Goal: Communication & Community: Answer question/provide support

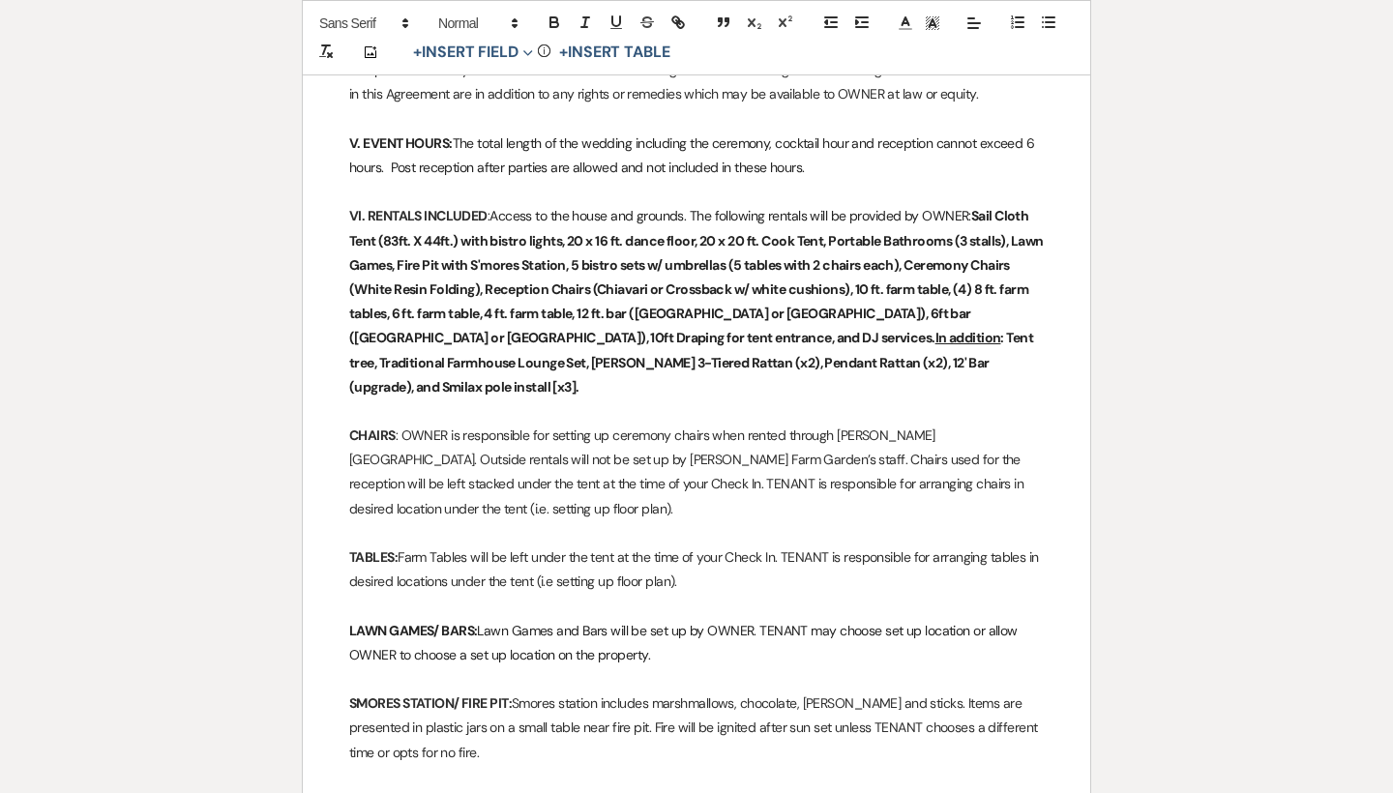
scroll to position [2193, 0]
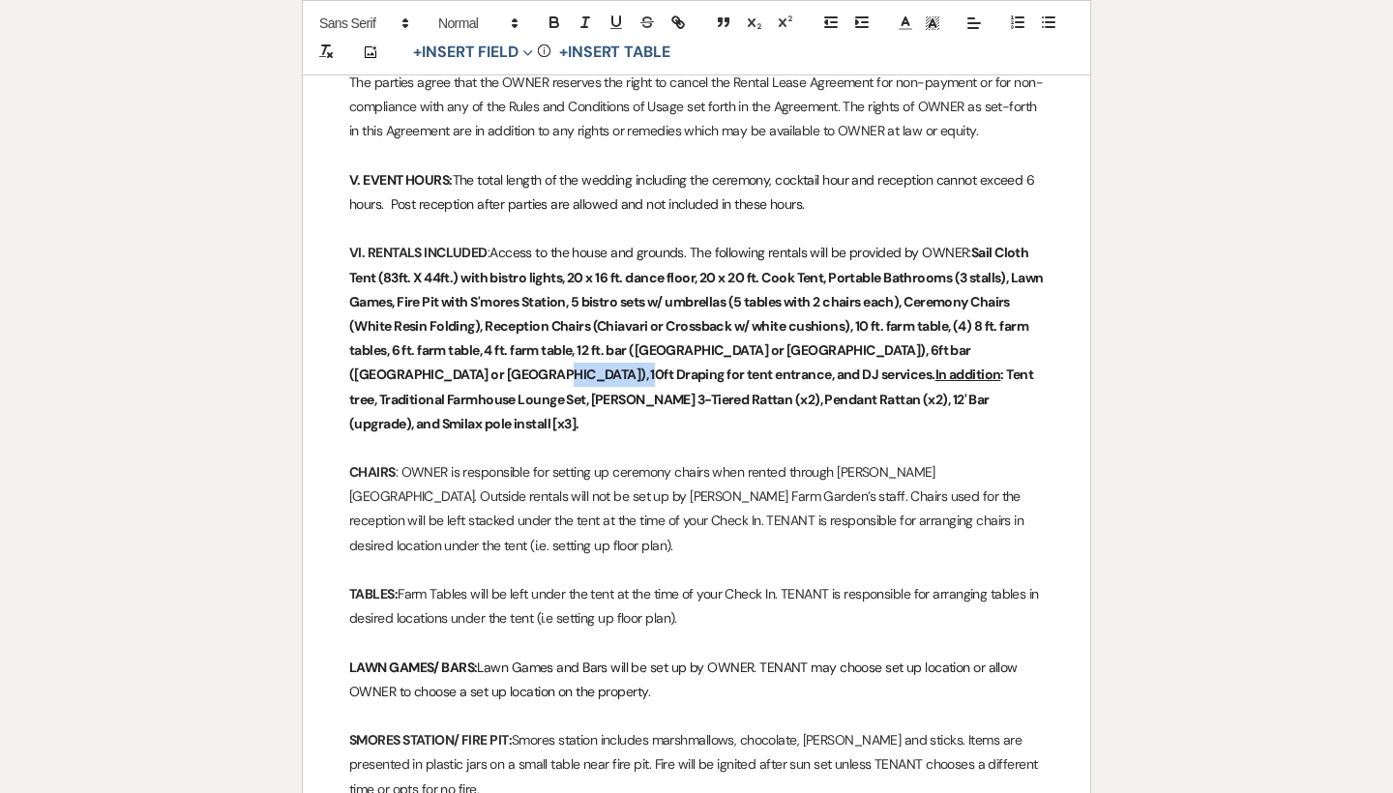
drag, startPoint x: 555, startPoint y: 327, endPoint x: 471, endPoint y: 332, distance: 84.3
click at [471, 332] on strong "Sail Cloth Tent (83ft. X 44ft.) with bistro lights, 20 x 16 ft. dance floor, 20…" at bounding box center [697, 338] width 696 height 188
click at [952, 303] on strong "Sail Cloth Tent (83ft. X 44ft.) with bistro lights, 20 x 16 ft. dance floor, 20…" at bounding box center [697, 338] width 696 height 188
click at [635, 324] on strong "Sail Cloth Tent (83ft. X 44ft.) with bistro lights, 20 x 16 ft. dance floor, 20…" at bounding box center [697, 338] width 696 height 188
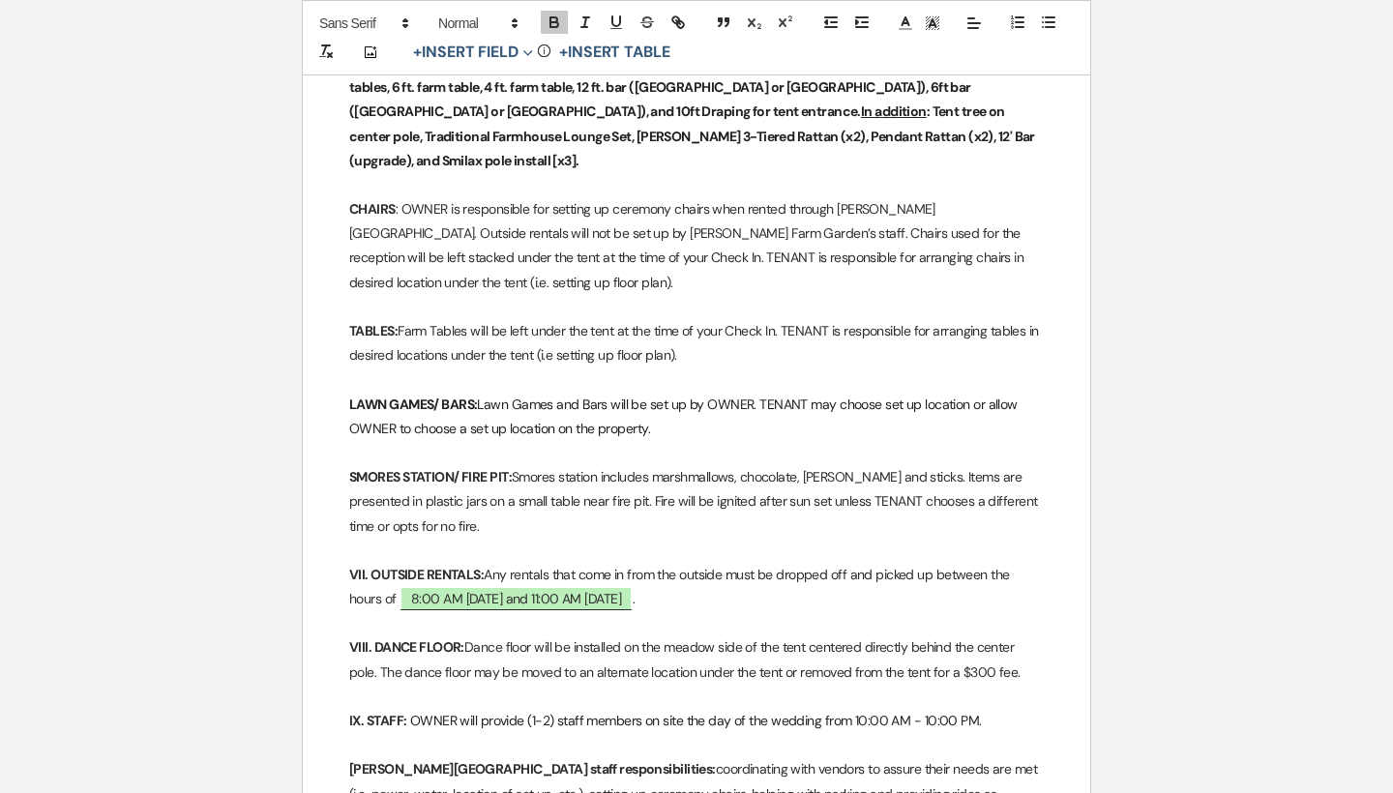
scroll to position [2455, 0]
click at [476, 397] on strong "LAWN GAMES/ BARS:" at bounding box center [413, 405] width 128 height 17
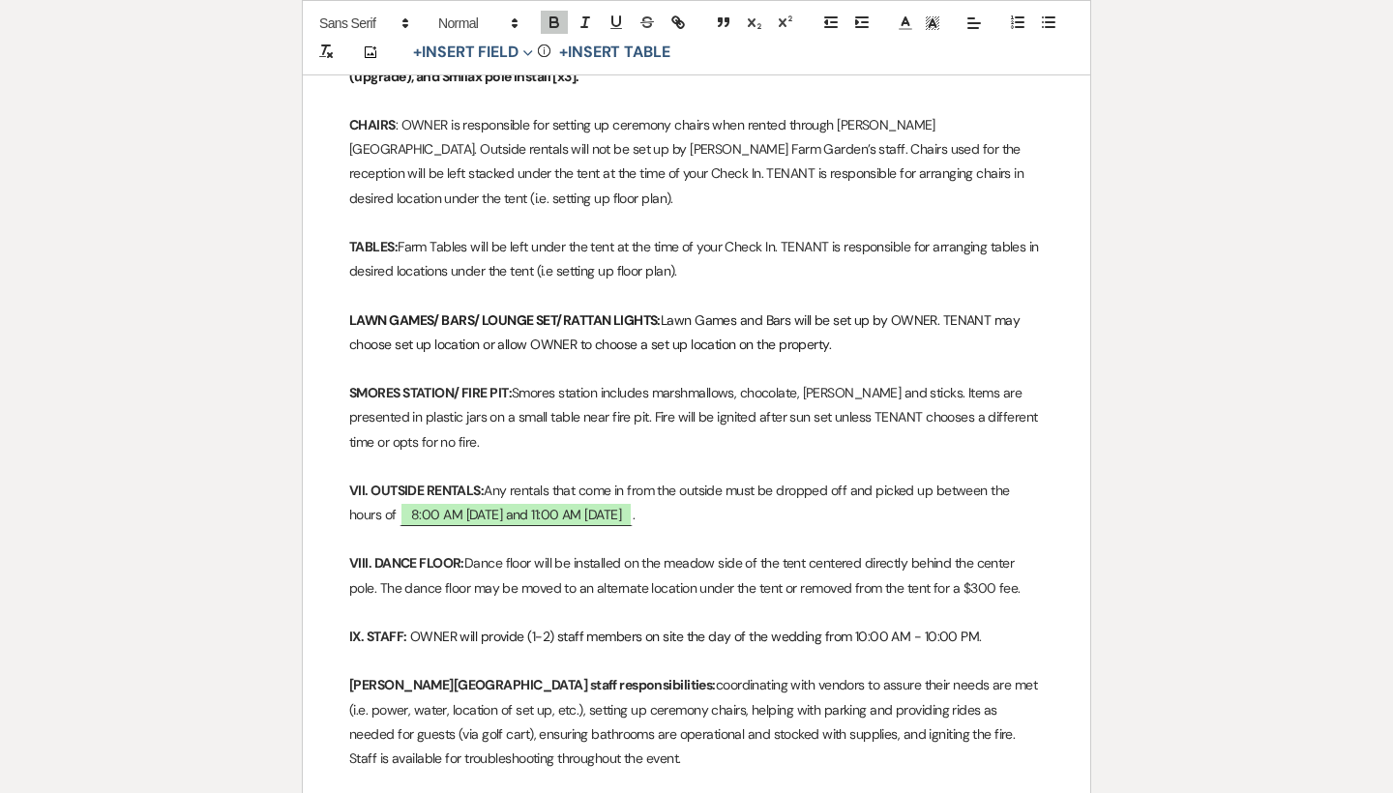
scroll to position [2537, 0]
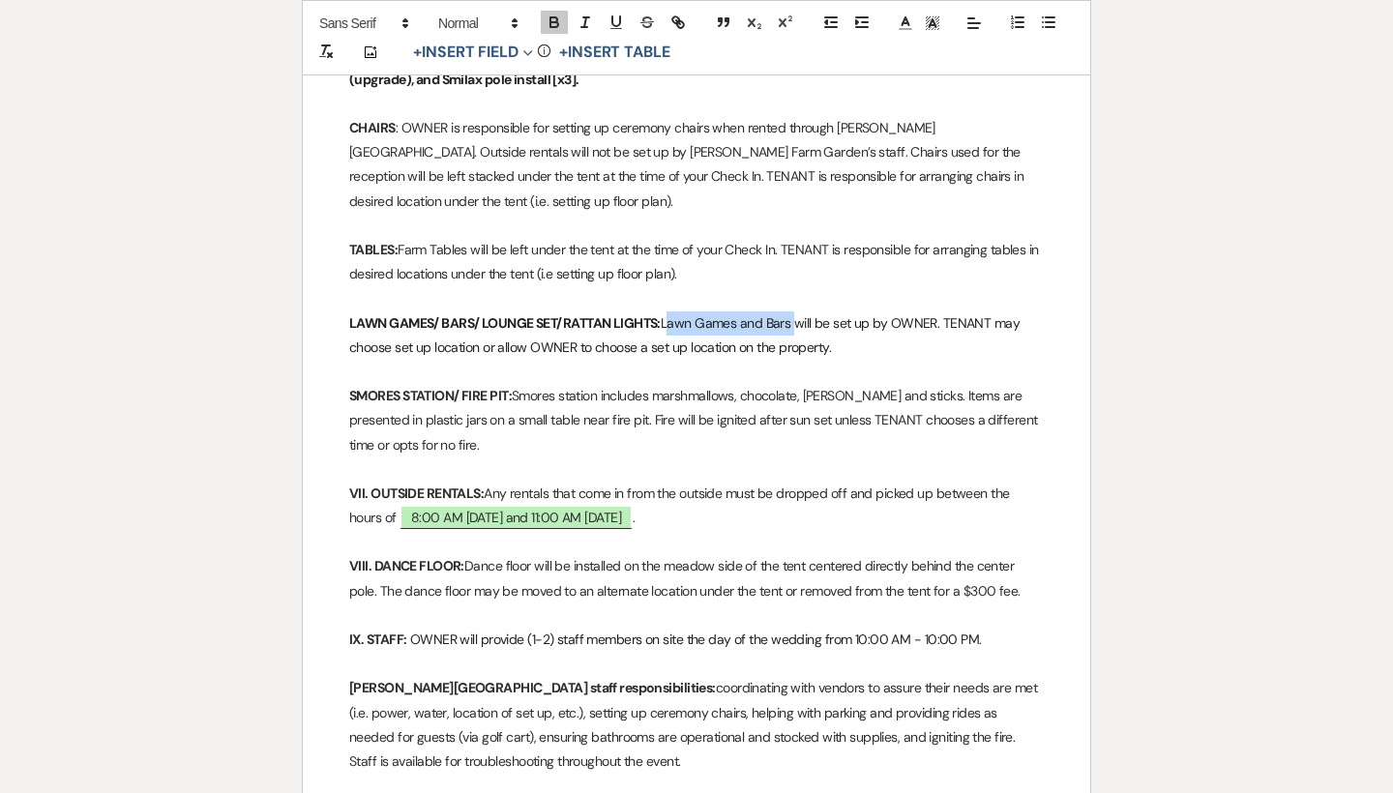
drag, startPoint x: 793, startPoint y: 255, endPoint x: 668, endPoint y: 255, distance: 124.8
click at [668, 314] on span "Lawn Games and Bars will be set up by OWNER. TENANT may choose set up location …" at bounding box center [686, 335] width 674 height 42
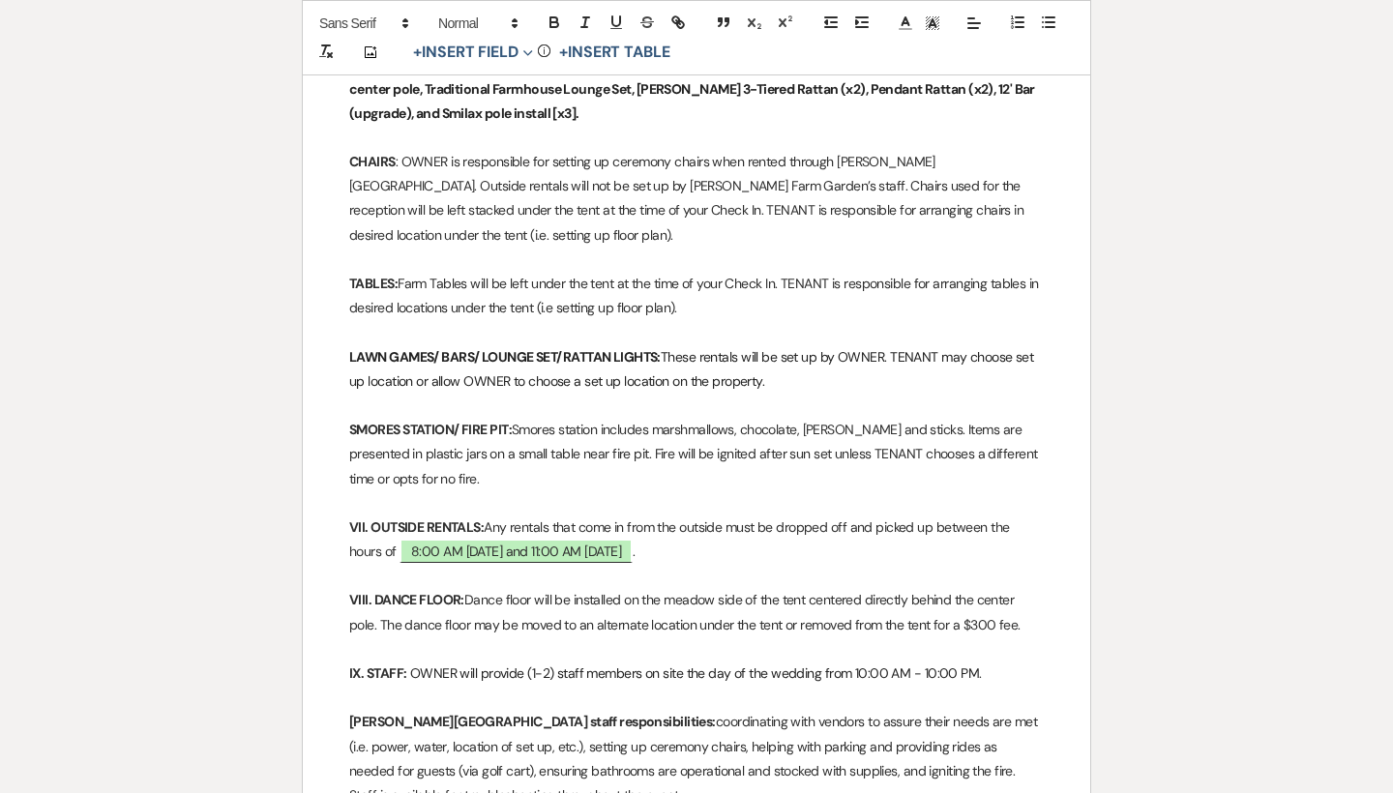
scroll to position [2493, 0]
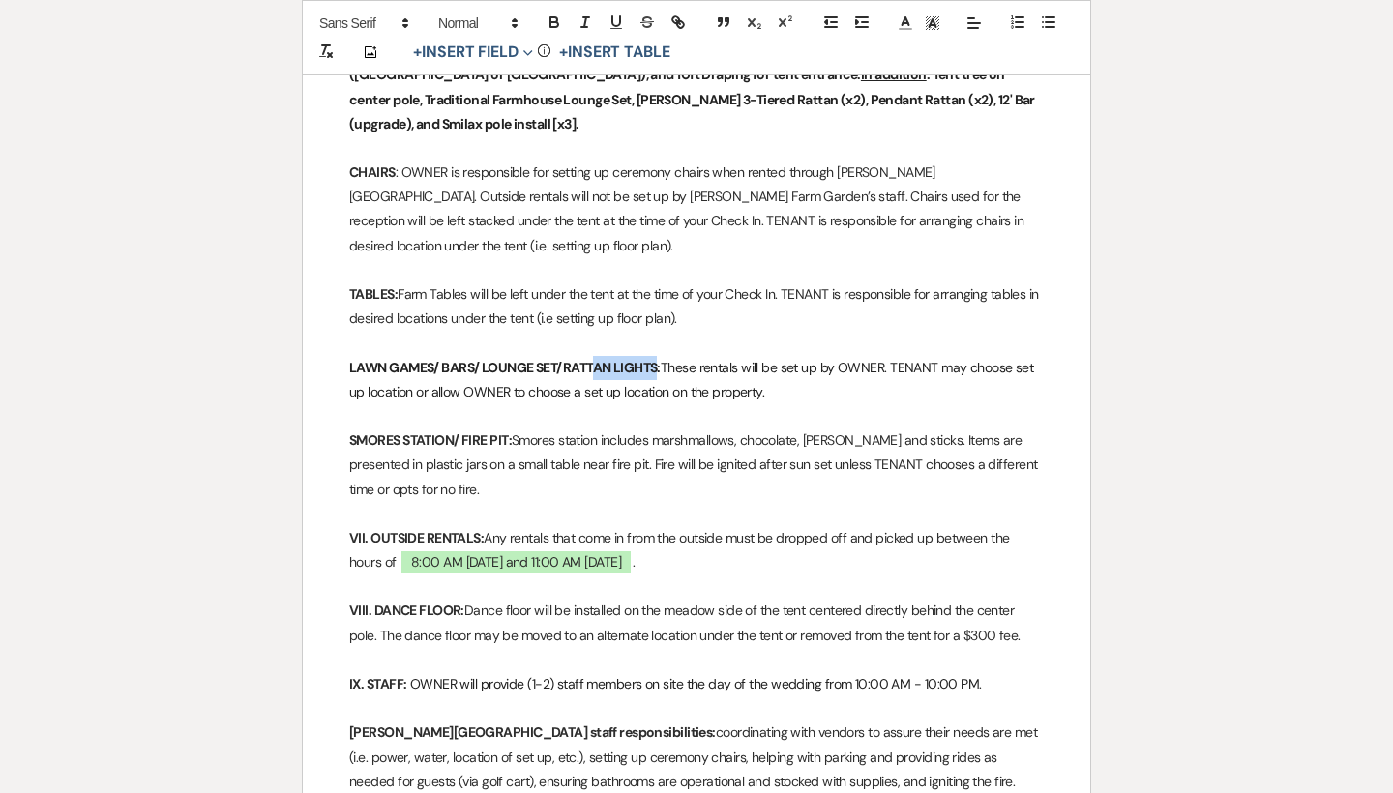
drag, startPoint x: 661, startPoint y: 294, endPoint x: 598, endPoint y: 299, distance: 63.1
click at [598, 359] on strong "LAWN GAMES/ BARS/ LOUNGE SET/RATTAN LIGHTS:" at bounding box center [504, 367] width 311 height 17
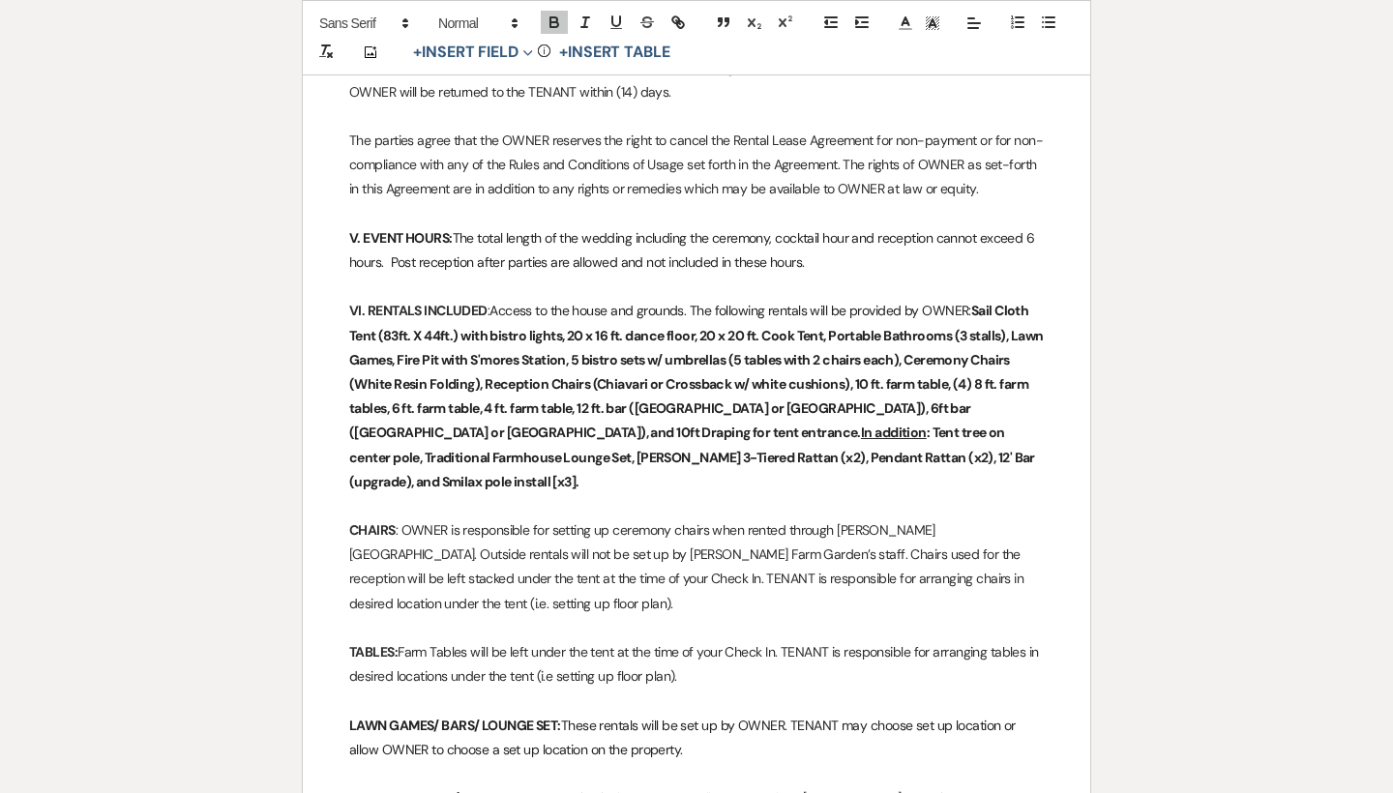
scroll to position [2146, 0]
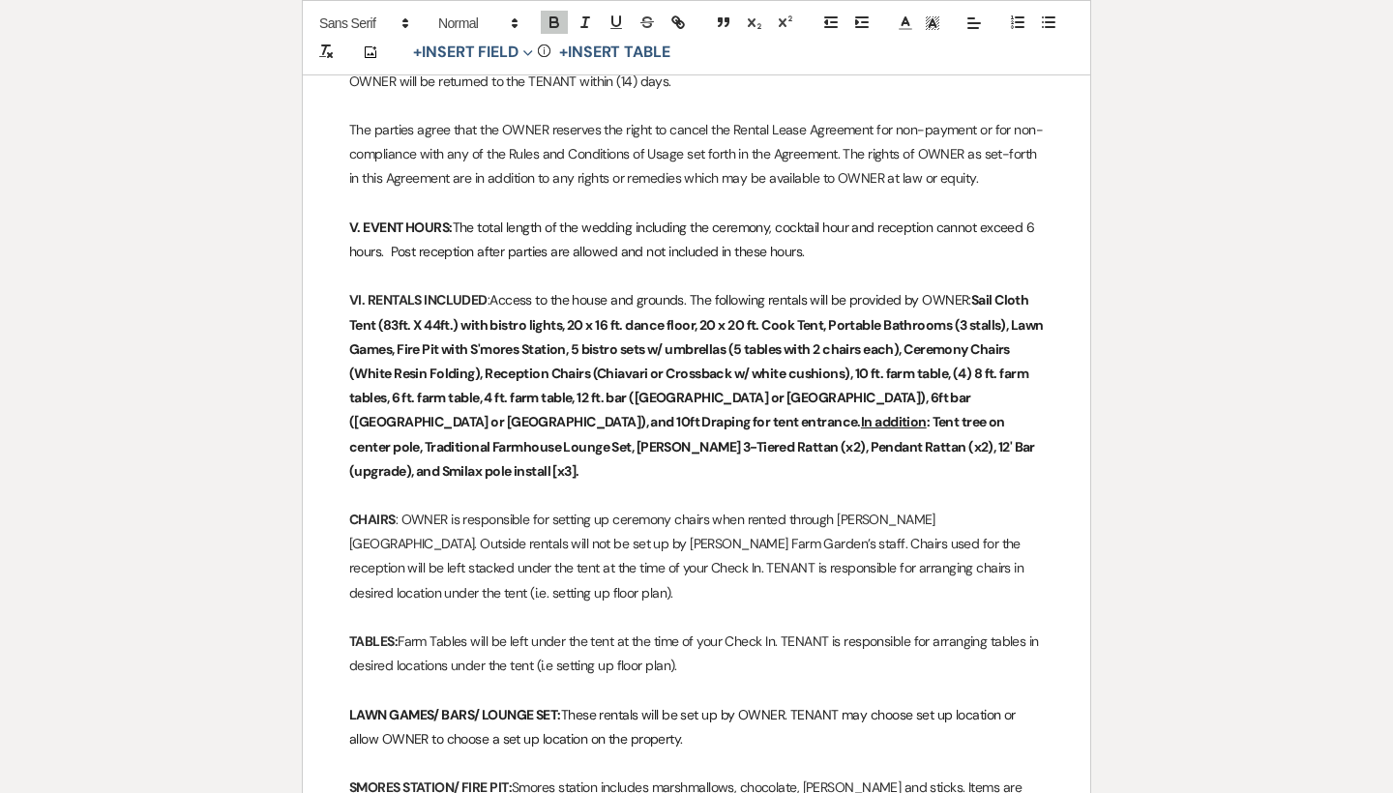
click at [463, 401] on strong "Sail Cloth Tent (83ft. X 44ft.) with bistro lights, 20 x 16 ft. dance floor, 20…" at bounding box center [697, 385] width 696 height 188
click at [586, 399] on strong "Sail Cloth Tent (83ft. X 44ft.) with bistro lights, 20 x 16 ft. dance floor, 20…" at bounding box center [697, 385] width 696 height 188
drag, startPoint x: 780, startPoint y: 358, endPoint x: 713, endPoint y: 362, distance: 66.9
click at [713, 362] on strong "Sail Cloth Tent (83ft. X 44ft.) with bistro lights, 20 x 16 ft. dance floor, 20…" at bounding box center [697, 385] width 696 height 188
click at [611, 345] on strong "Sail Cloth Tent (83ft. X 44ft.) with bistro lights, 20 x 16 ft. dance floor, 20…" at bounding box center [697, 385] width 696 height 188
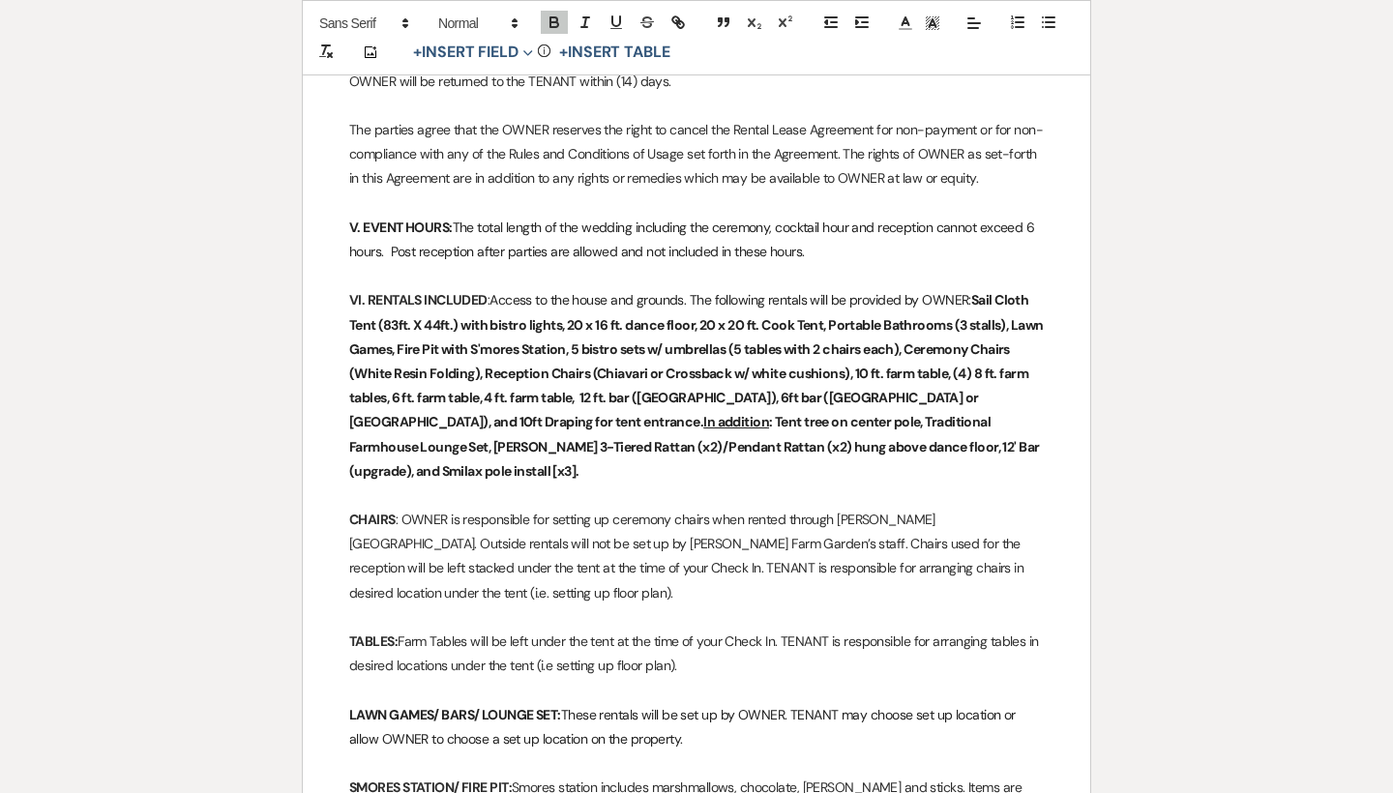
click at [708, 350] on strong "Sail Cloth Tent (83ft. X 44ft.) with bistro lights, 20 x 16 ft. dance floor, 20…" at bounding box center [697, 385] width 696 height 188
click at [805, 356] on strong "Sail Cloth Tent (83ft. X 44ft.) with bistro lights, 20 x 16 ft. dance floor, 20…" at bounding box center [697, 385] width 696 height 188
drag, startPoint x: 954, startPoint y: 350, endPoint x: 885, endPoint y: 353, distance: 68.7
click at [885, 353] on strong "Sail Cloth Tent (83ft. X 44ft.) with bistro lights, 20 x 16 ft. dance floor, 20…" at bounding box center [697, 385] width 696 height 188
click at [916, 353] on strong "Sail Cloth Tent (83ft. X 44ft.) with bistro lights, 20 x 16 ft. dance floor, 20…" at bounding box center [697, 385] width 696 height 188
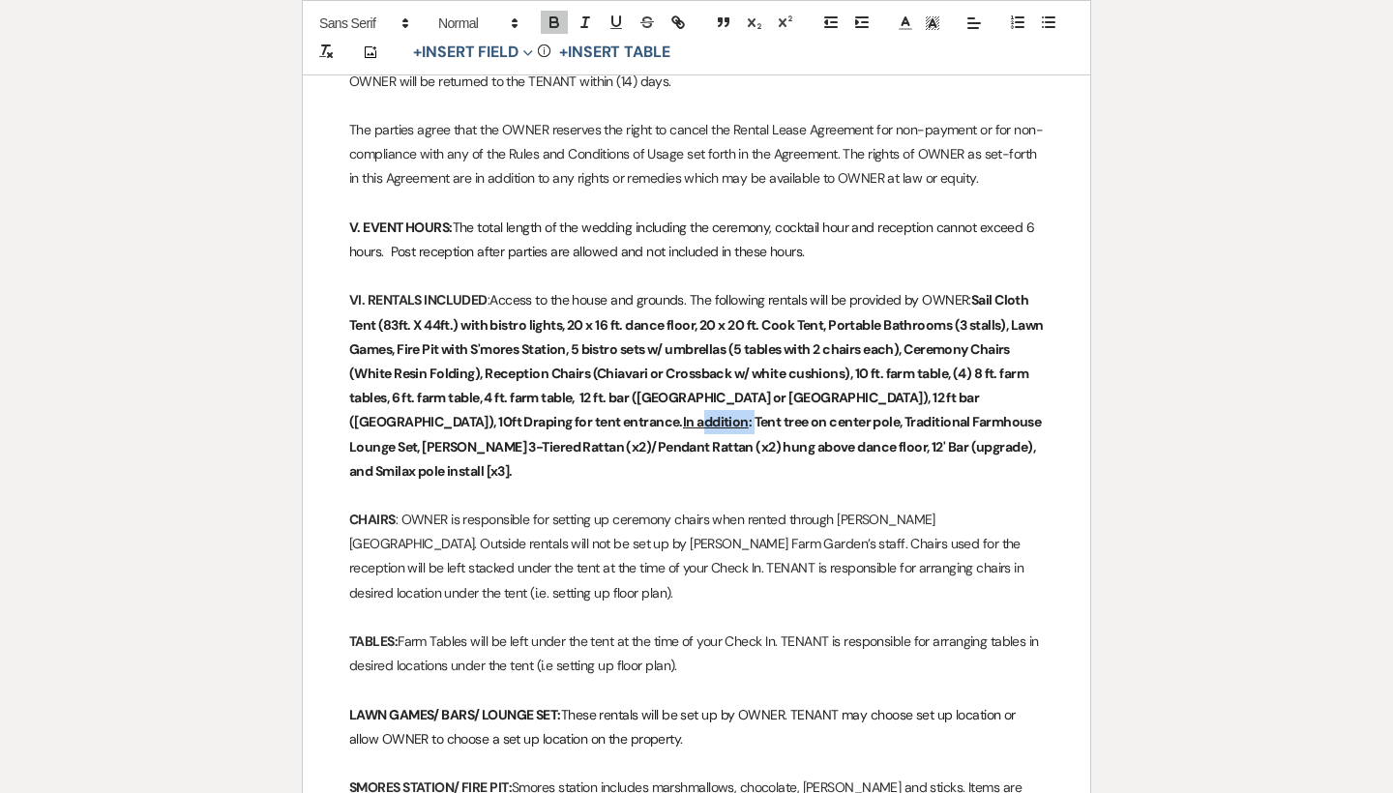
drag, startPoint x: 484, startPoint y: 374, endPoint x: 429, endPoint y: 374, distance: 55.1
click at [429, 374] on strong "Sail Cloth Tent (83ft. X 44ft.) with bistro lights, 20 x 16 ft. dance floor, 20…" at bounding box center [697, 385] width 696 height 188
drag, startPoint x: 574, startPoint y: 375, endPoint x: 542, endPoint y: 375, distance: 31.9
click at [542, 375] on strong "Sail Cloth Tent (83ft. X 44ft.) with bistro lights, 20 x 16 ft. dance floor, 20…" at bounding box center [697, 385] width 696 height 188
click at [434, 374] on strong "Sail Cloth Tent (83ft. X 44ft.) with bistro lights, 20 x 16 ft. dance floor, 20…" at bounding box center [697, 385] width 696 height 188
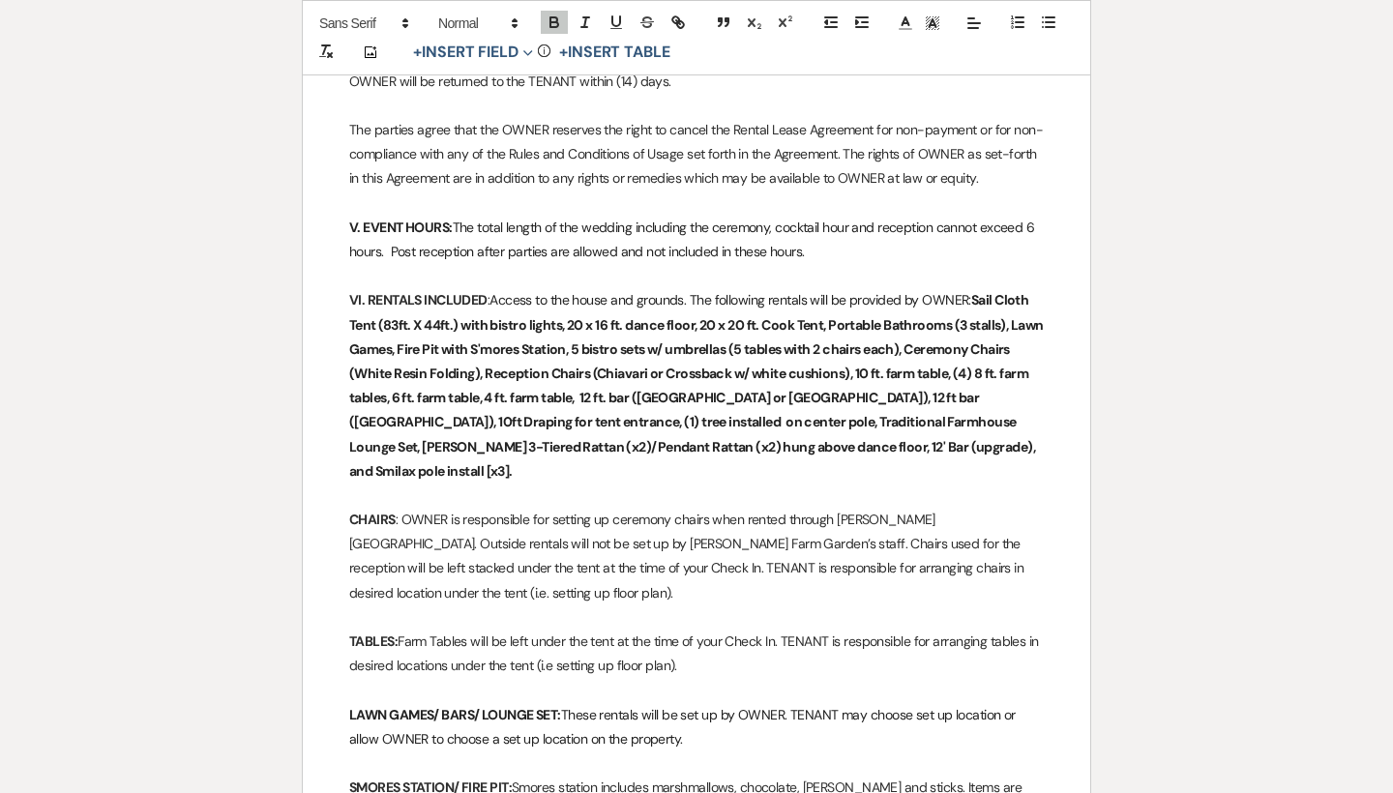
click at [432, 373] on strong "Sail Cloth Tent (83ft. X 44ft.) with bistro lights, 20 x 16 ft. dance floor, 20…" at bounding box center [697, 385] width 696 height 188
drag, startPoint x: 754, startPoint y: 403, endPoint x: 658, endPoint y: 403, distance: 95.8
click at [658, 403] on strong "Sail Cloth Tent (83ft. X 44ft.) with bistro lights, 20 x 16 ft. dance floor, 20…" at bounding box center [697, 385] width 696 height 188
click at [719, 400] on strong "Sail Cloth Tent (83ft. X 44ft.) with bistro lights, 20 x 16 ft. dance floor, 20…" at bounding box center [697, 385] width 696 height 188
drag, startPoint x: 1025, startPoint y: 401, endPoint x: 960, endPoint y: 407, distance: 66.0
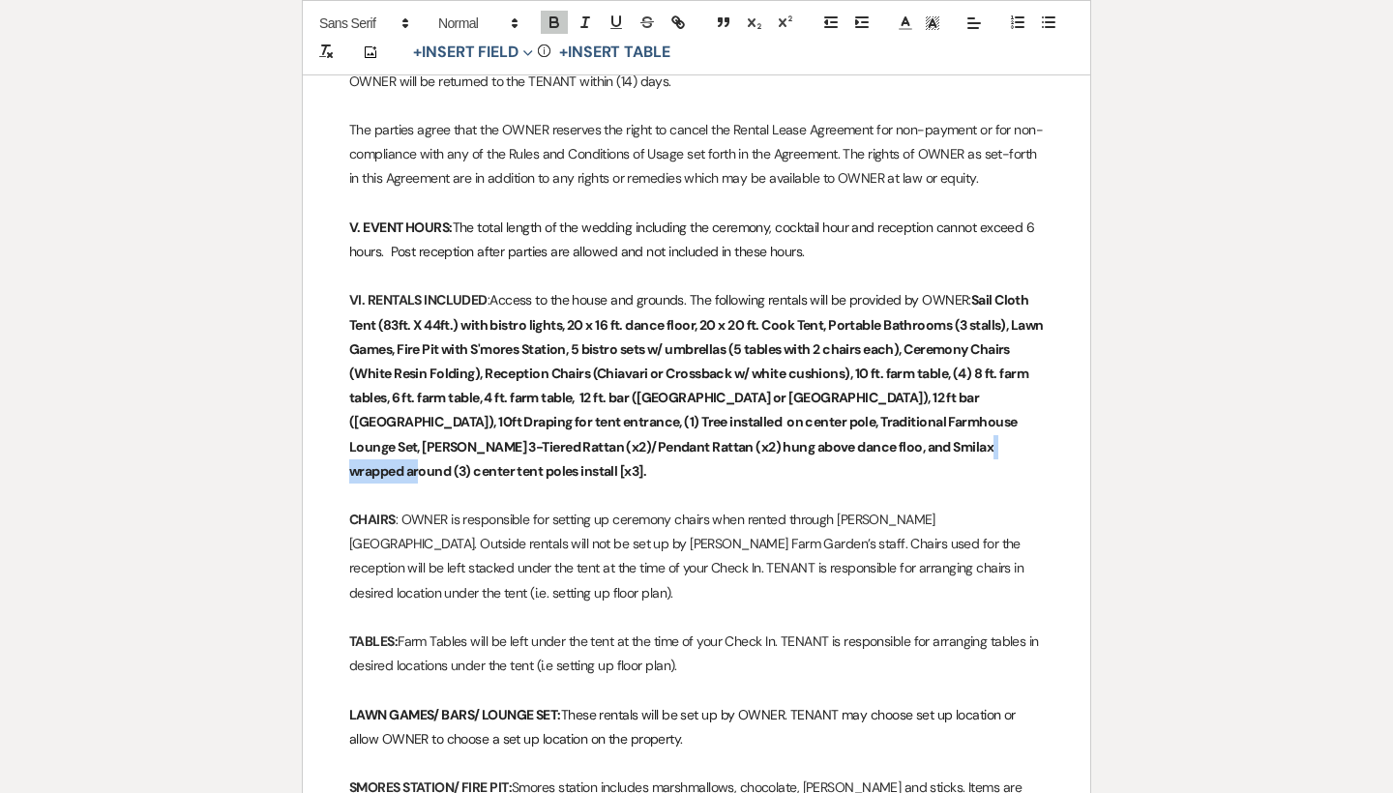
click at [960, 407] on p "VI. RENTALS INCLUDED : Access to the house and grounds. The following rentals w…" at bounding box center [696, 385] width 695 height 195
click at [642, 399] on span "Sail Cloth Tent (83ft. X 44ft.) with bistro lights, 20 x 16 ft. dance floor, 20…" at bounding box center [697, 385] width 696 height 188
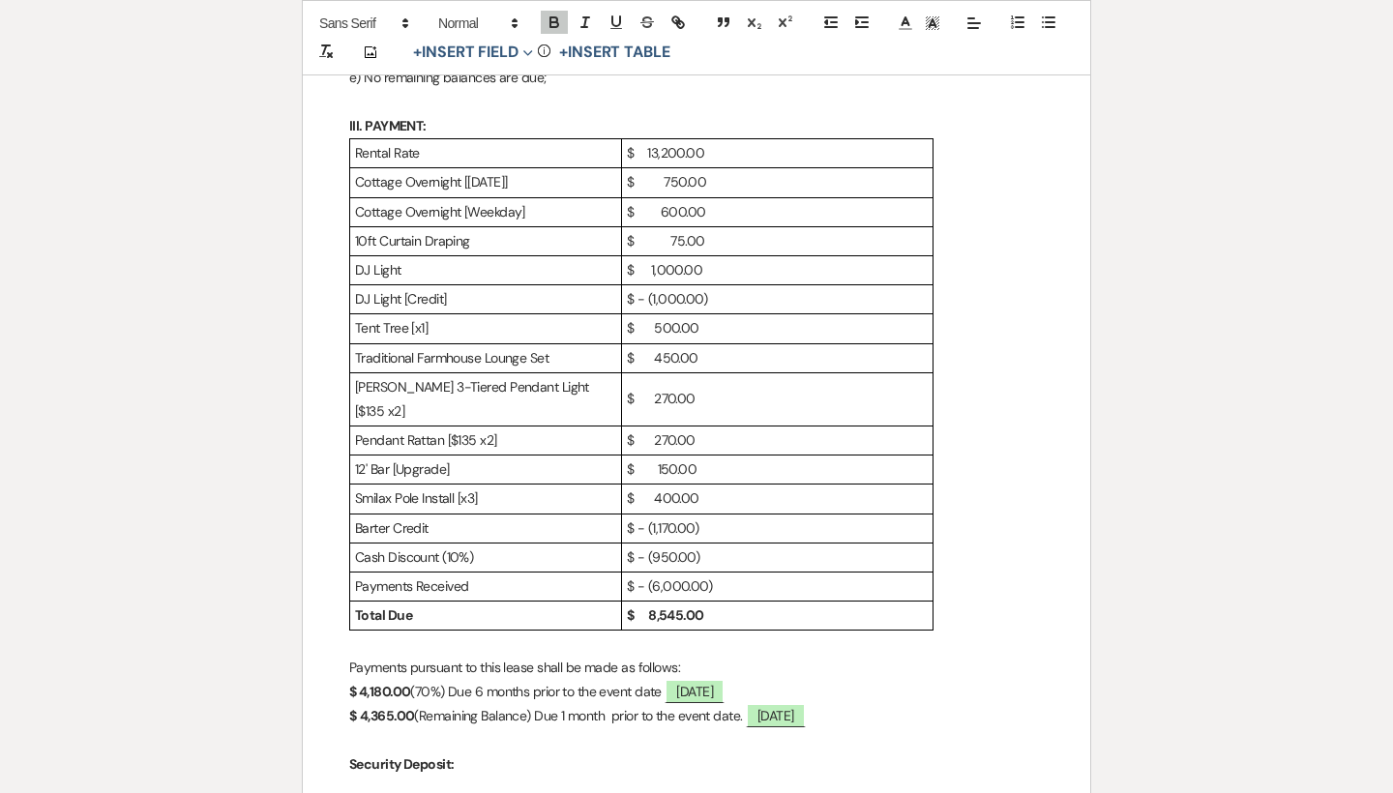
scroll to position [1060, 0]
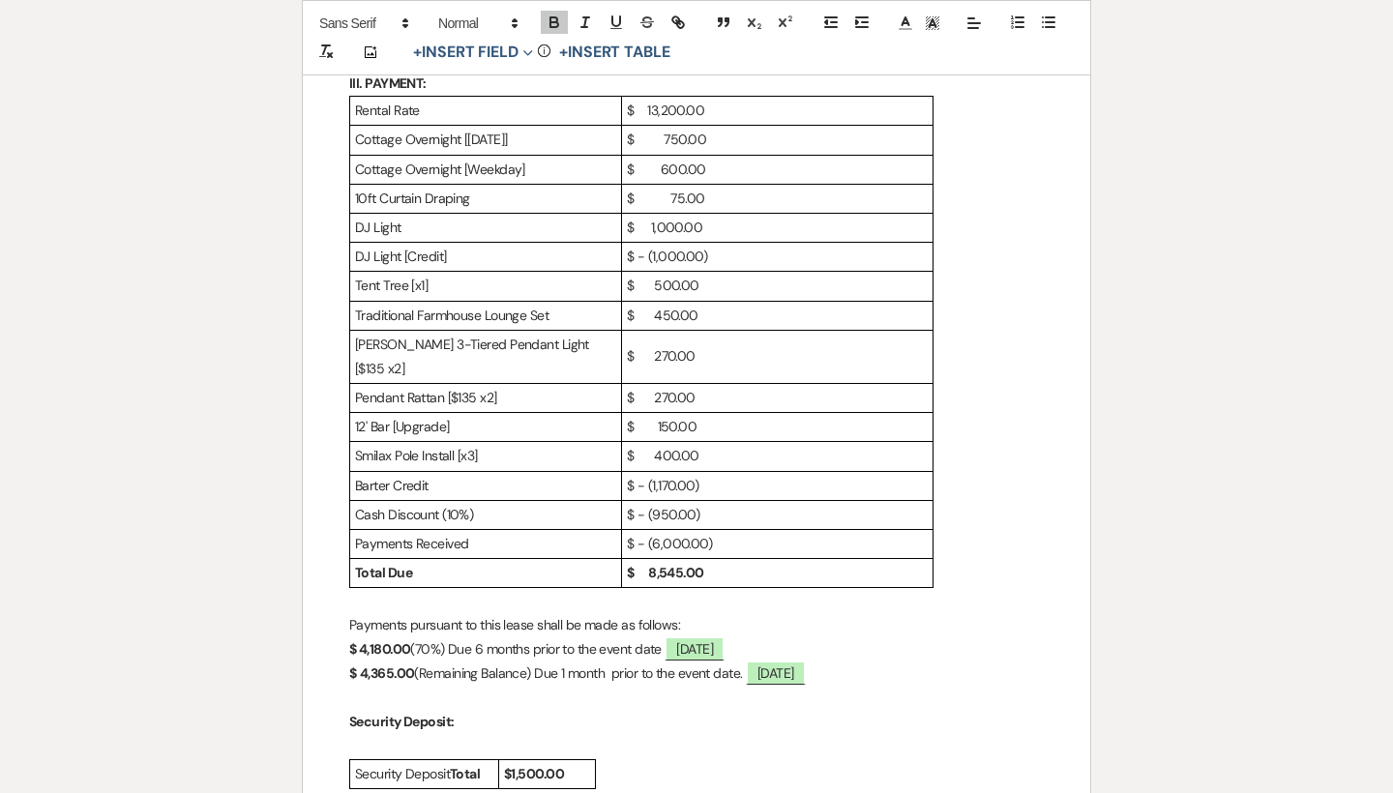
click at [395, 444] on p "Smilax Pole Install [x3]" at bounding box center [485, 456] width 261 height 24
click at [411, 277] on p "Tent Tree [x1]" at bounding box center [485, 286] width 261 height 24
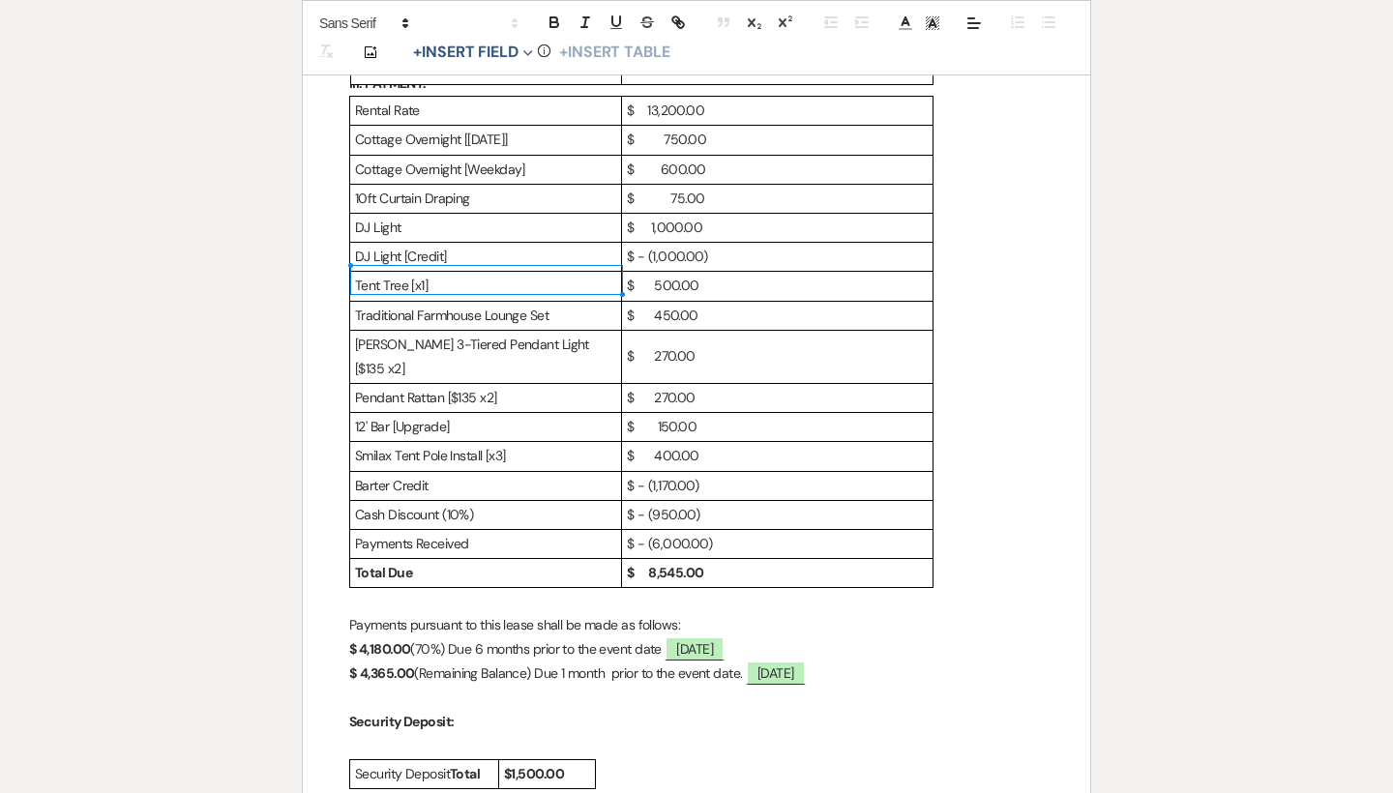
click at [444, 474] on p "Barter Credit" at bounding box center [485, 486] width 261 height 24
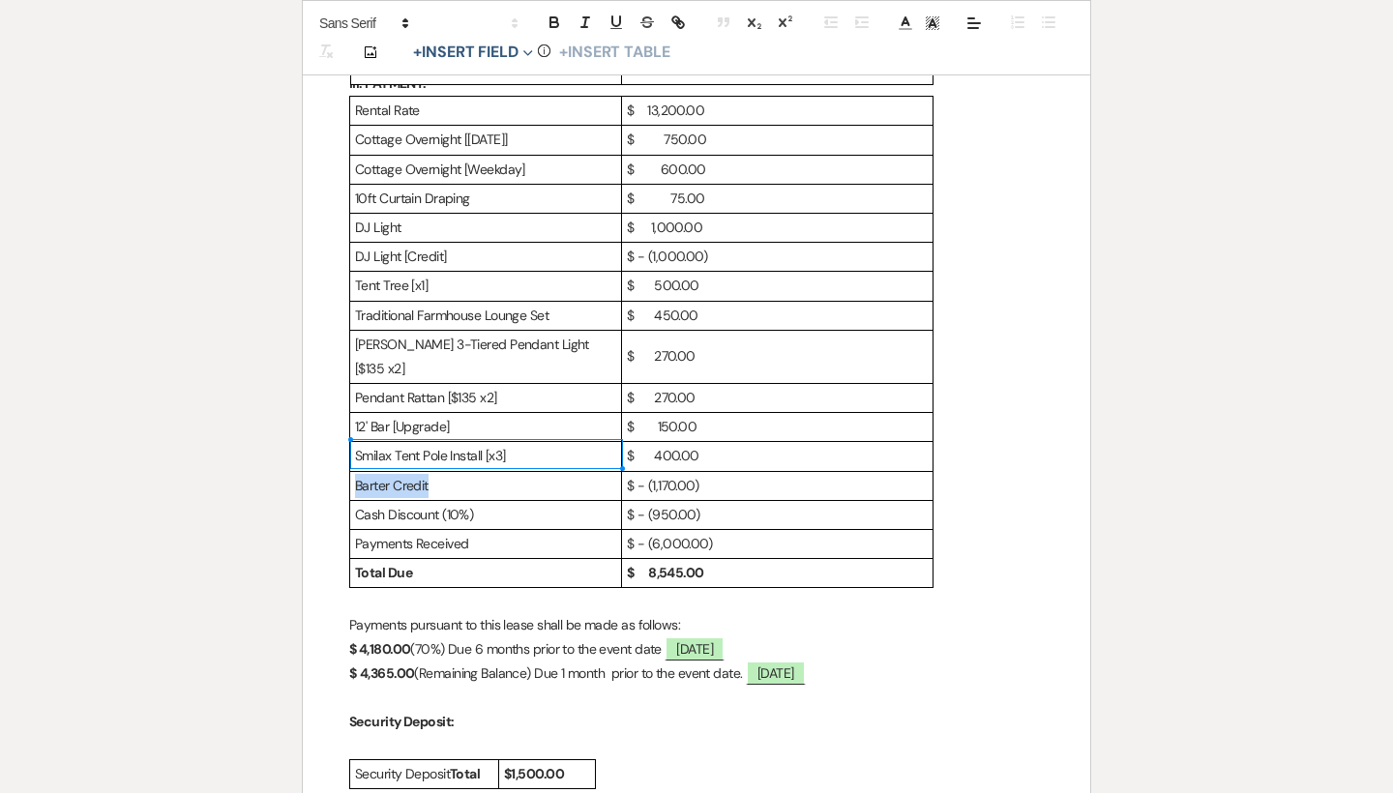
drag, startPoint x: 433, startPoint y: 448, endPoint x: 357, endPoint y: 451, distance: 76.5
click at [357, 474] on p "Barter Credit" at bounding box center [485, 486] width 261 height 24
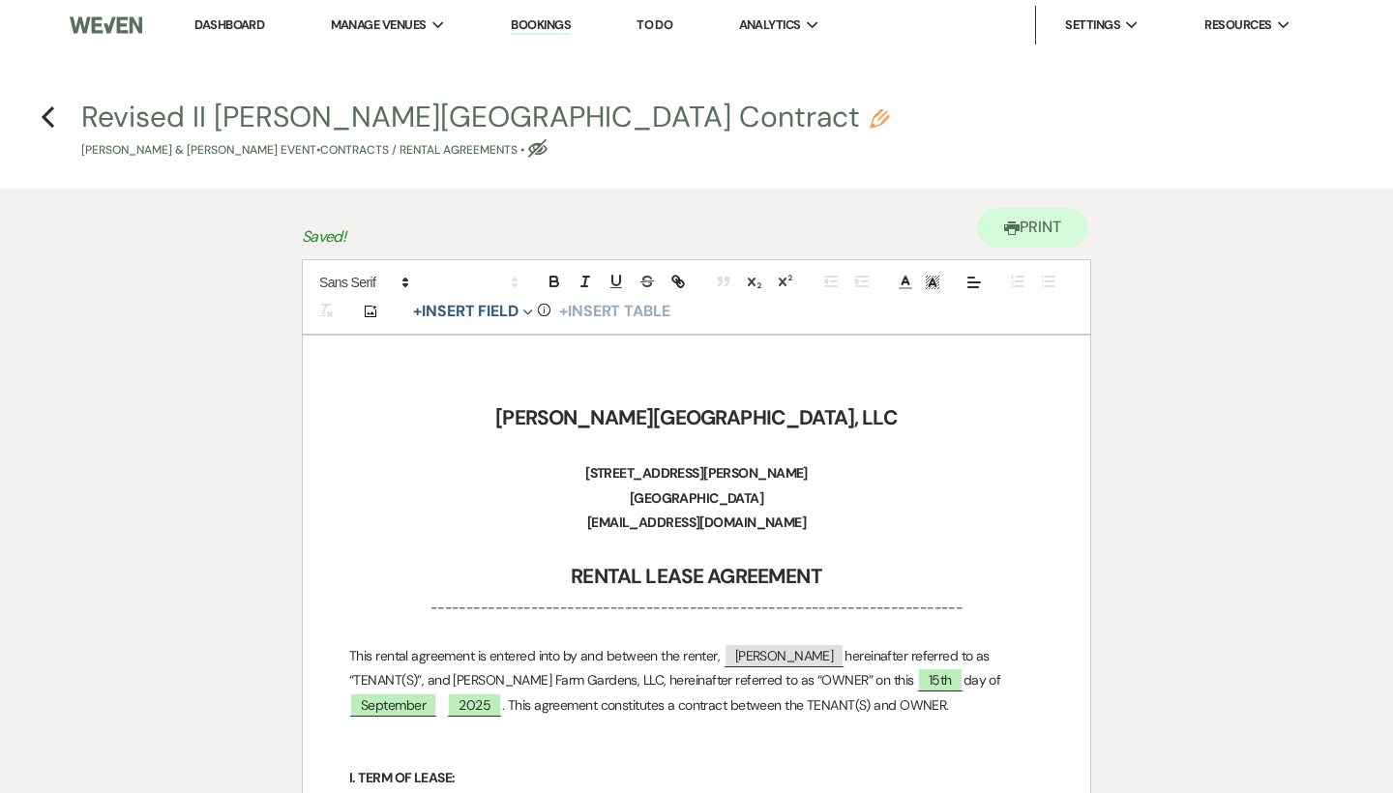
scroll to position [0, 0]
click at [51, 118] on icon "Previous" at bounding box center [48, 116] width 15 height 23
select select "5"
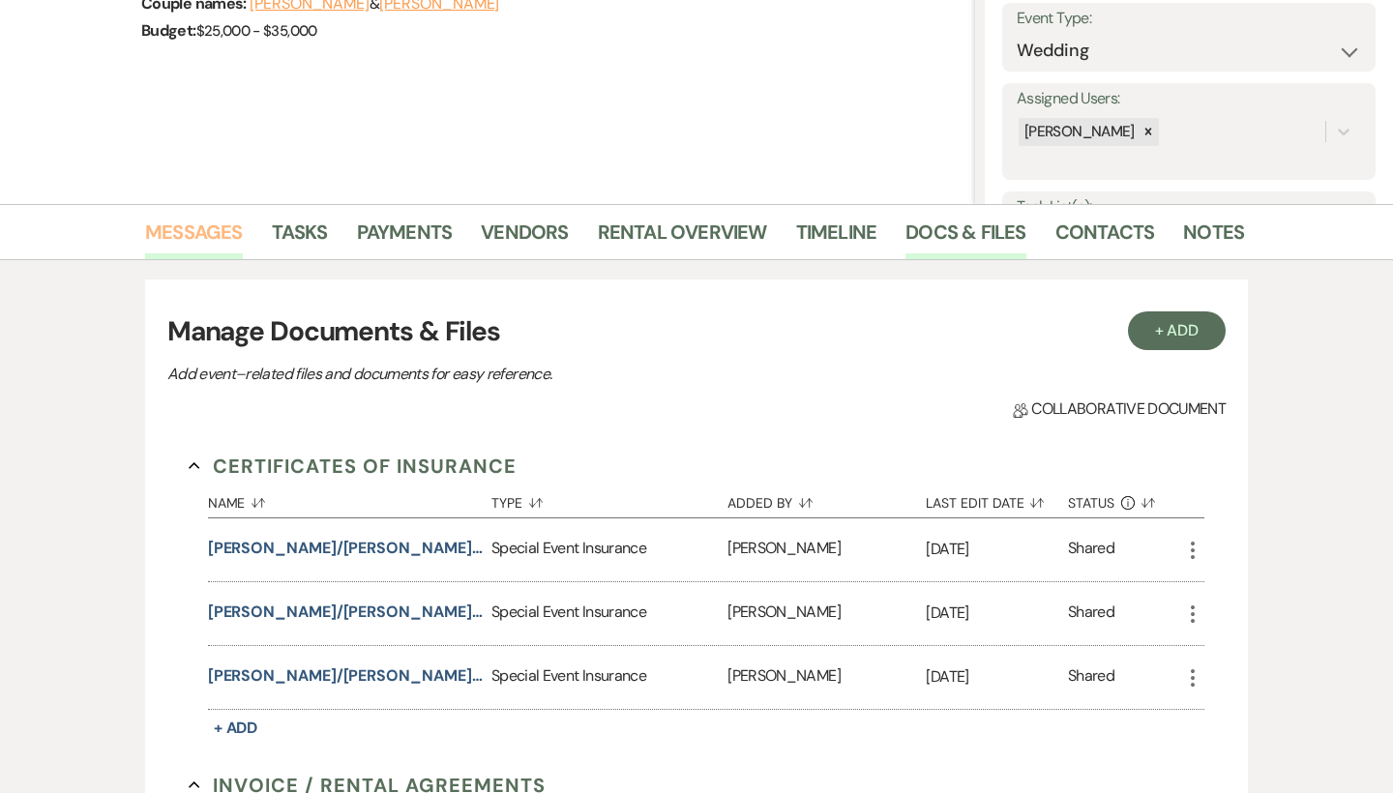
click at [217, 226] on link "Messages" at bounding box center [194, 238] width 98 height 43
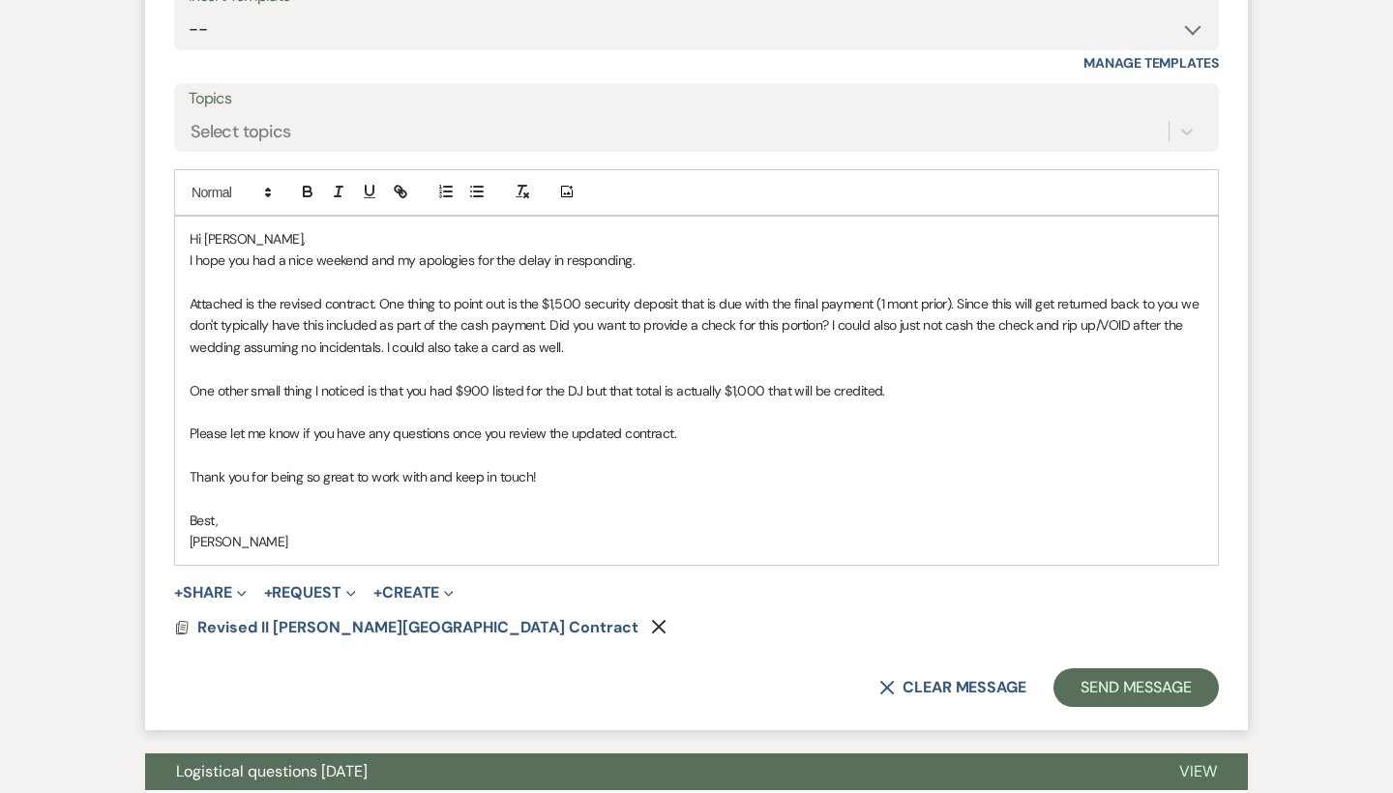
scroll to position [4611, 0]
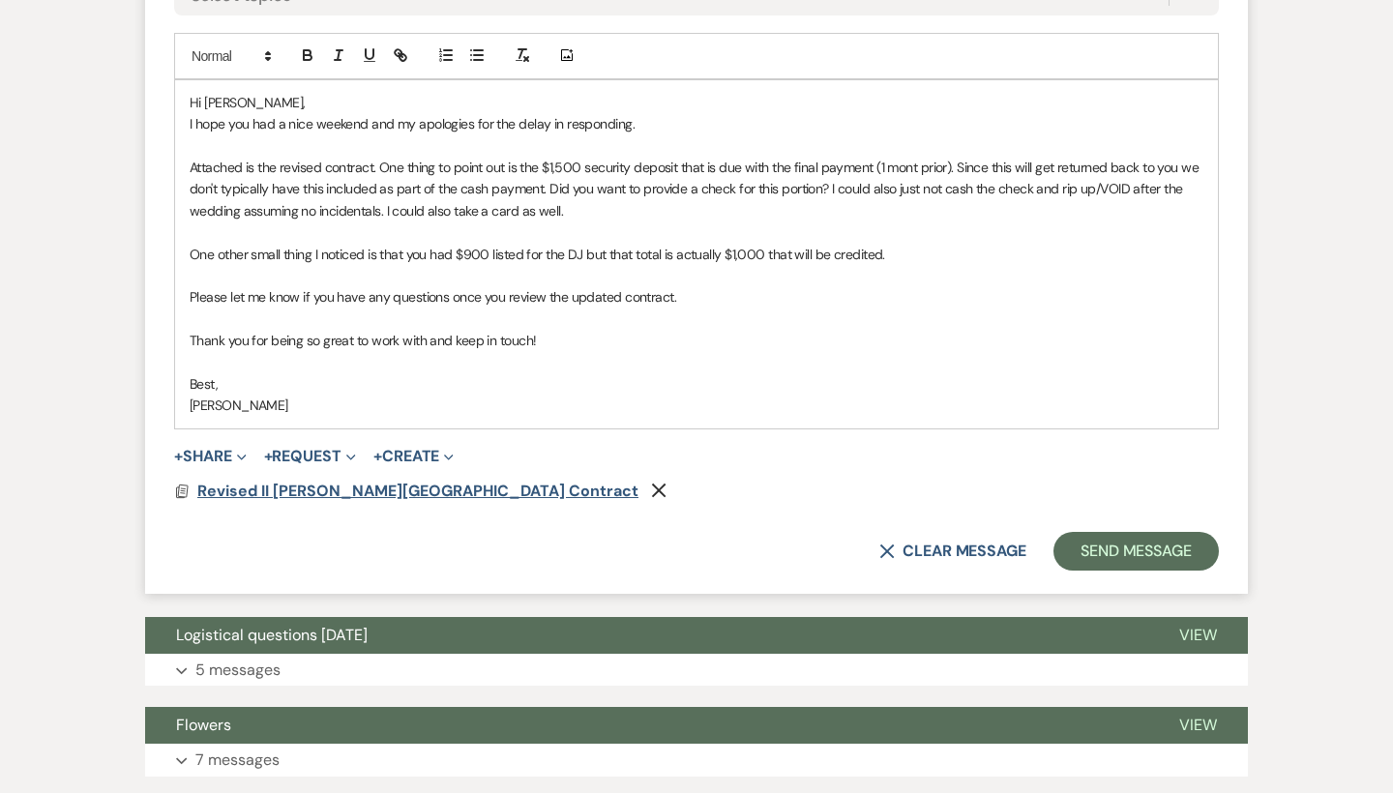
click at [424, 481] on span "Revised II [PERSON_NAME][GEOGRAPHIC_DATA] Contract" at bounding box center [417, 491] width 441 height 20
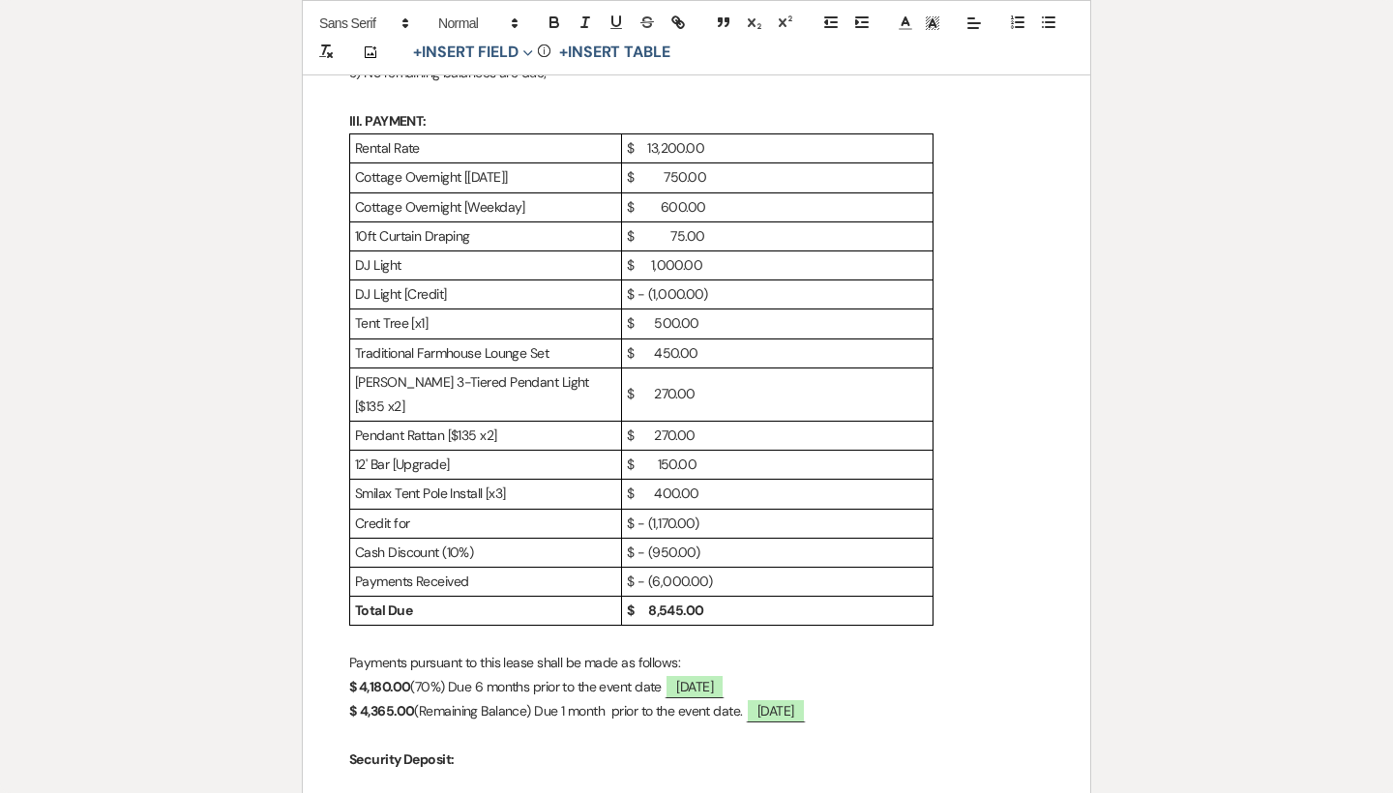
scroll to position [1093, 0]
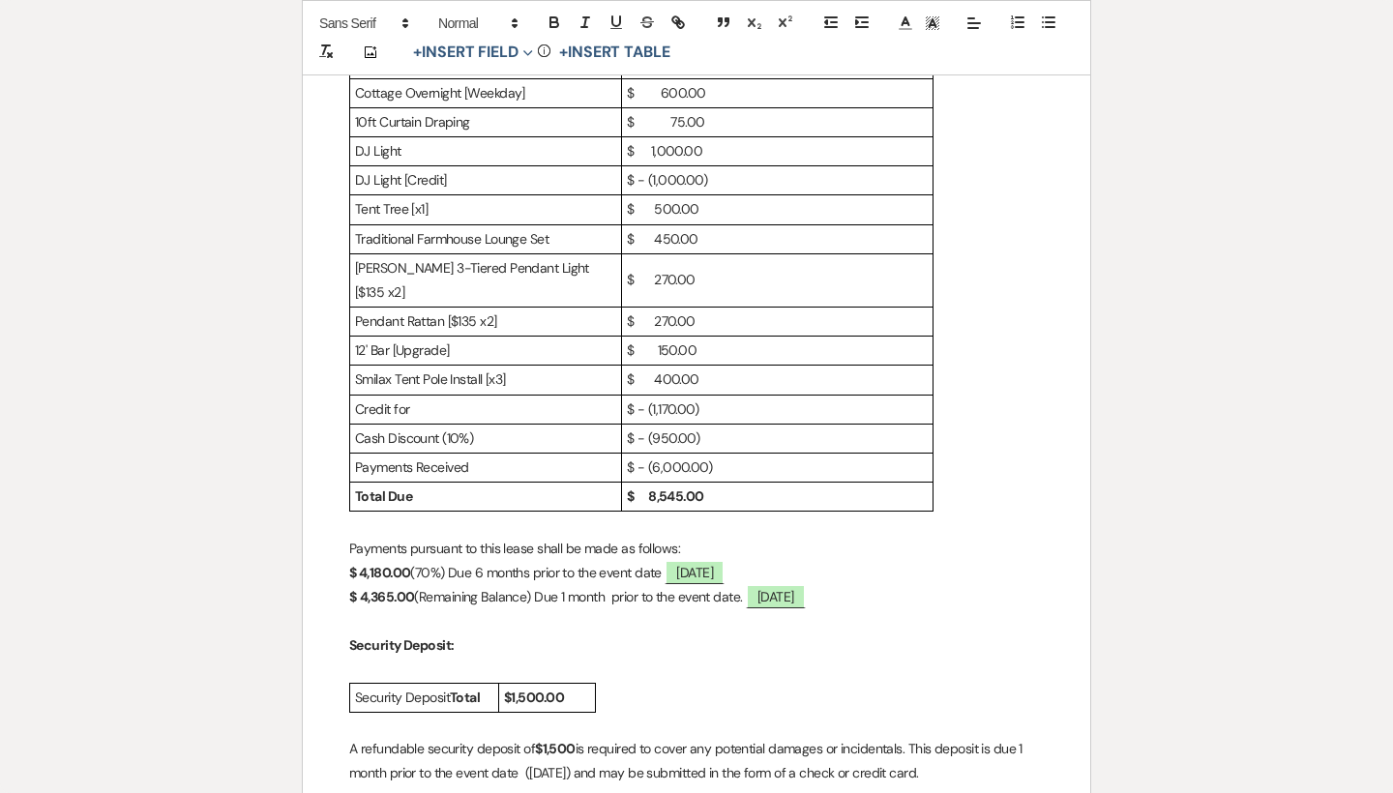
click at [449, 398] on p "Credit for" at bounding box center [485, 410] width 261 height 24
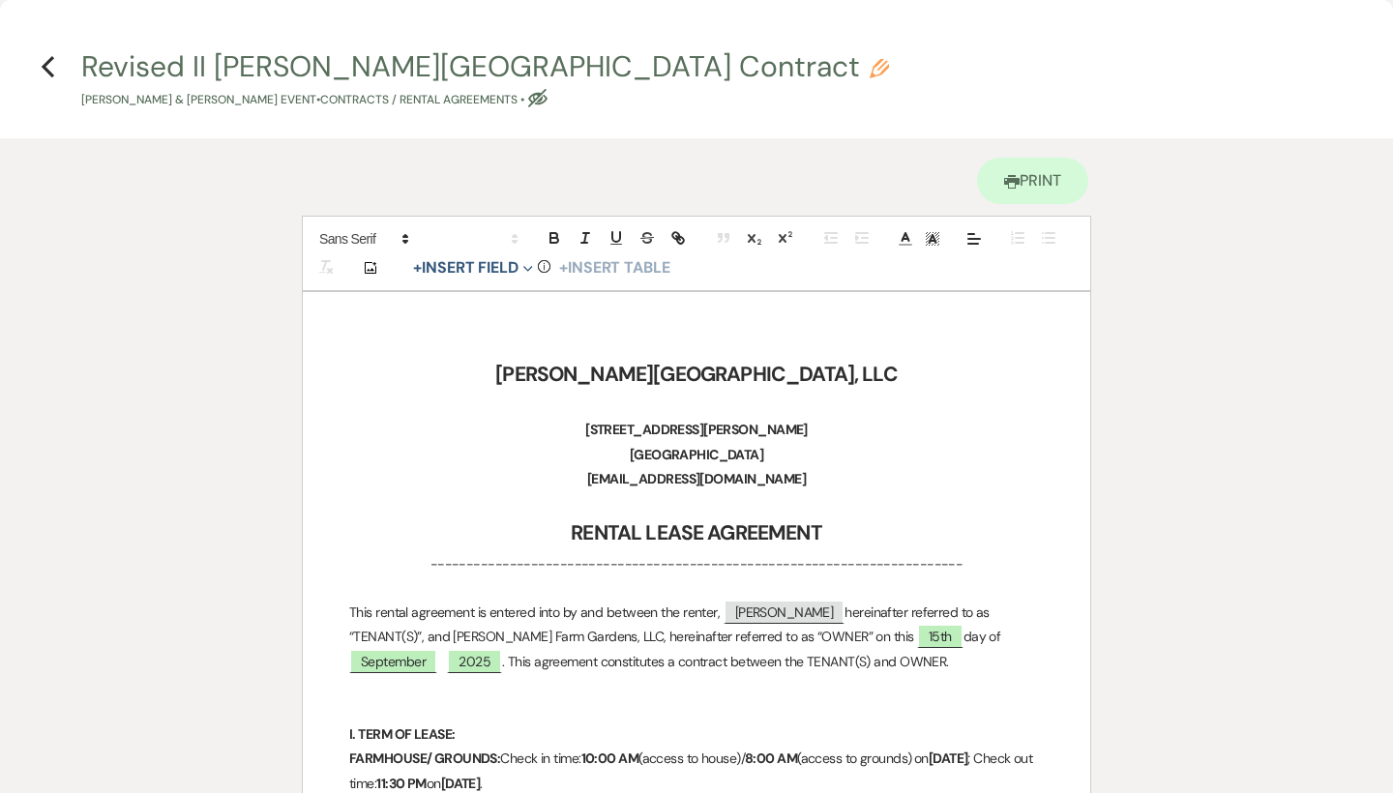
scroll to position [0, 0]
click at [51, 70] on icon "Previous" at bounding box center [48, 66] width 15 height 23
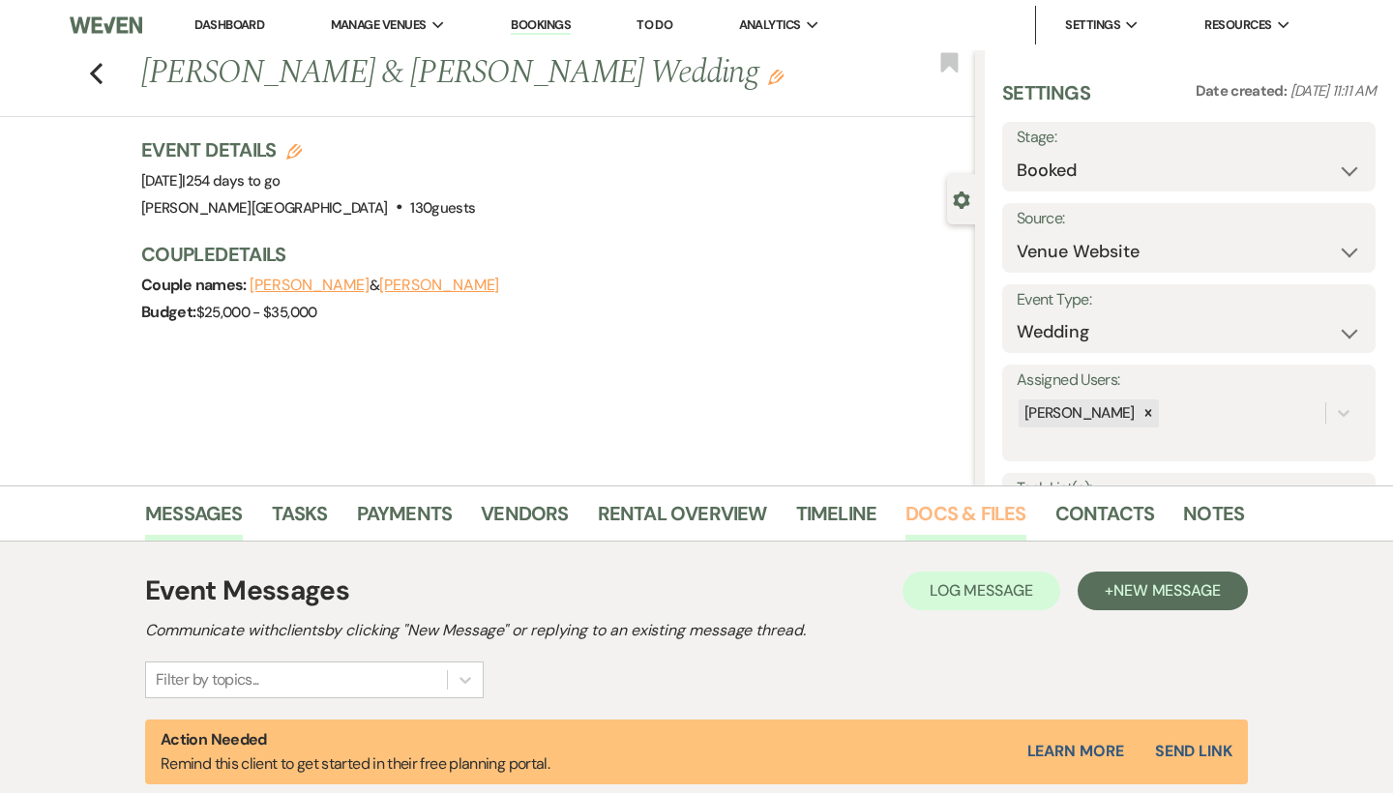
click at [925, 514] on link "Docs & Files" at bounding box center [965, 519] width 120 height 43
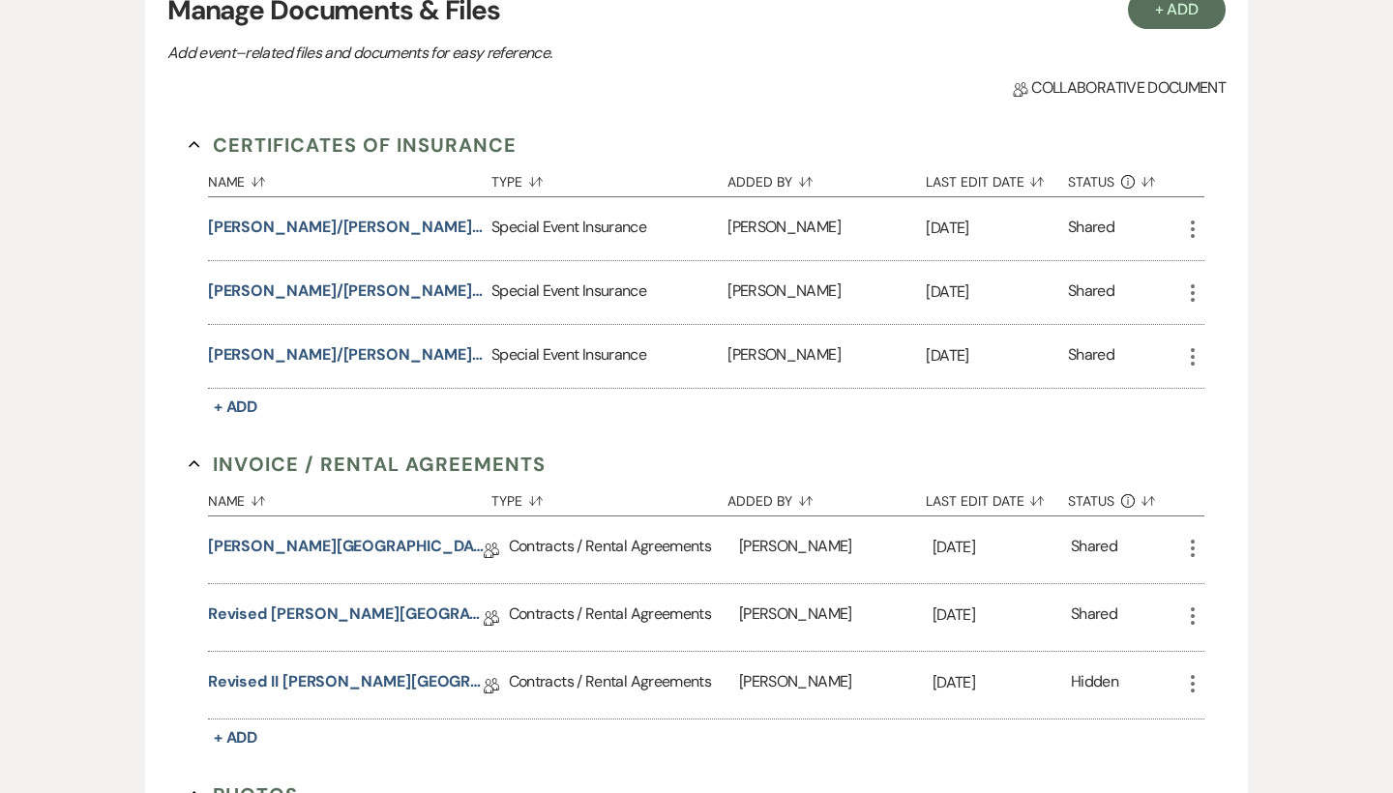
scroll to position [646, 0]
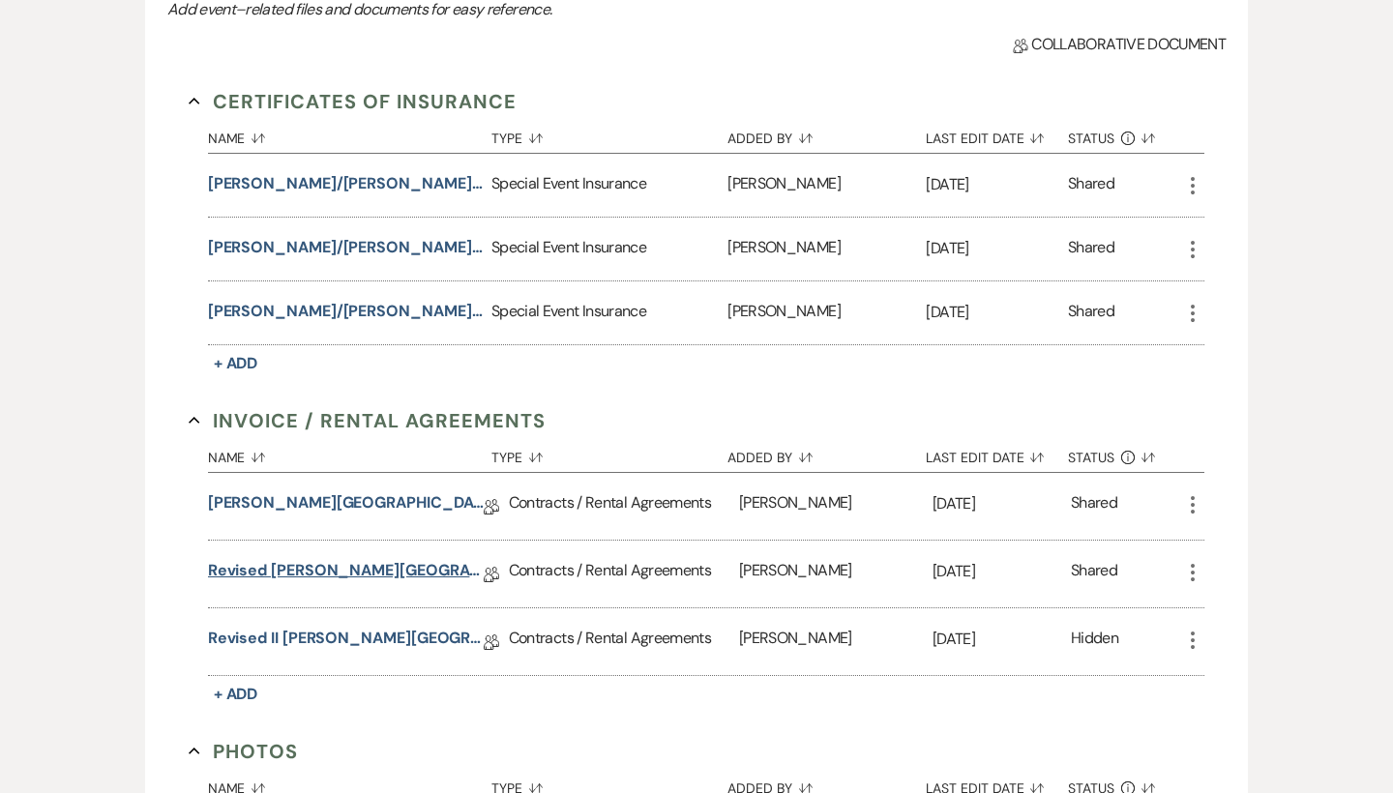
click at [372, 570] on link "Revised [PERSON_NAME][GEOGRAPHIC_DATA] Contract" at bounding box center [346, 574] width 276 height 30
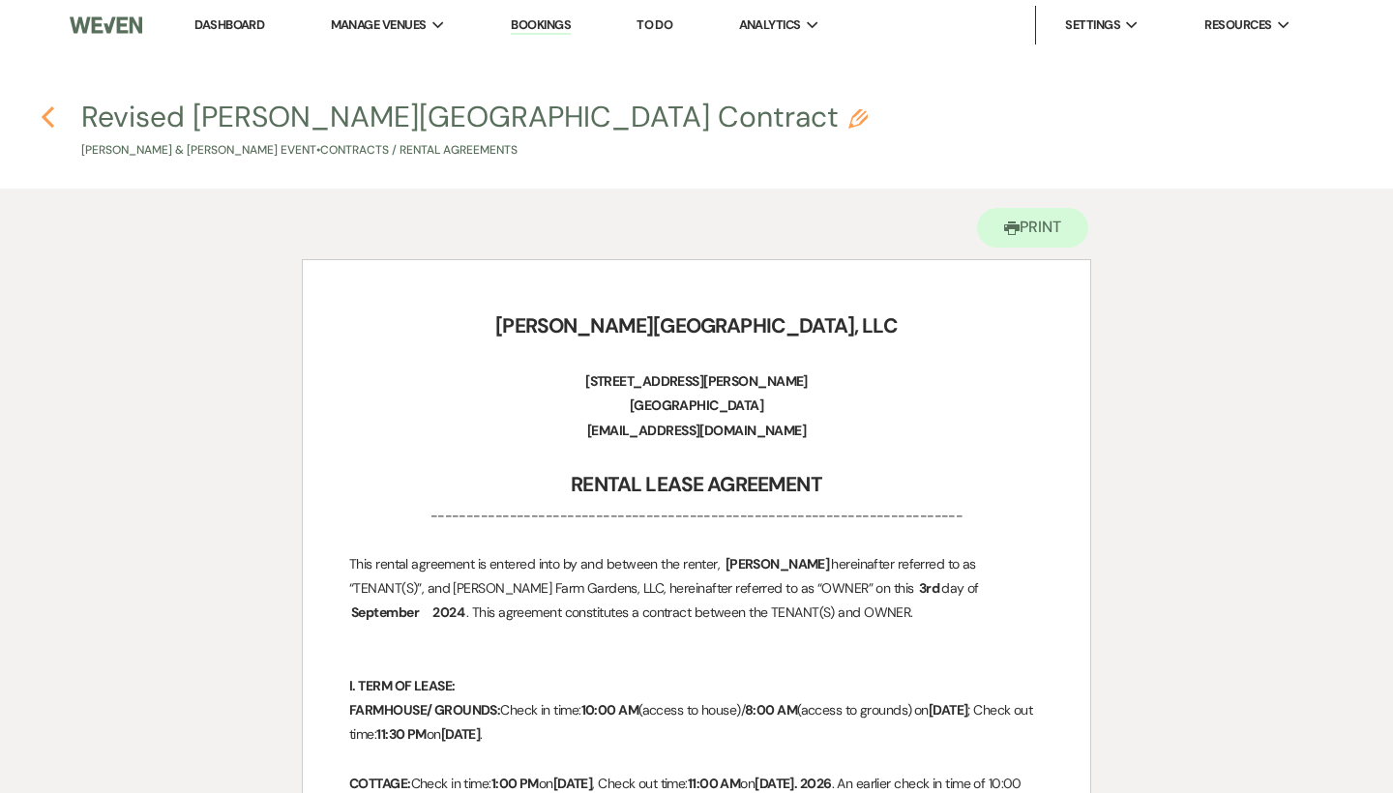
click at [49, 111] on use "button" at bounding box center [48, 116] width 13 height 21
select select "5"
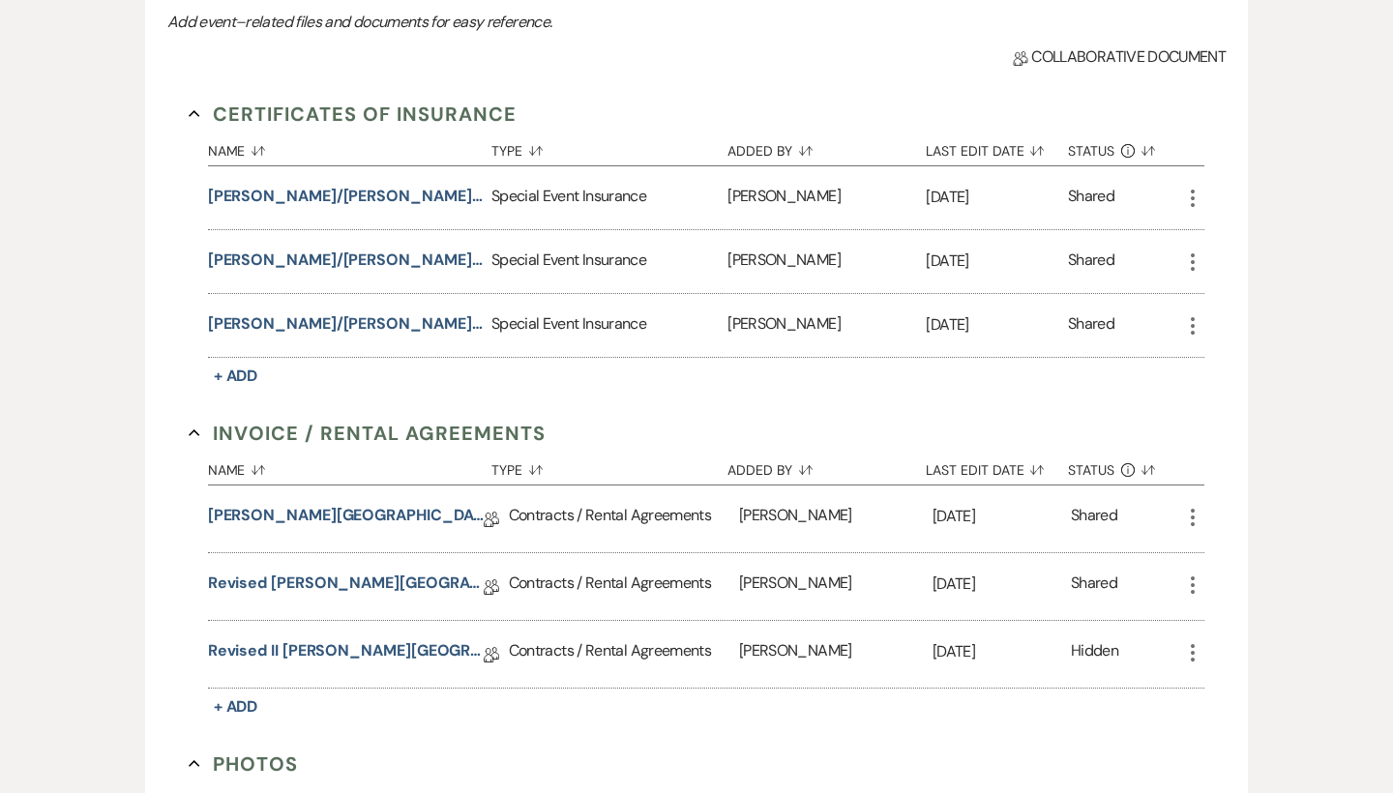
scroll to position [808, 0]
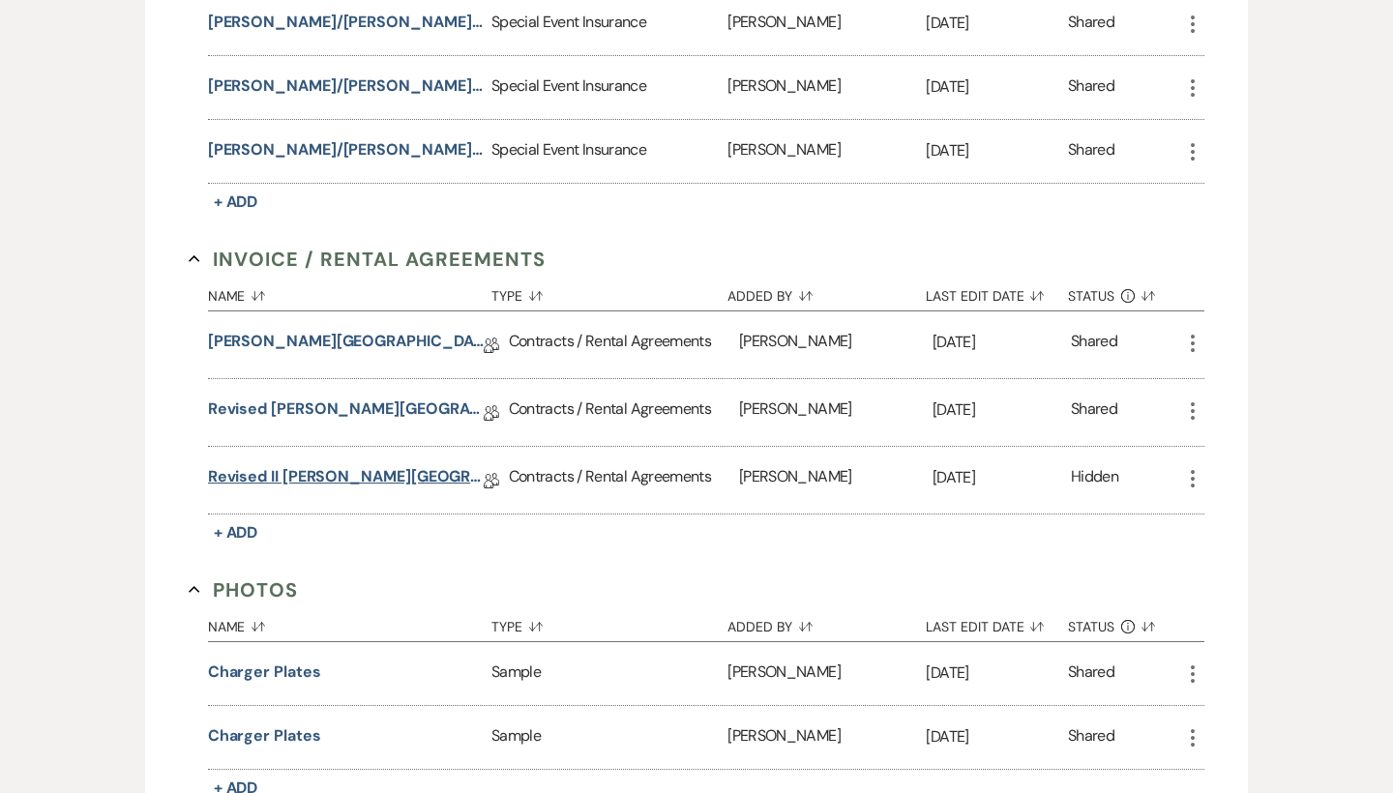
click at [345, 472] on link "Revised II [PERSON_NAME][GEOGRAPHIC_DATA] Contract" at bounding box center [346, 480] width 276 height 30
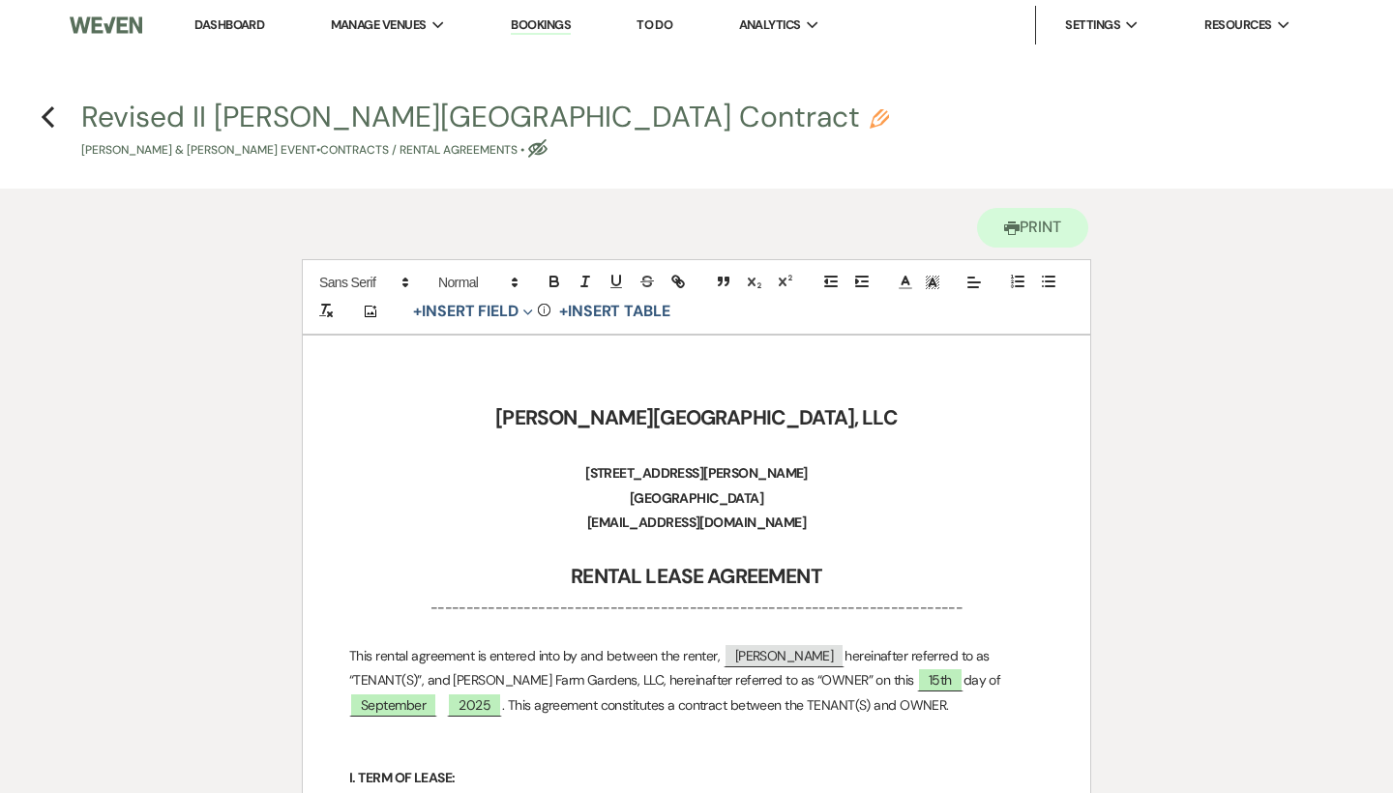
click at [55, 111] on h4 "Previous Revised II [PERSON_NAME][GEOGRAPHIC_DATA] Contract Pencil [PERSON_NAME…" at bounding box center [696, 128] width 1393 height 63
click at [46, 112] on use "button" at bounding box center [48, 116] width 13 height 21
select select "5"
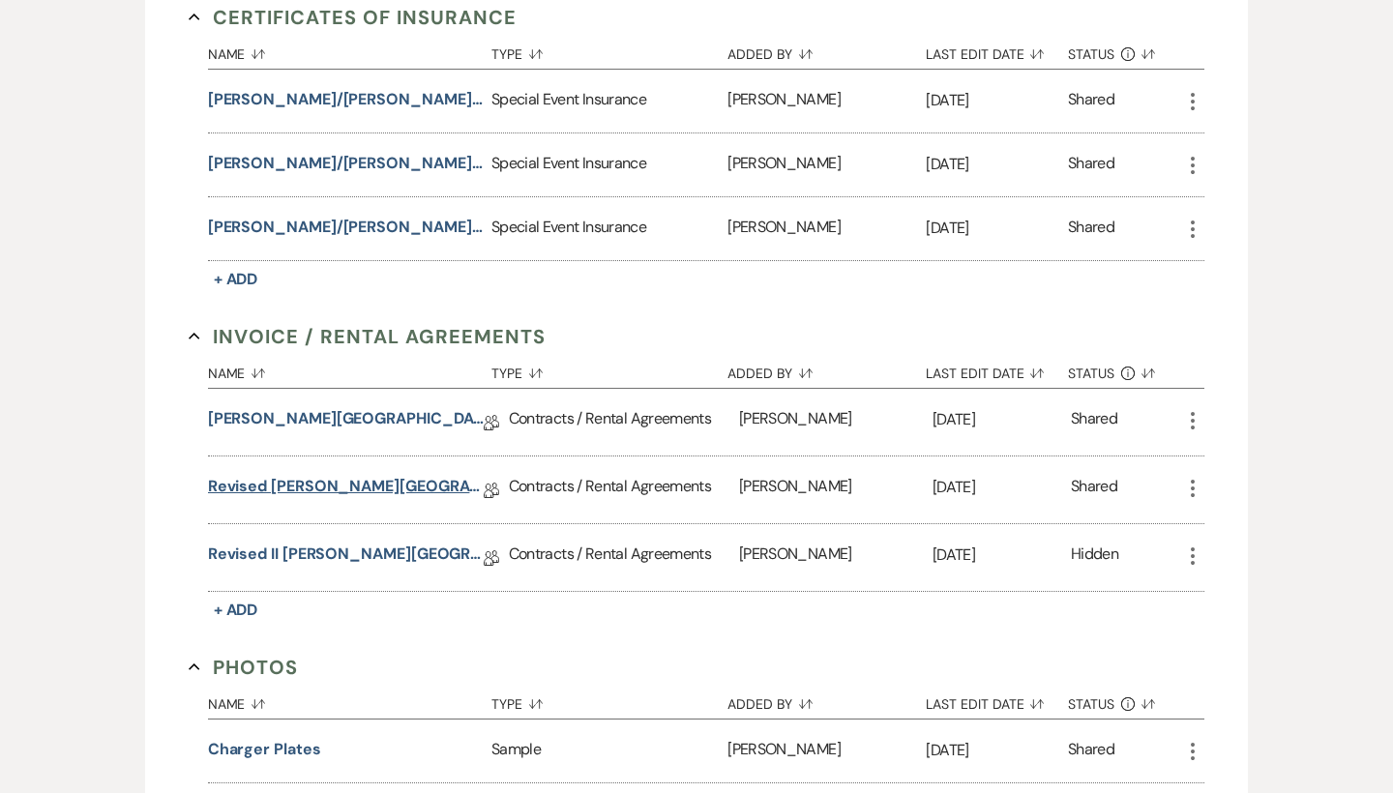
scroll to position [708, 0]
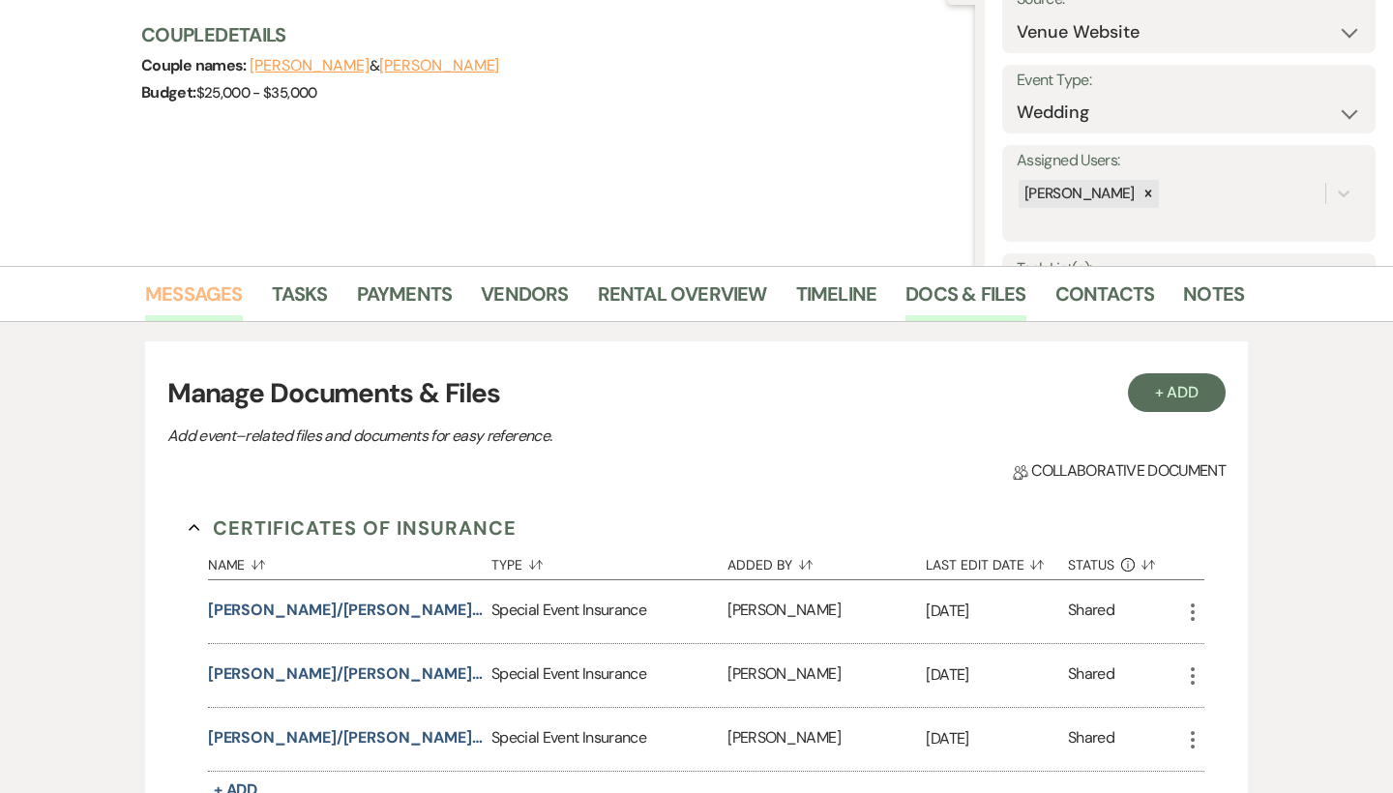
click at [214, 303] on link "Messages" at bounding box center [194, 300] width 98 height 43
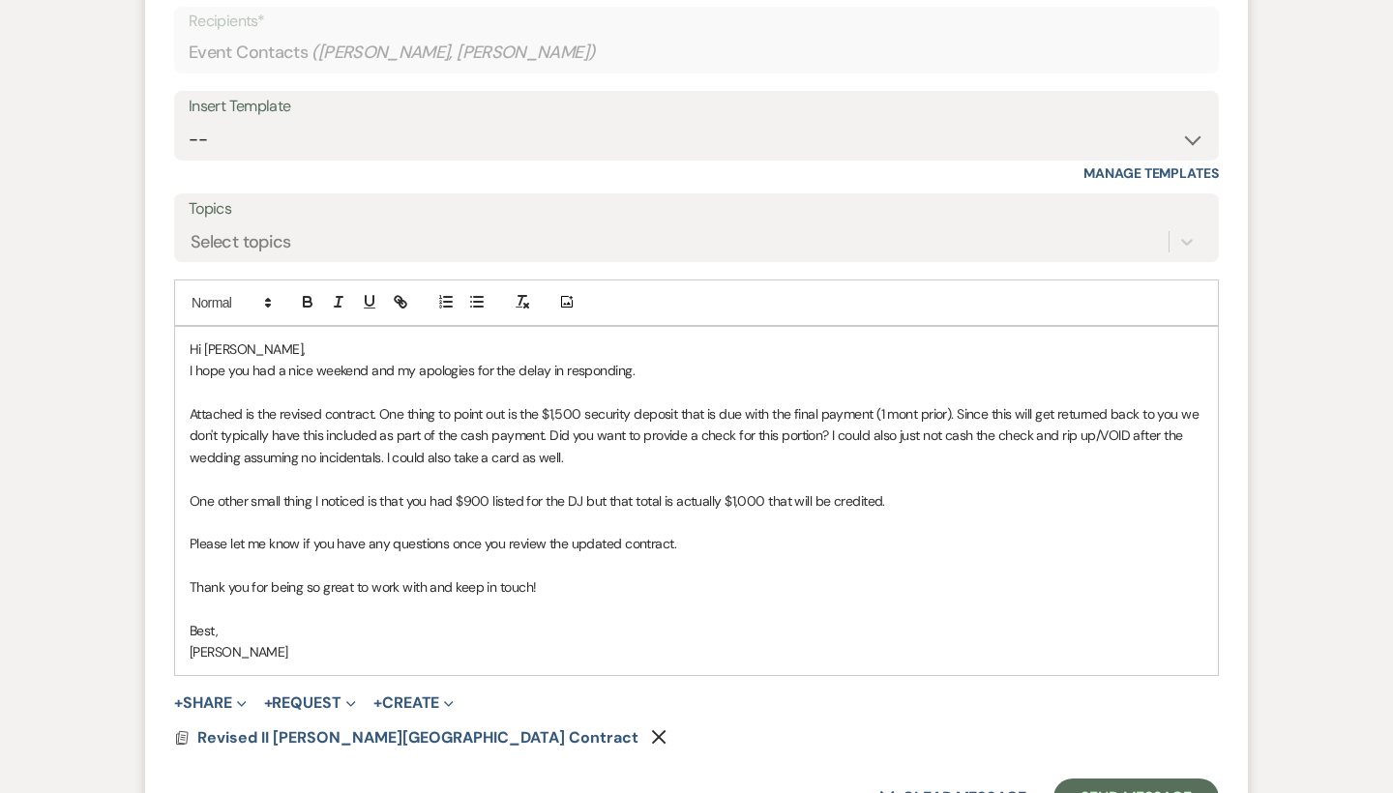
scroll to position [4483, 0]
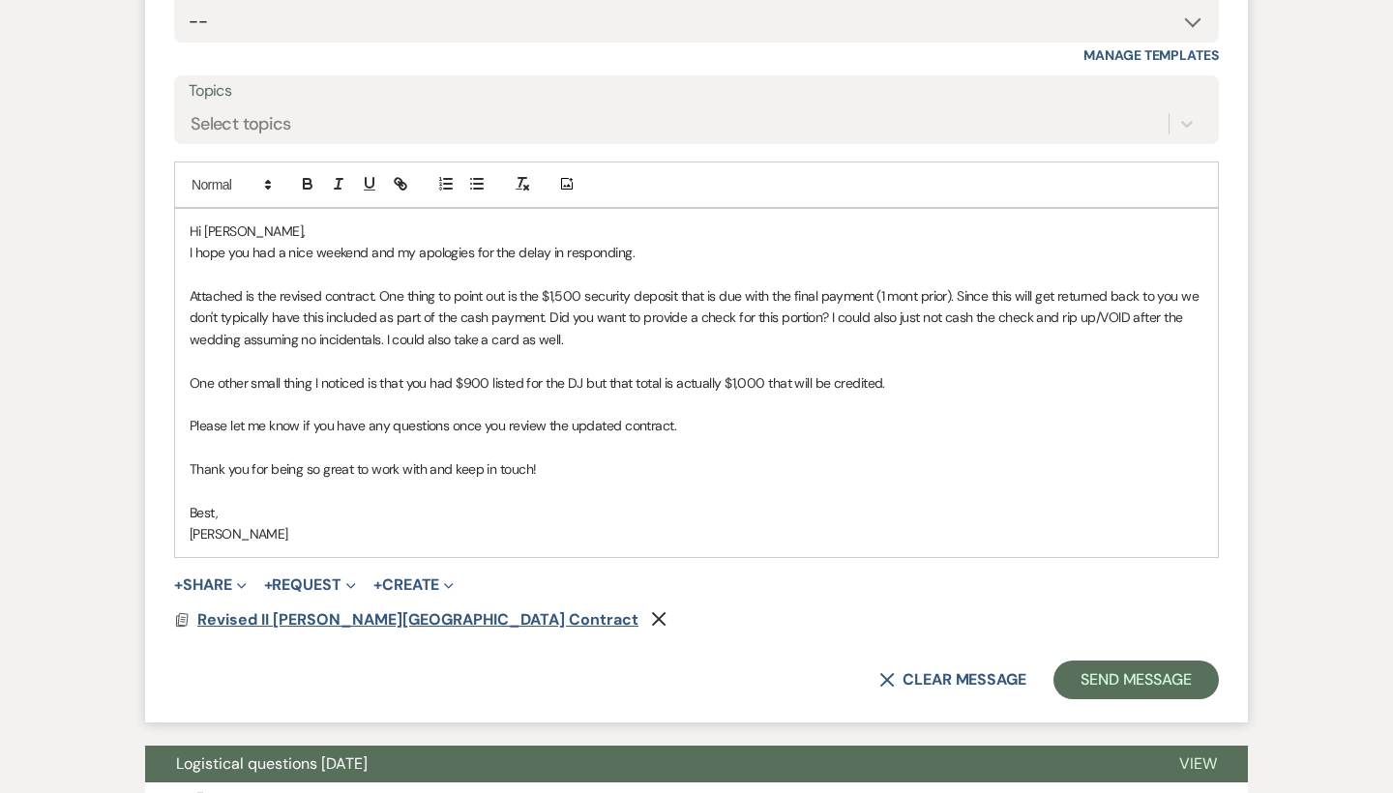
click at [420, 609] on span "Revised II [PERSON_NAME][GEOGRAPHIC_DATA] Contract" at bounding box center [417, 619] width 441 height 20
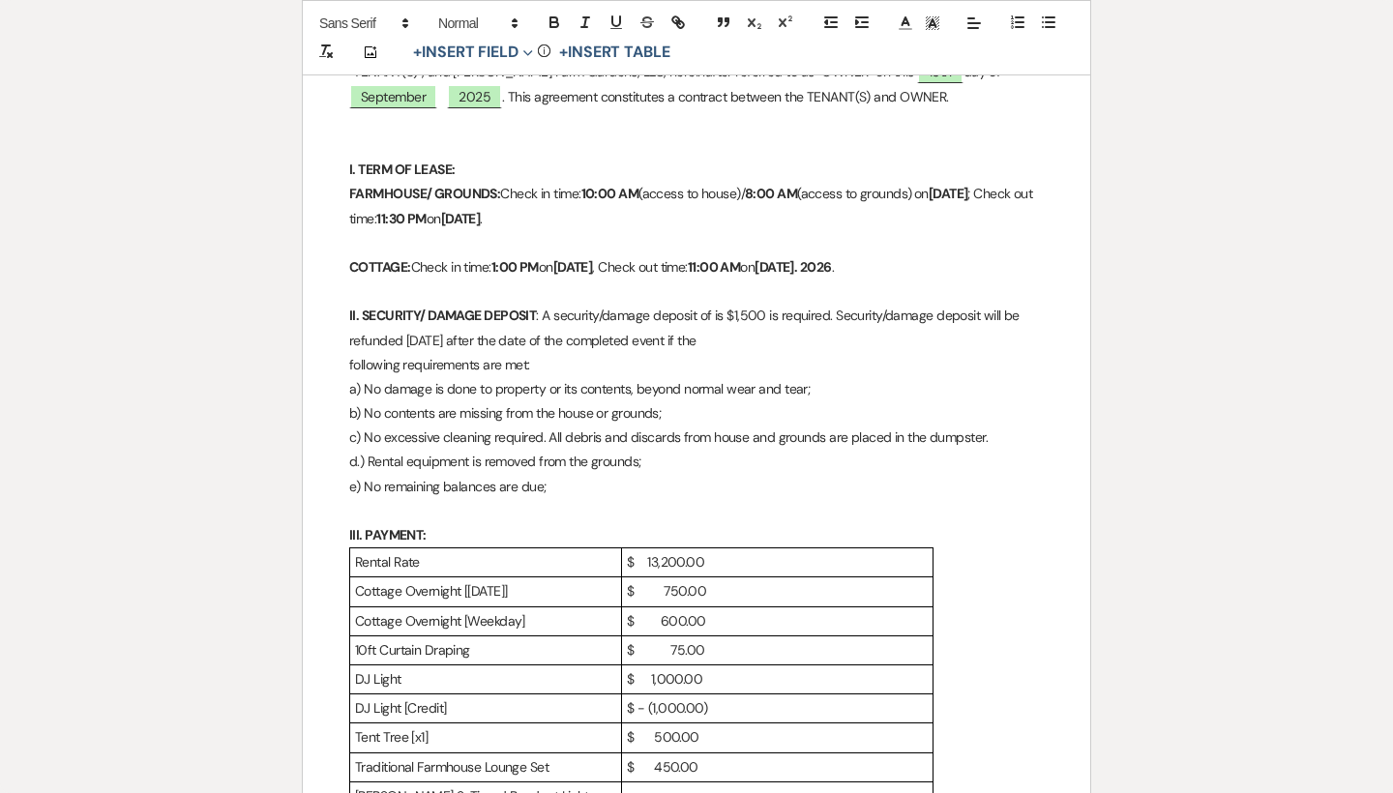
scroll to position [865, 0]
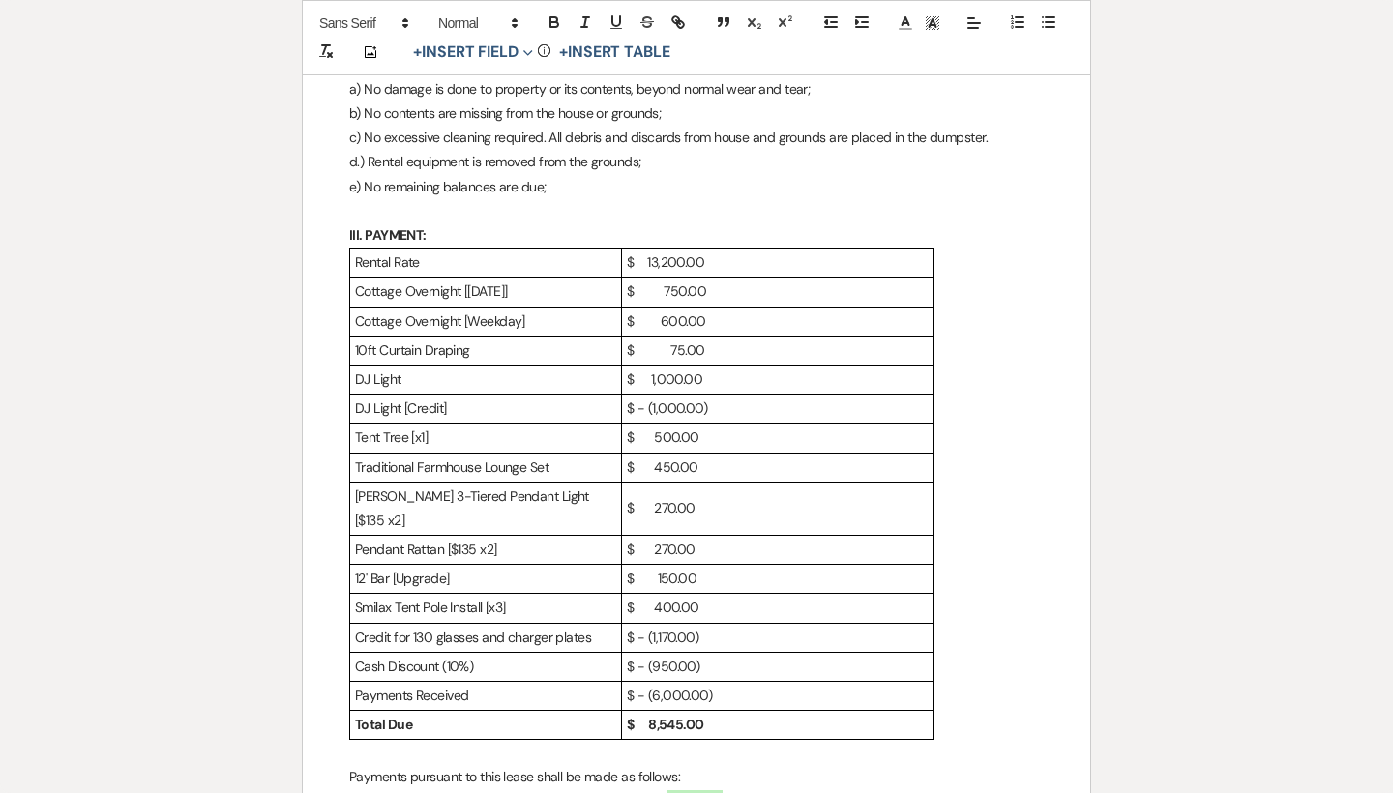
click at [674, 626] on p "$ - (1,170.00)" at bounding box center [777, 638] width 301 height 24
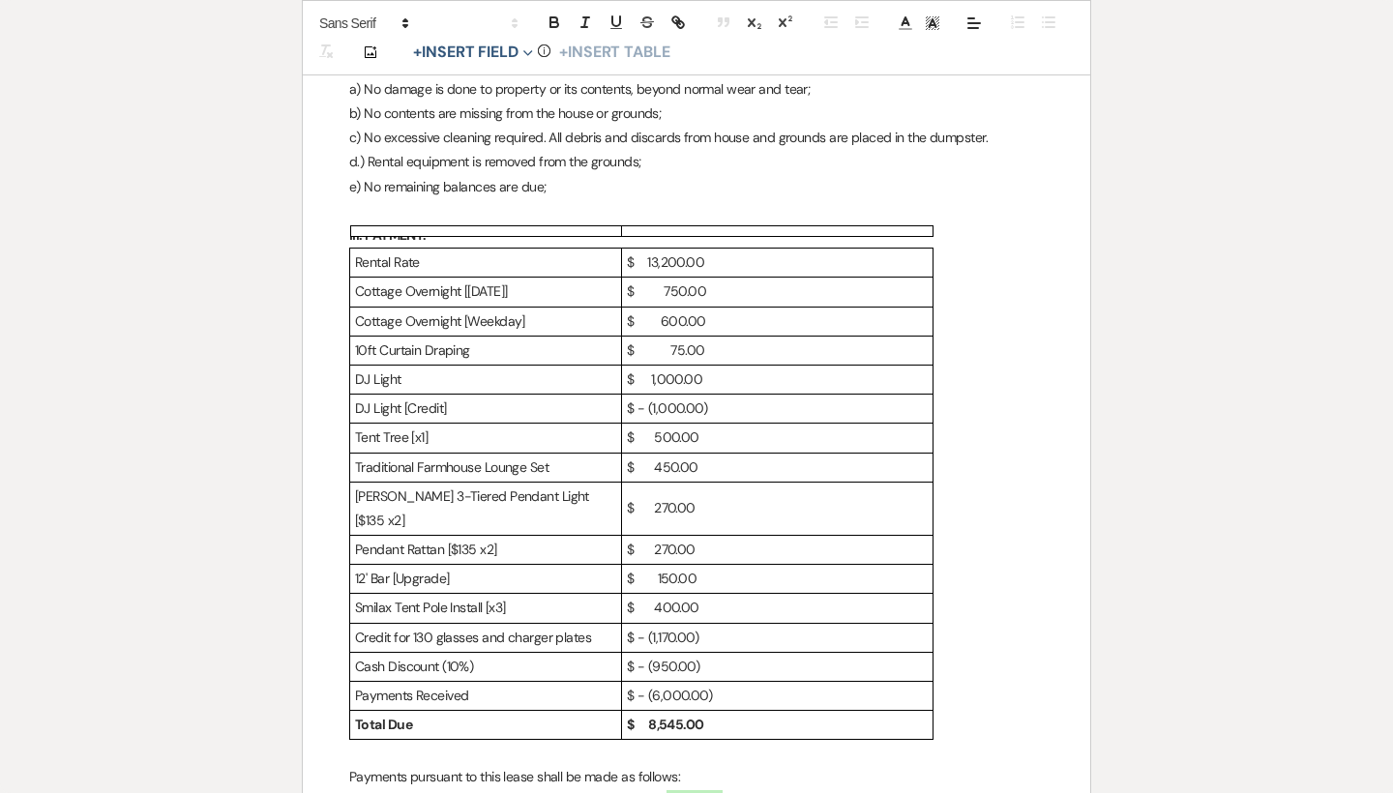
click at [671, 655] on p "$ - (950.00)" at bounding box center [777, 667] width 301 height 24
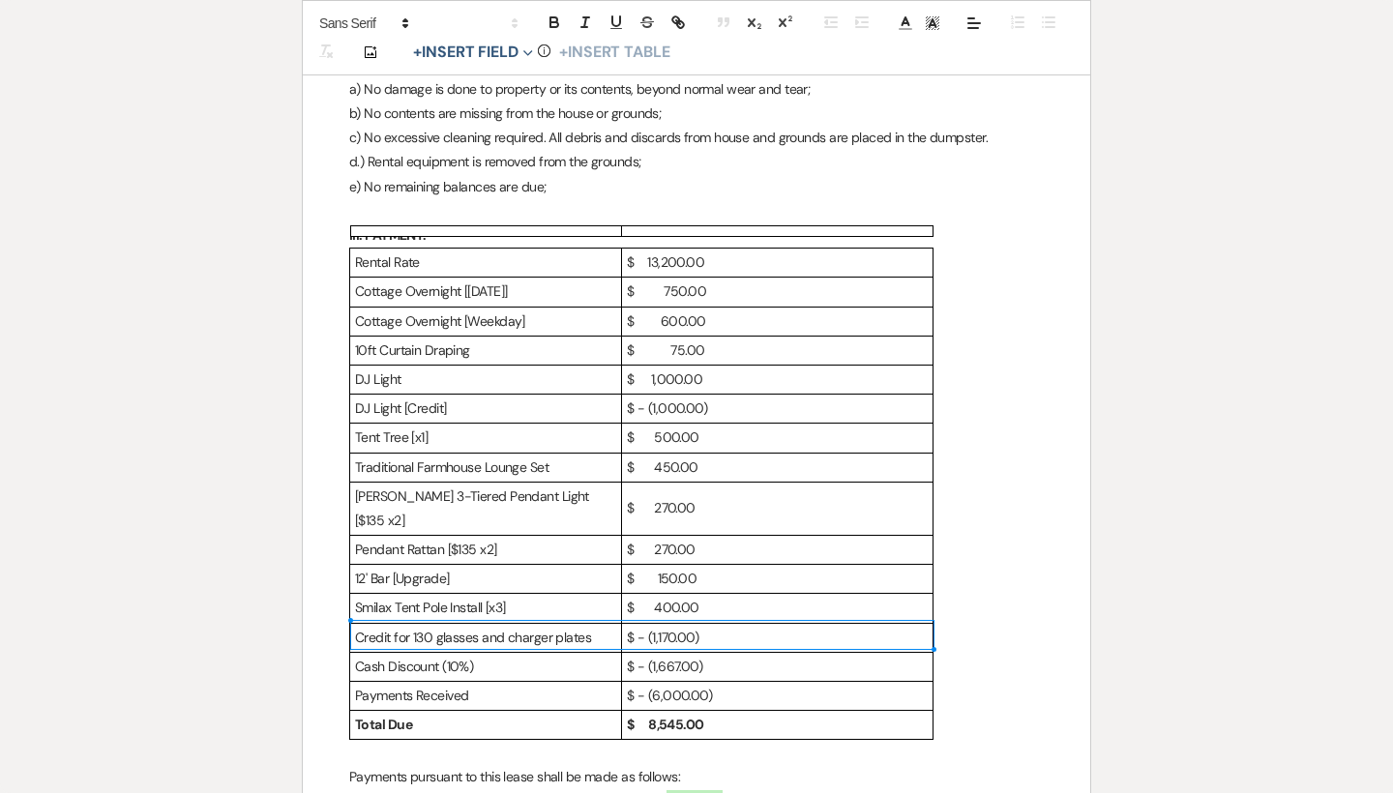
drag, startPoint x: 817, startPoint y: 630, endPoint x: 549, endPoint y: 627, distance: 268.0
click at [549, 652] on tr "Cash Discount (10%) $ - (1,667.00)" at bounding box center [641, 666] width 583 height 29
click at [801, 626] on p "$ - (1,170.00)" at bounding box center [777, 638] width 301 height 24
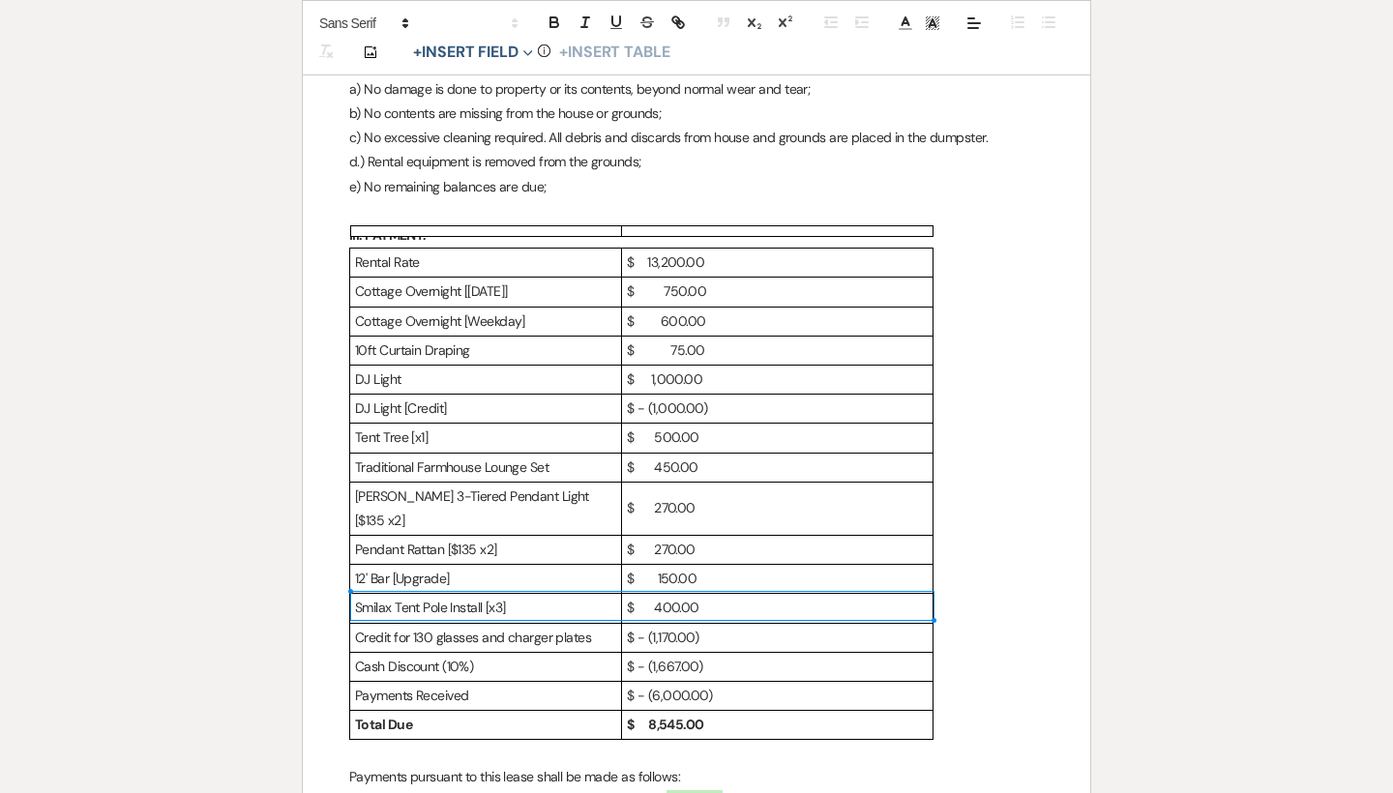
drag, startPoint x: 801, startPoint y: 604, endPoint x: 575, endPoint y: 602, distance: 226.4
click at [575, 623] on tr "Credit for 130 glasses and charger plates $ - (1,170.00)" at bounding box center [641, 637] width 583 height 29
click at [753, 626] on p "$ - (1,170.00)" at bounding box center [777, 638] width 301 height 24
drag, startPoint x: 757, startPoint y: 604, endPoint x: 611, endPoint y: 600, distance: 146.1
click at [611, 623] on tr "Credit for 130 glasses and charger plates $ - (1,170.00)" at bounding box center [641, 637] width 583 height 29
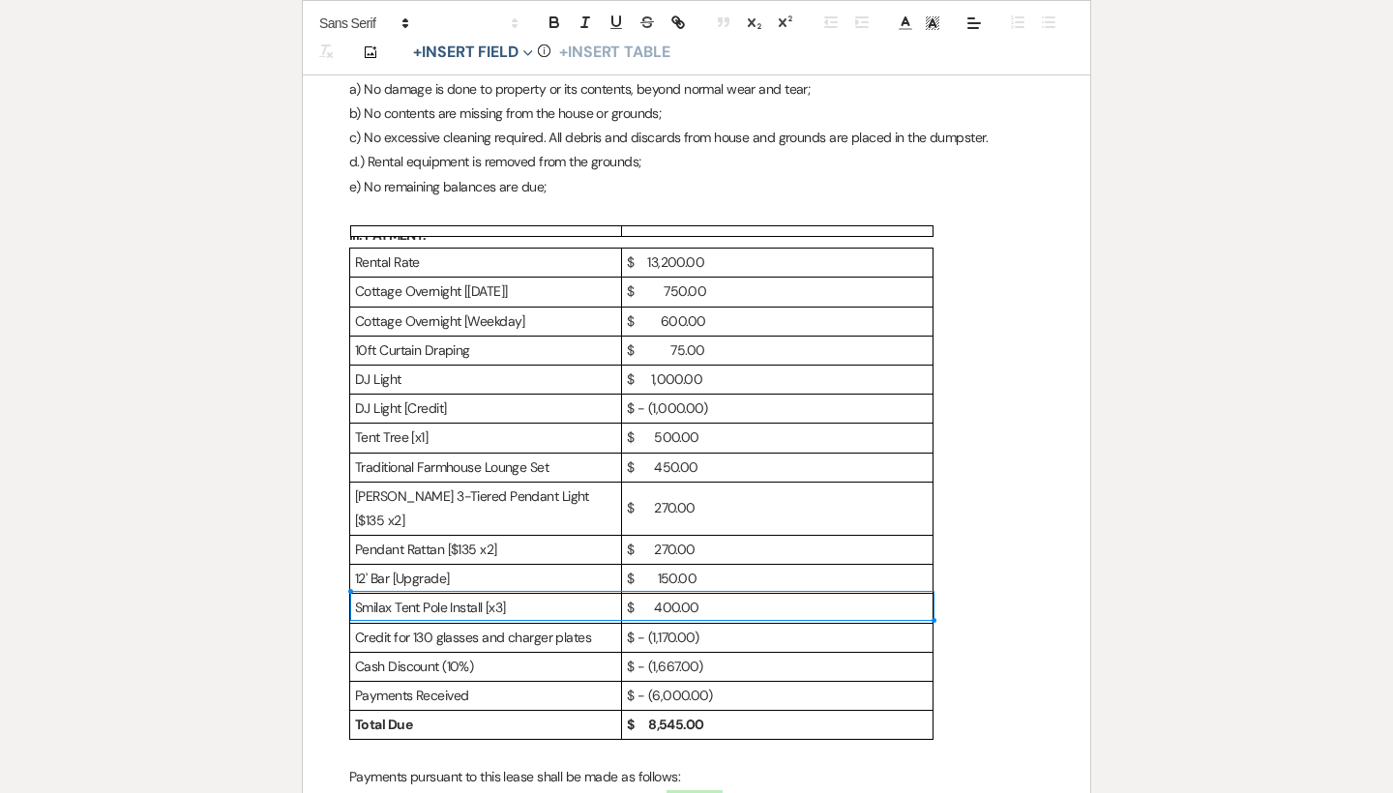
click at [737, 626] on p "$ - (1,170.00)" at bounding box center [777, 638] width 301 height 24
drag, startPoint x: 737, startPoint y: 603, endPoint x: 617, endPoint y: 603, distance: 119.9
click at [617, 623] on tr "Credit for 130 glasses and charger plates $ - (1,170.00)" at bounding box center [641, 637] width 583 height 29
click at [725, 626] on p "$ - (1,170.00)" at bounding box center [777, 638] width 301 height 24
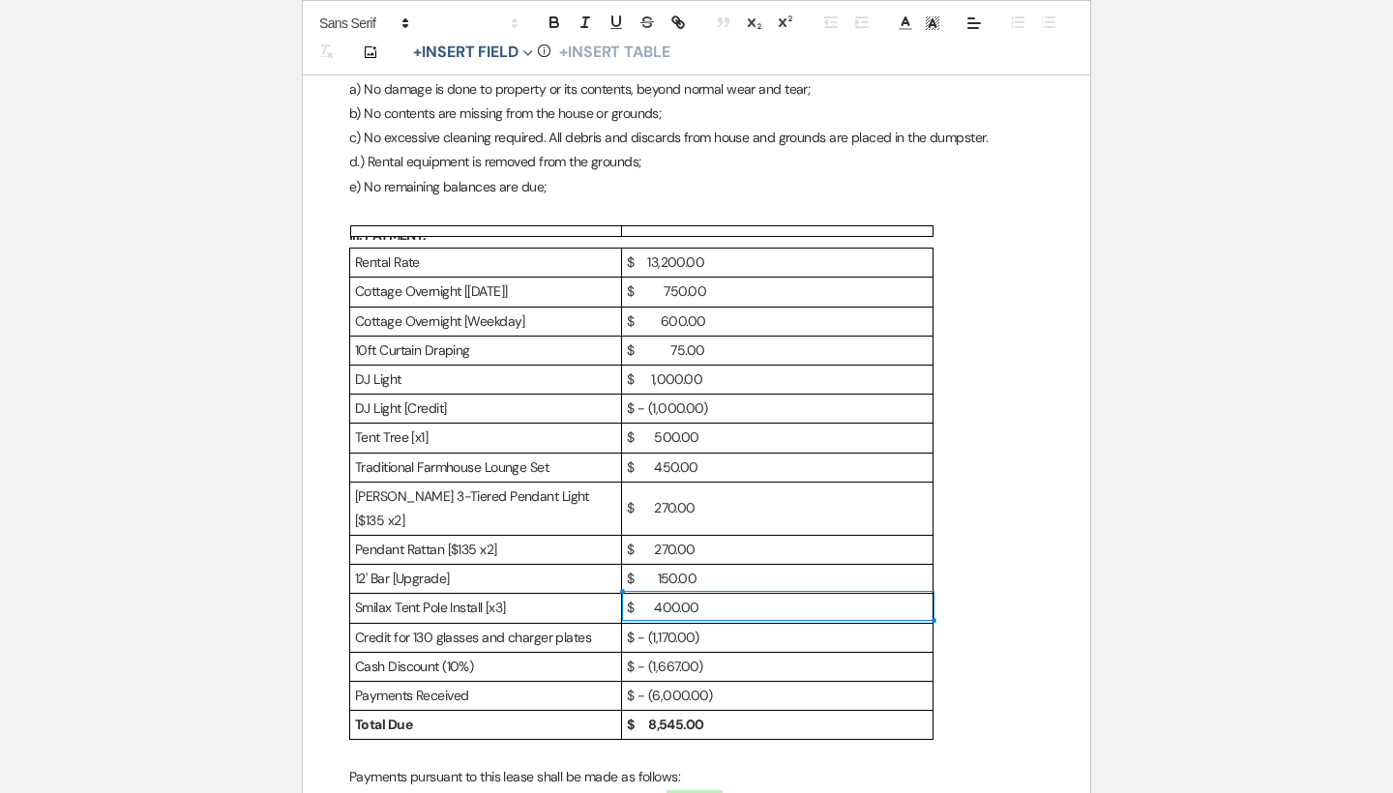
click at [737, 626] on p "$ - (1,170.00)" at bounding box center [777, 638] width 301 height 24
click at [751, 596] on p "$ 400.00" at bounding box center [777, 608] width 301 height 24
click at [740, 626] on p "$ - (1,170.00)" at bounding box center [777, 638] width 301 height 24
drag, startPoint x: 752, startPoint y: 607, endPoint x: 552, endPoint y: 605, distance: 199.3
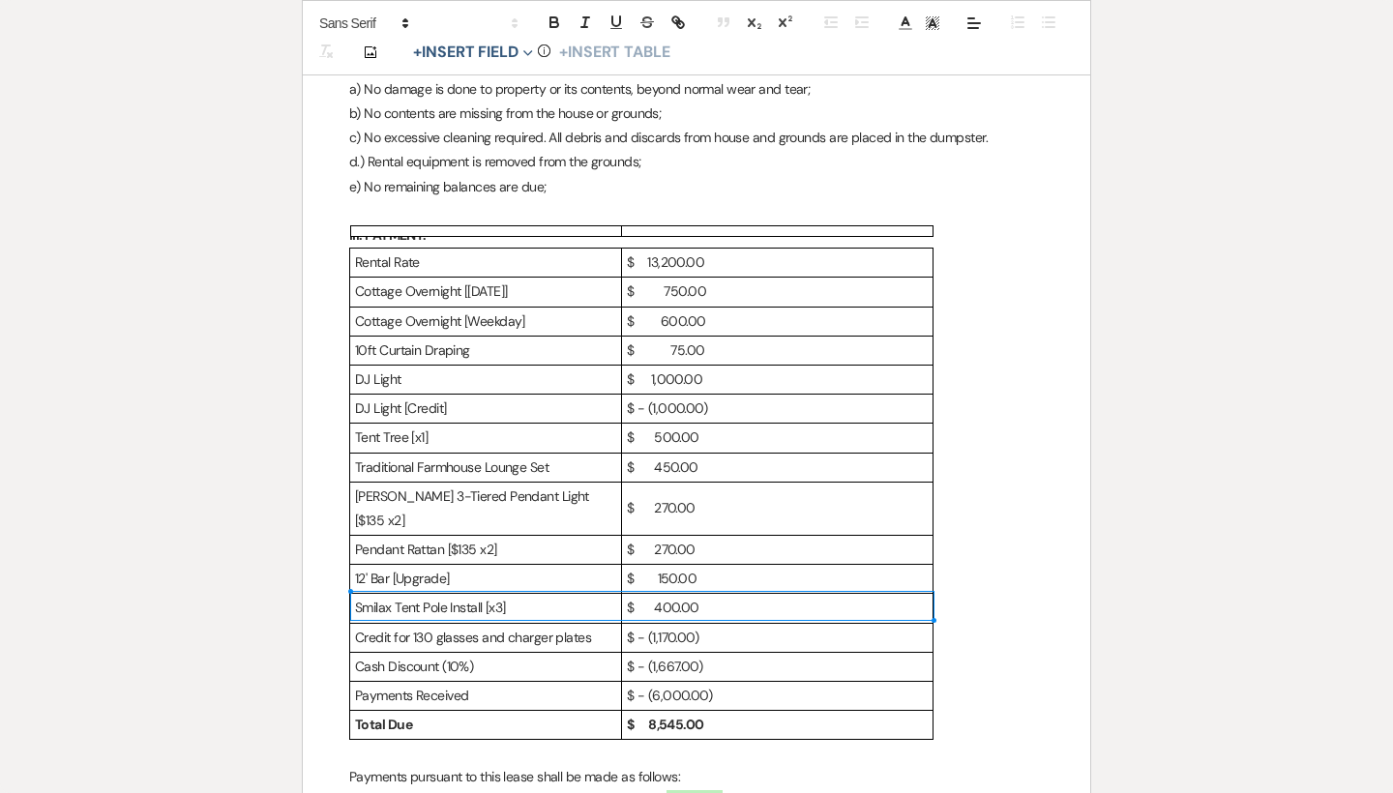
click at [552, 623] on tr "Credit for 130 glasses and charger plates $ - (1,170.00)" at bounding box center [641, 637] width 583 height 29
click at [717, 596] on p "$ 400.00" at bounding box center [777, 608] width 301 height 24
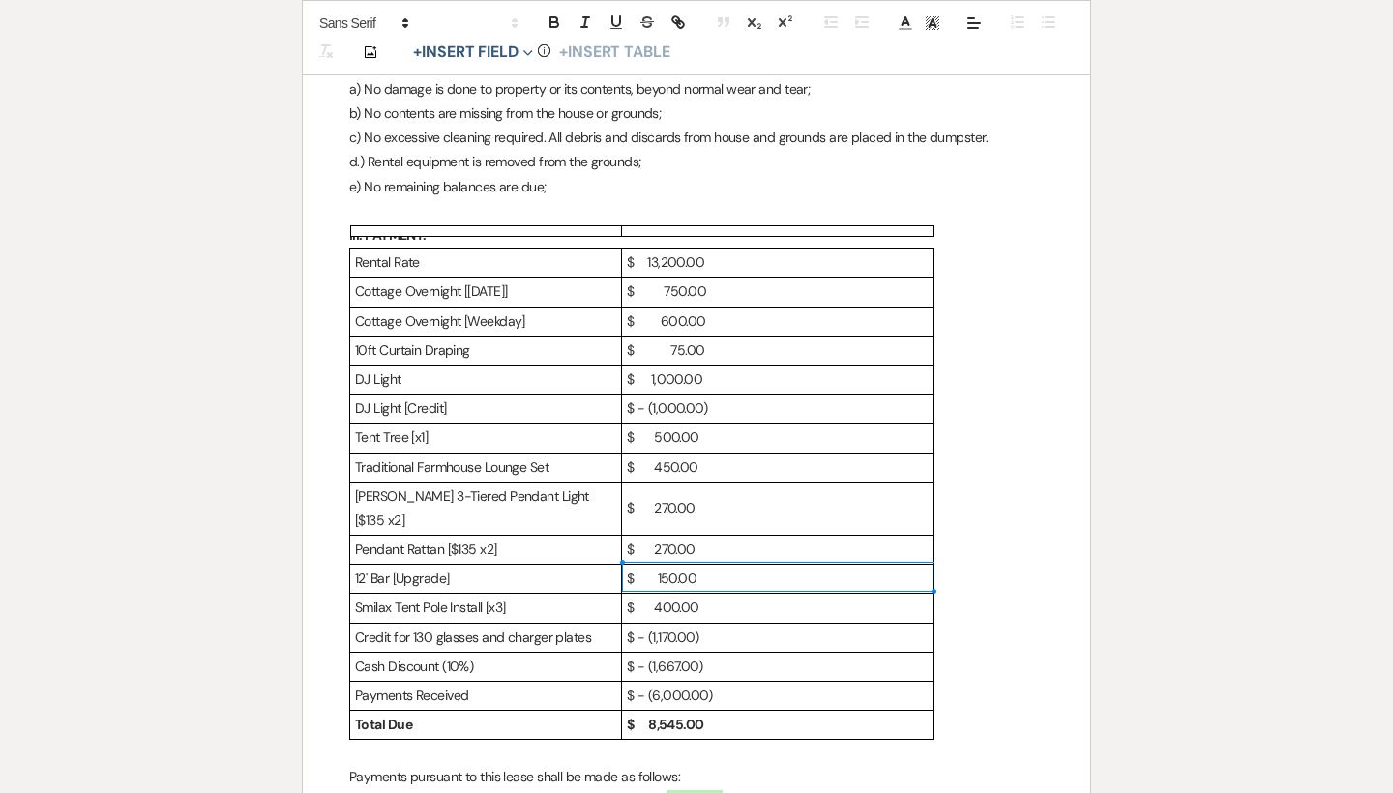
scroll to position [952, 0]
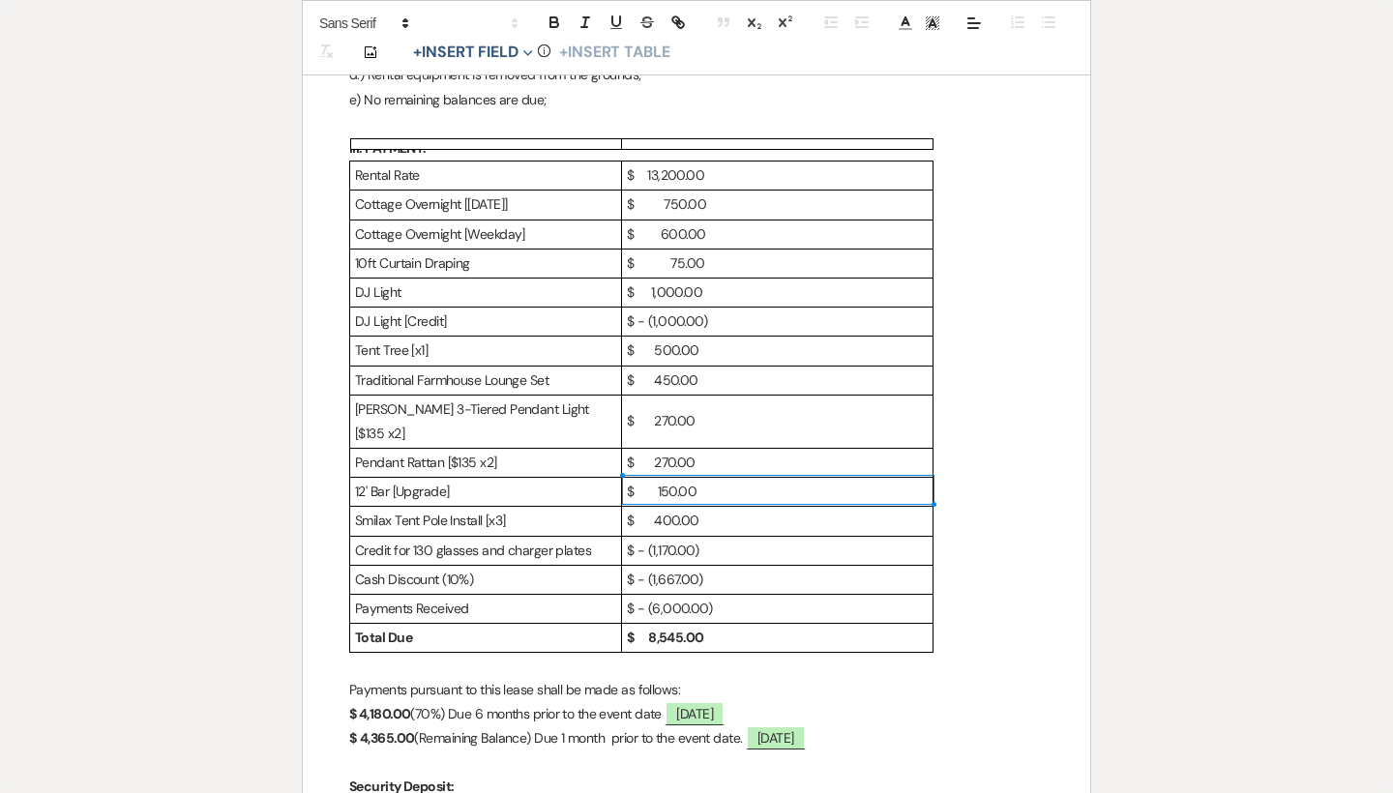
click at [618, 702] on p "$ 4,180.00 (70%) Due 6 months prior to the event date ﻿ [DATE] ﻿" at bounding box center [696, 714] width 695 height 24
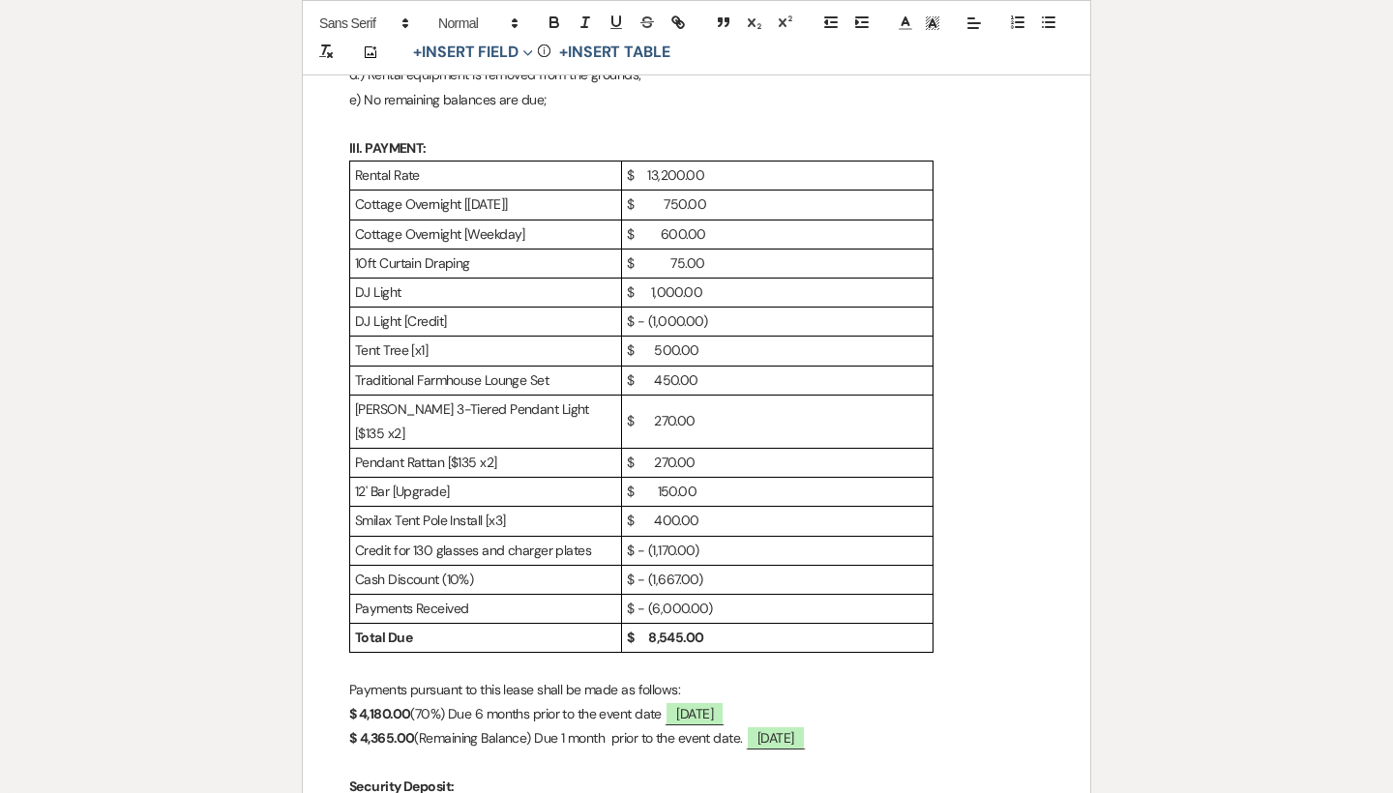
click at [414, 310] on p "DJ Light [Credit]" at bounding box center [485, 322] width 261 height 24
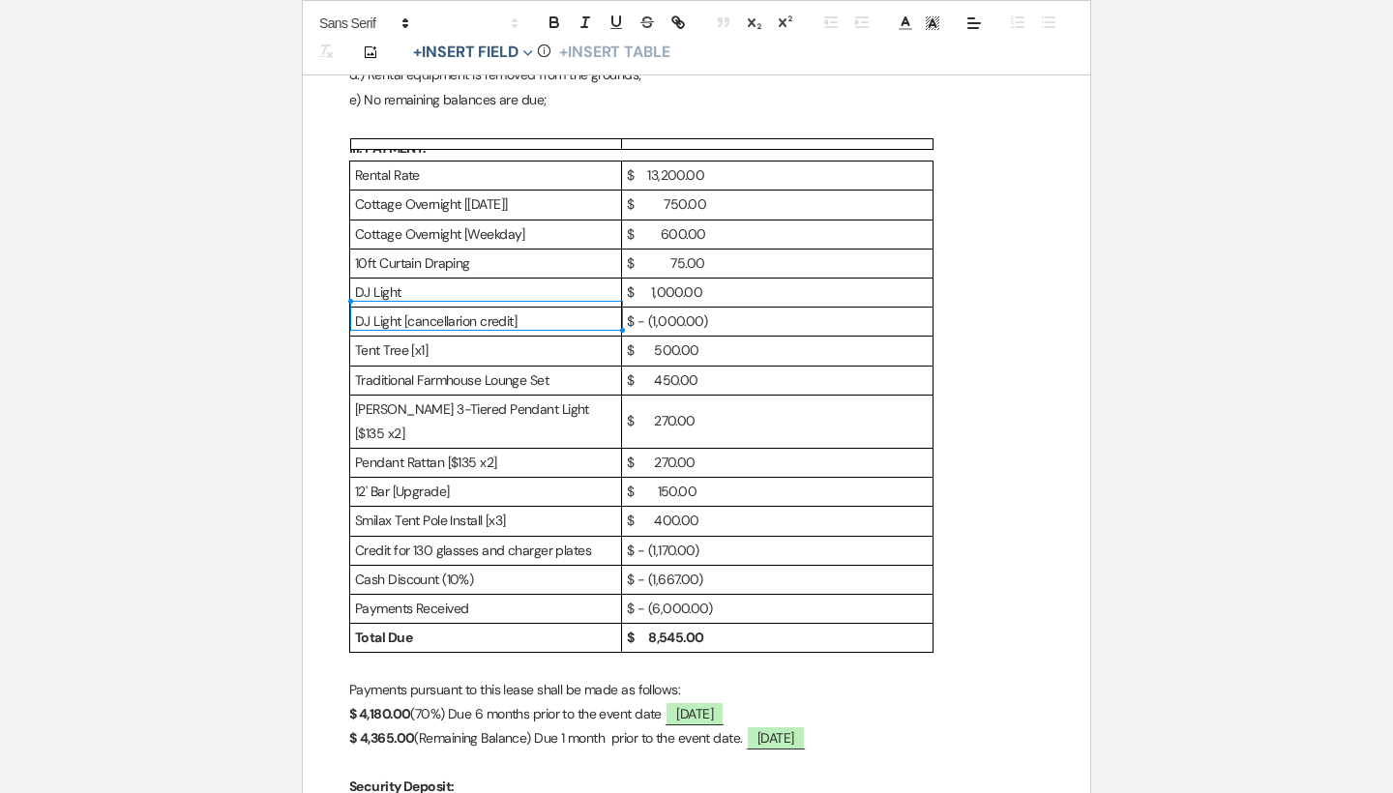
click at [443, 312] on p "DJ Light [cancellarion credit]" at bounding box center [485, 322] width 261 height 24
click at [480, 310] on p "DJ Light [cancellarion credit]" at bounding box center [485, 322] width 261 height 24
click at [496, 369] on p "Traditional Farmhouse Lounge Set" at bounding box center [485, 381] width 261 height 24
click at [531, 398] on p "[PERSON_NAME] 3-Tiered Pendant Light [$135 x2]" at bounding box center [485, 422] width 261 height 48
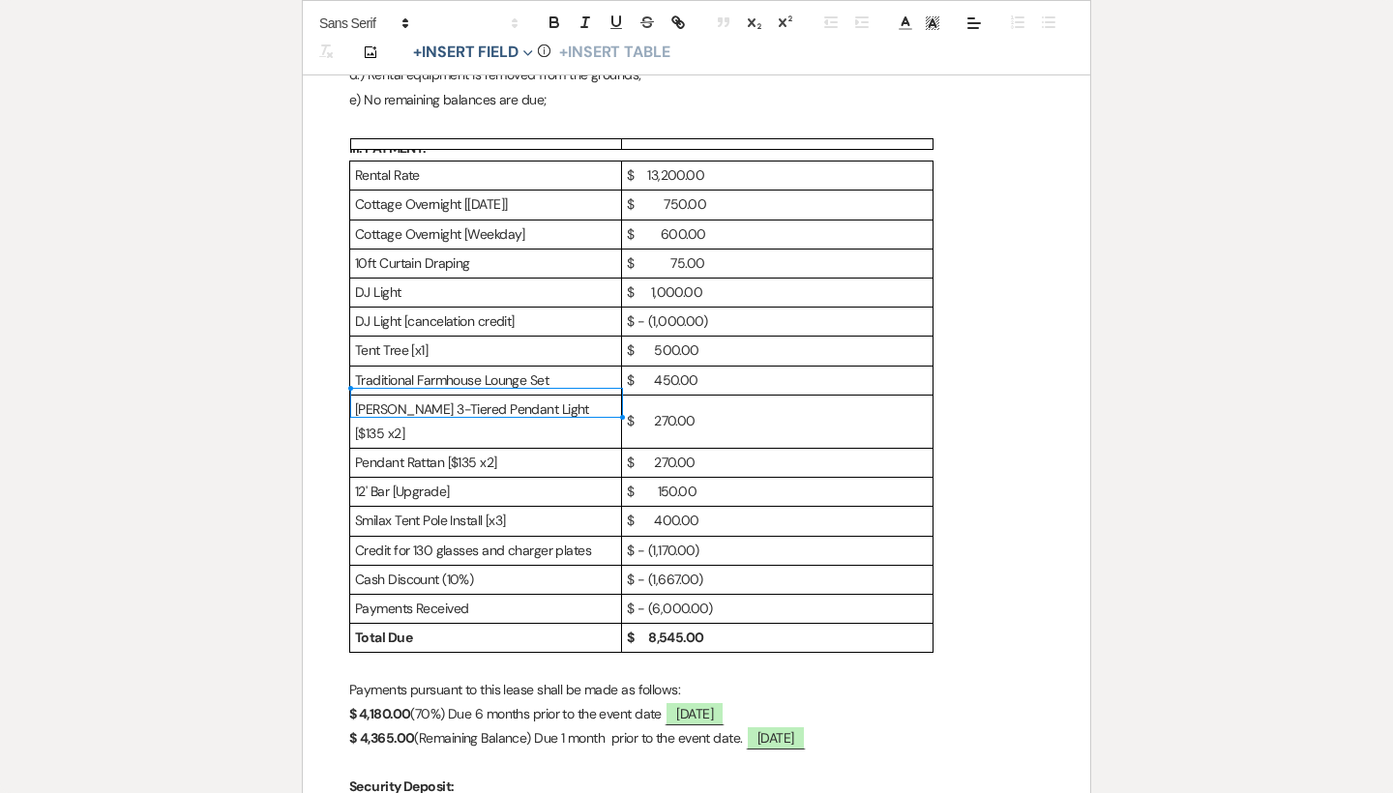
click at [471, 317] on p "DJ Light [cancelation credit]" at bounding box center [485, 322] width 261 height 24
click at [727, 539] on p "$ - (1,170.00)" at bounding box center [777, 551] width 301 height 24
click at [953, 540] on div "Rental Rate $ 13,200.00 Cottage Overnight [[DATE]] $ 750.00 Cottage Overnight […" at bounding box center [696, 407] width 695 height 492
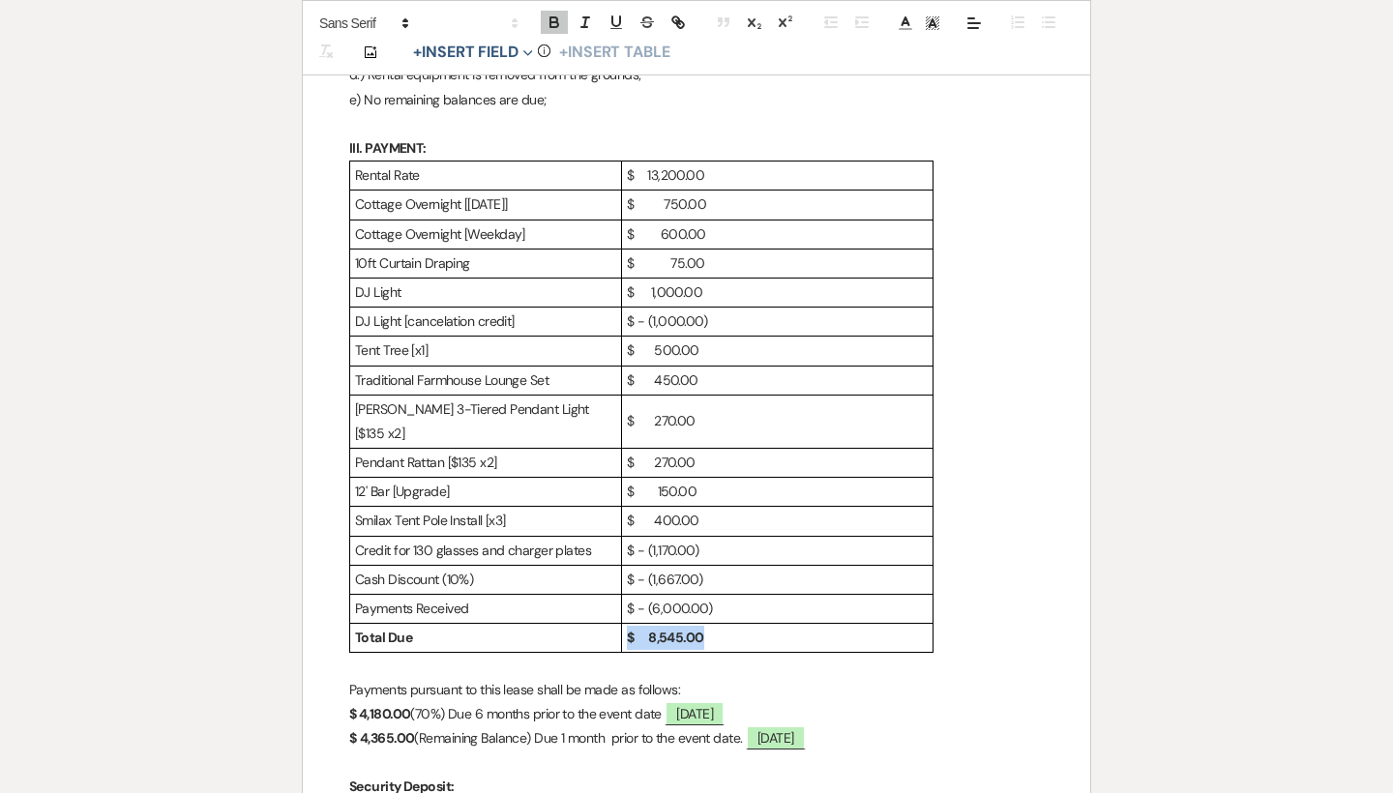
drag, startPoint x: 902, startPoint y: 597, endPoint x: 561, endPoint y: 597, distance: 340.5
click at [561, 624] on tr "Total Due $ 8,545.00" at bounding box center [641, 638] width 583 height 29
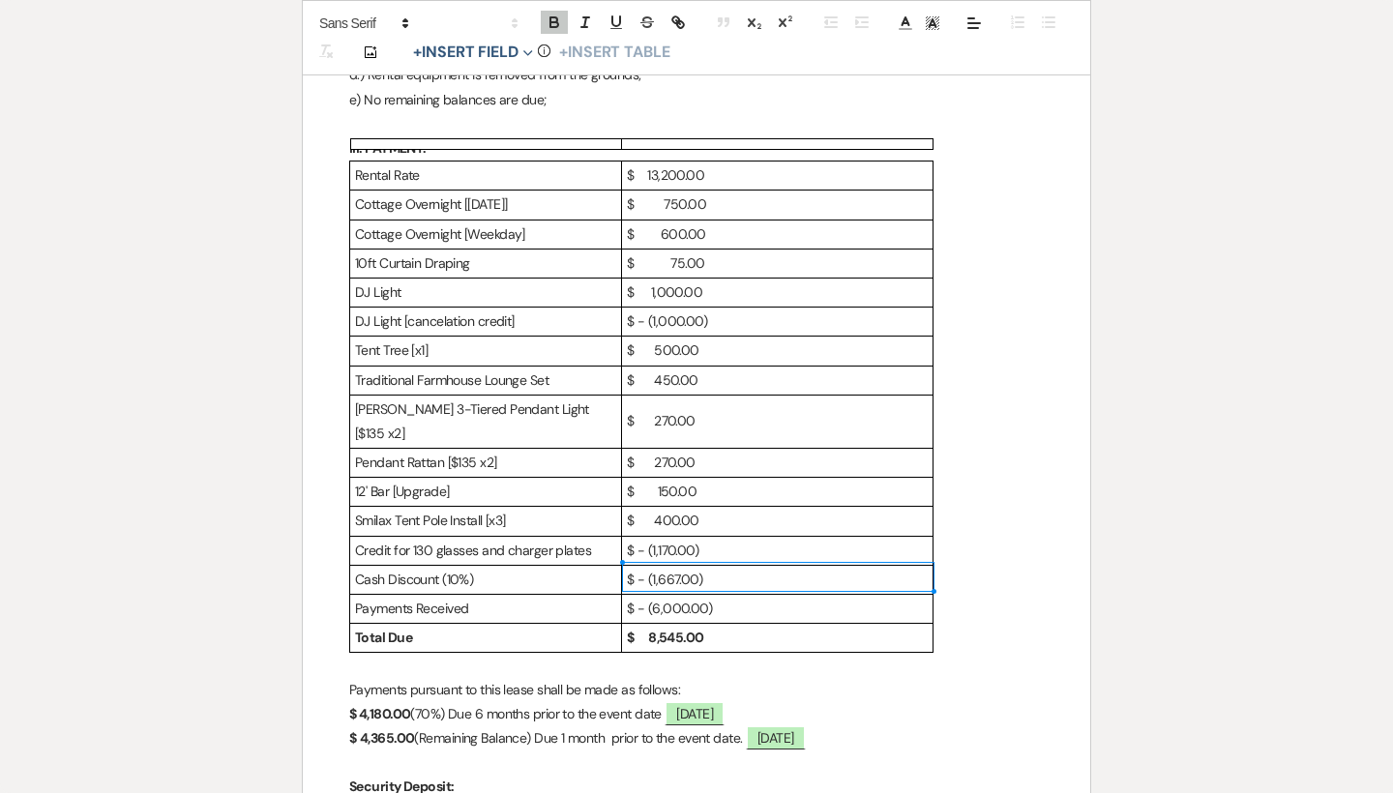
click at [756, 597] on p "$ - (6,000.00)" at bounding box center [777, 609] width 301 height 24
click at [785, 568] on p "$ - (1,667.00)" at bounding box center [777, 580] width 301 height 24
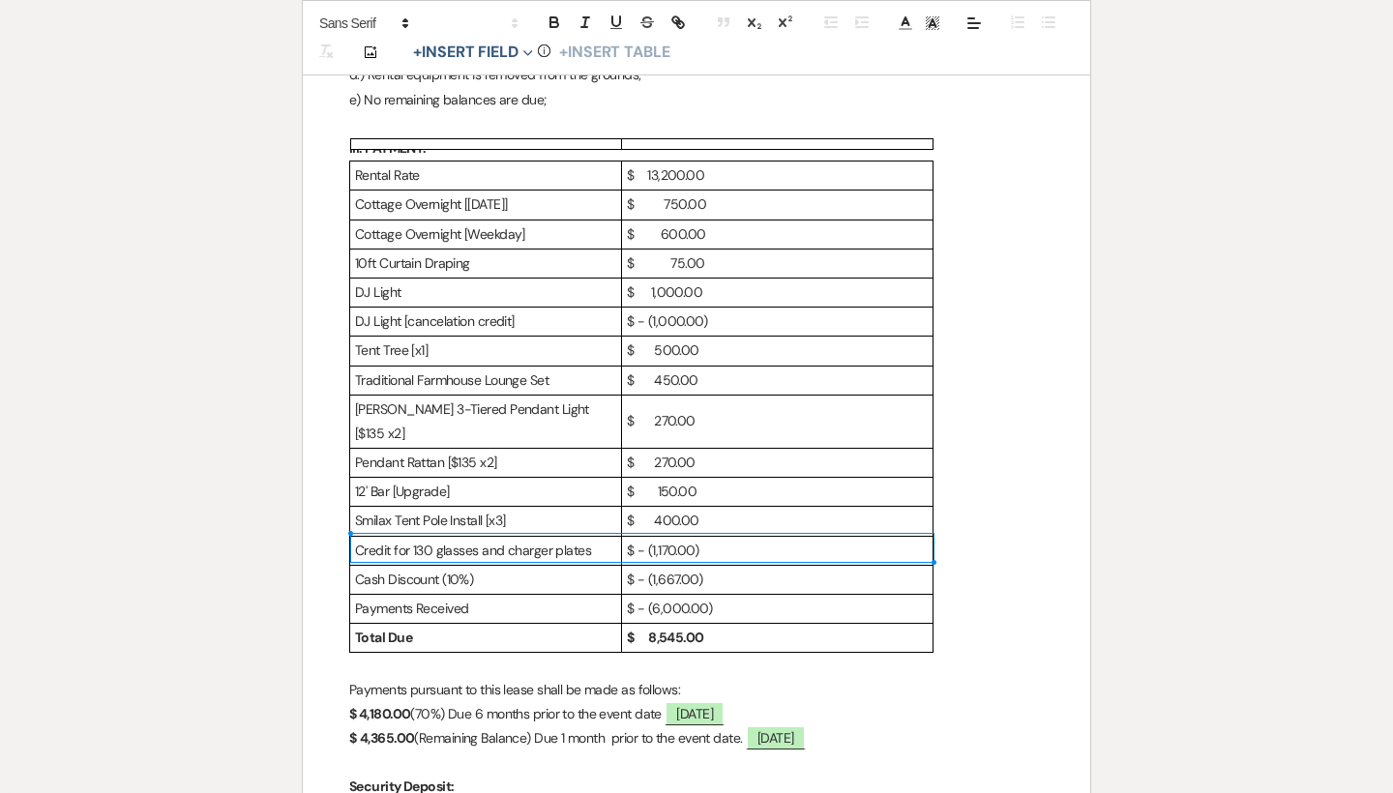
drag, startPoint x: 597, startPoint y: 546, endPoint x: 686, endPoint y: 543, distance: 89.0
click at [686, 565] on tr "Cash Discount (10%) $ - (1,667.00)" at bounding box center [641, 579] width 583 height 29
drag, startPoint x: 729, startPoint y: 548, endPoint x: 516, endPoint y: 545, distance: 213.8
click at [516, 565] on tr "Cash Discount (10%) $ - (1,667.00)" at bounding box center [641, 579] width 583 height 29
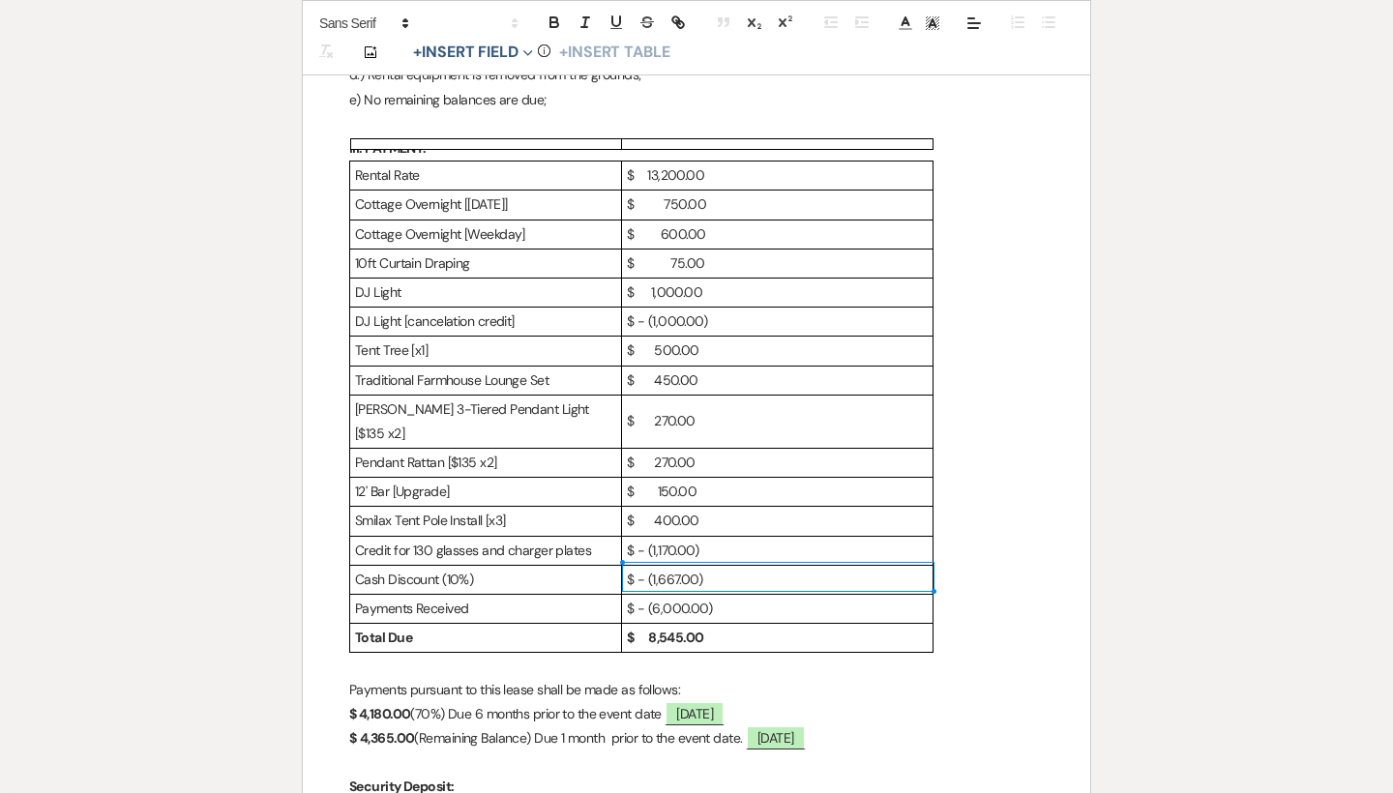
click at [782, 597] on p "$ - (6,000.00)" at bounding box center [777, 609] width 301 height 24
drag, startPoint x: 713, startPoint y: 544, endPoint x: 660, endPoint y: 550, distance: 53.6
click at [660, 568] on p "$ - (1,667.00)" at bounding box center [777, 580] width 301 height 24
click at [678, 568] on p "$ - (1,667.00)" at bounding box center [777, 580] width 301 height 24
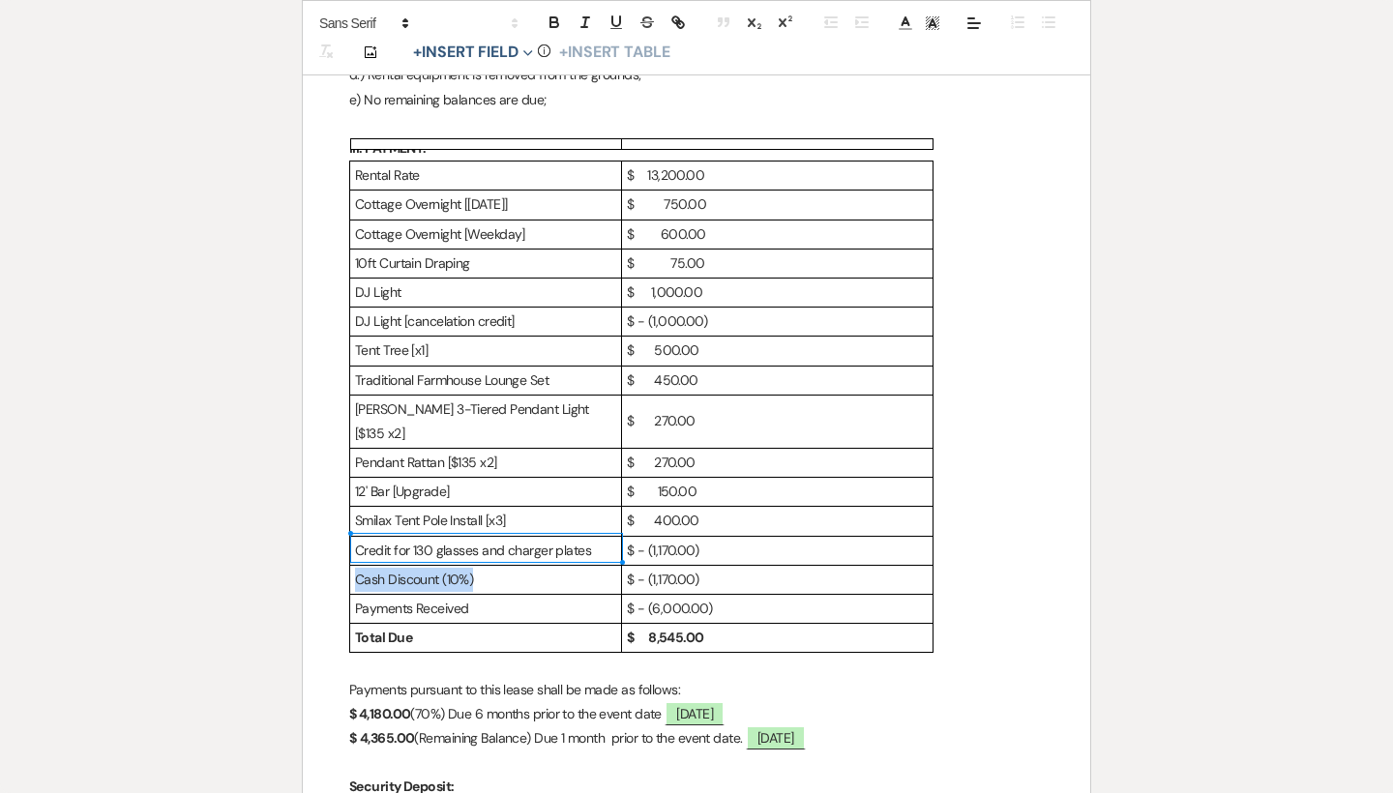
drag, startPoint x: 487, startPoint y: 546, endPoint x: 356, endPoint y: 551, distance: 130.7
click at [356, 568] on p "Cash Discount (10%)" at bounding box center [485, 580] width 261 height 24
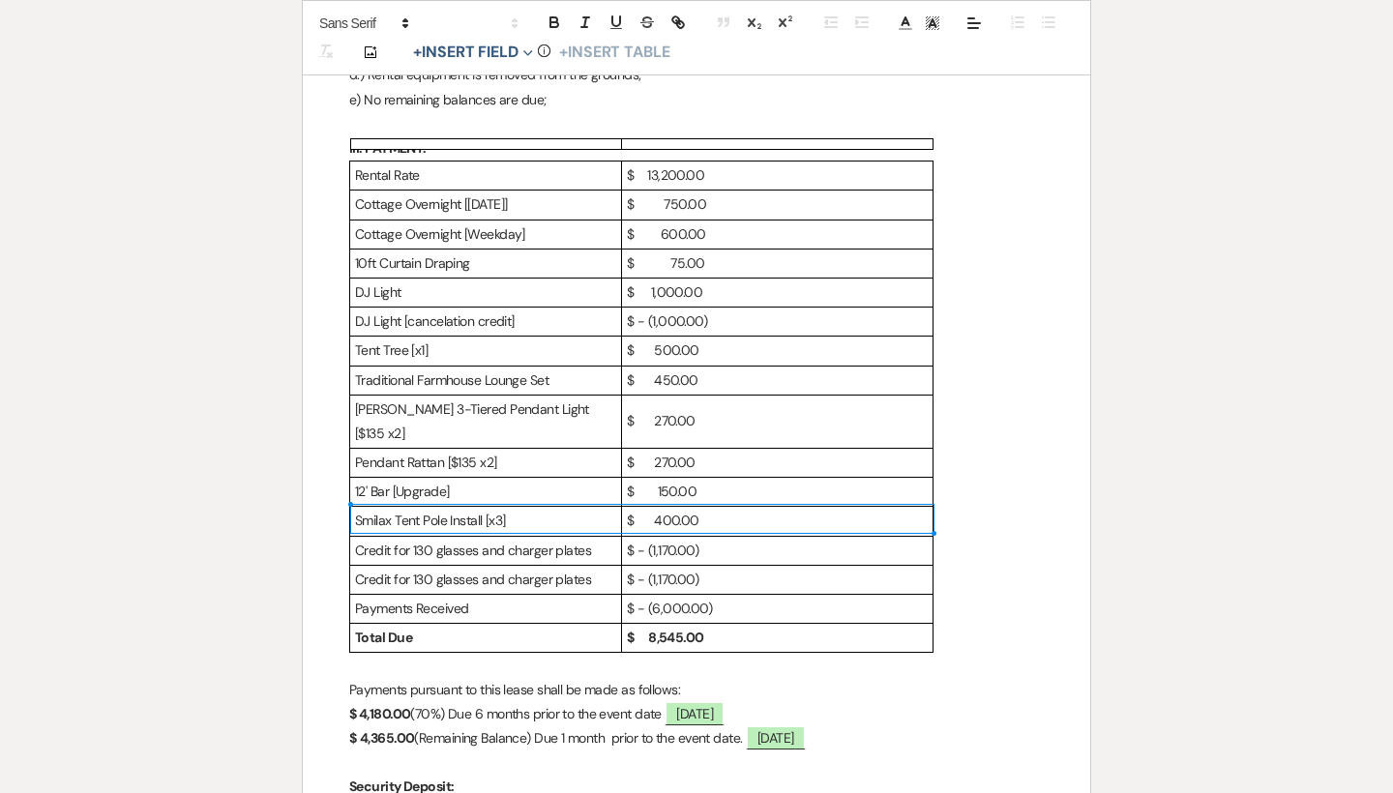
drag, startPoint x: 718, startPoint y: 518, endPoint x: 619, endPoint y: 518, distance: 98.7
click at [619, 536] on tr "Credit for 130 glasses and charger plates $ - (1,170.00)" at bounding box center [641, 550] width 583 height 29
click at [619, 536] on td "Credit for 130 glasses and charger plates" at bounding box center [486, 550] width 272 height 29
click at [600, 539] on p "Credit for 130 glasses and charger plates" at bounding box center [485, 551] width 261 height 24
drag, startPoint x: 594, startPoint y: 513, endPoint x: 358, endPoint y: 514, distance: 236.0
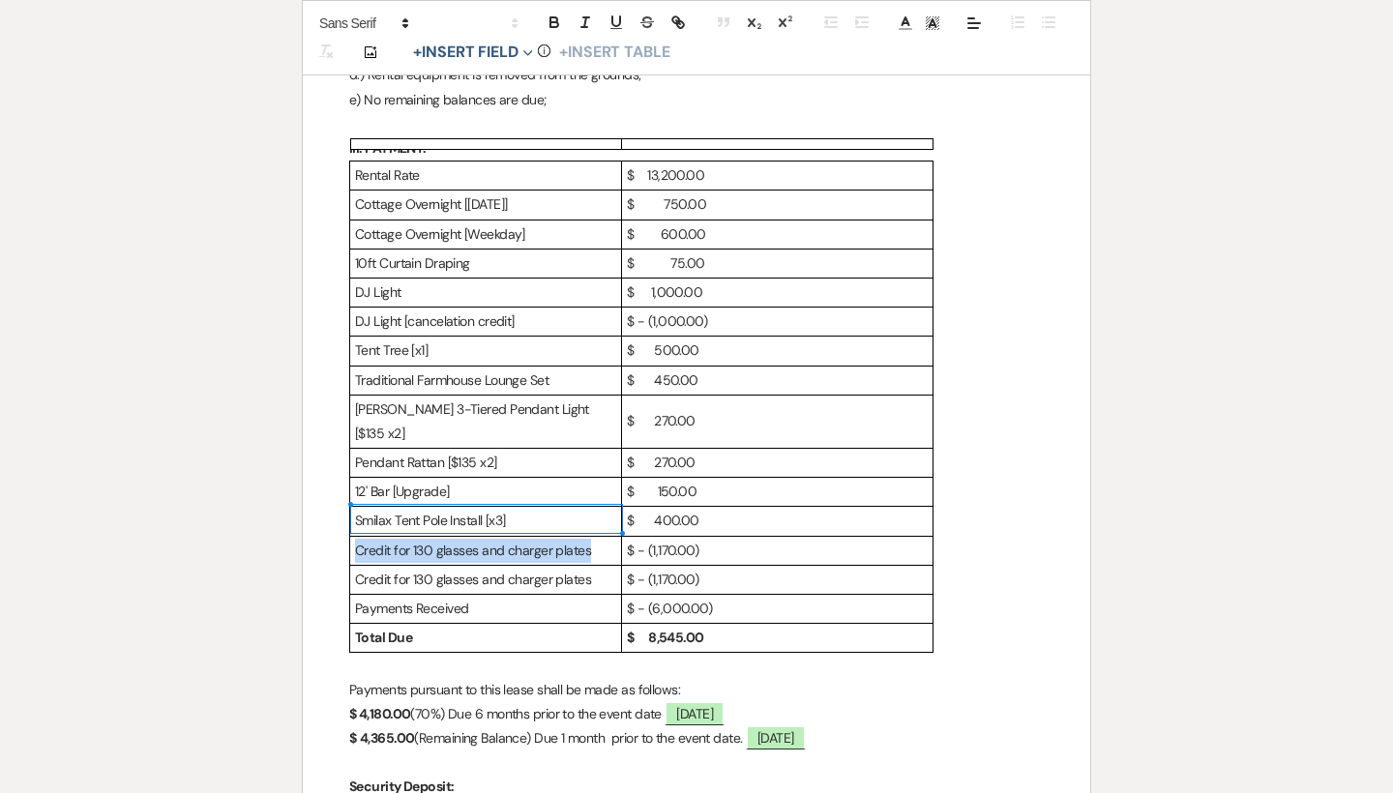
click at [358, 539] on p "Credit for 130 glasses and charger plates" at bounding box center [485, 551] width 261 height 24
click at [672, 539] on p "$ - (1,170.00)" at bounding box center [777, 551] width 301 height 24
click at [757, 568] on p "$ - (1,170.00)" at bounding box center [777, 580] width 301 height 24
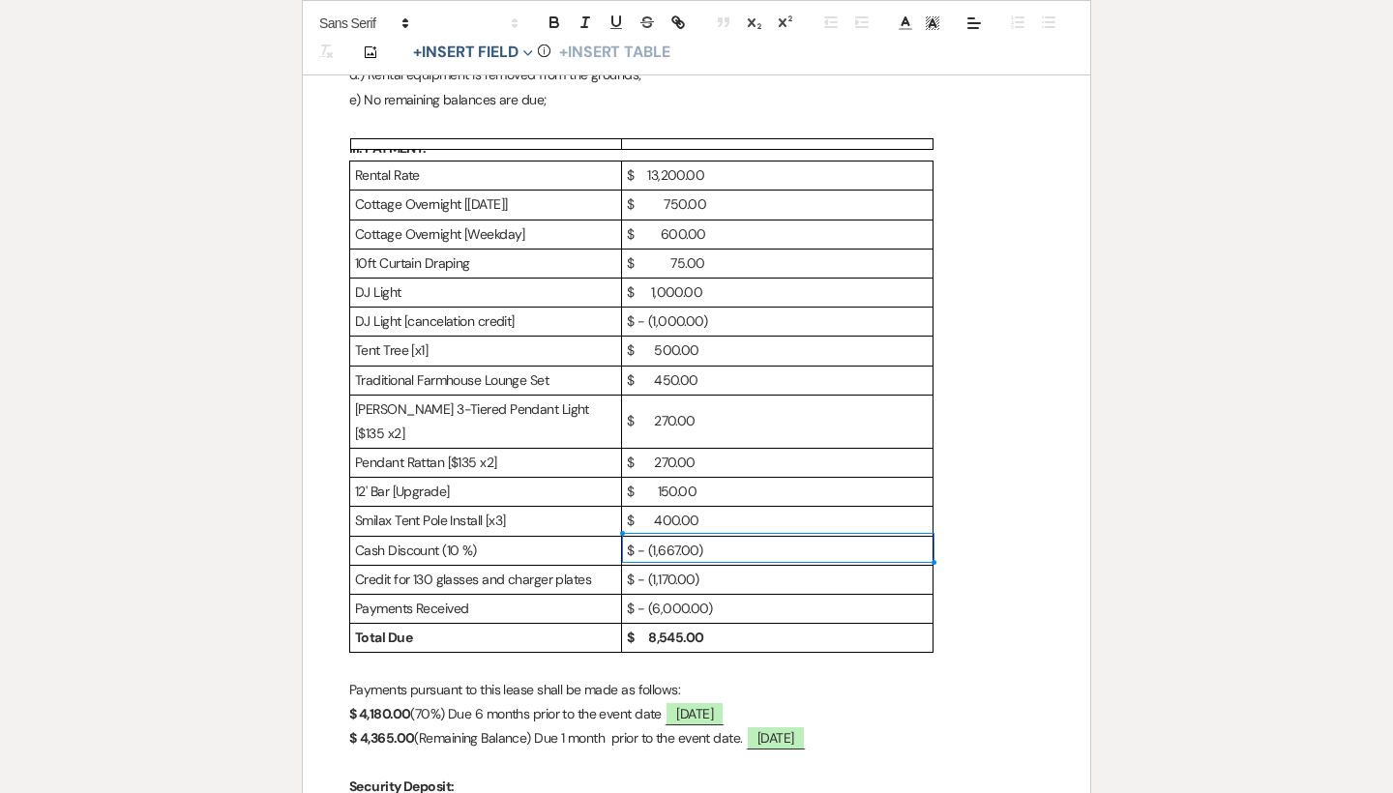
click at [765, 597] on p "$ - (6,000.00)" at bounding box center [777, 609] width 301 height 24
click at [752, 539] on p "$ - (1,667.00)" at bounding box center [777, 551] width 301 height 24
drag, startPoint x: 770, startPoint y: 518, endPoint x: 596, endPoint y: 515, distance: 174.1
click at [596, 536] on tr "Cash Discount (10 %) $ - (1,667.00)" at bounding box center [641, 550] width 583 height 29
click at [596, 539] on p "Cash Discount (10 %)" at bounding box center [485, 551] width 261 height 24
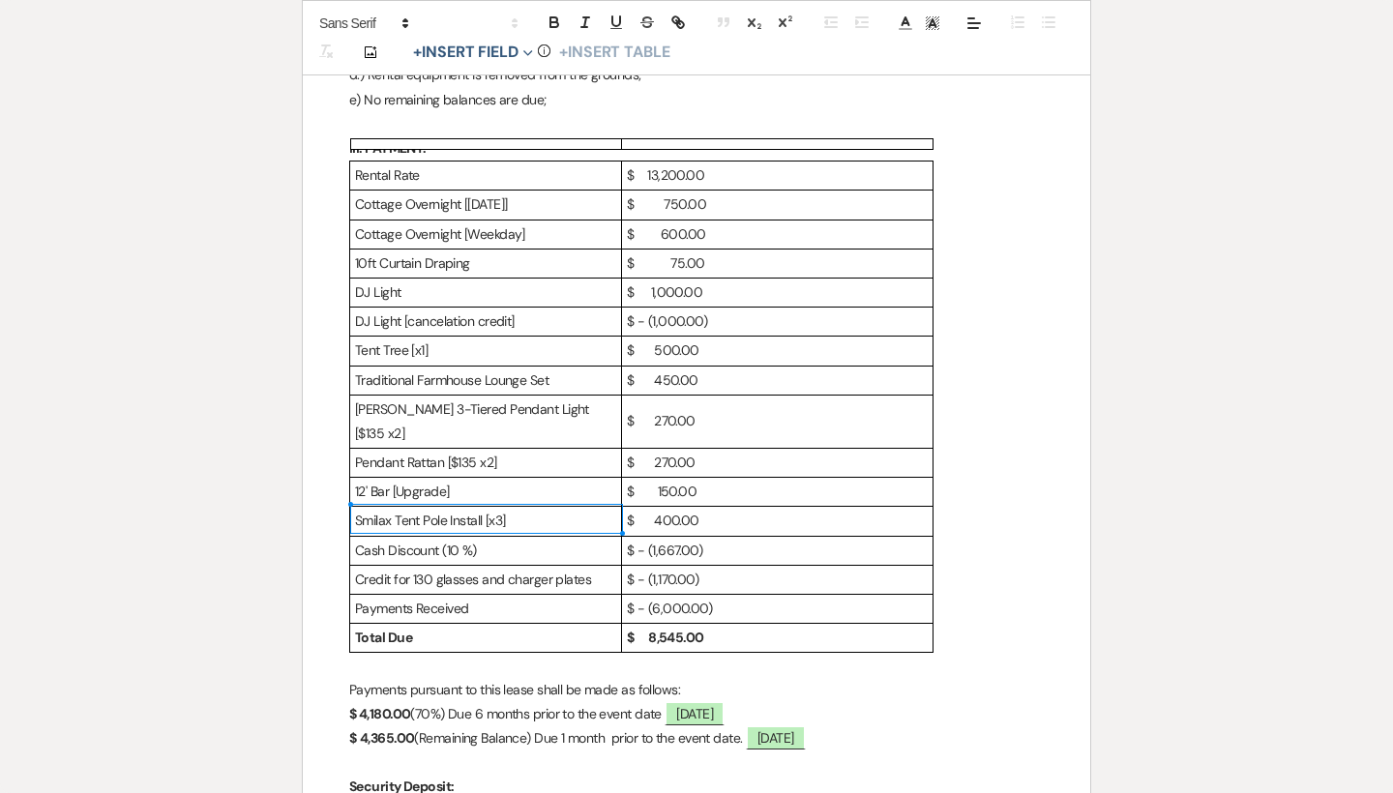
click at [520, 539] on p "Cash Discount (10 %)" at bounding box center [485, 551] width 261 height 24
click at [731, 539] on p "$ - (1,667.00)" at bounding box center [777, 551] width 301 height 24
click at [740, 539] on p "$ - (1,667.00)," at bounding box center [777, 551] width 301 height 24
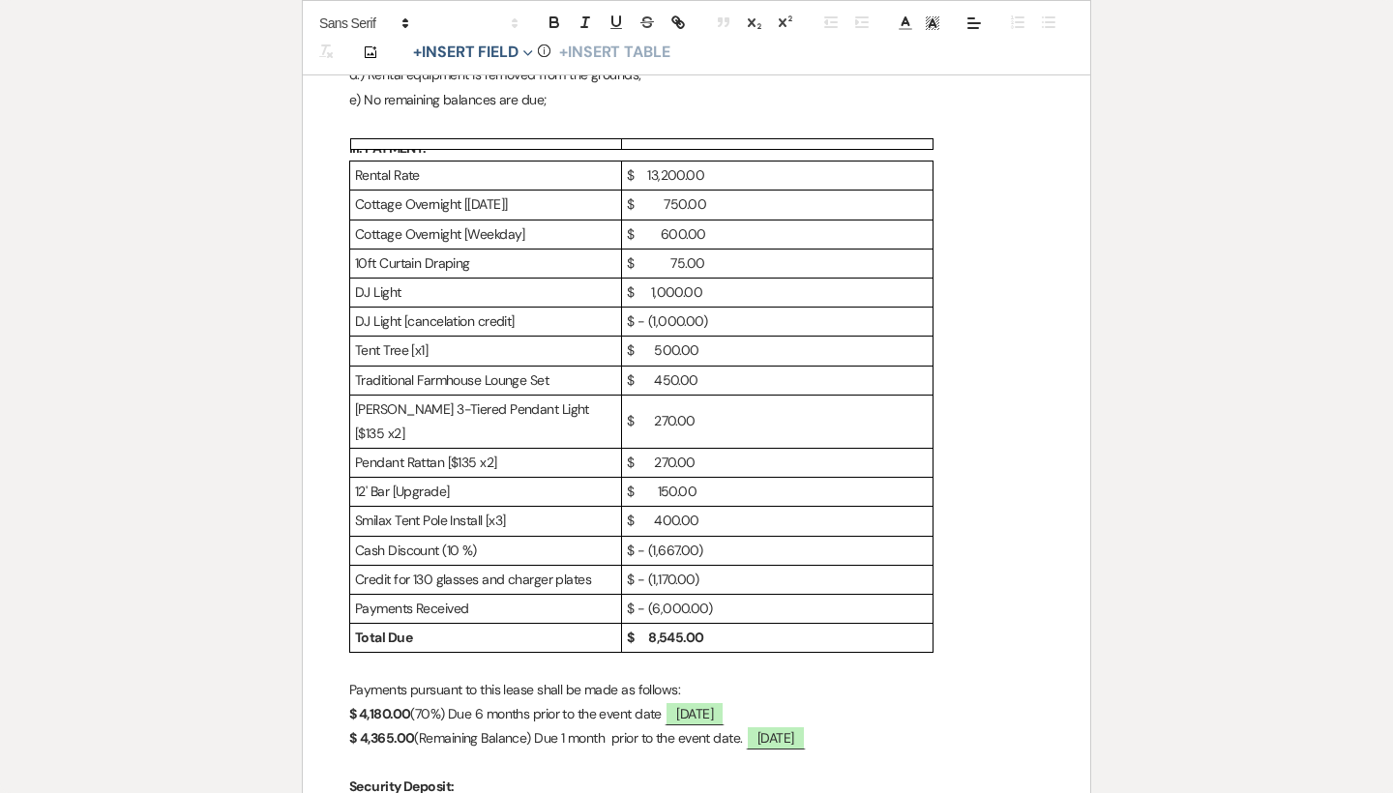
click at [718, 120] on p at bounding box center [696, 124] width 695 height 24
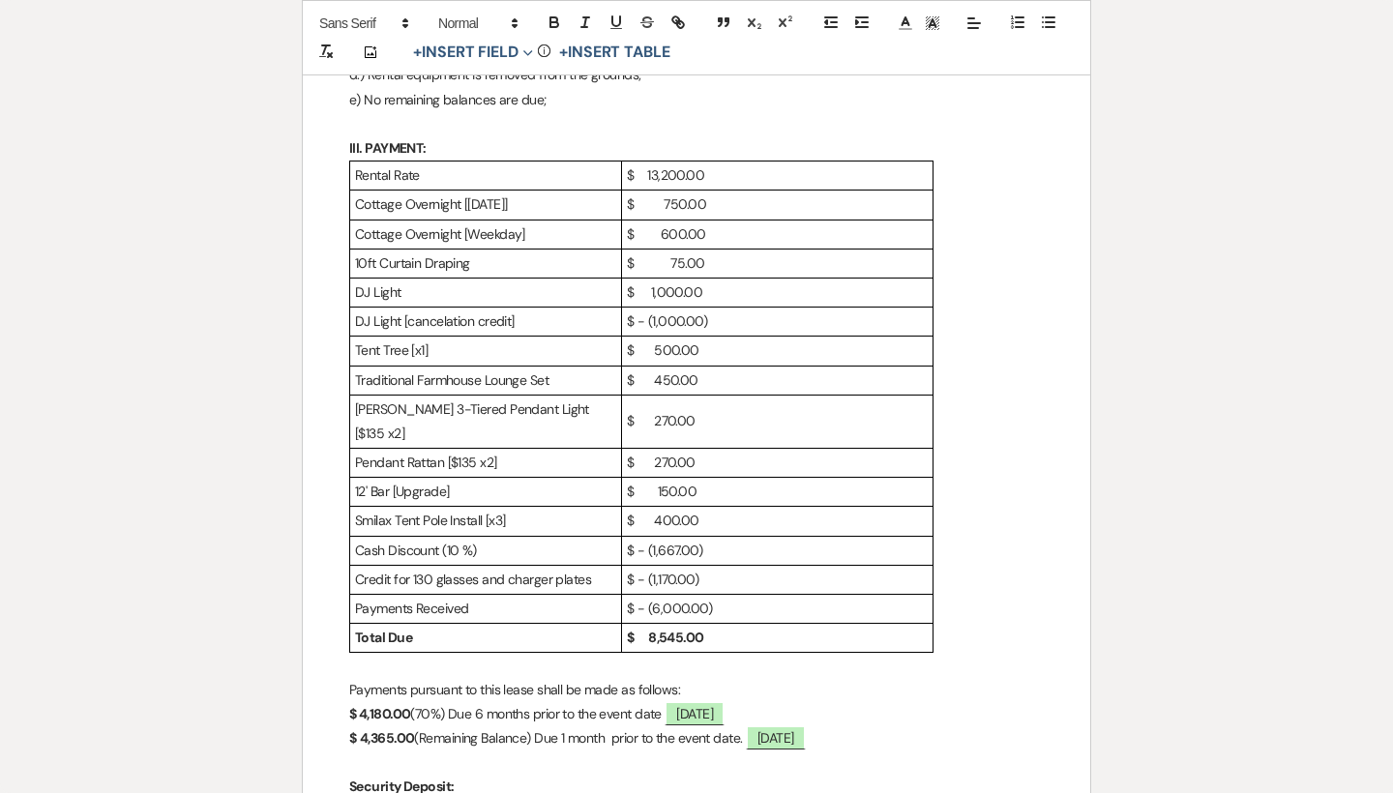
click at [751, 568] on p "$ - (1,170.00)" at bounding box center [777, 580] width 301 height 24
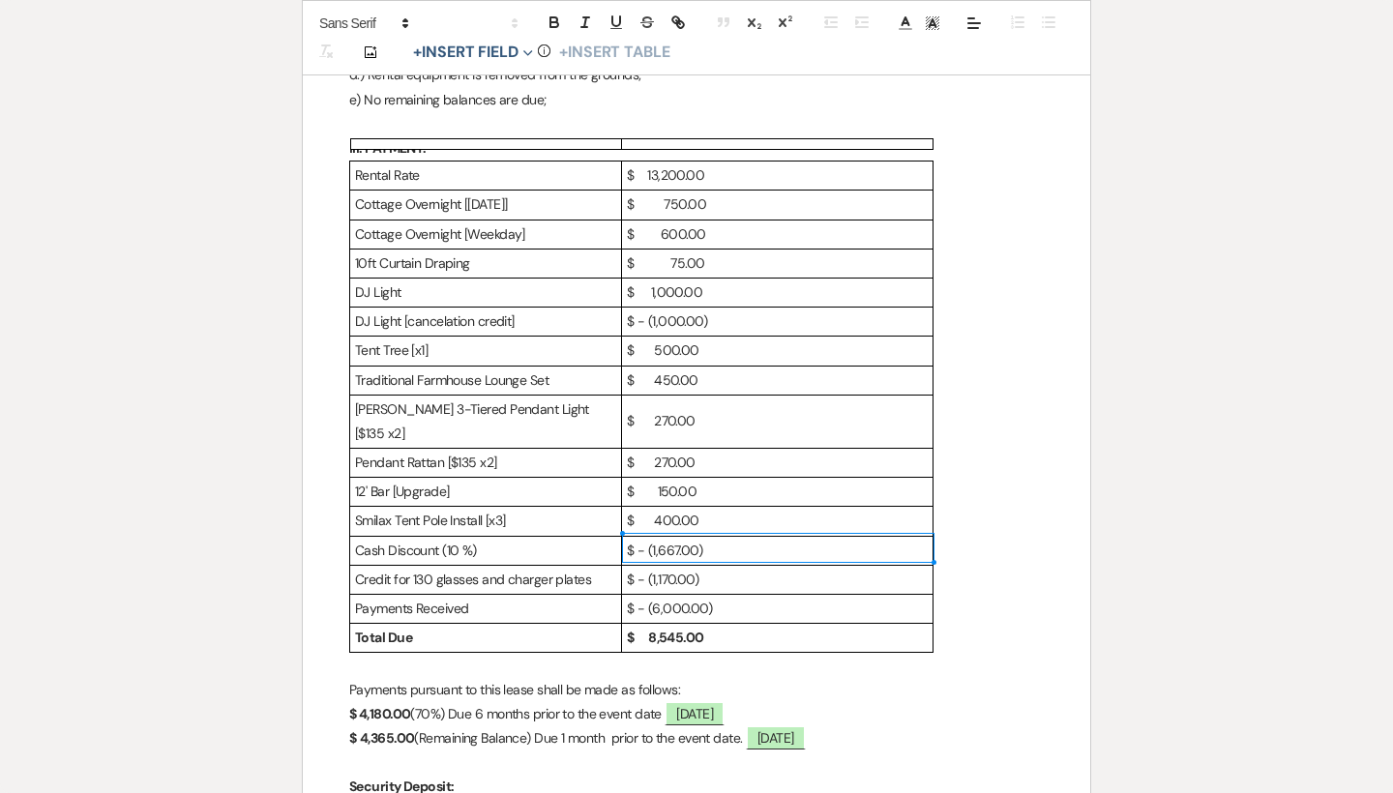
click at [750, 112] on p at bounding box center [696, 124] width 695 height 24
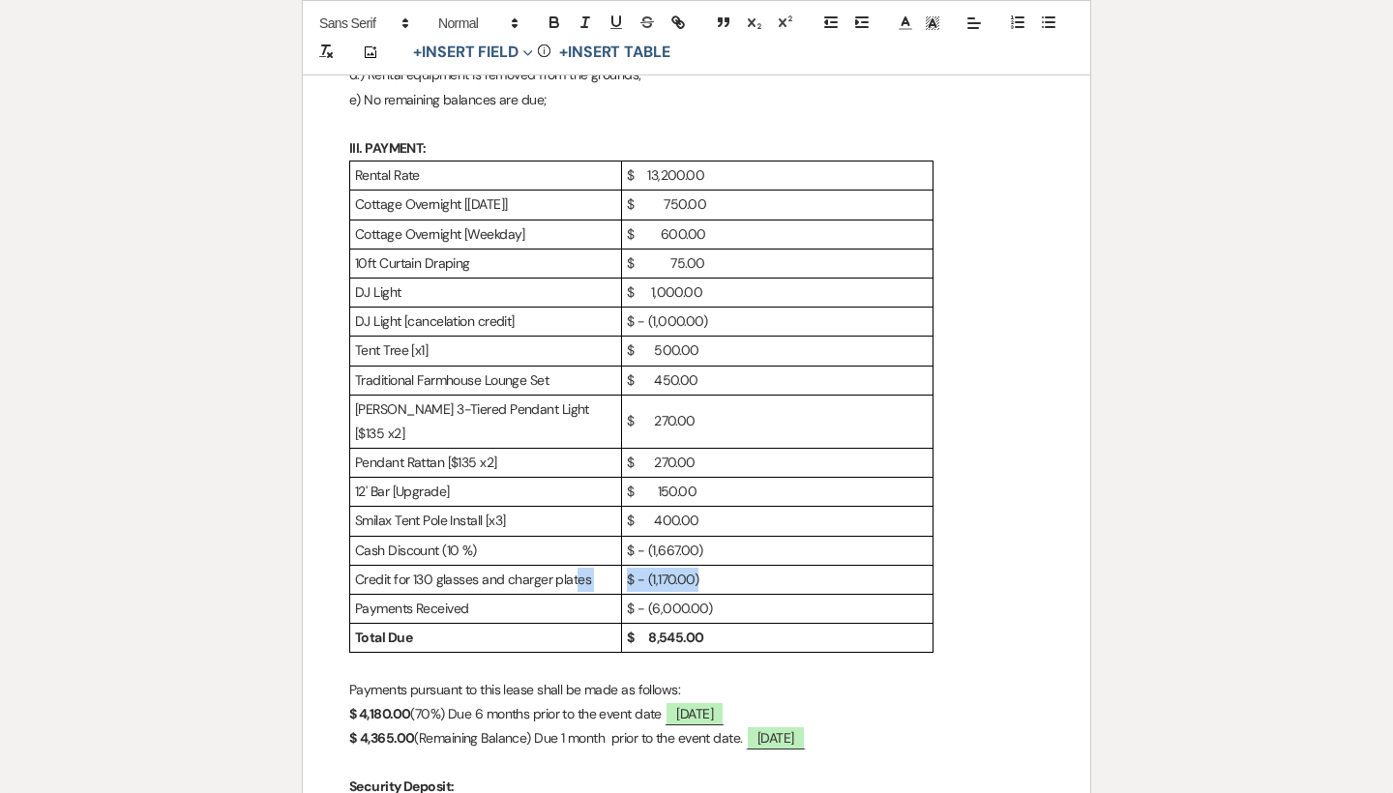
drag, startPoint x: 767, startPoint y: 546, endPoint x: 574, endPoint y: 546, distance: 193.5
click at [574, 565] on tr "Credit for 130 glasses and charger plates $ - (1,170.00)" at bounding box center [641, 579] width 583 height 29
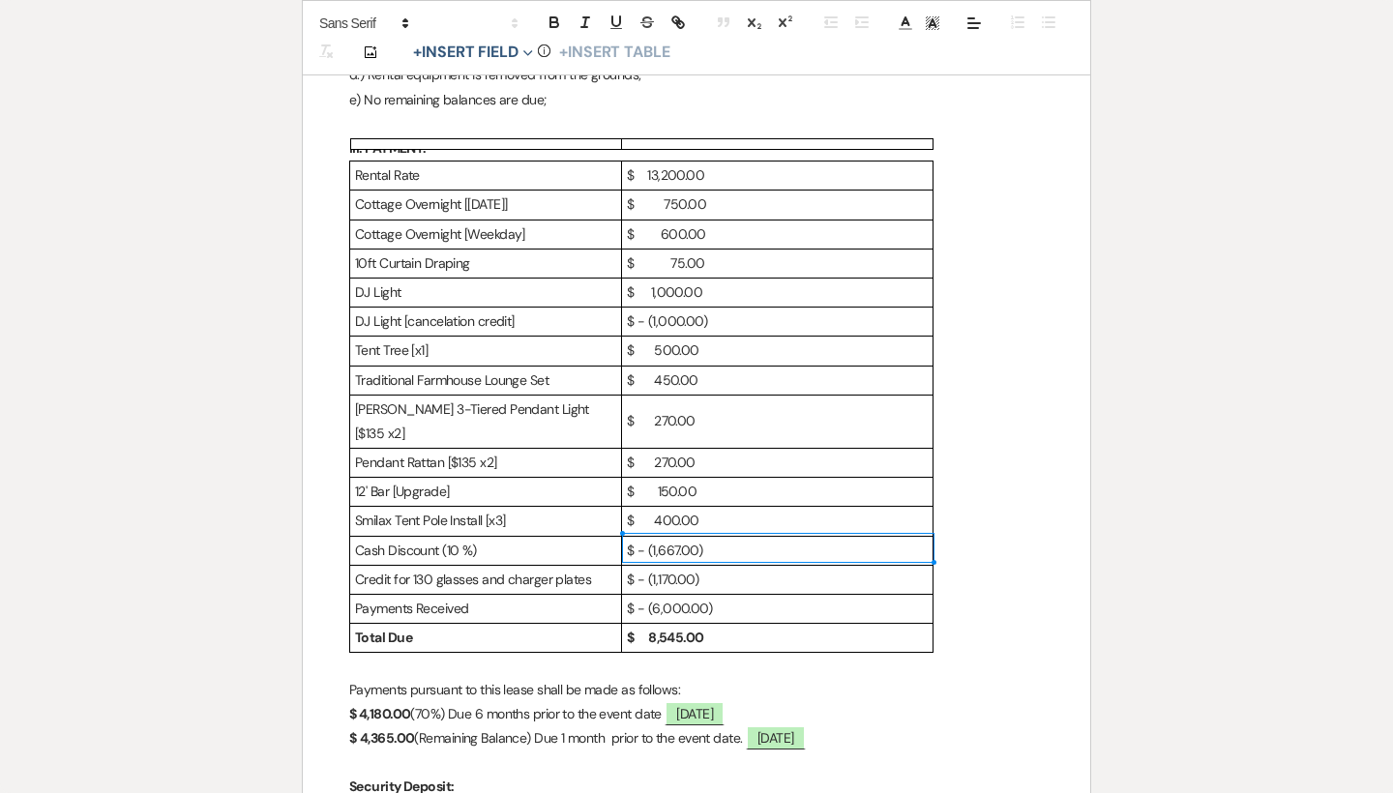
click at [738, 568] on p "$ - (1,170.00)" at bounding box center [777, 580] width 301 height 24
click at [689, 112] on p at bounding box center [696, 124] width 695 height 24
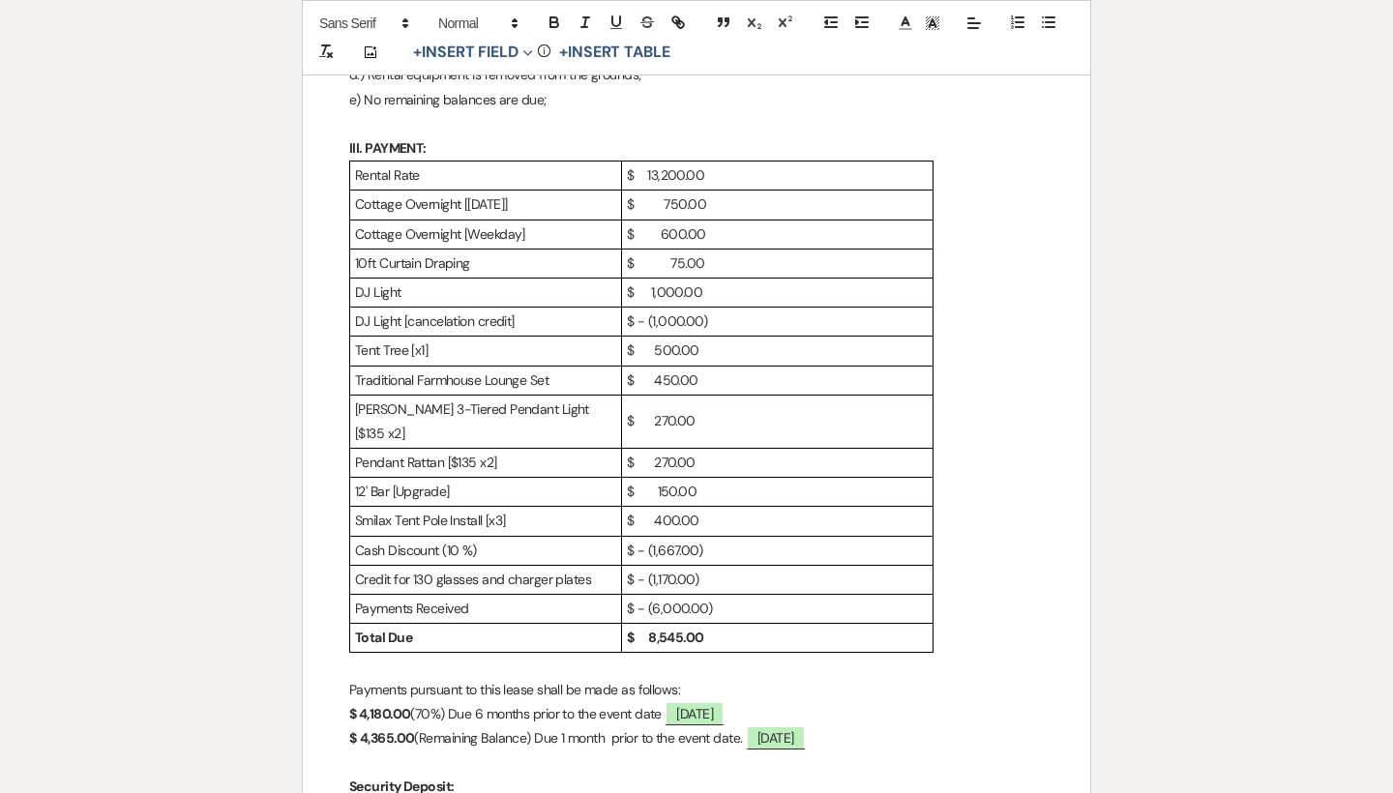
click at [753, 539] on p "$ - (1,667.00)" at bounding box center [777, 551] width 301 height 24
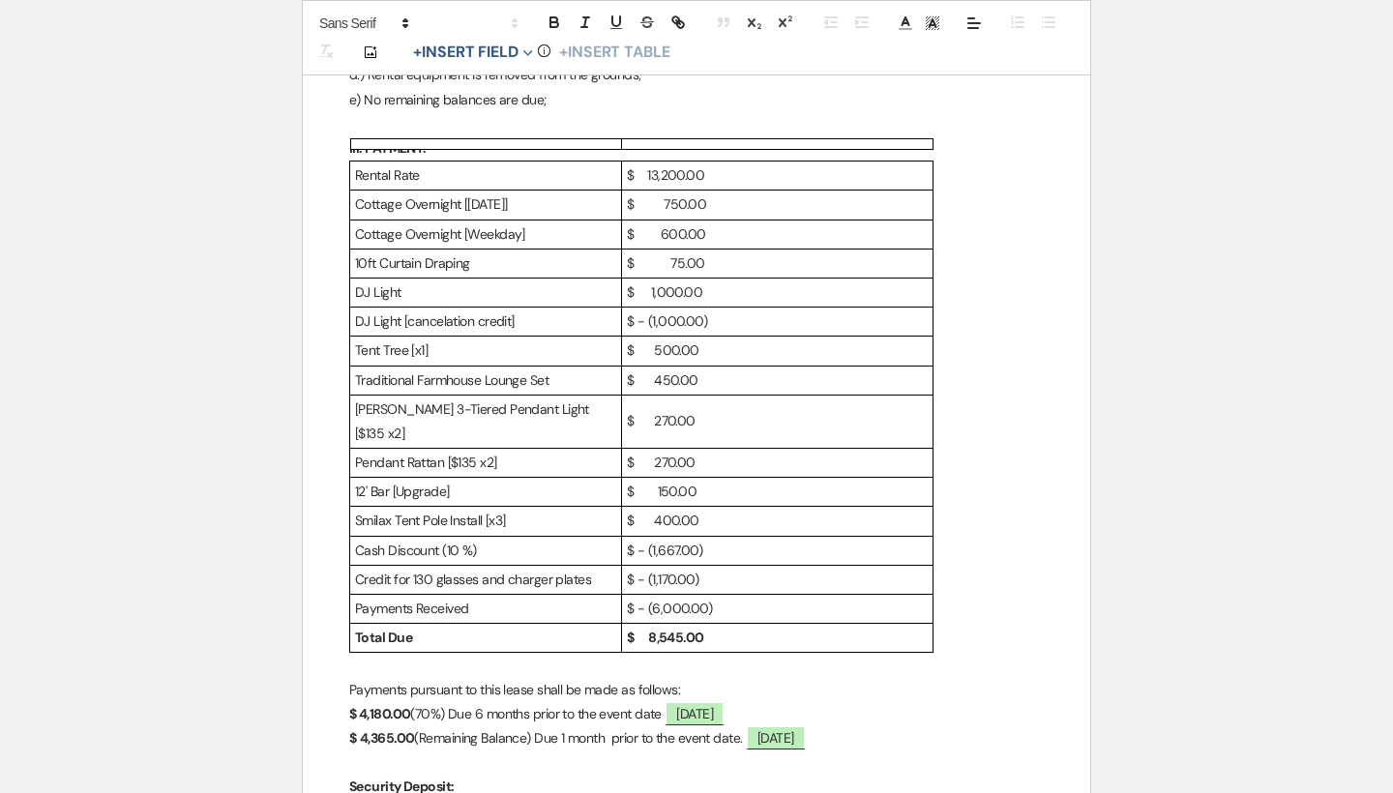
click at [718, 115] on p at bounding box center [696, 124] width 695 height 24
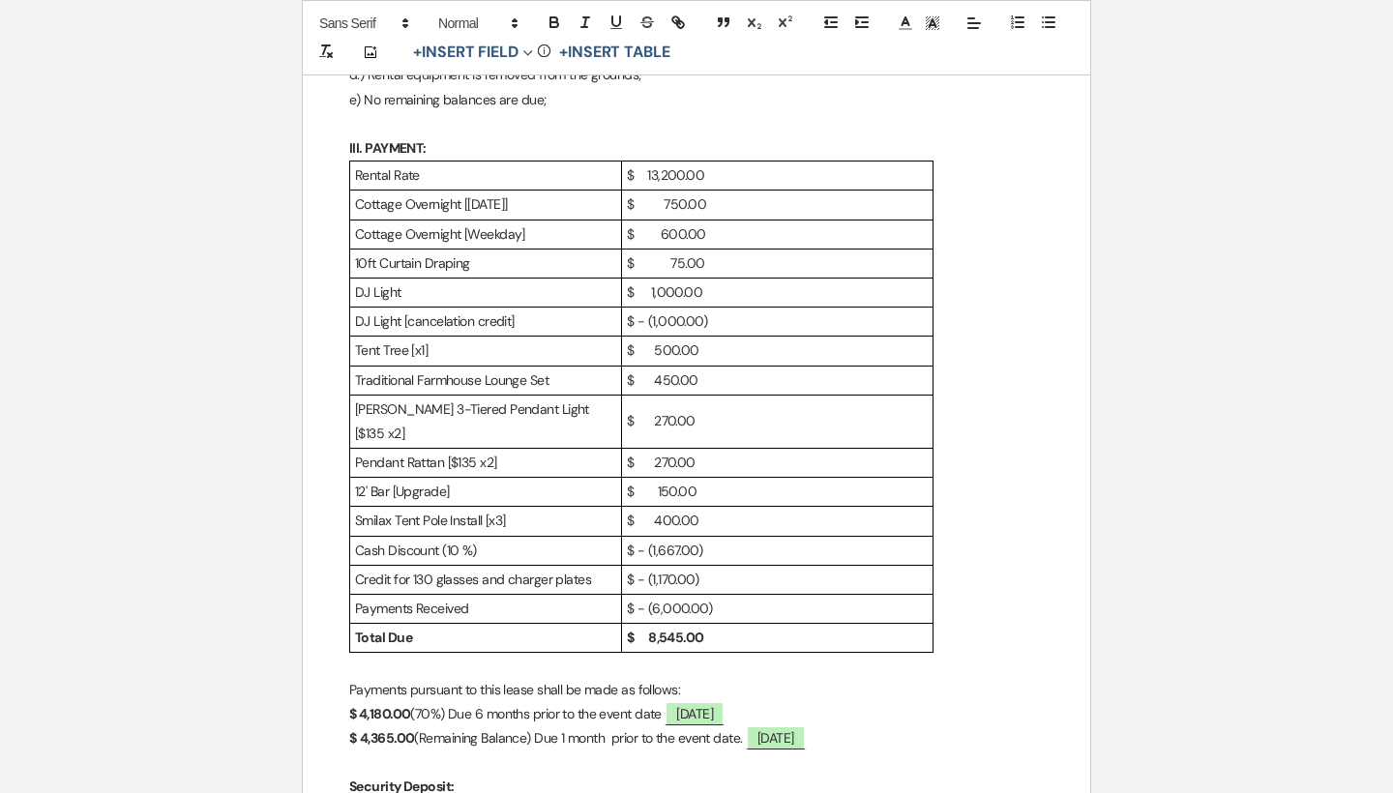
click at [730, 539] on p "$ - (1,667.00)" at bounding box center [777, 551] width 301 height 24
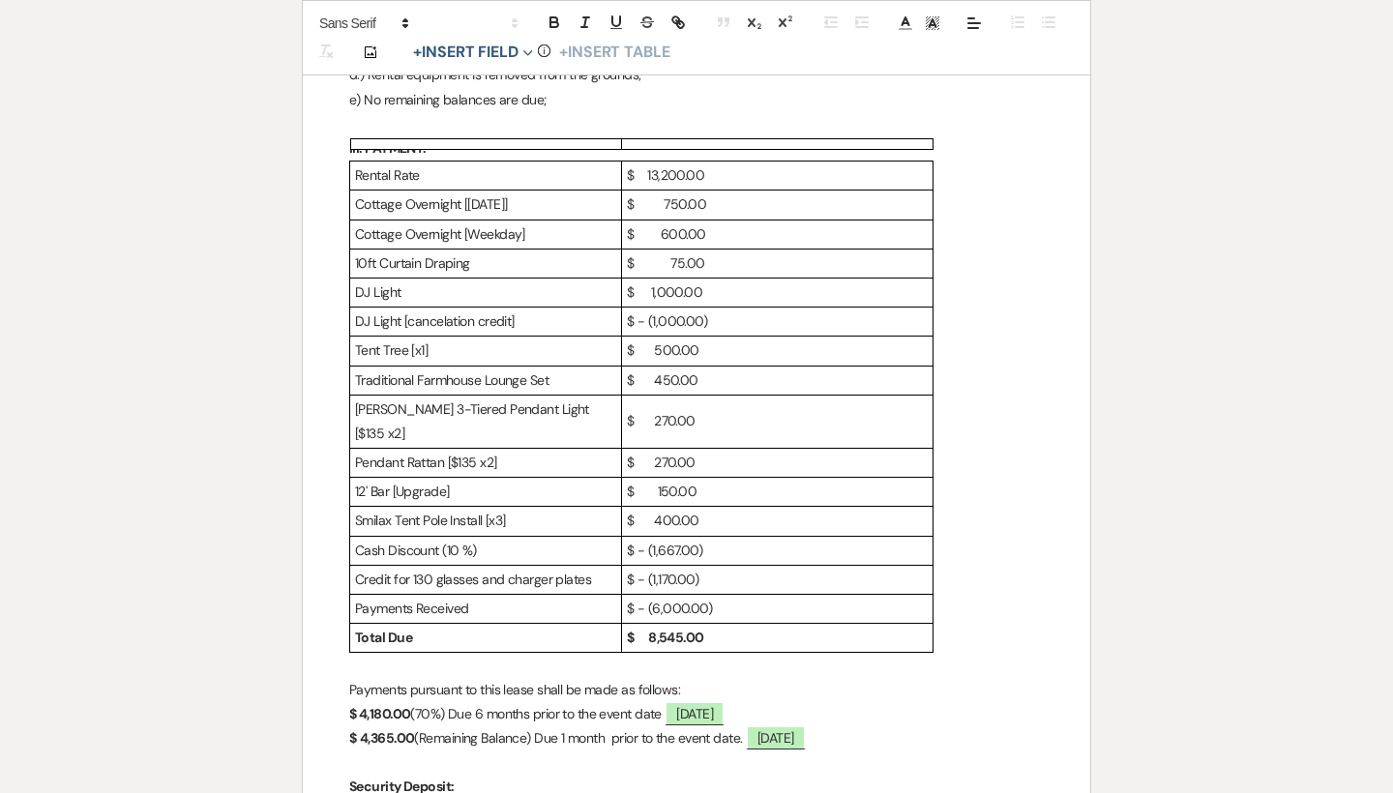
click at [730, 539] on p "$ - (1,667.00)" at bounding box center [777, 551] width 301 height 24
click at [953, 591] on div "Rental Rate $ 13,200.00 Cottage Overnight [[DATE]] $ 750.00 Cottage Overnight […" at bounding box center [696, 407] width 695 height 492
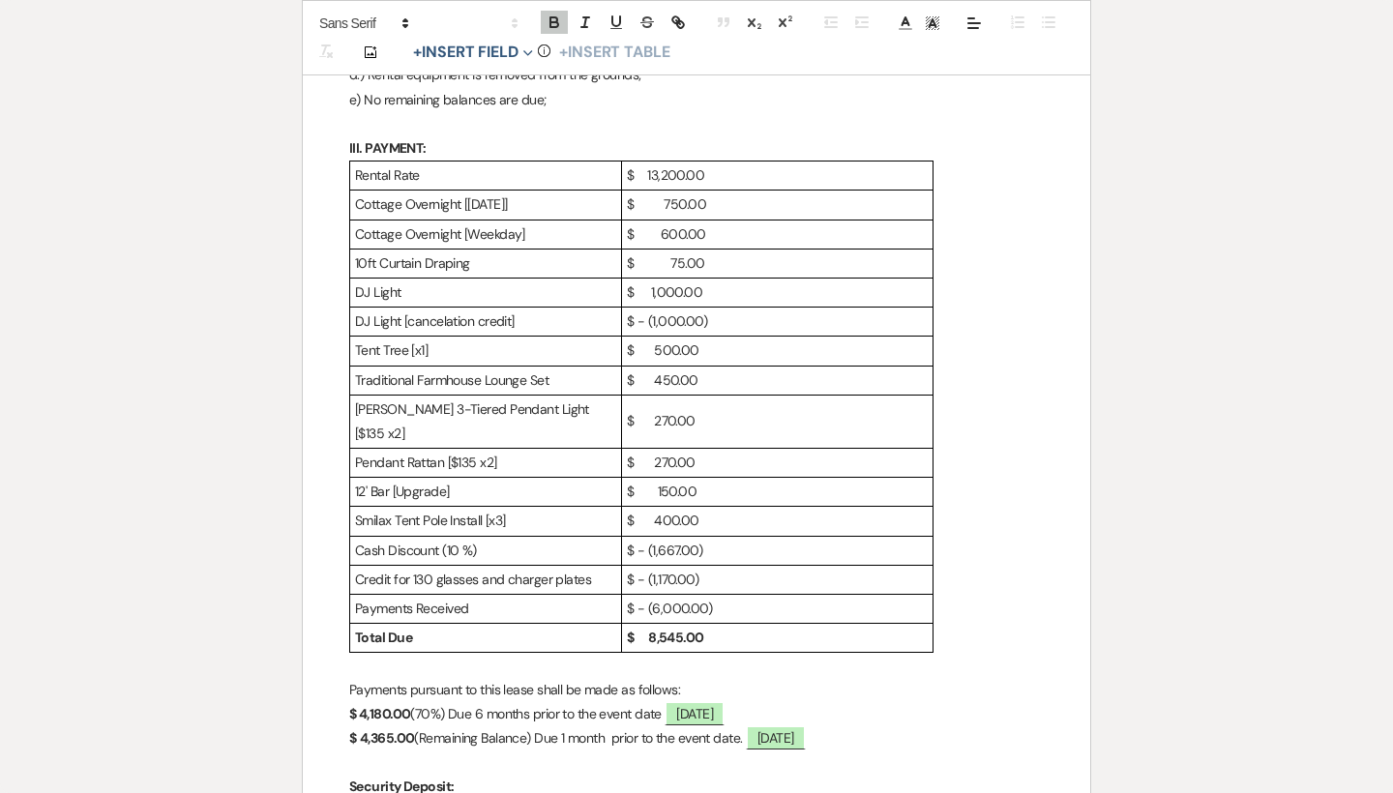
click at [684, 629] on strong "$ 8,545.00" at bounding box center [665, 637] width 77 height 17
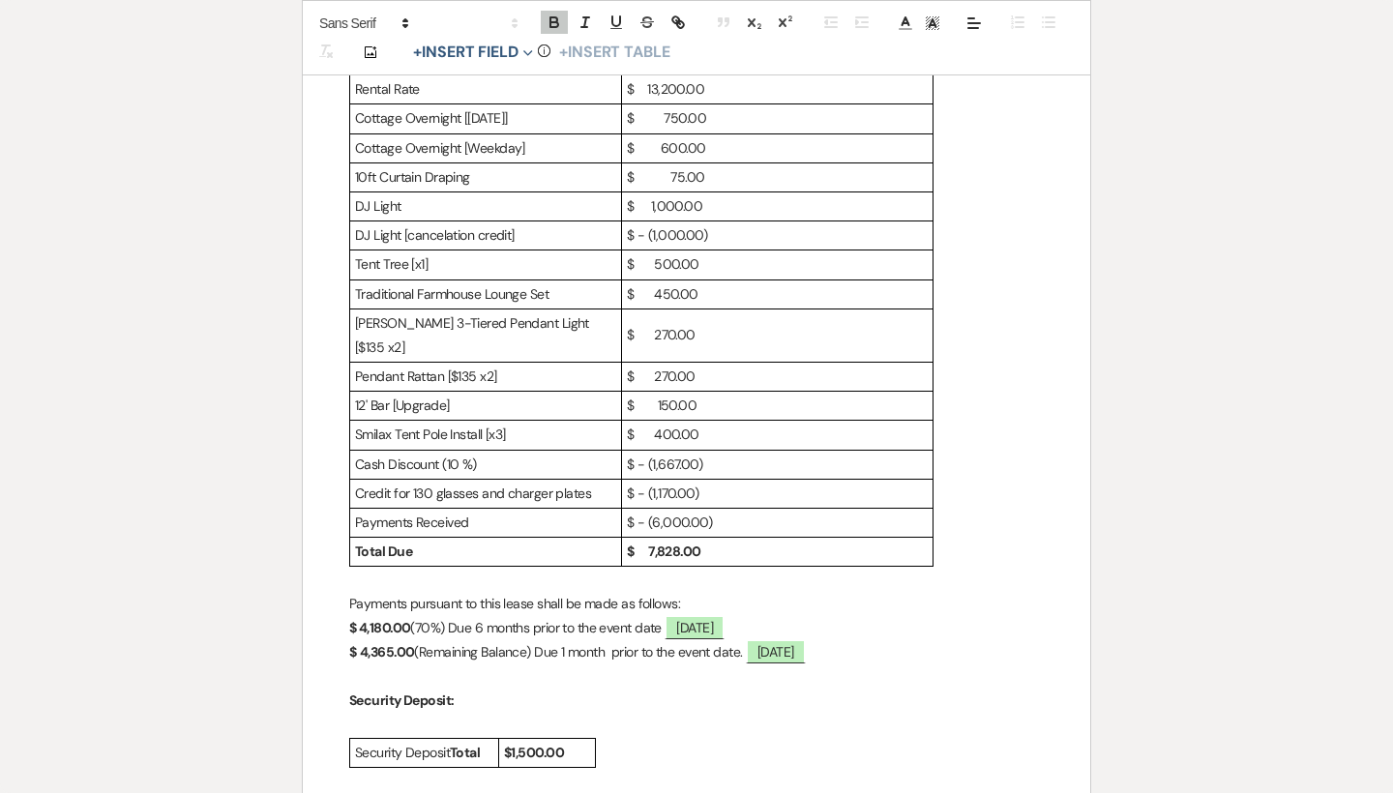
scroll to position [1039, 0]
click at [392, 618] on strong "$ 4,180.00" at bounding box center [379, 626] width 61 height 17
click at [391, 642] on strong "4,365.00" at bounding box center [387, 650] width 55 height 17
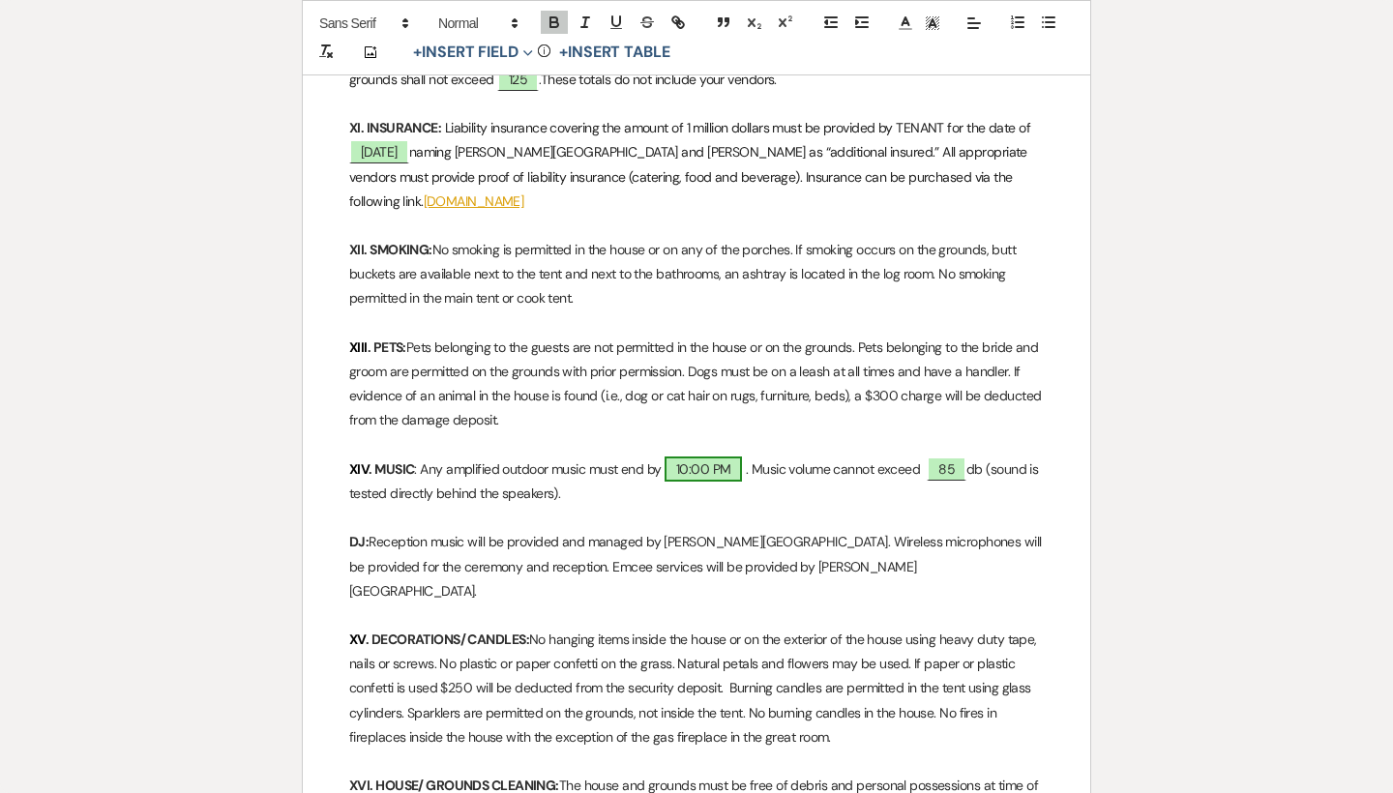
scroll to position [3542, 0]
drag, startPoint x: 860, startPoint y: 487, endPoint x: 591, endPoint y: 405, distance: 280.9
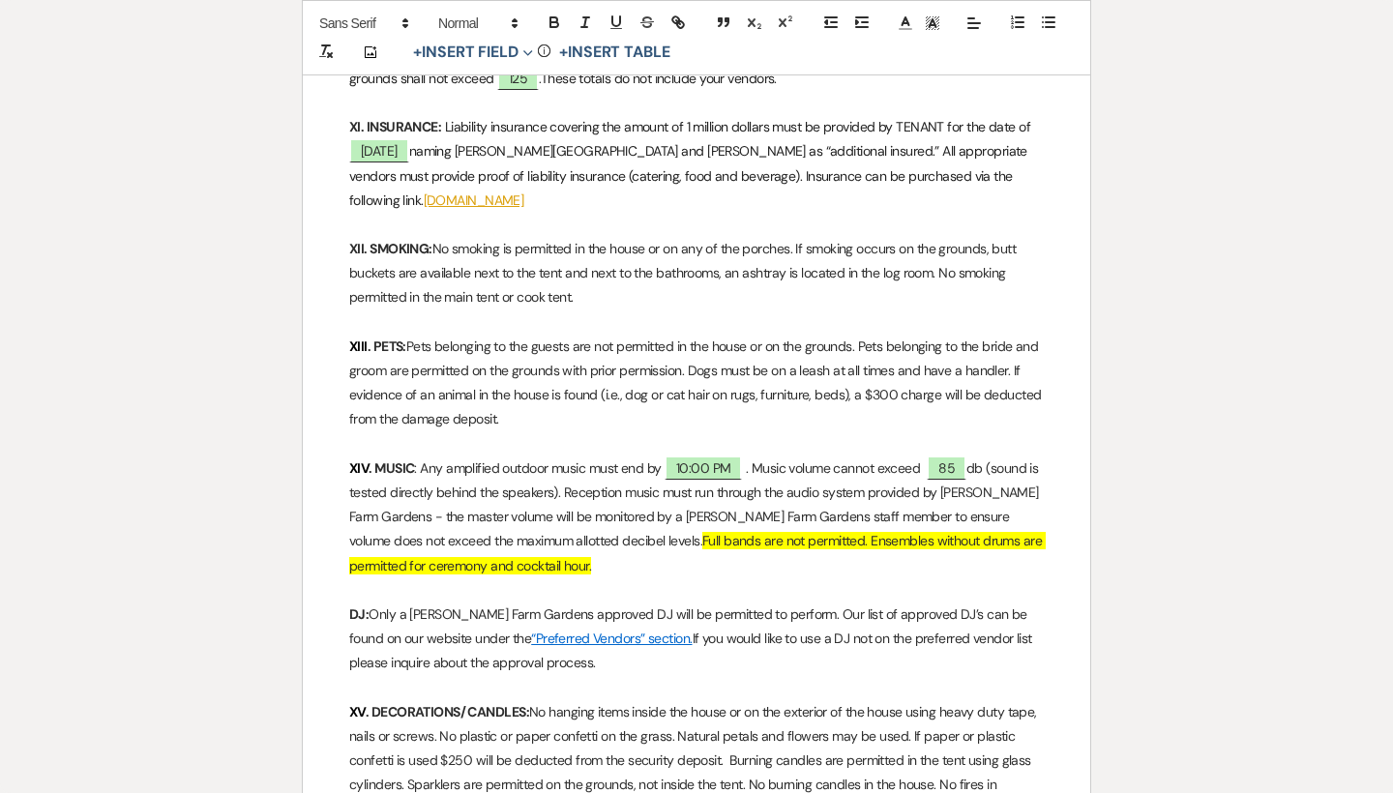
drag, startPoint x: 620, startPoint y: 484, endPoint x: 607, endPoint y: 467, distance: 21.3
click at [607, 467] on p "XIV . MUSIC : Any amplified outdoor music must end by ﻿ 10:00 PM ﻿ ﻿. Music vol…" at bounding box center [696, 518] width 695 height 122
click at [933, 25] on line at bounding box center [932, 25] width 5 height 0
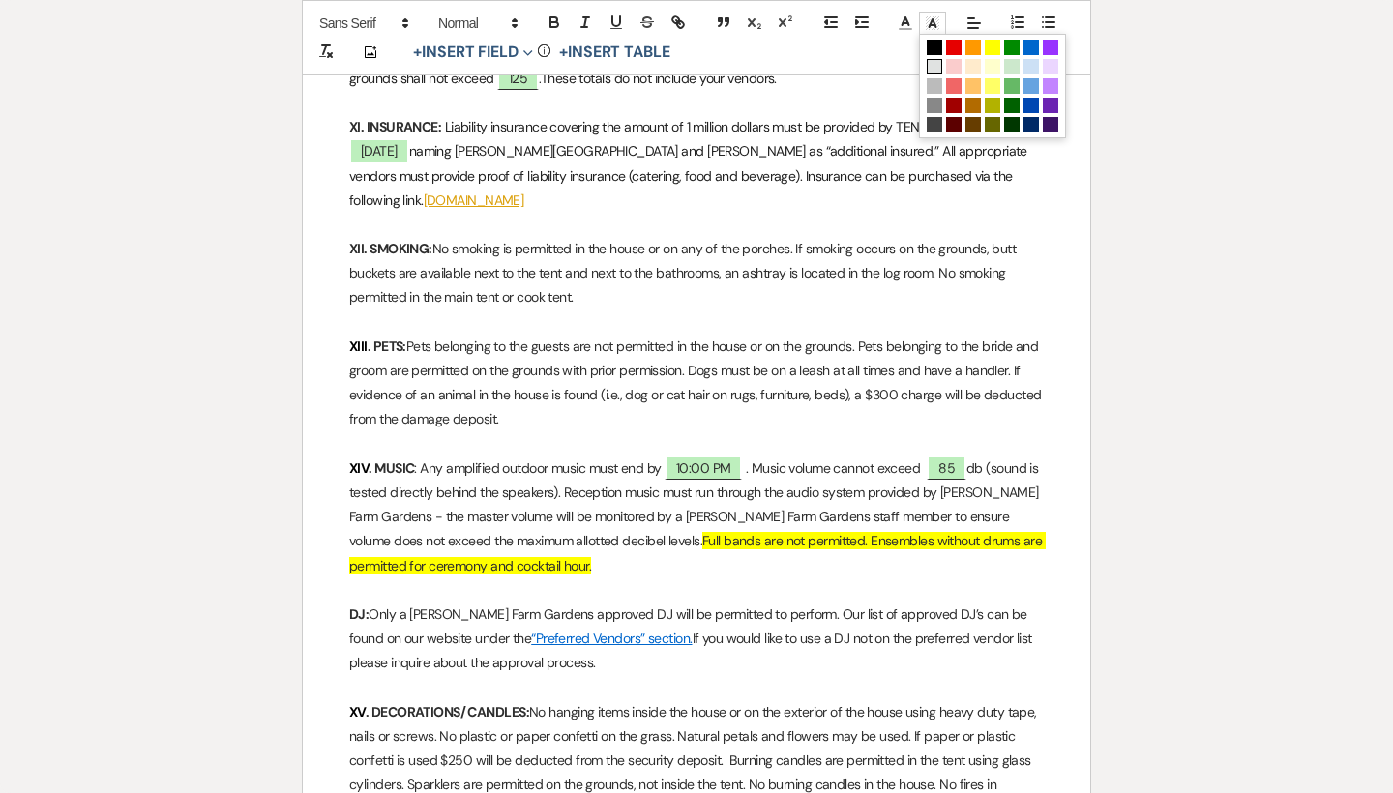
click at [935, 65] on span at bounding box center [934, 66] width 15 height 15
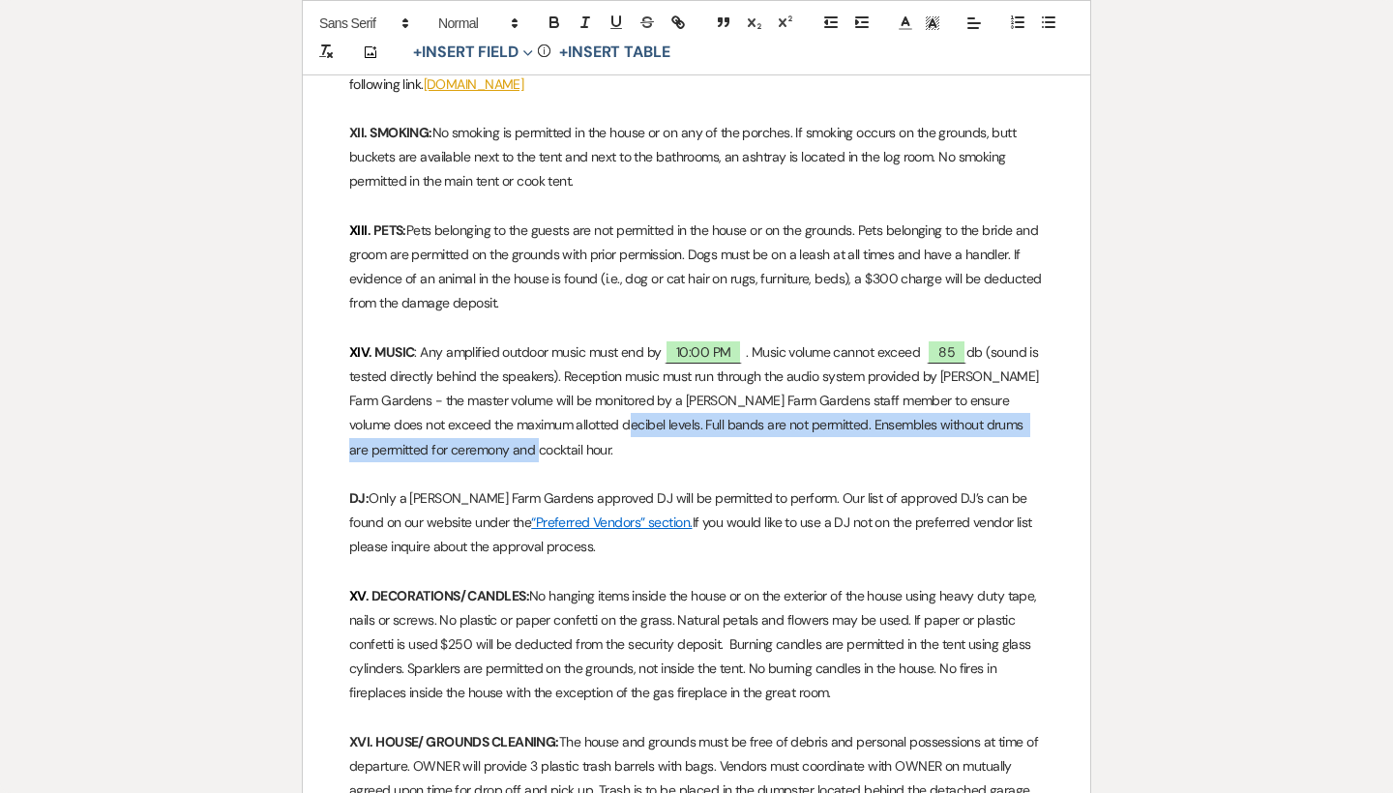
scroll to position [3660, 0]
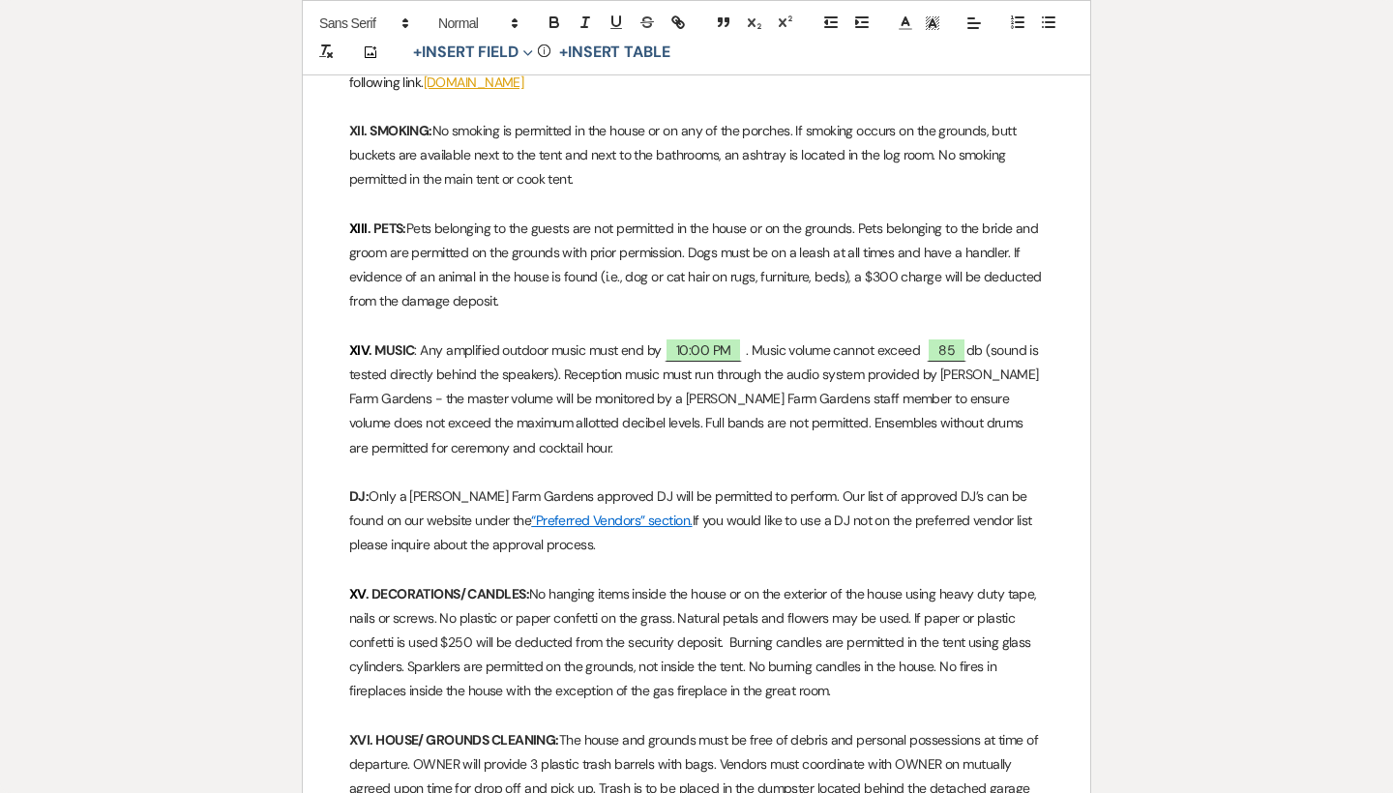
click at [660, 460] on p at bounding box center [696, 472] width 695 height 24
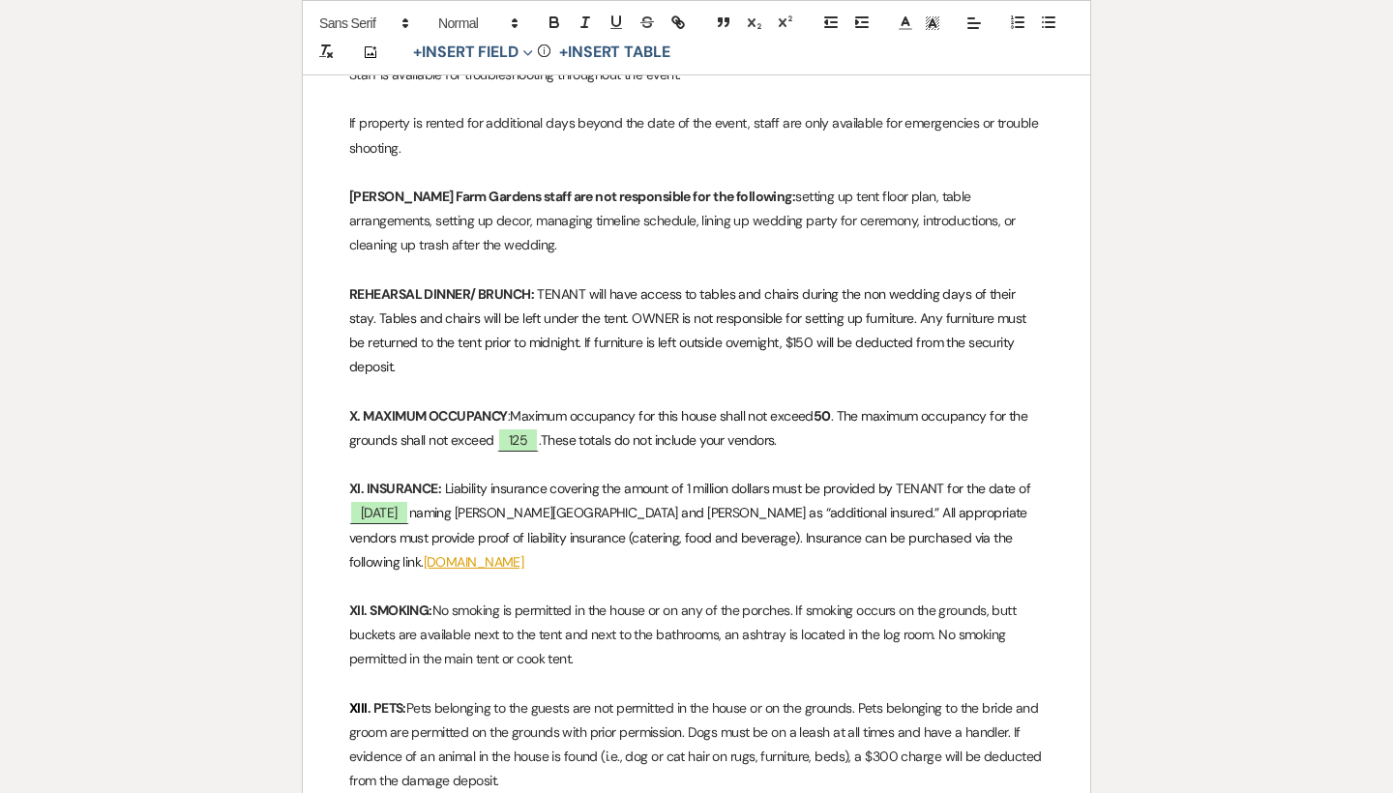
scroll to position [3169, 0]
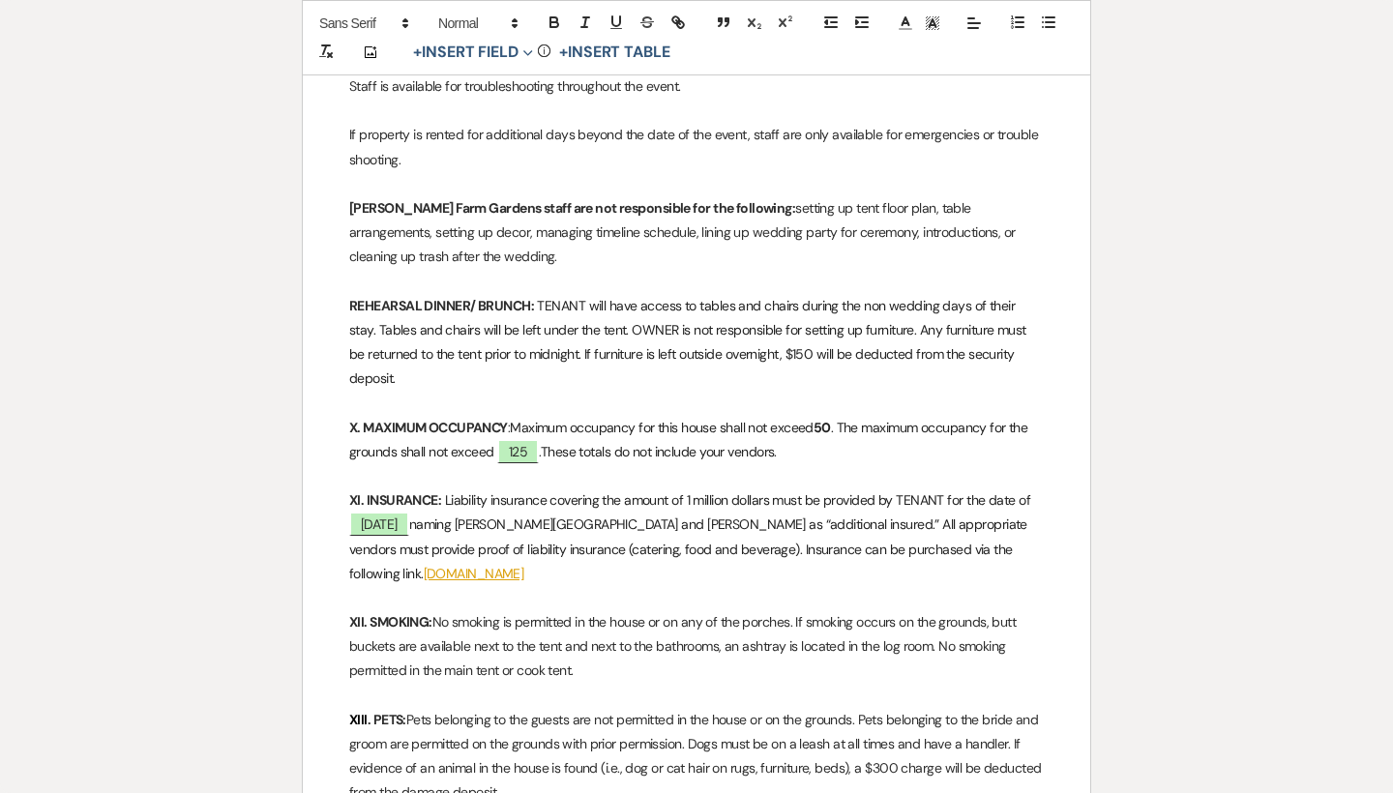
click at [1015, 419] on span ". The maximum occupancy for the grounds shall not exceed﻿" at bounding box center [690, 440] width 682 height 42
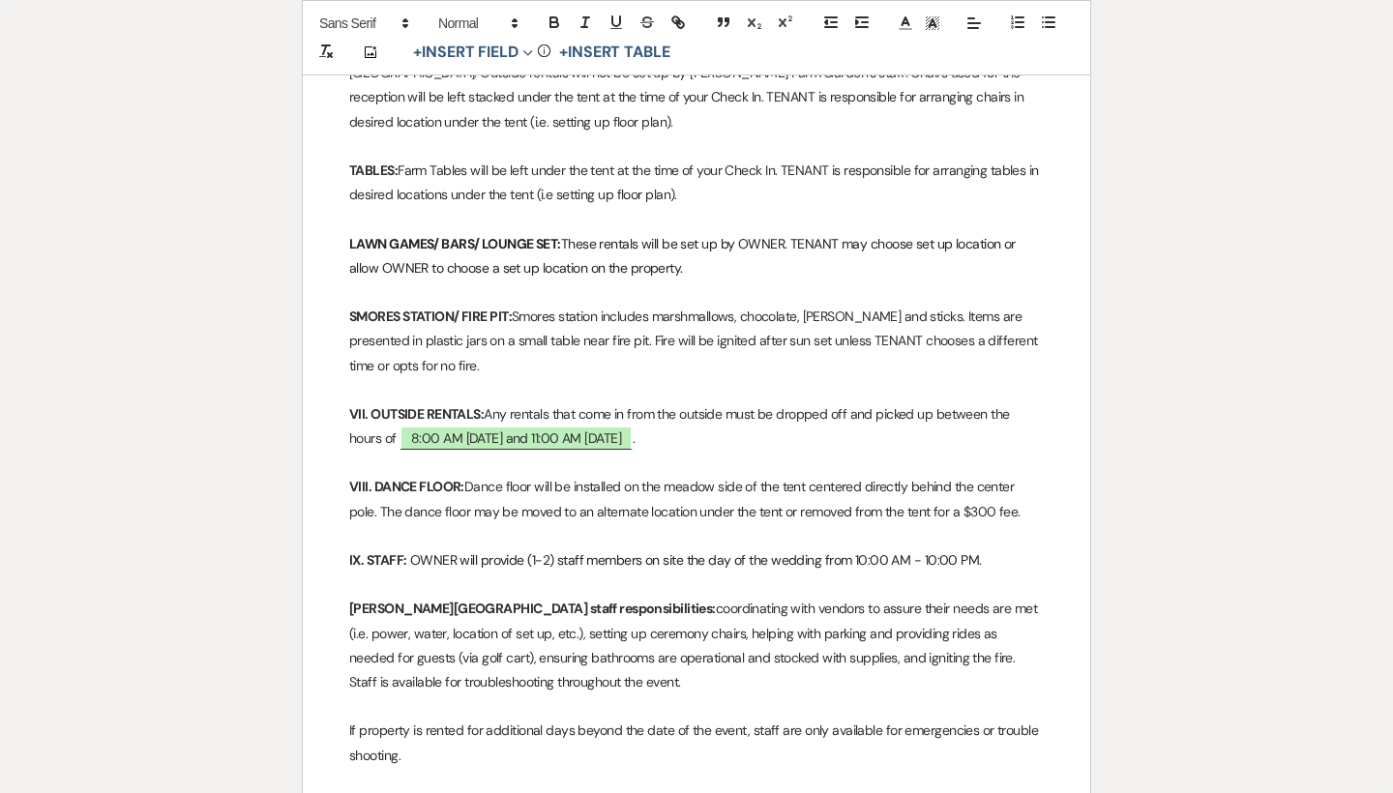
scroll to position [2538, 0]
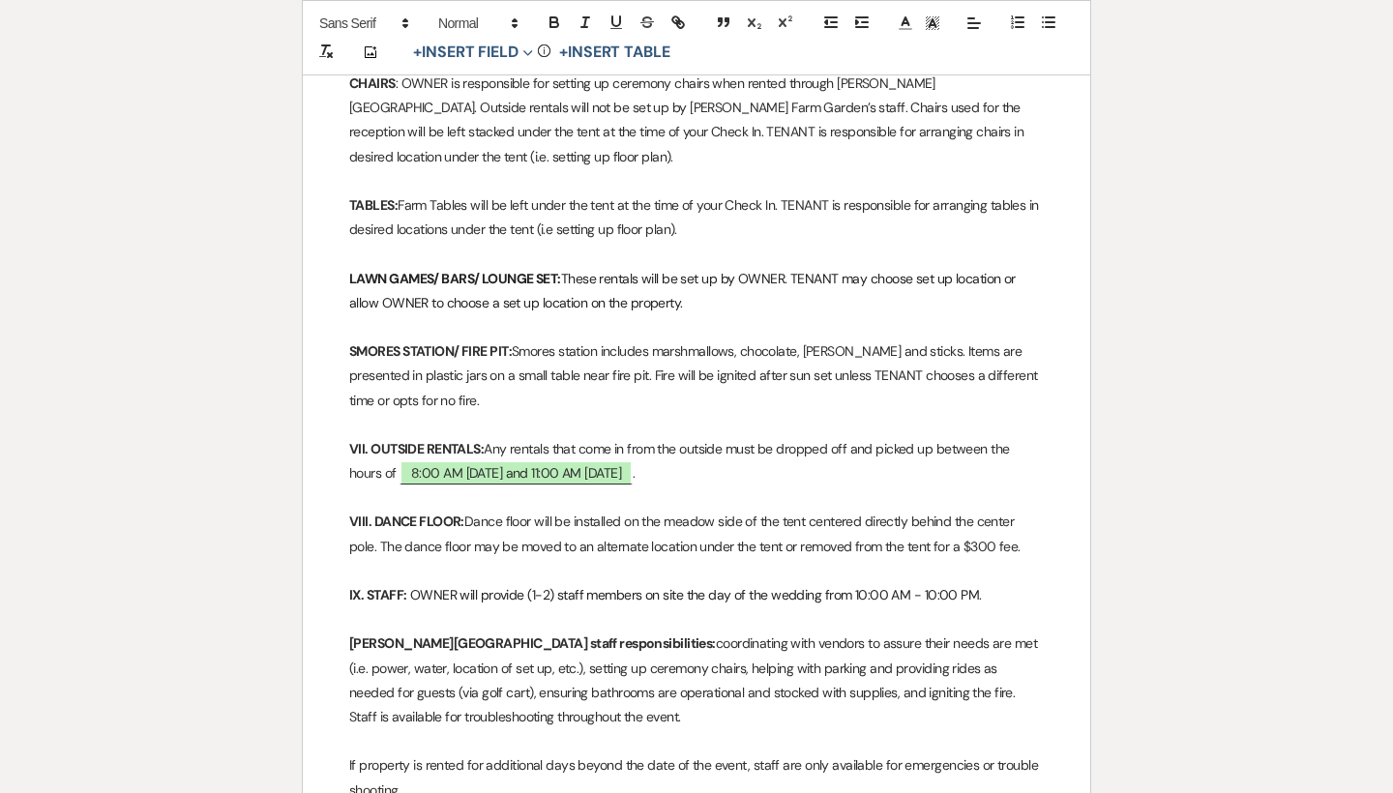
click at [543, 586] on span "OWNER will provide (1-2) staff members on site the day of the wedding from 10:0…" at bounding box center [694, 594] width 569 height 17
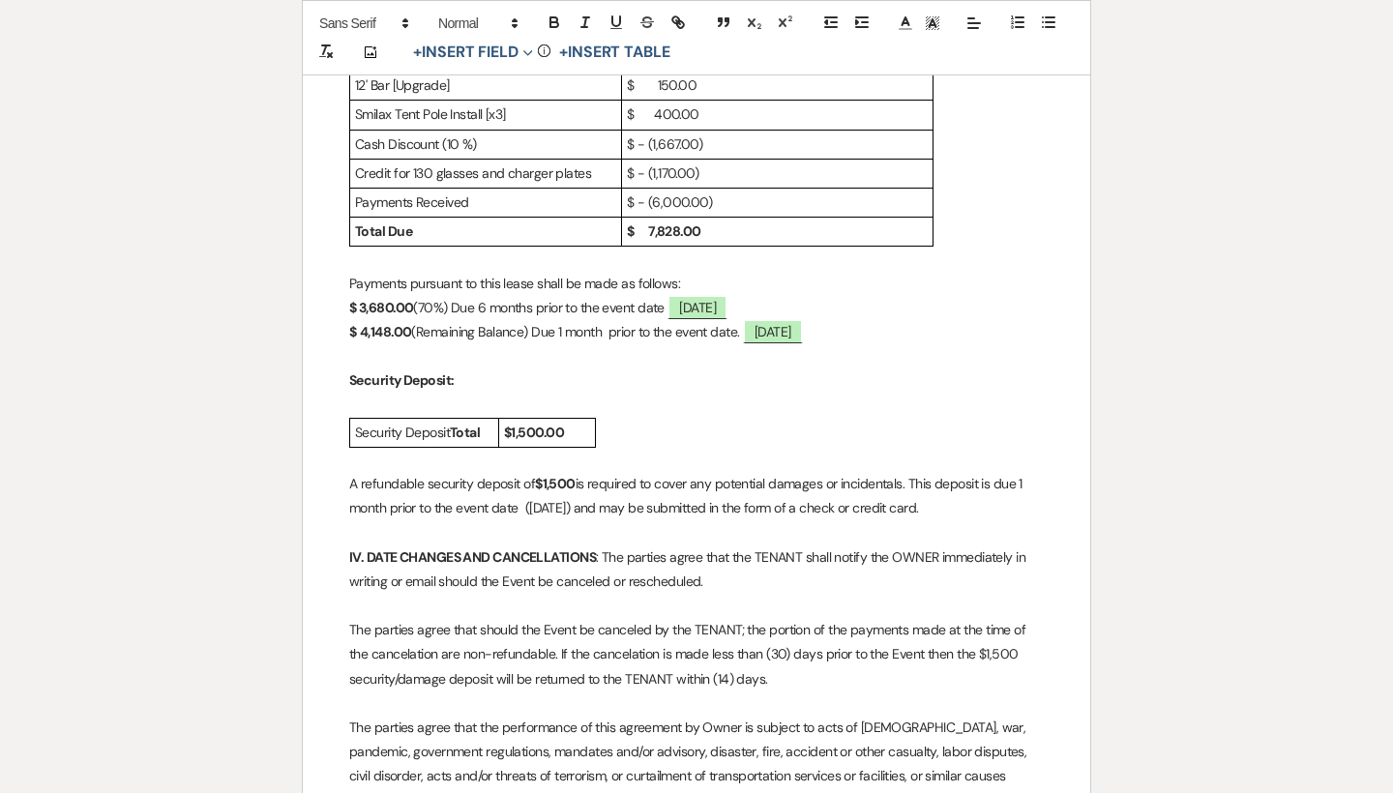
scroll to position [1329, 0]
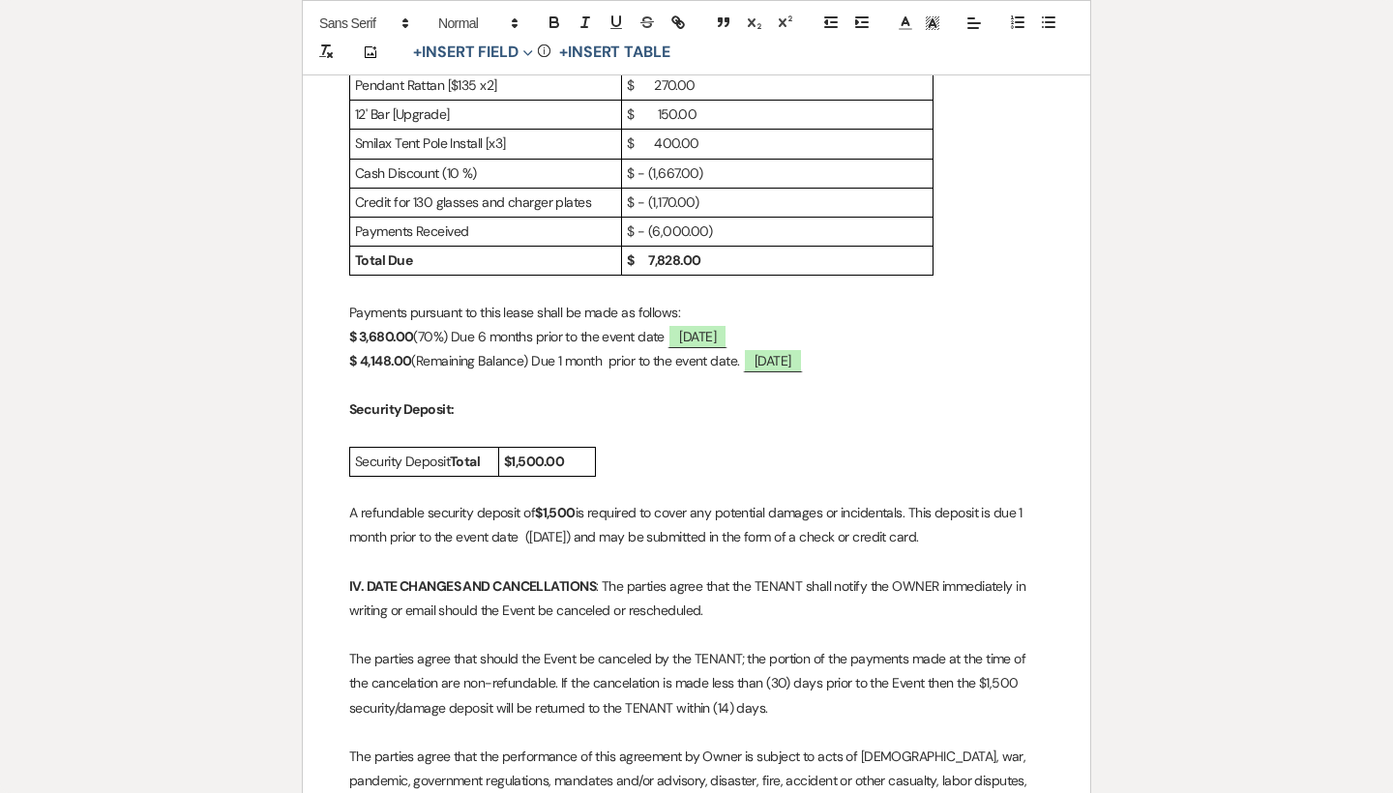
drag, startPoint x: 625, startPoint y: 421, endPoint x: 346, endPoint y: 418, distance: 278.6
click at [634, 447] on div "Security Deposit Total $1,500.00" at bounding box center [696, 462] width 695 height 30
click at [617, 447] on div "Security Deposit Total $1,500.00" at bounding box center [696, 462] width 695 height 30
click at [577, 477] on p at bounding box center [696, 489] width 695 height 24
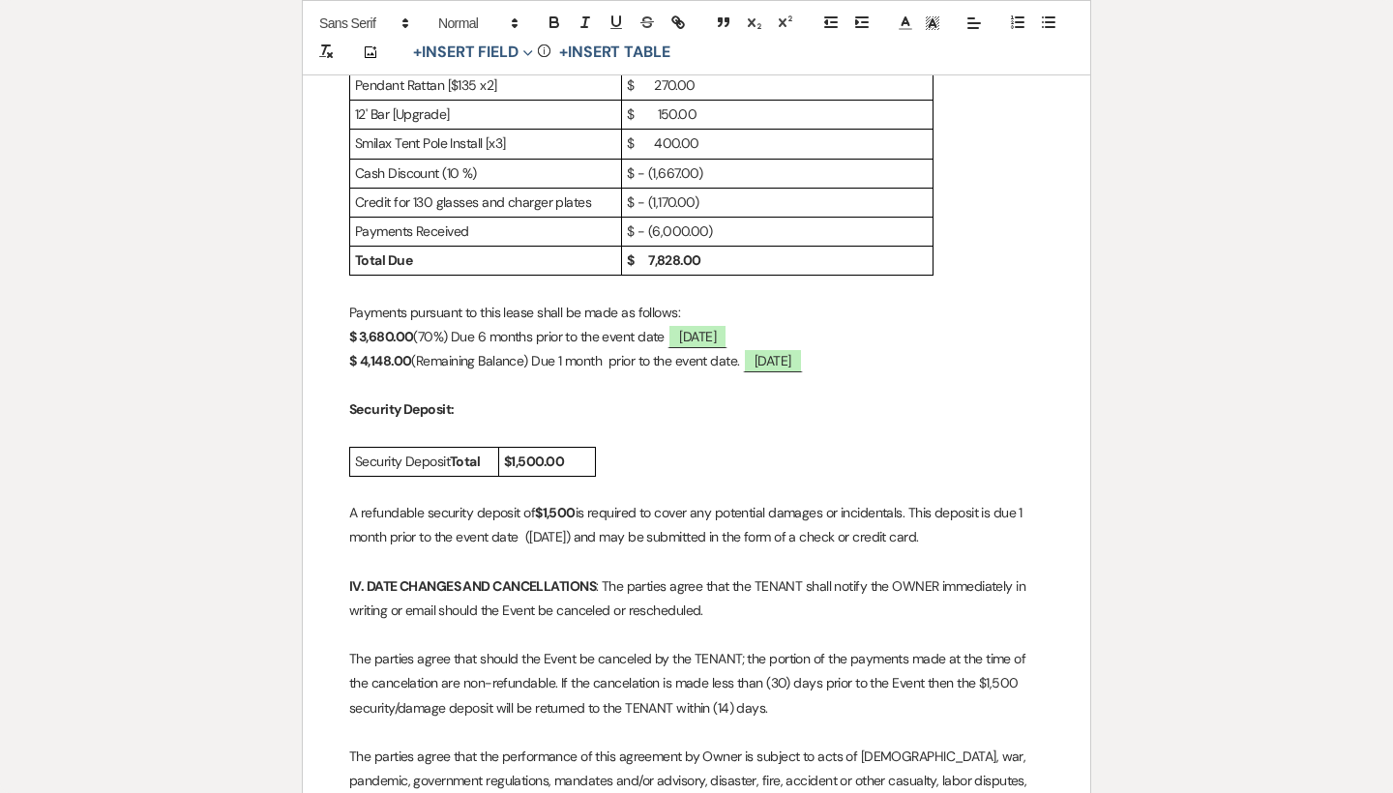
click at [643, 447] on div "Security Deposit Total $1,500.00" at bounding box center [696, 462] width 695 height 30
click at [614, 447] on div "Security Deposit Total $1,500.00" at bounding box center [696, 462] width 695 height 30
click at [604, 423] on p at bounding box center [696, 435] width 695 height 24
click at [577, 373] on p at bounding box center [696, 385] width 695 height 24
click at [492, 477] on p at bounding box center [696, 489] width 695 height 24
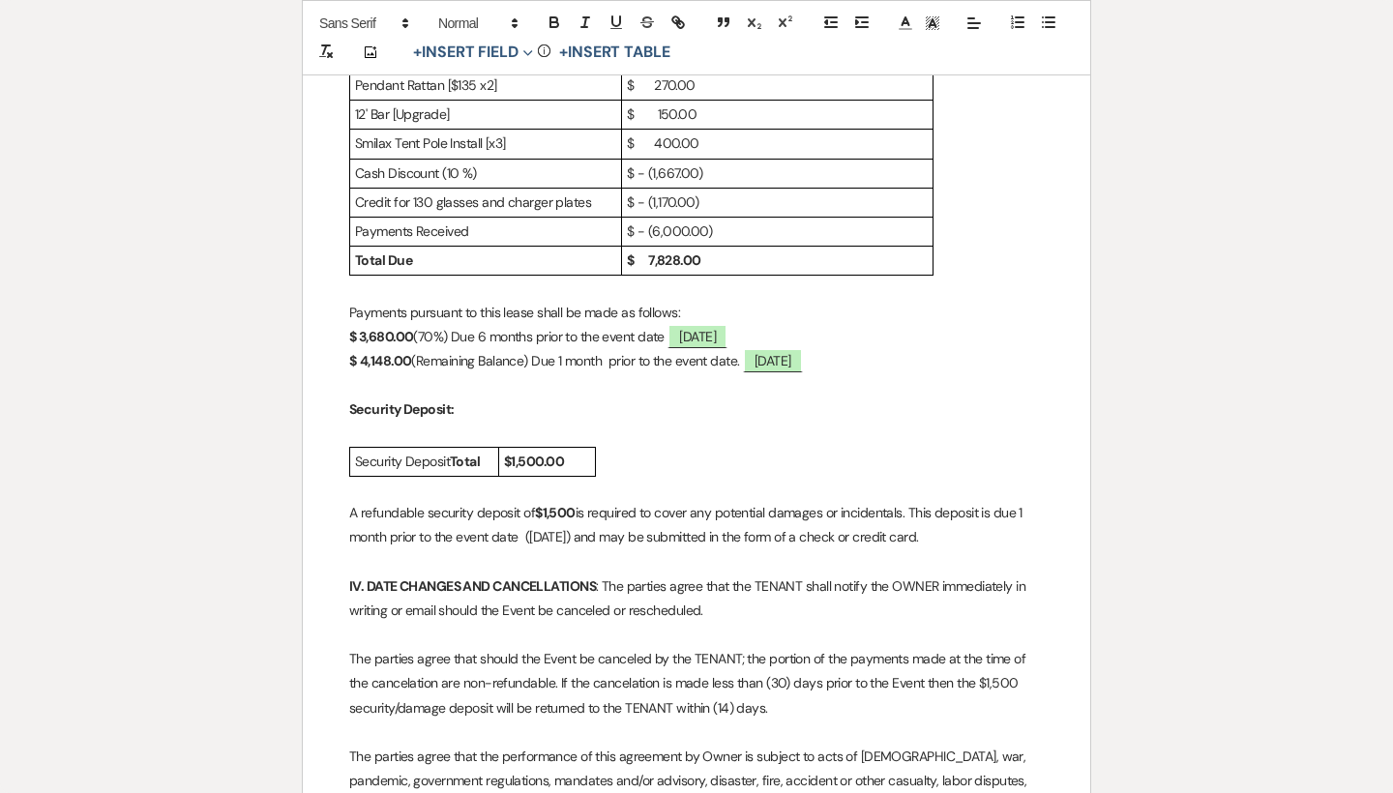
drag, startPoint x: 608, startPoint y: 424, endPoint x: 341, endPoint y: 427, distance: 267.0
click at [643, 447] on div "Security Deposit Total $1,500.00" at bounding box center [696, 462] width 695 height 30
click at [479, 477] on p at bounding box center [696, 489] width 695 height 24
click at [694, 447] on div "Security Deposit Total $1,500.00" at bounding box center [696, 462] width 695 height 30
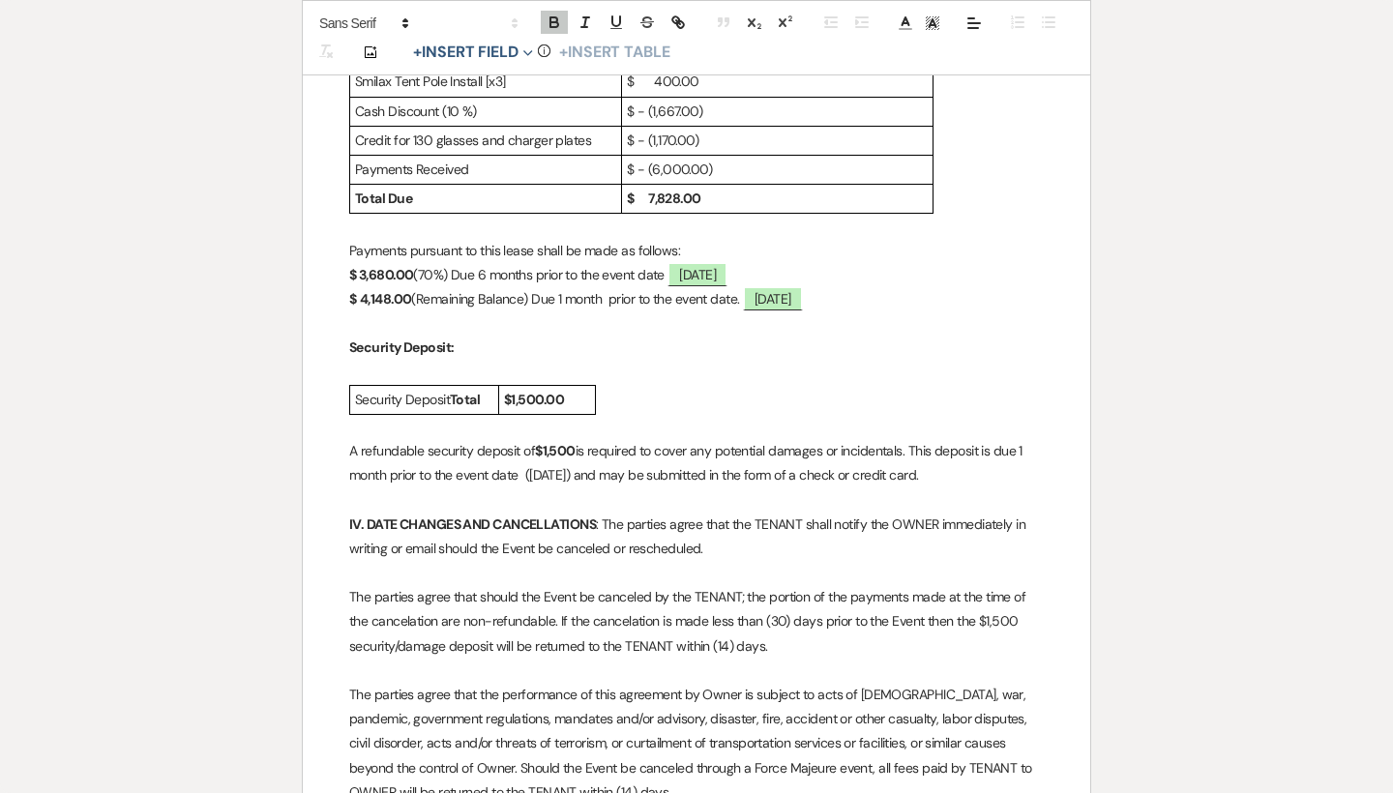
scroll to position [1430, 0]
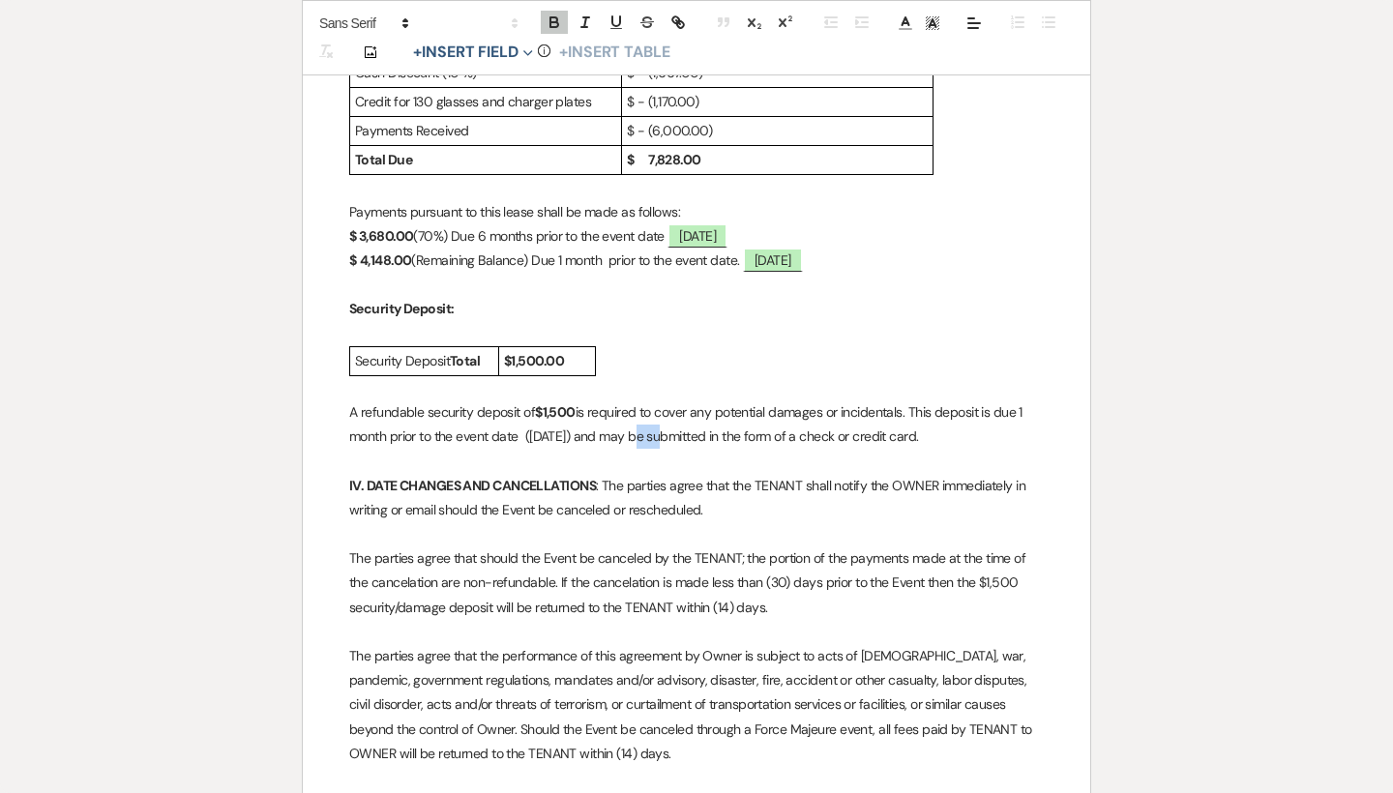
drag, startPoint x: 641, startPoint y: 400, endPoint x: 618, endPoint y: 400, distance: 23.2
click at [618, 400] on p "A refundable security deposit of $1,500 is required to cover any potential dama…" at bounding box center [696, 424] width 695 height 48
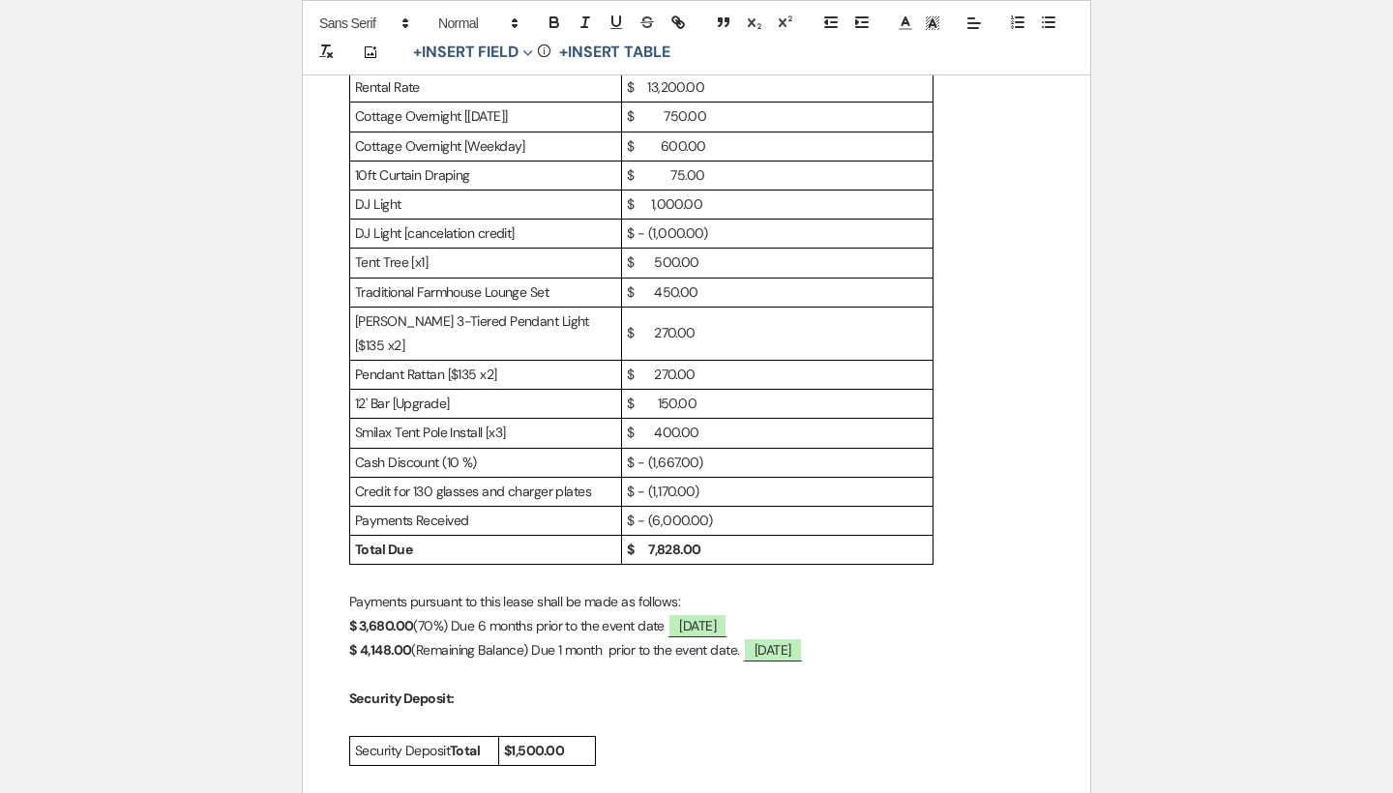
scroll to position [1041, 0]
click at [451, 613] on p "$ 3,680.00 (70%) Due 6 months prior to the event date ﻿ [DATE] ﻿" at bounding box center [696, 625] width 695 height 24
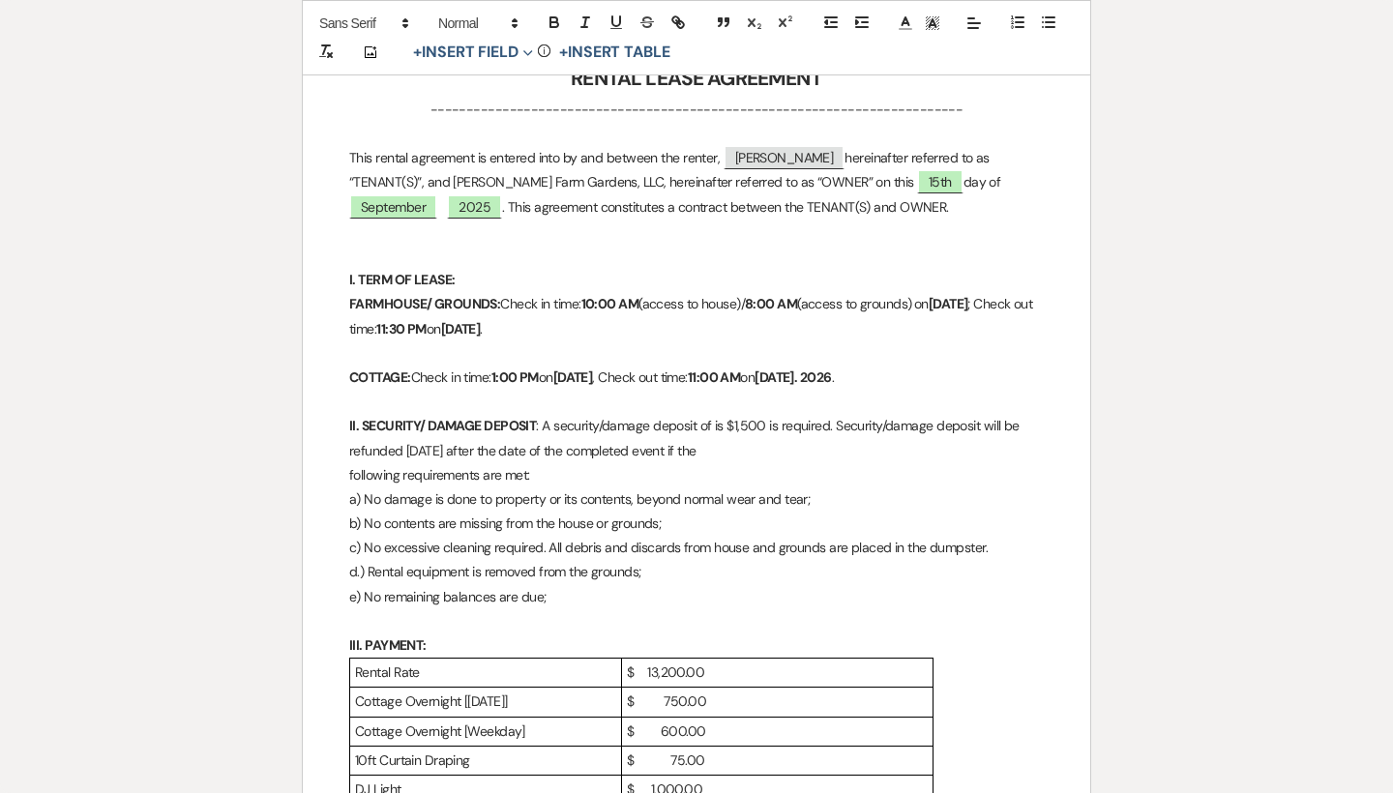
scroll to position [440, 0]
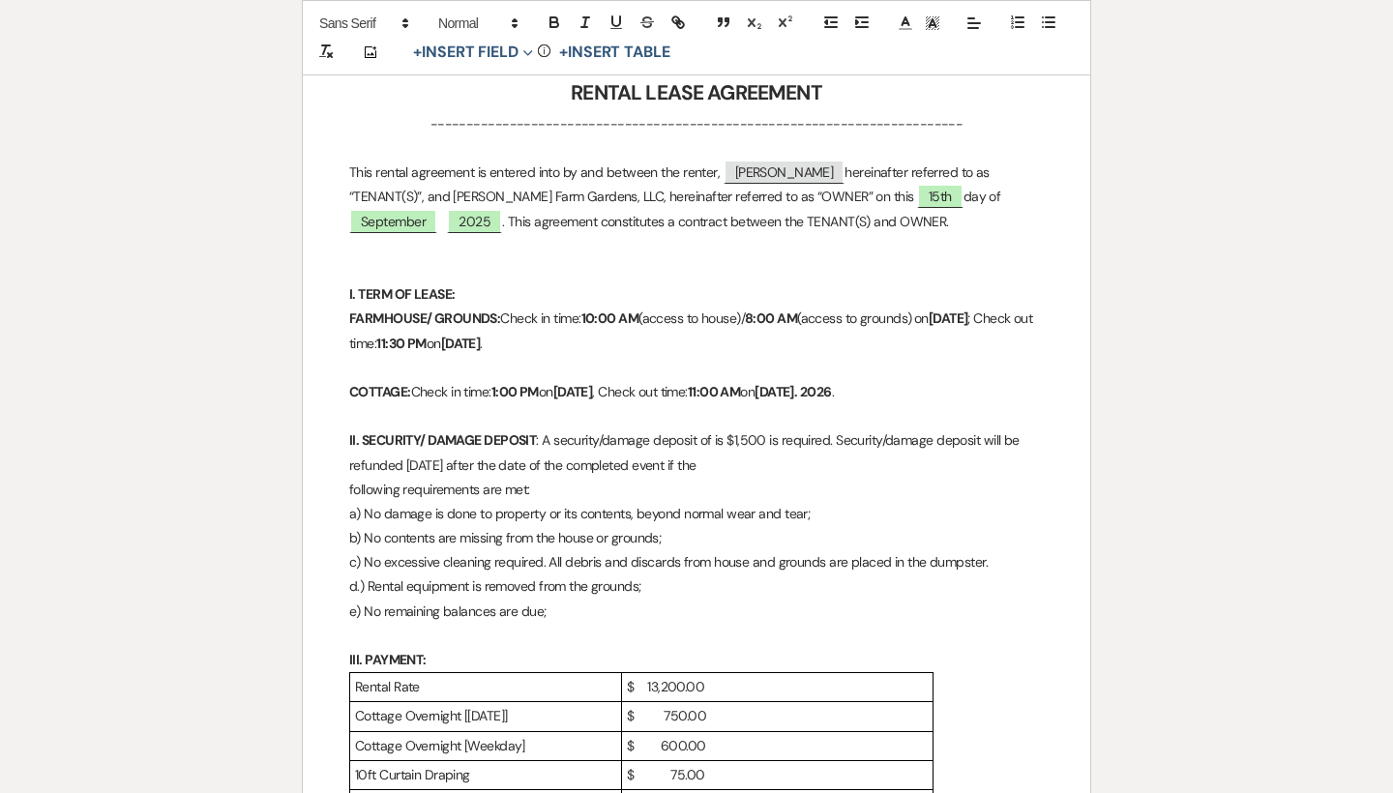
click at [825, 219] on p "This rental agreement is entered into by and between the renter, ﻿ [PERSON_NAME…" at bounding box center [696, 198] width 695 height 74
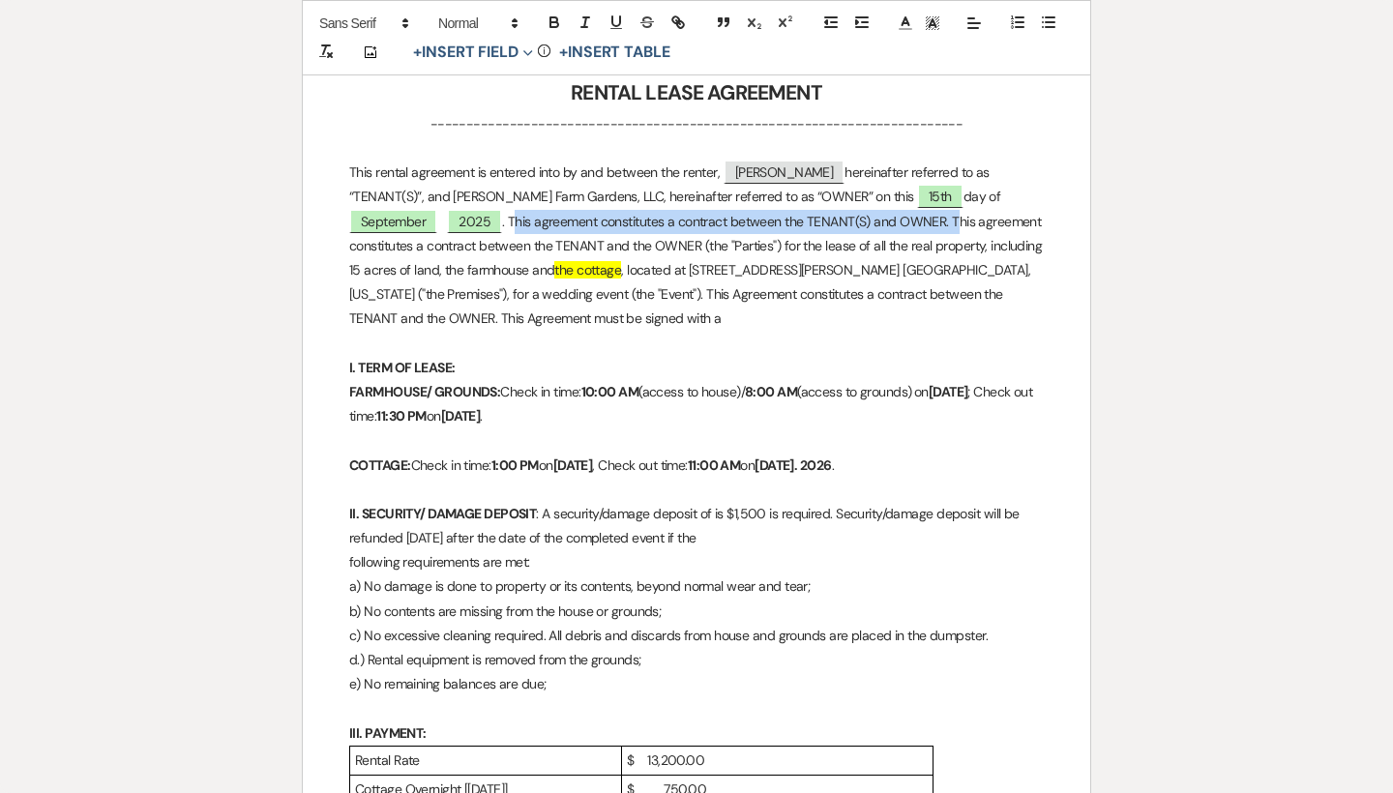
drag, startPoint x: 793, startPoint y: 216, endPoint x: 347, endPoint y: 222, distance: 446.0
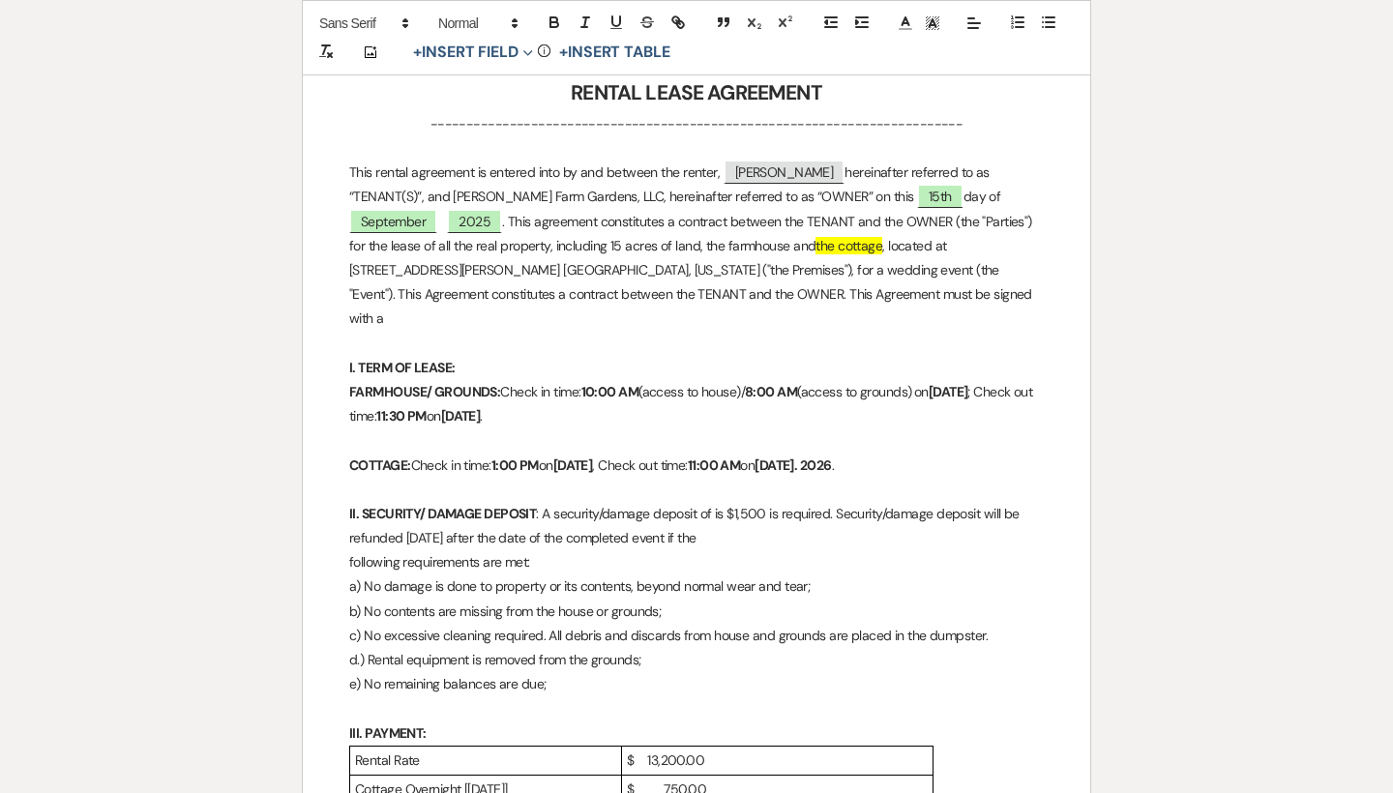
drag, startPoint x: 735, startPoint y: 242, endPoint x: 654, endPoint y: 242, distance: 81.3
click at [654, 242] on p "This rental agreement is entered into by and between the renter, ﻿ [PERSON_NAME…" at bounding box center [696, 246] width 695 height 170
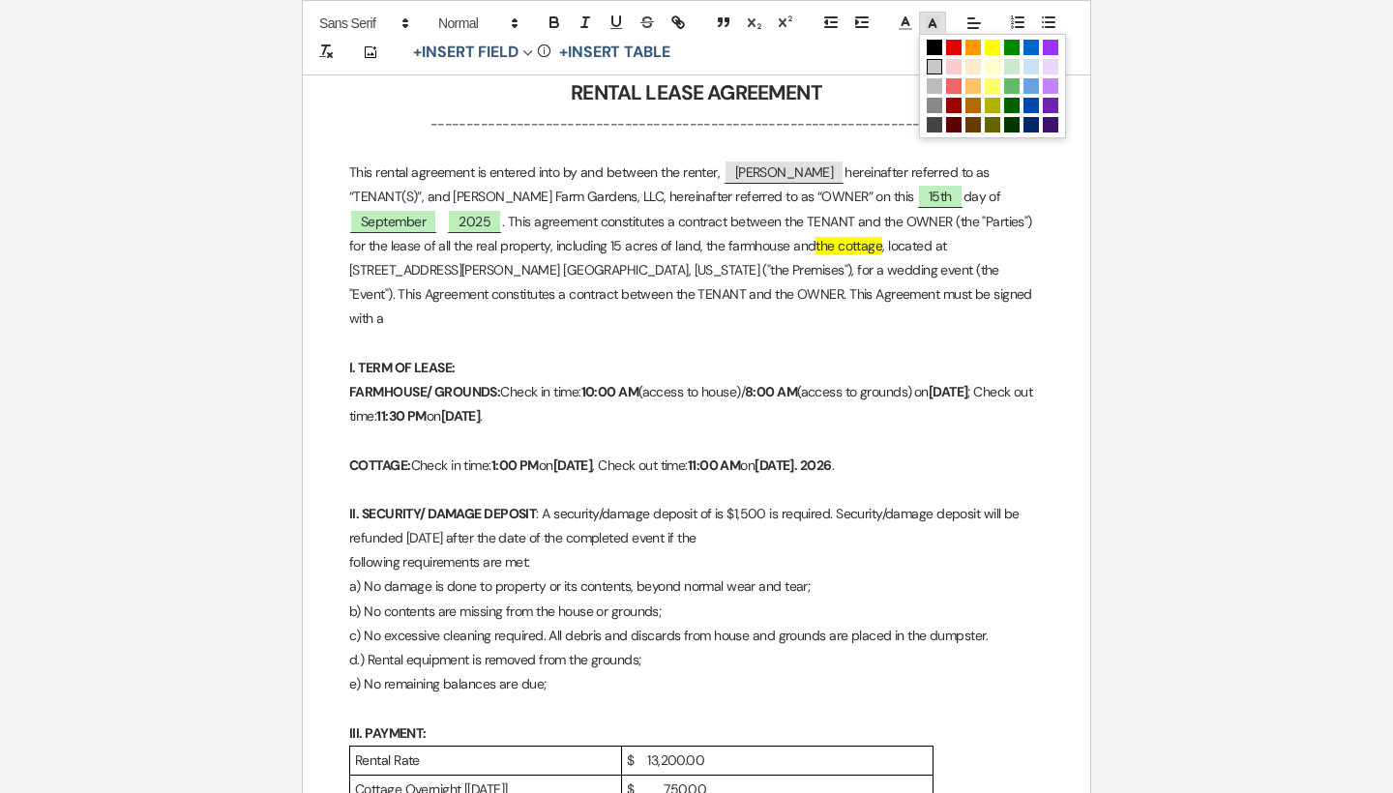
click at [928, 21] on rect at bounding box center [928, 21] width 1 height 1
click at [935, 63] on span at bounding box center [934, 66] width 15 height 15
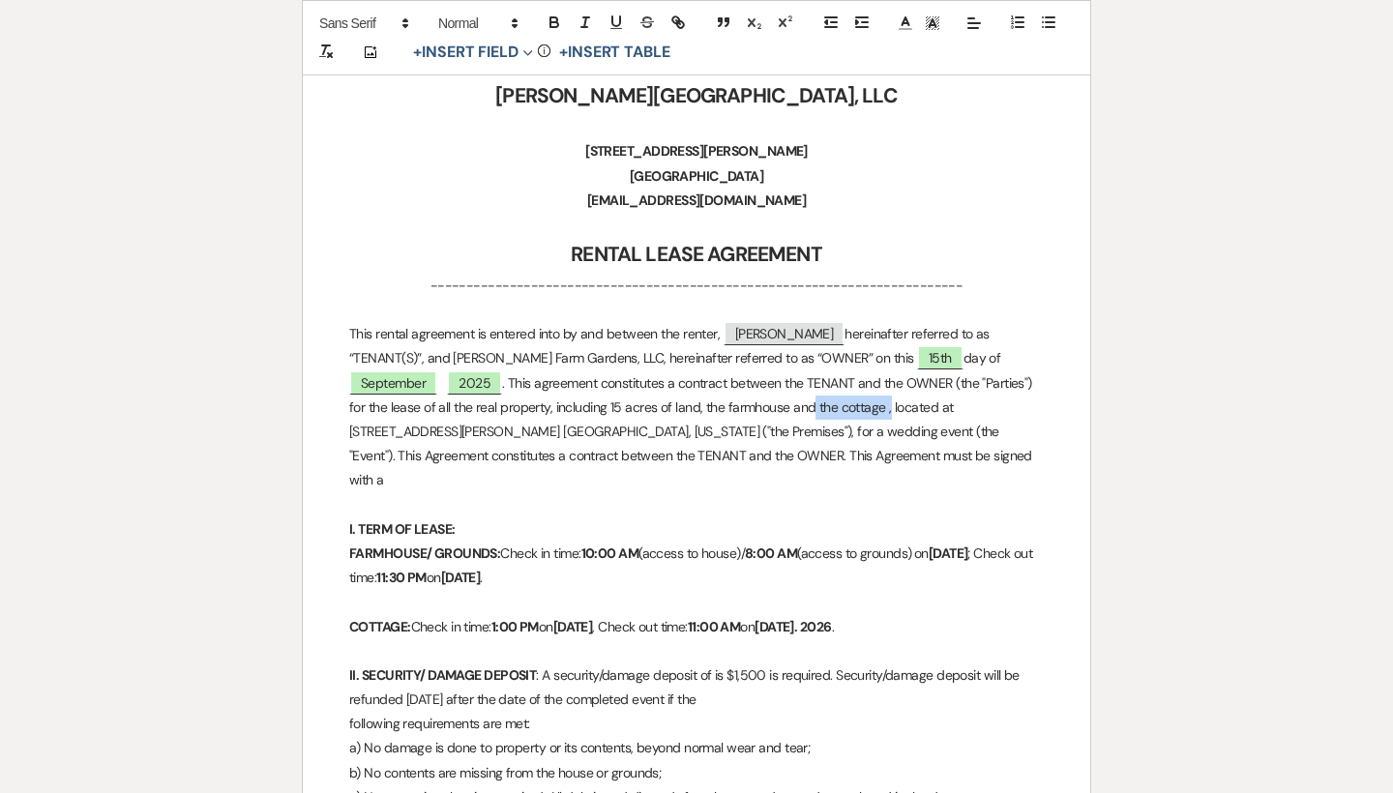
scroll to position [508, 0]
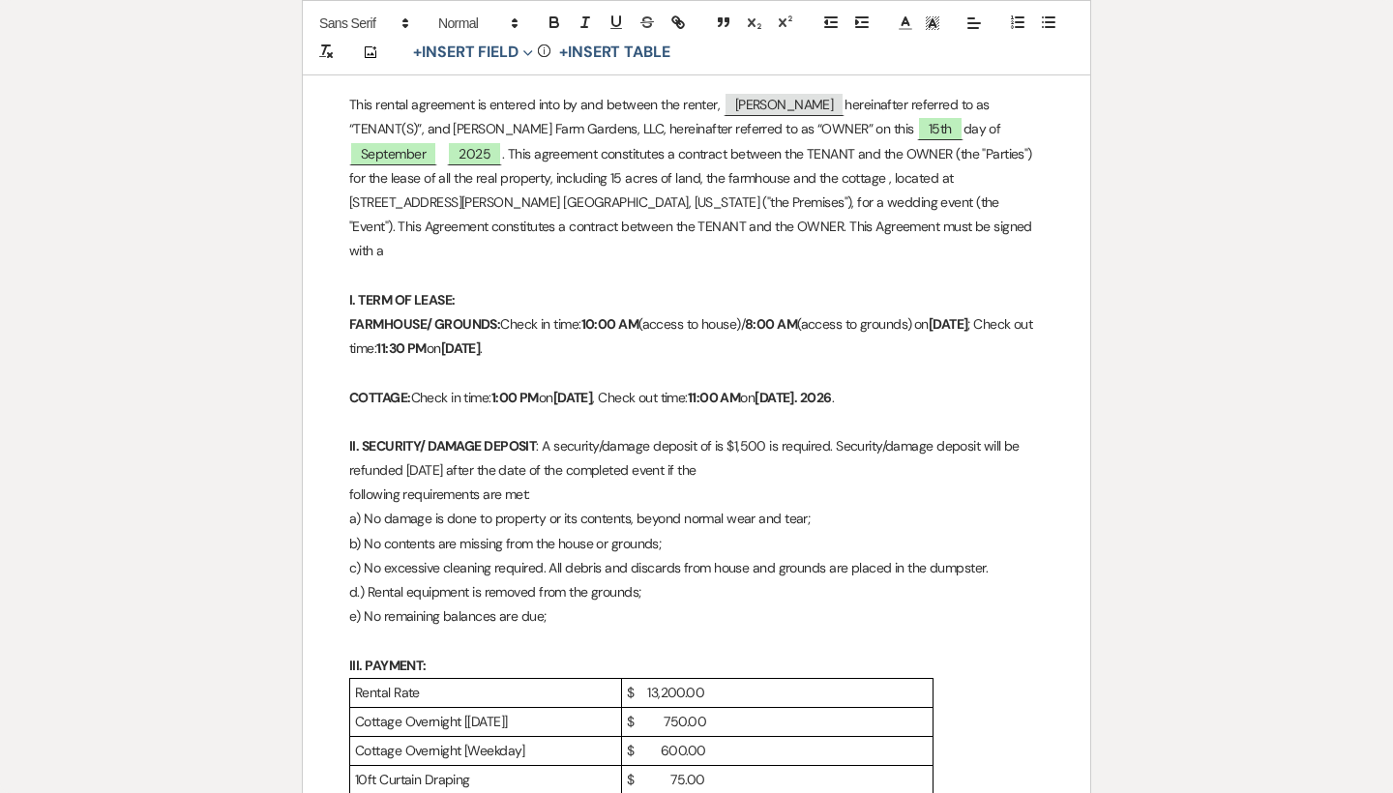
click at [709, 288] on p "I. TERM OF LEASE:" at bounding box center [696, 300] width 695 height 24
drag, startPoint x: 637, startPoint y: 220, endPoint x: 404, endPoint y: 225, distance: 232.2
click at [404, 225] on p "This rental agreement is entered into by and between the renter, ﻿ [PERSON_NAME…" at bounding box center [696, 178] width 695 height 170
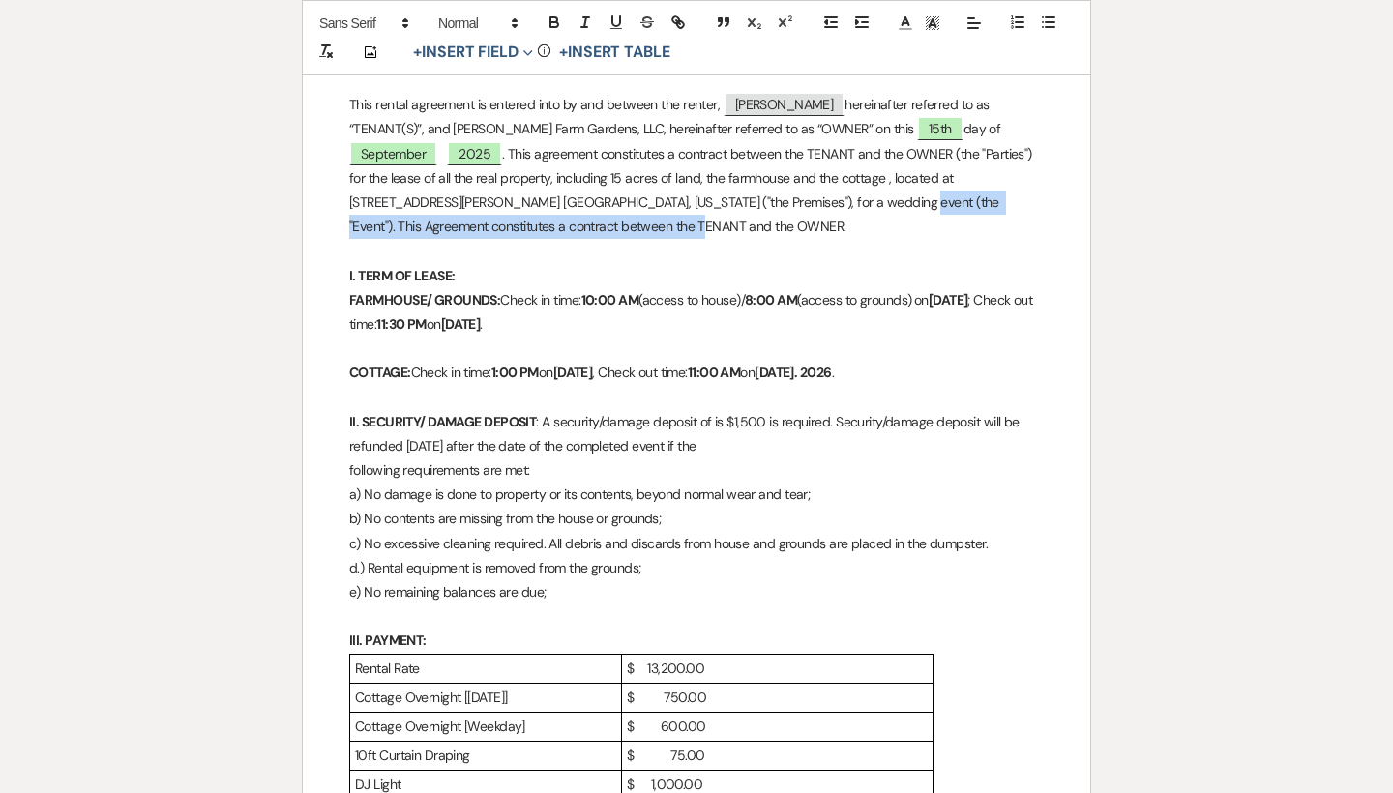
drag, startPoint x: 651, startPoint y: 220, endPoint x: 639, endPoint y: 201, distance: 21.7
click at [639, 201] on p "This rental agreement is entered into by and between the renter, ﻿ [PERSON_NAME…" at bounding box center [696, 166] width 695 height 146
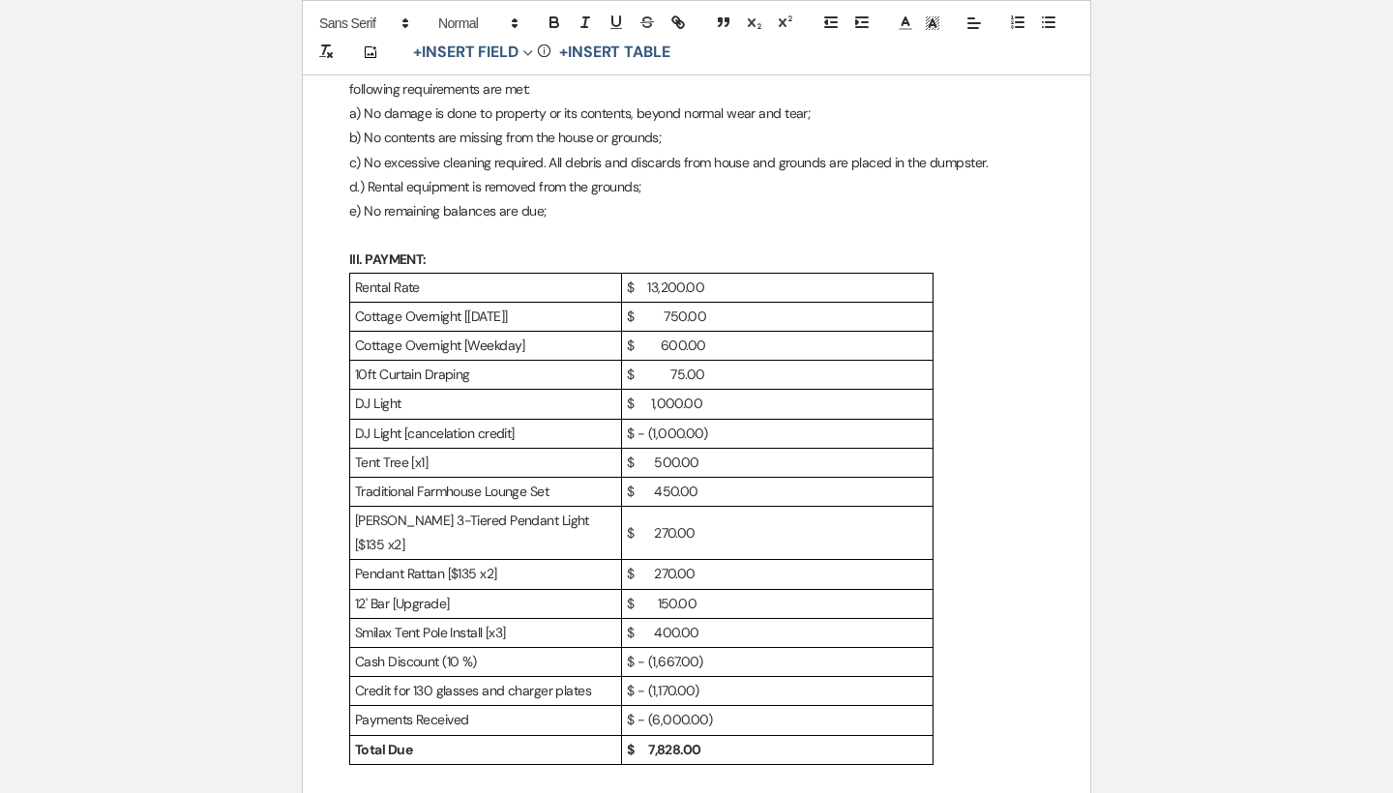
scroll to position [836, 0]
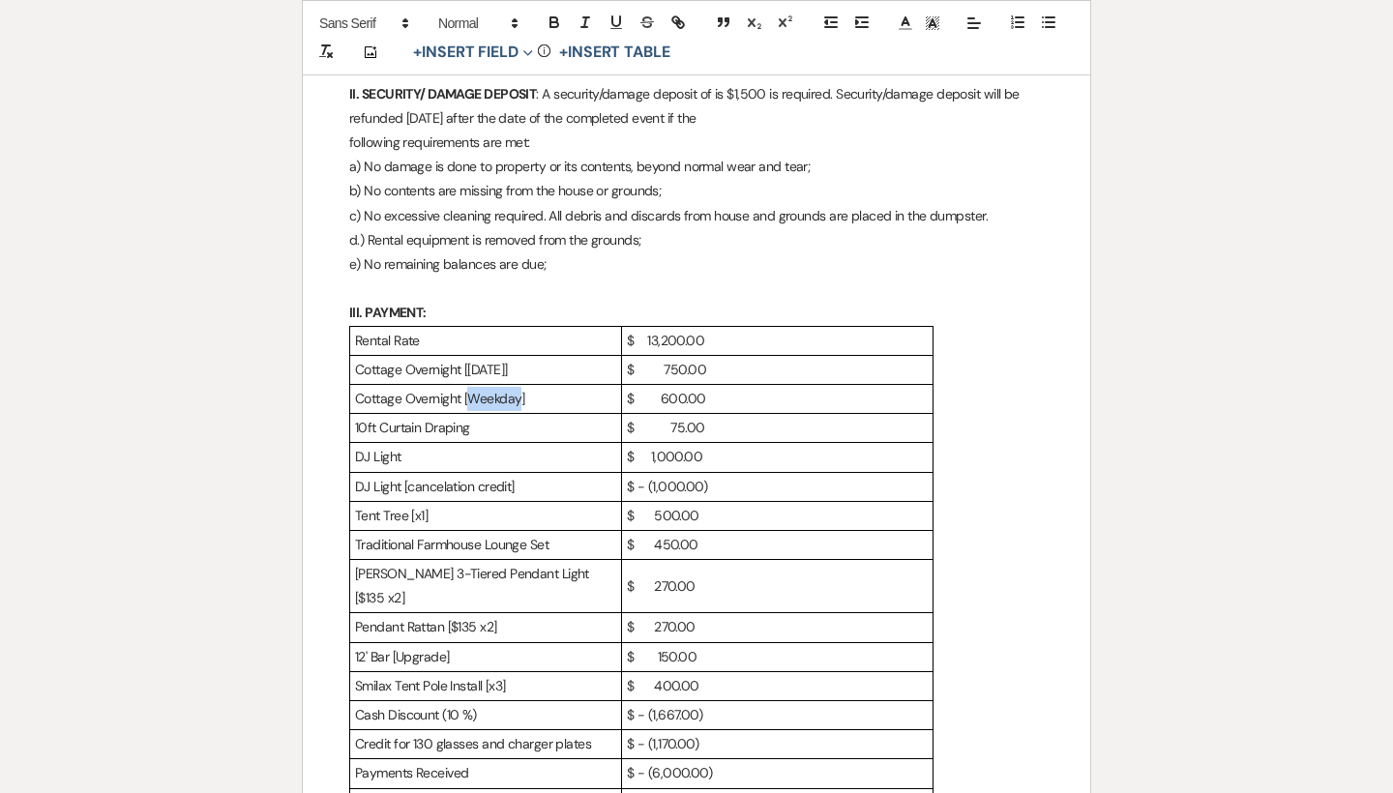
drag, startPoint x: 519, startPoint y: 365, endPoint x: 469, endPoint y: 364, distance: 50.3
click at [469, 387] on p "Cottage Overnight [Weekday]" at bounding box center [485, 399] width 261 height 24
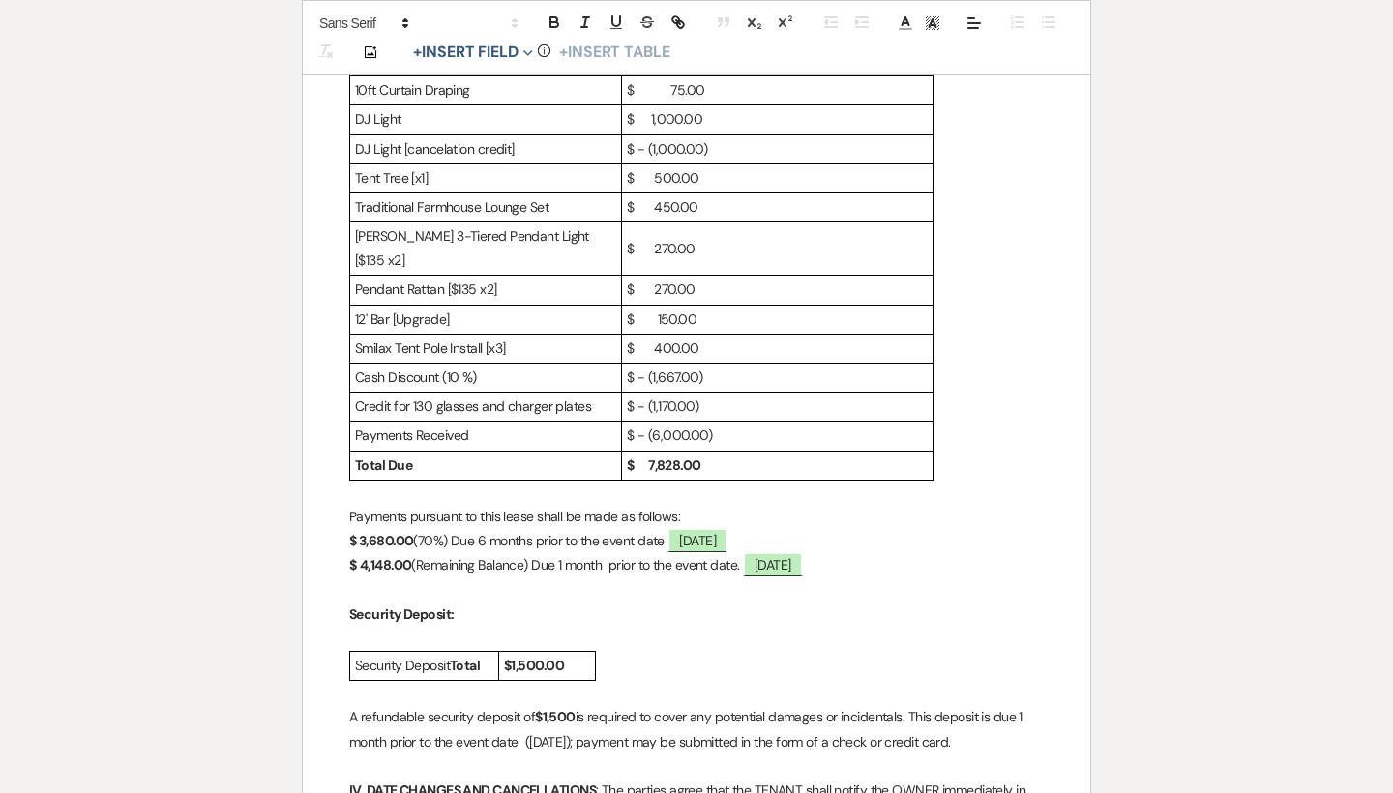
scroll to position [1174, 0]
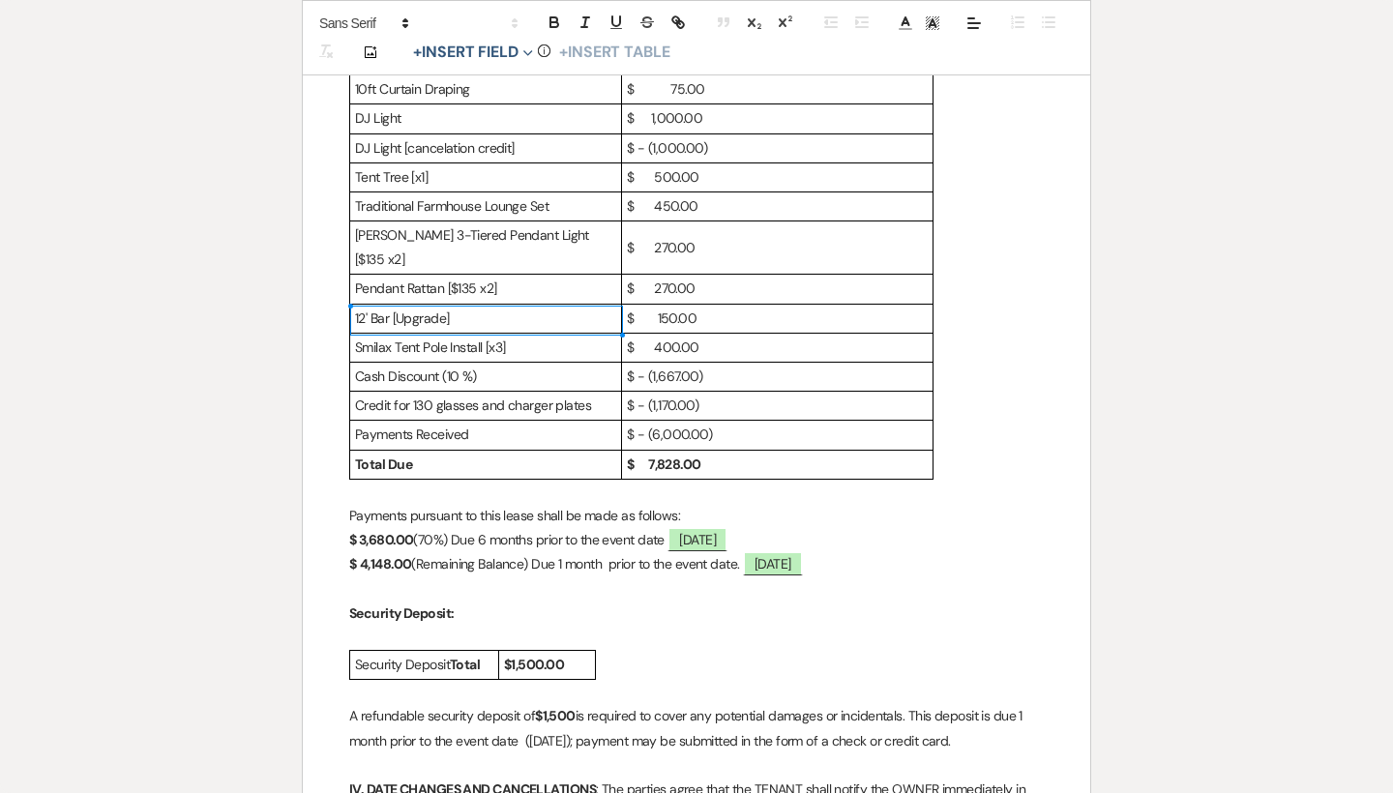
click at [473, 365] on p "Cash Discount (10 %)" at bounding box center [485, 377] width 261 height 24
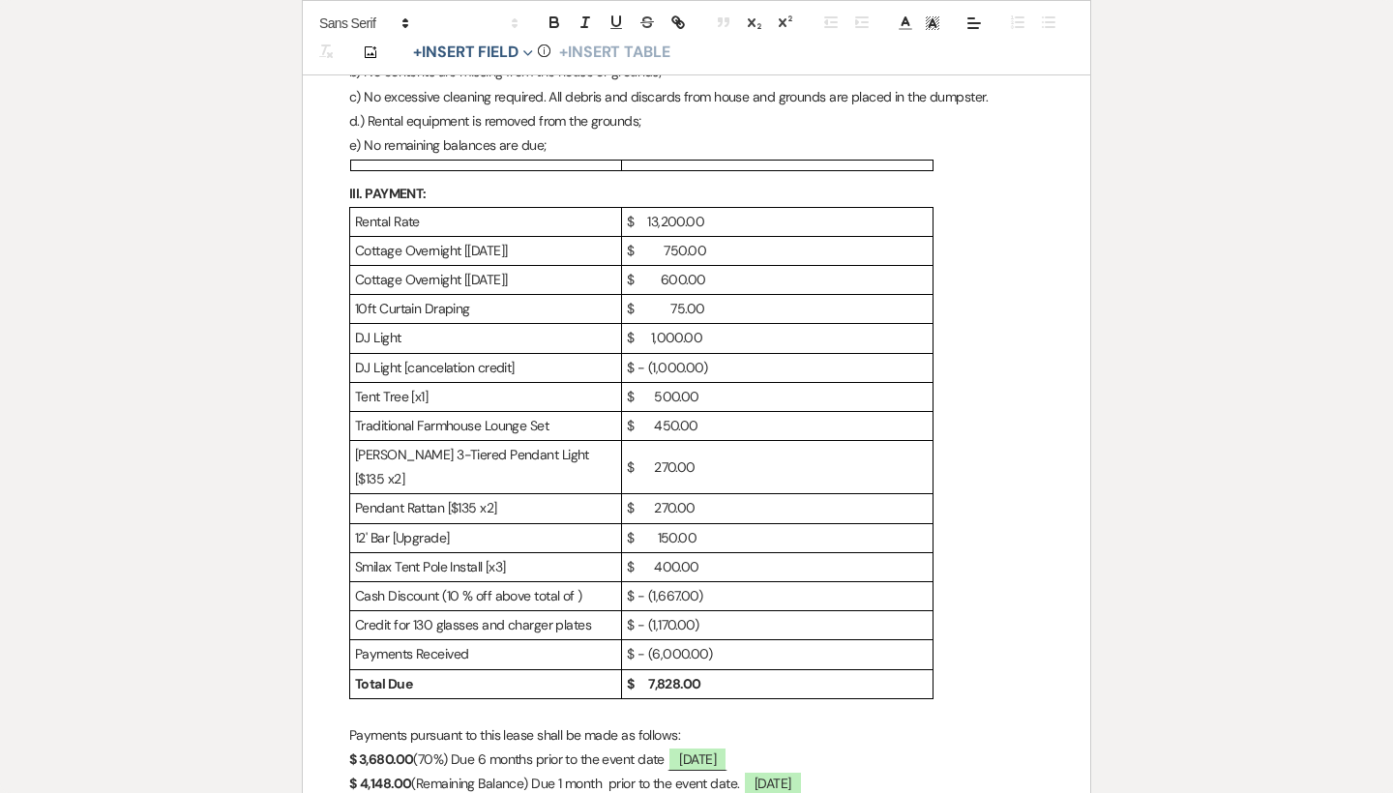
scroll to position [948, 0]
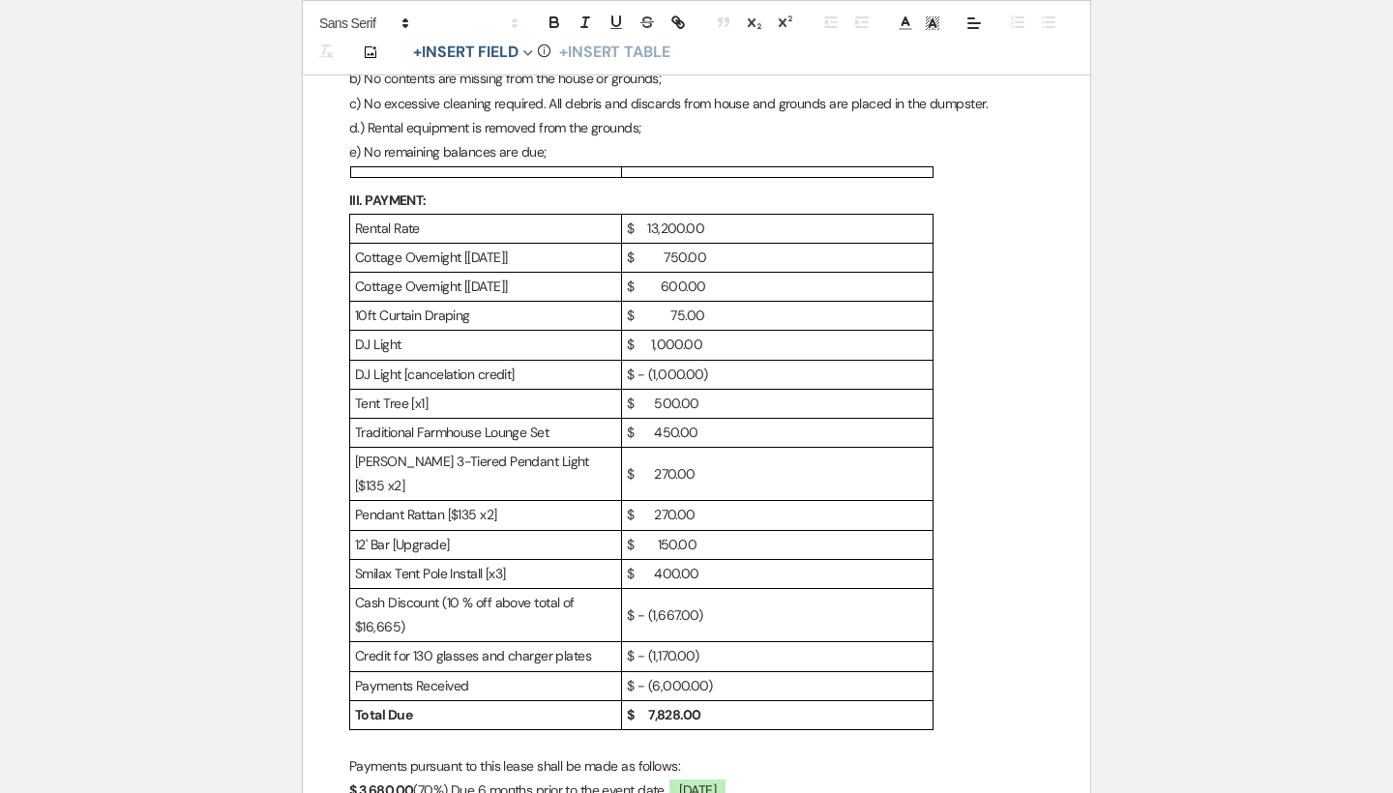
click at [477, 591] on p "Cash Discount (10 % off above total of $16,665)" at bounding box center [485, 615] width 261 height 48
click at [546, 591] on p "Cash Discount (10 % discount off above total of $16,665)" at bounding box center [485, 615] width 261 height 48
click at [799, 644] on p "$ - (1,170.00)" at bounding box center [777, 656] width 301 height 24
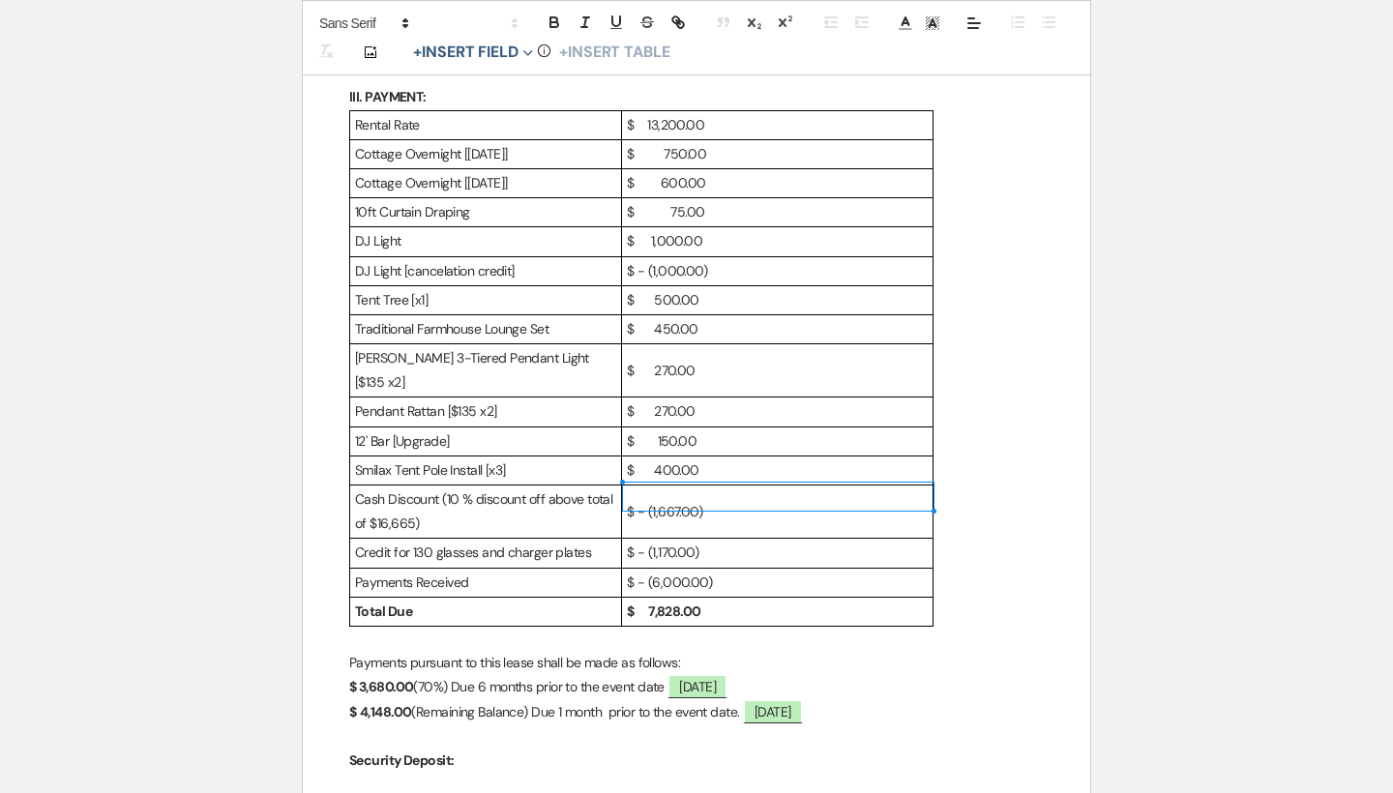
scroll to position [1074, 0]
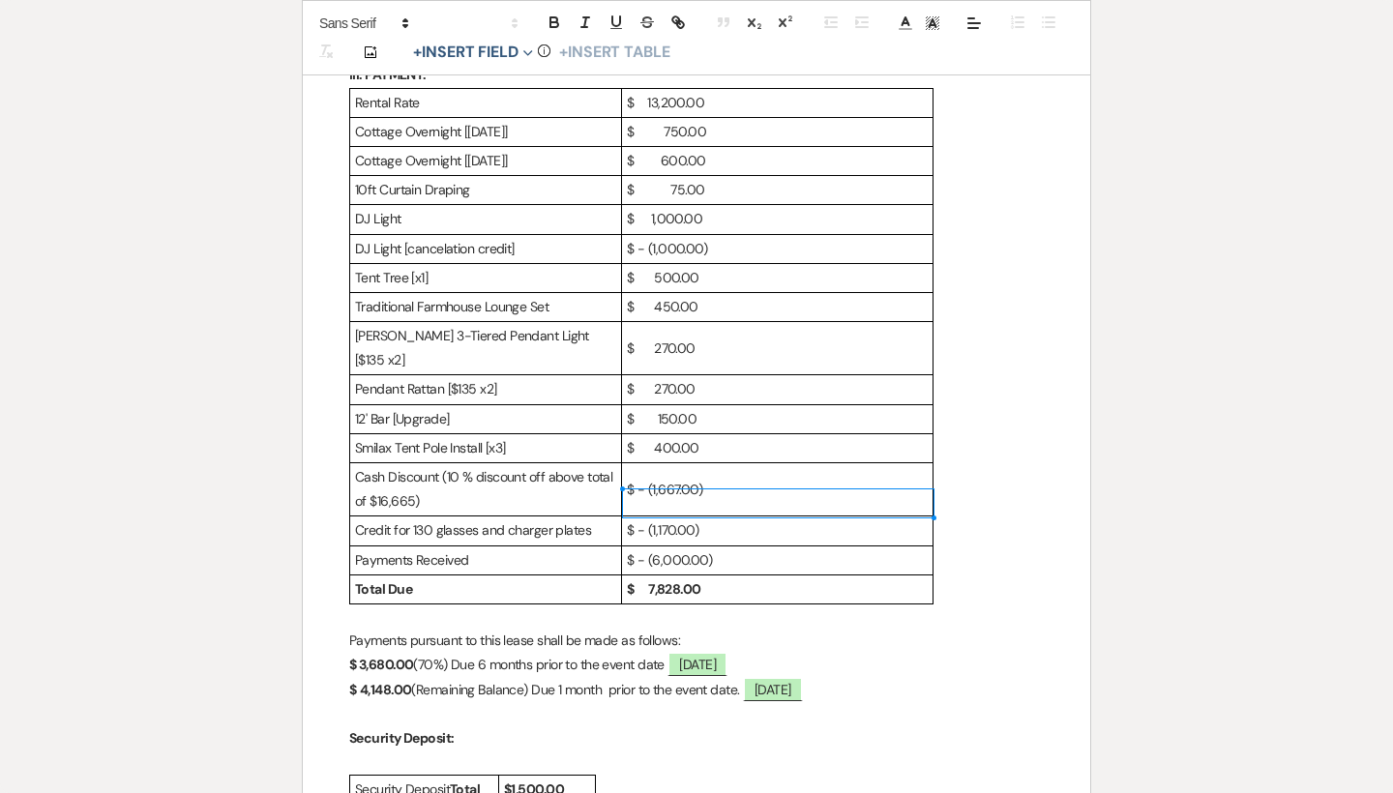
click at [805, 548] on p "$ - (6,000.00)" at bounding box center [777, 560] width 301 height 24
click at [594, 629] on p "Payments pursuant to this lease shall be made as follows:" at bounding box center [696, 641] width 695 height 24
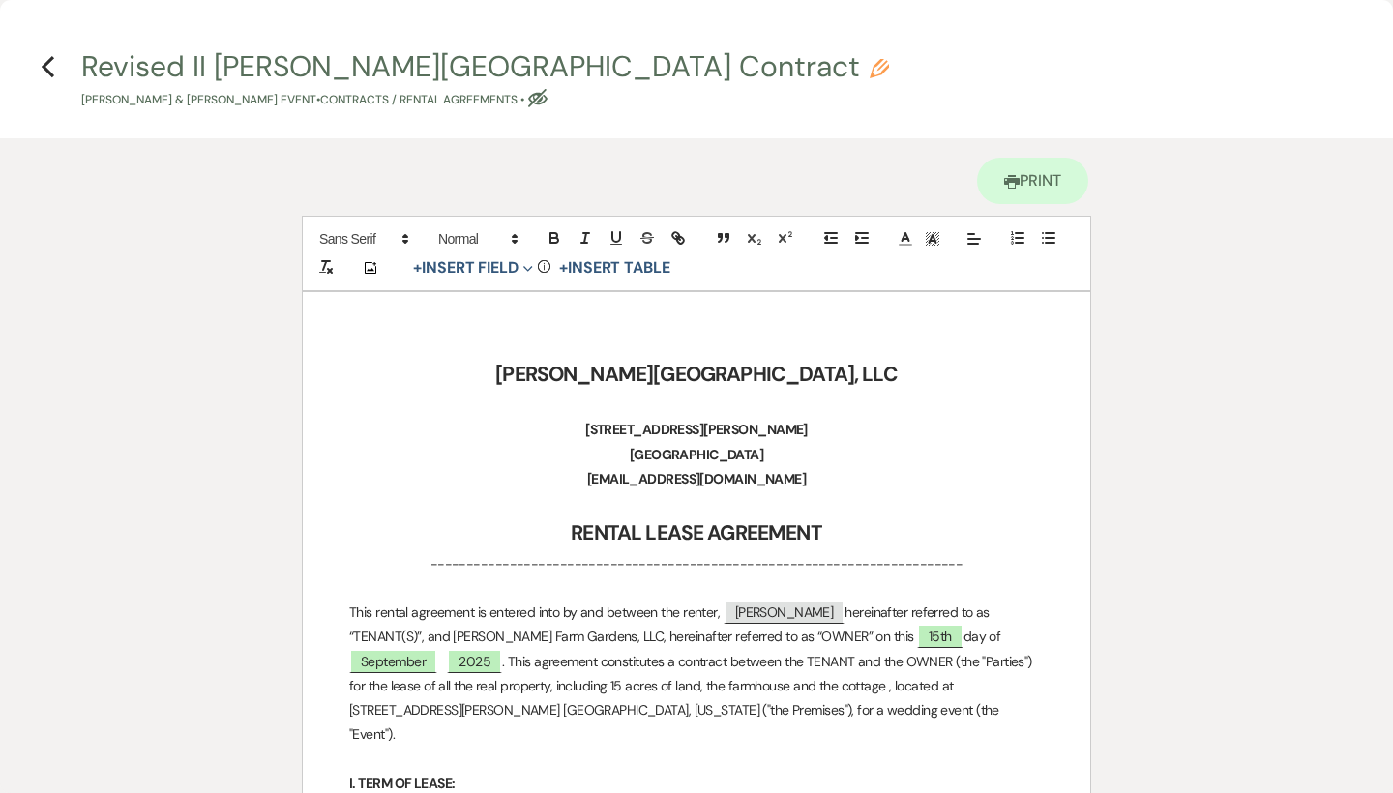
scroll to position [0, 0]
click at [45, 61] on icon "Previous" at bounding box center [48, 66] width 15 height 23
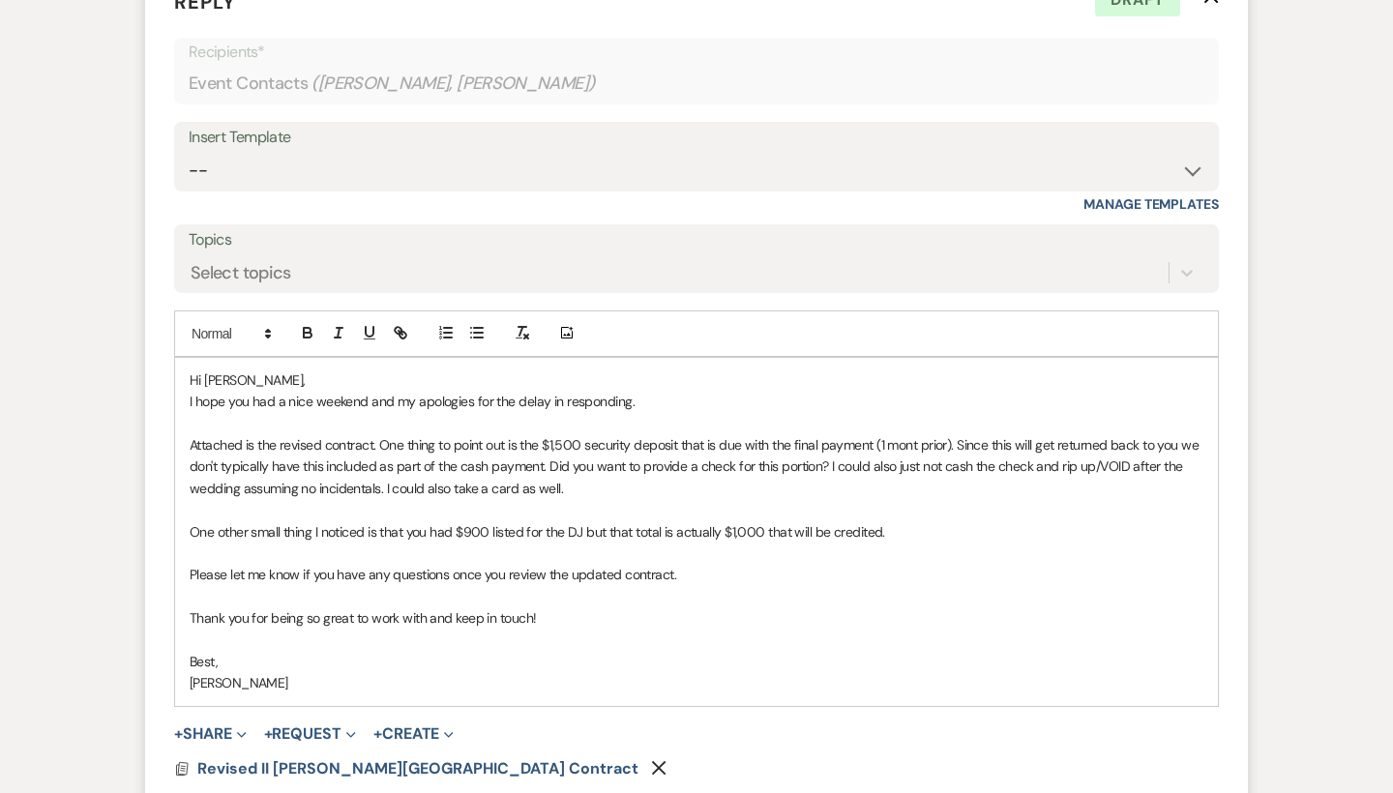
scroll to position [4308, 0]
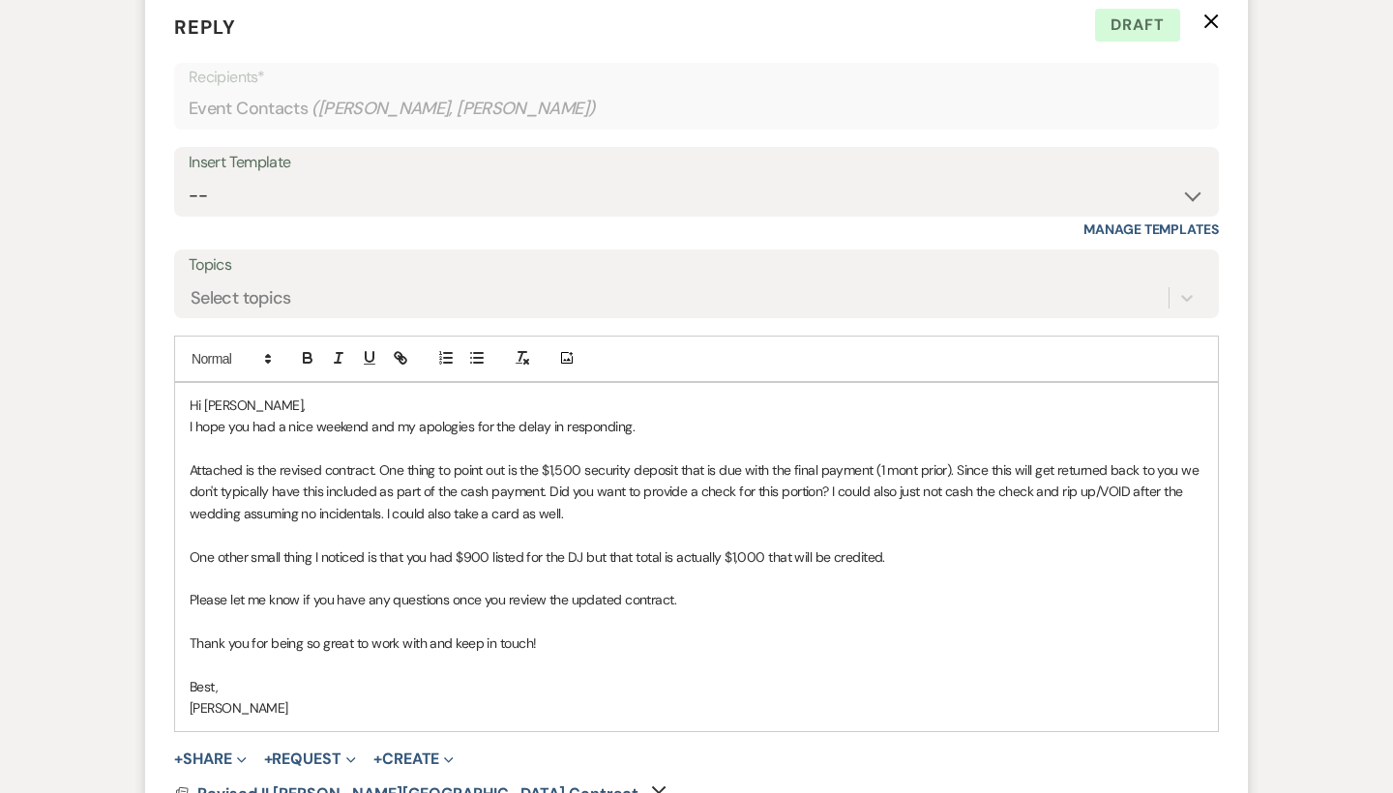
click at [379, 459] on p "Attached is the revised contract. One thing to point out is the $1,500 security…" at bounding box center [697, 491] width 1014 height 65
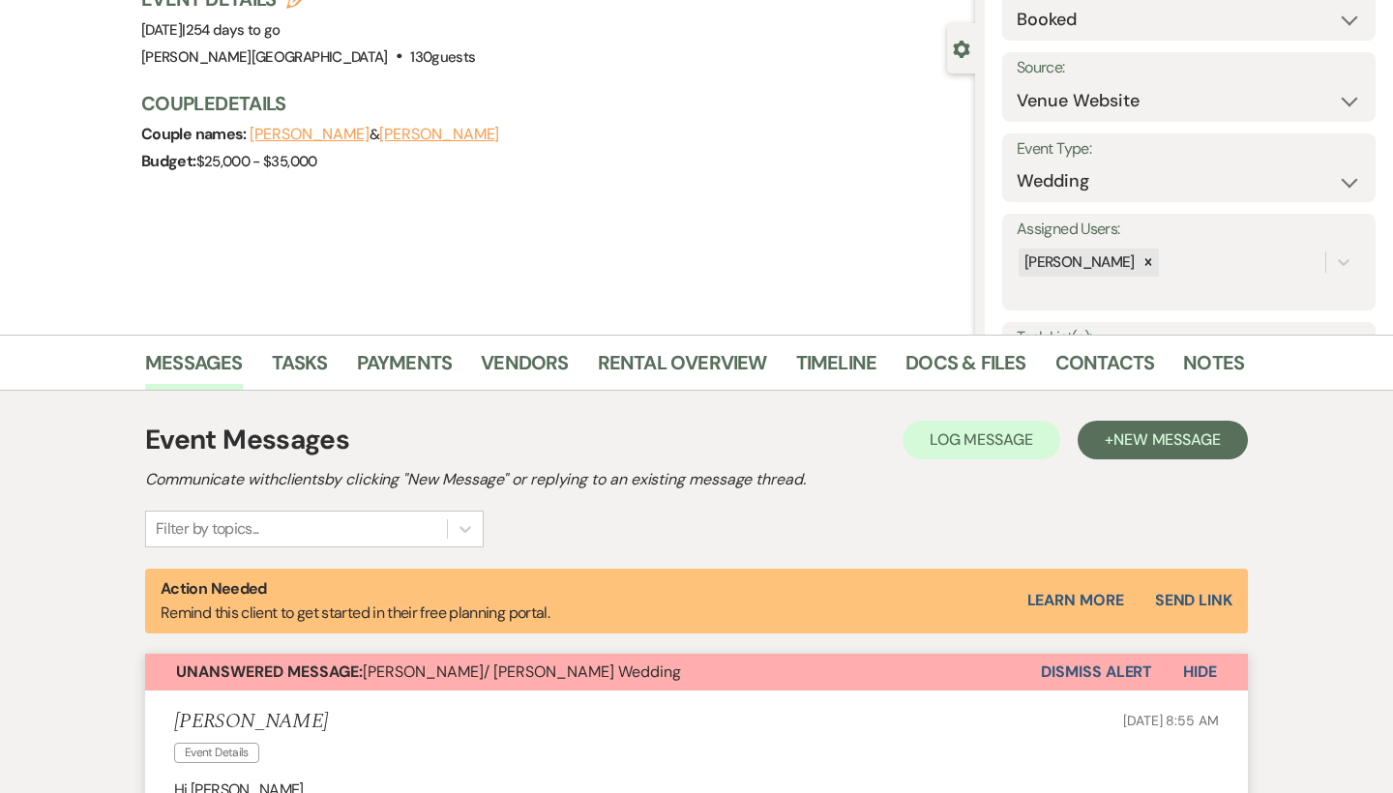
scroll to position [174, 0]
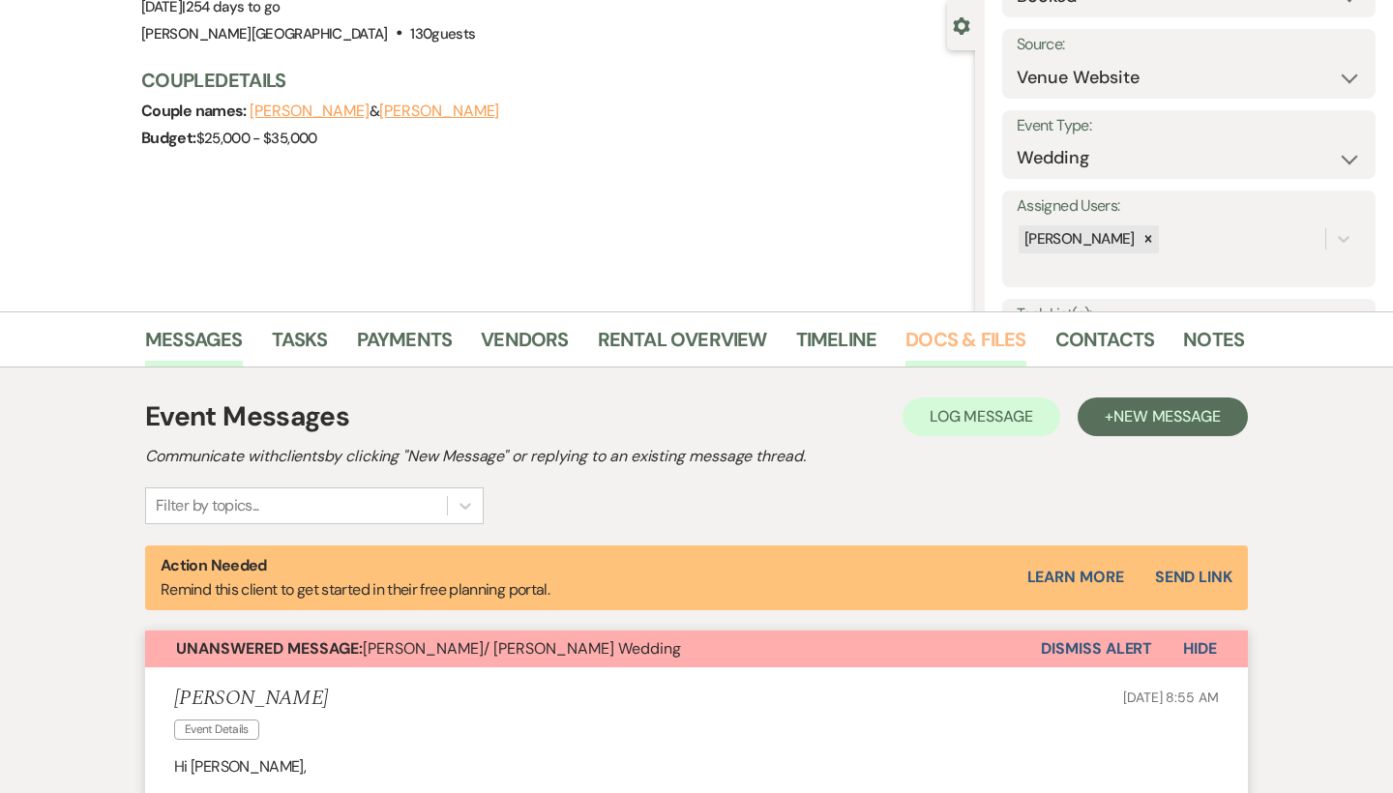
click at [927, 341] on link "Docs & Files" at bounding box center [965, 345] width 120 height 43
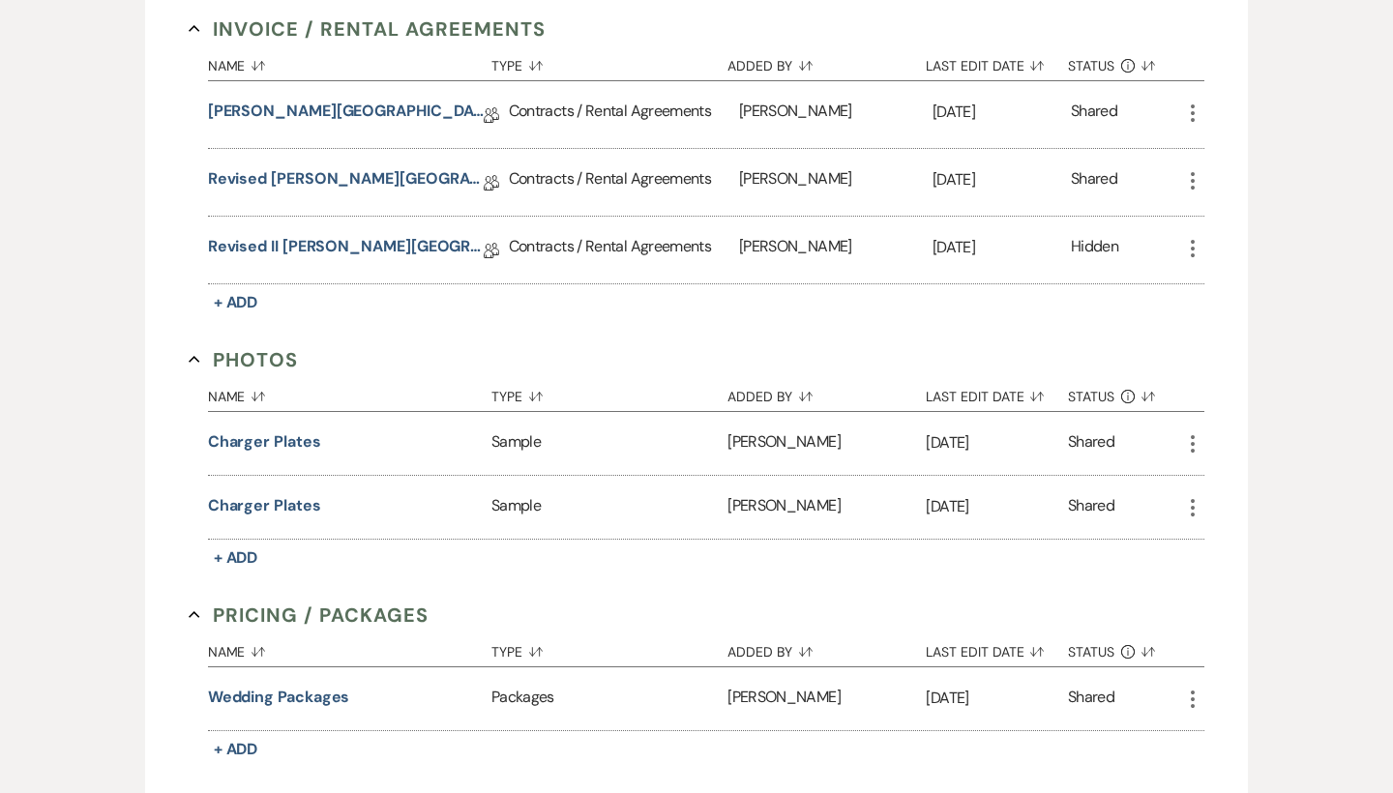
scroll to position [1032, 0]
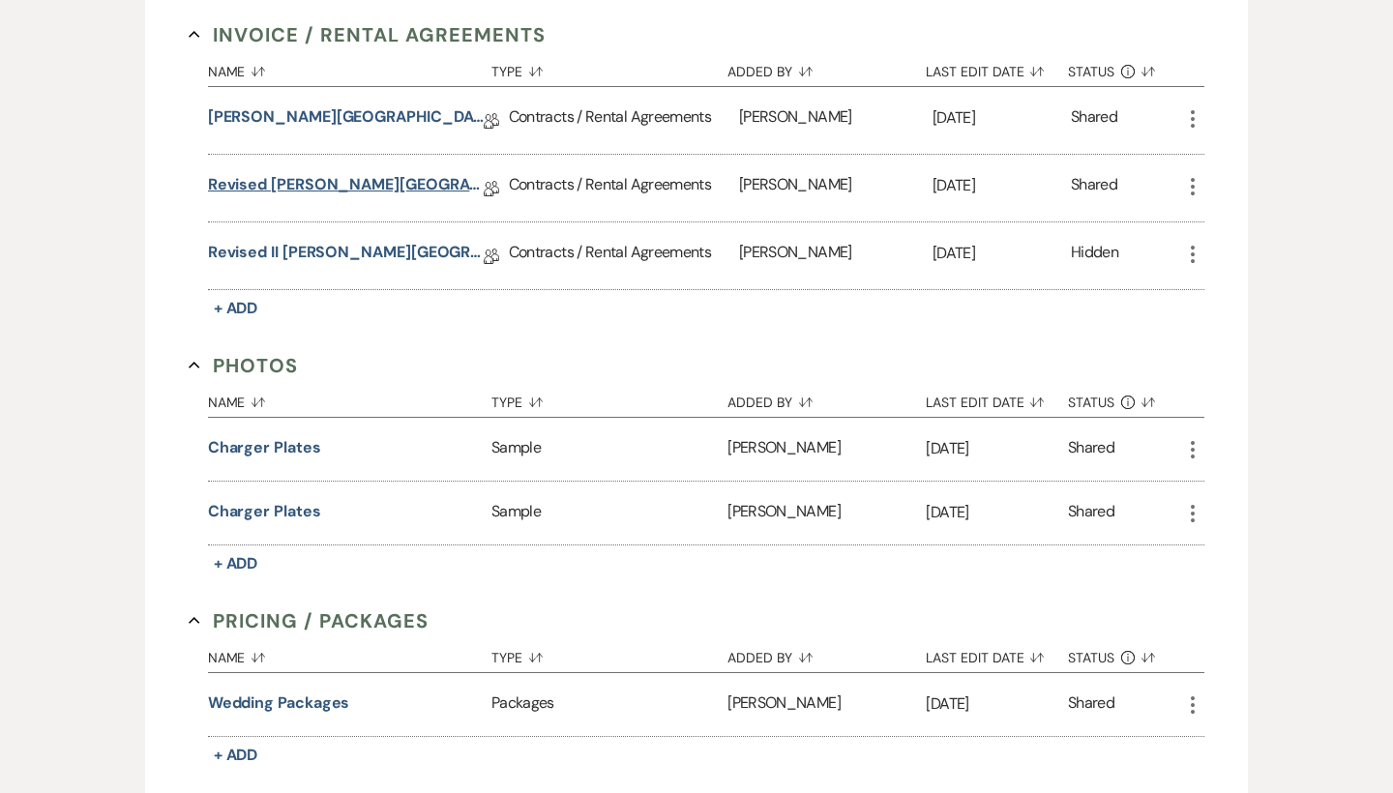
click at [356, 180] on link "Revised [PERSON_NAME][GEOGRAPHIC_DATA] Contract" at bounding box center [346, 188] width 276 height 30
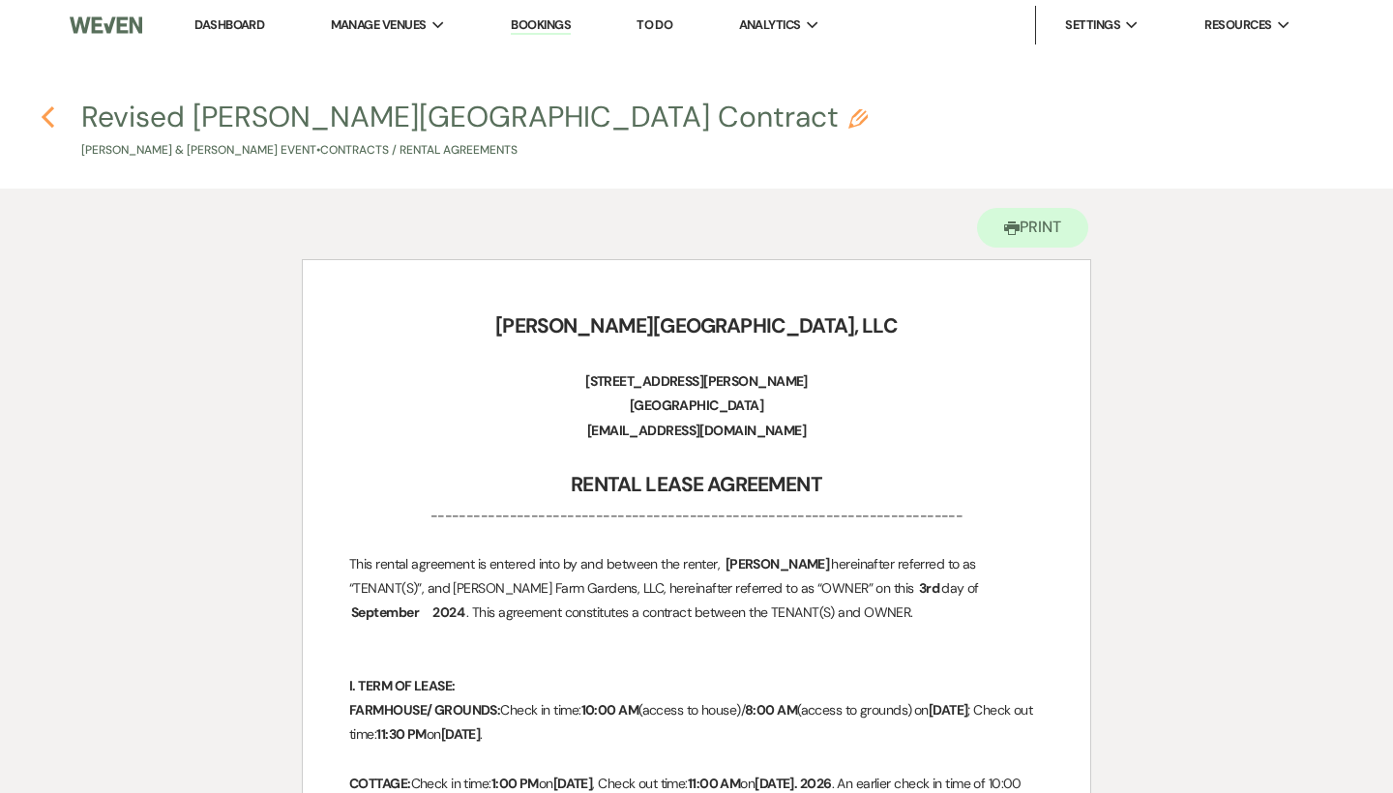
click at [49, 114] on icon "Previous" at bounding box center [48, 116] width 15 height 23
select select "5"
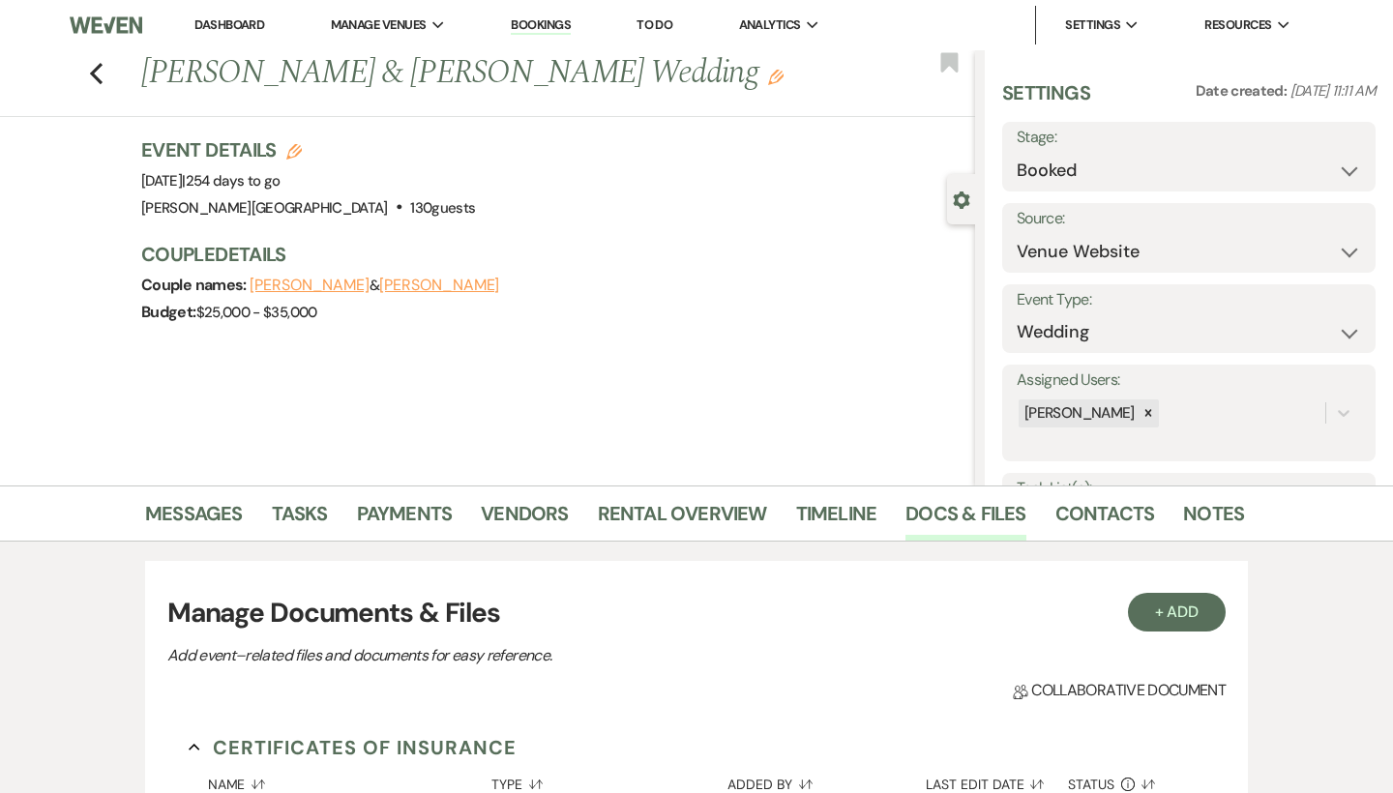
scroll to position [1032, 0]
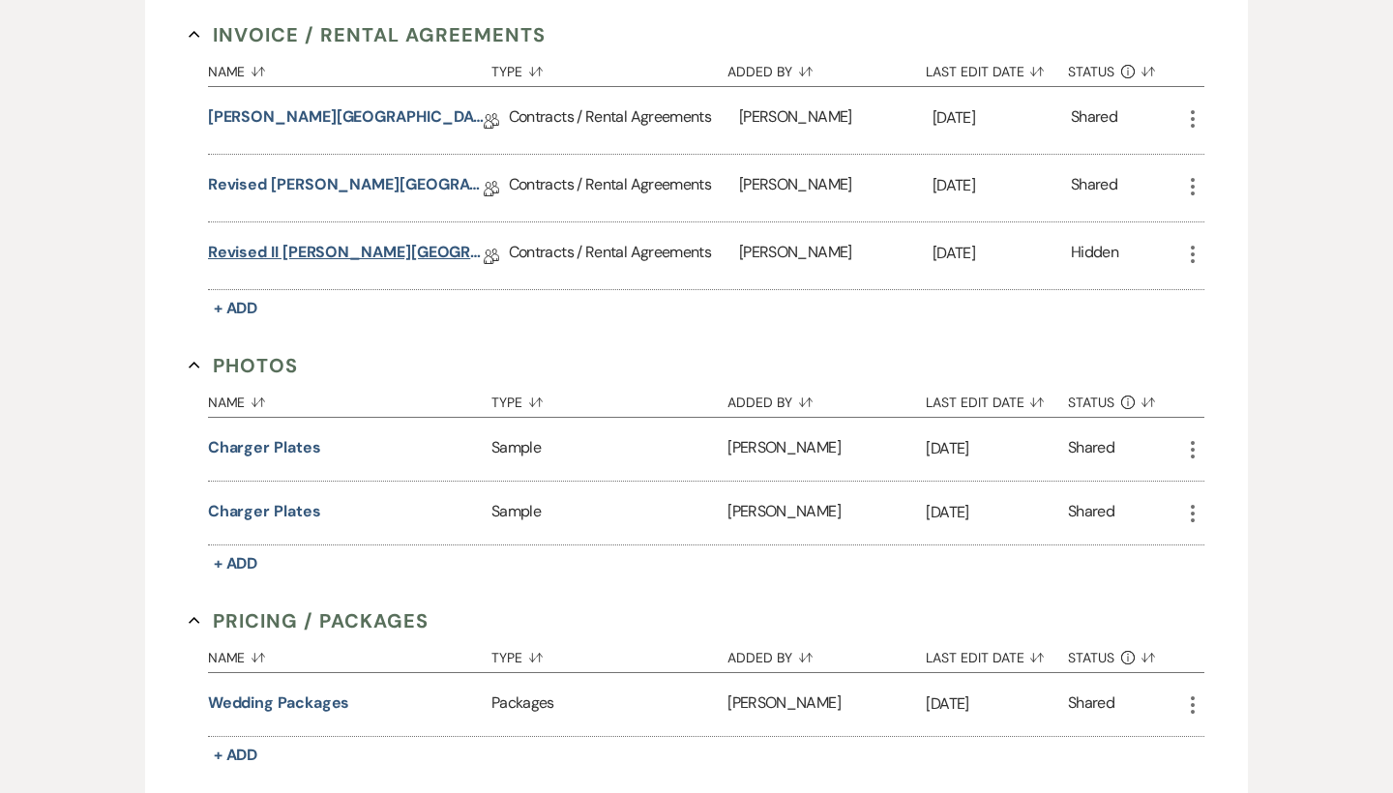
click at [313, 253] on link "Revised II [PERSON_NAME][GEOGRAPHIC_DATA] Contract" at bounding box center [346, 256] width 276 height 30
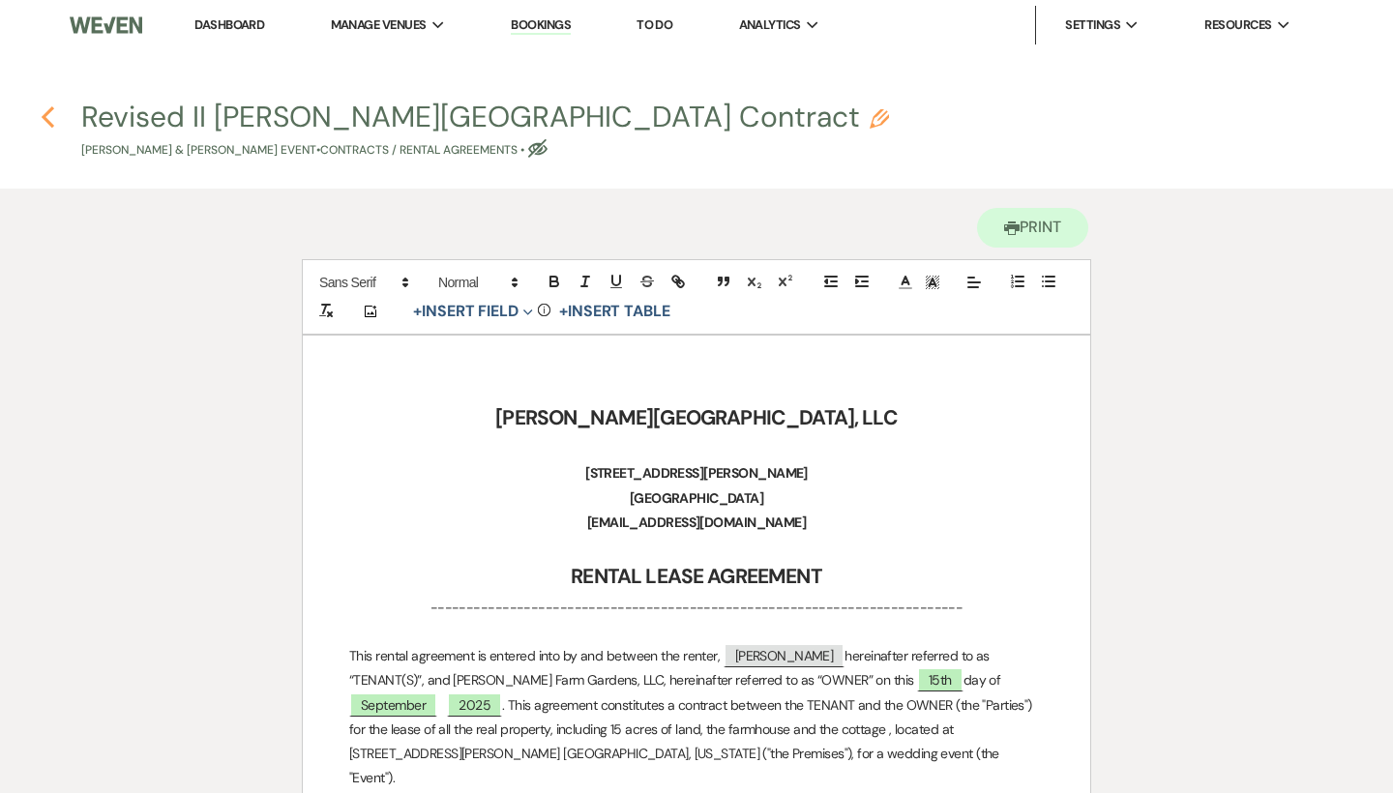
click at [49, 117] on icon "Previous" at bounding box center [48, 116] width 15 height 23
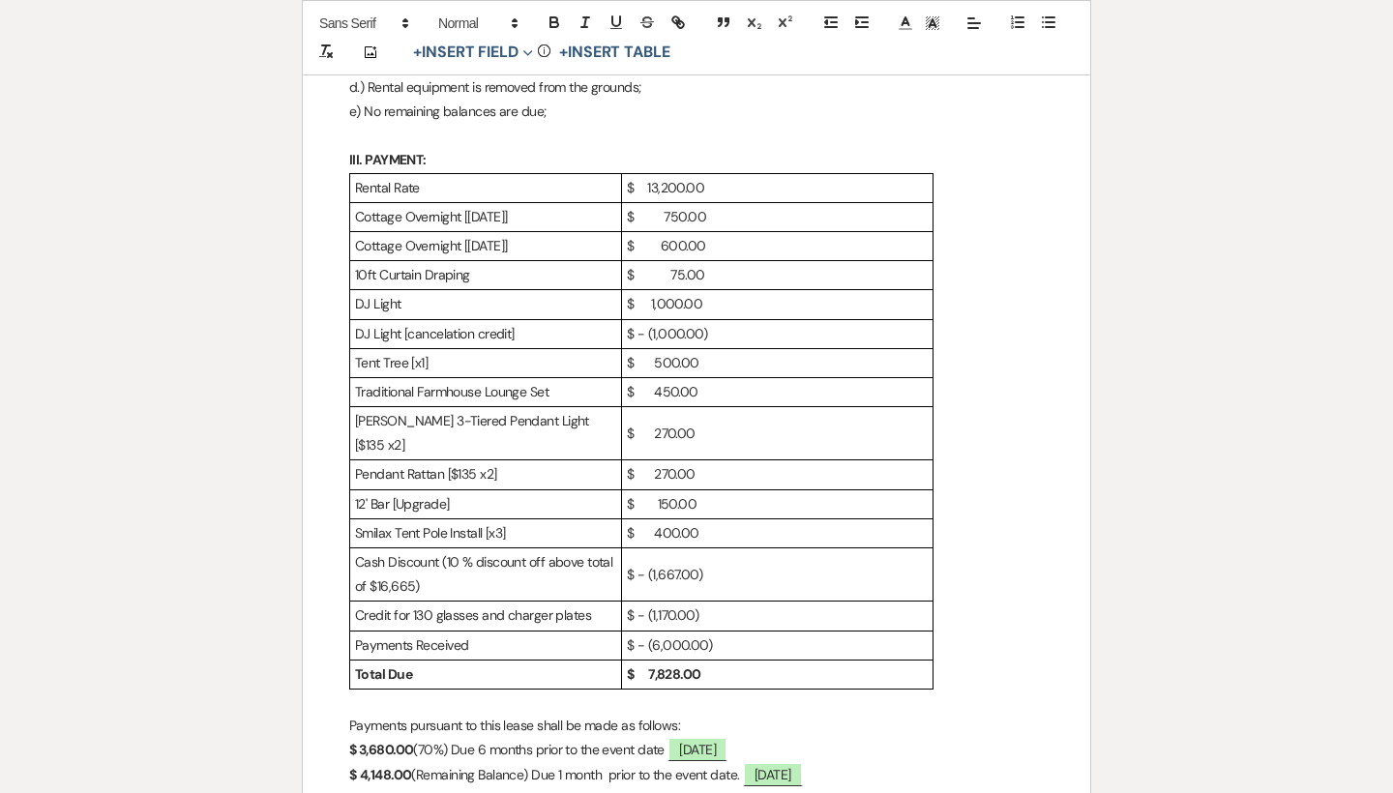
select select "5"
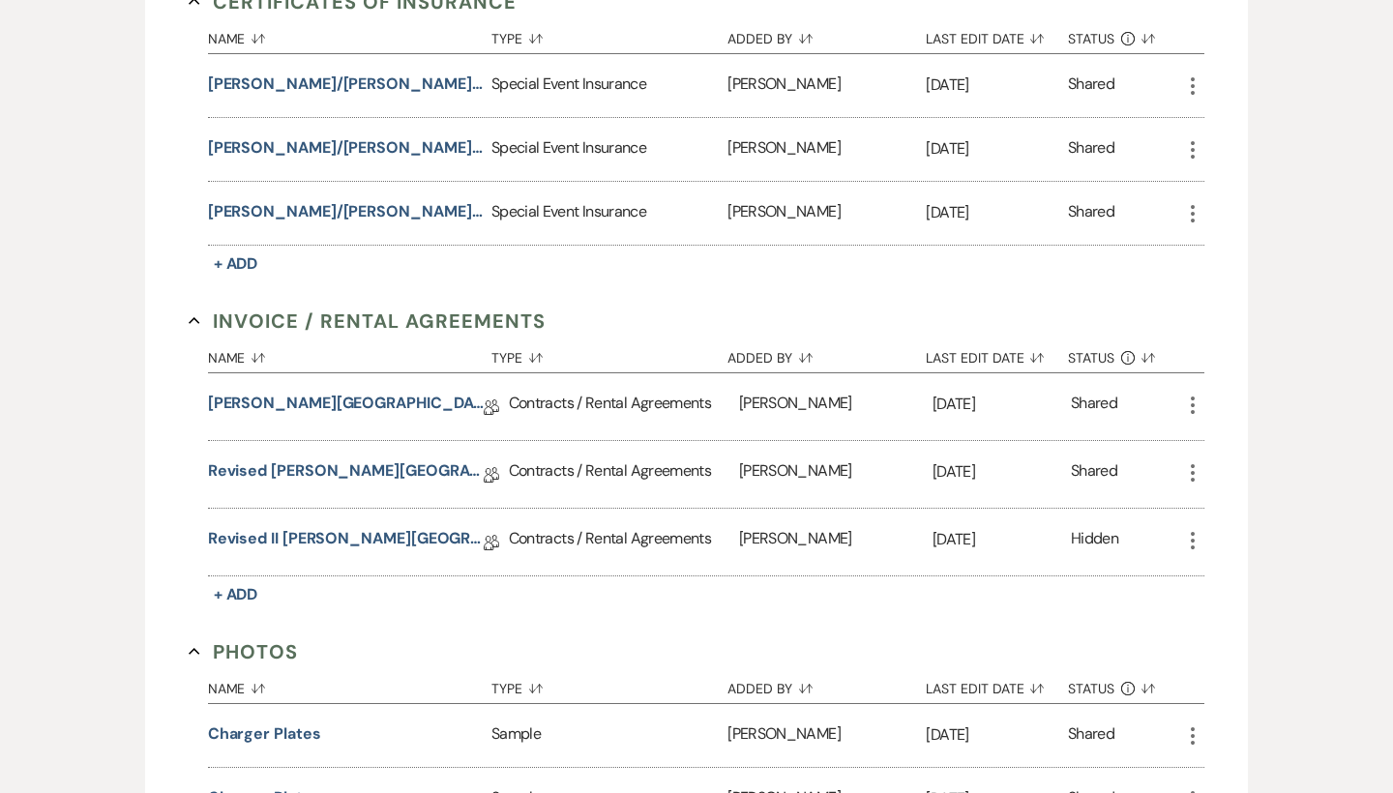
scroll to position [450, 0]
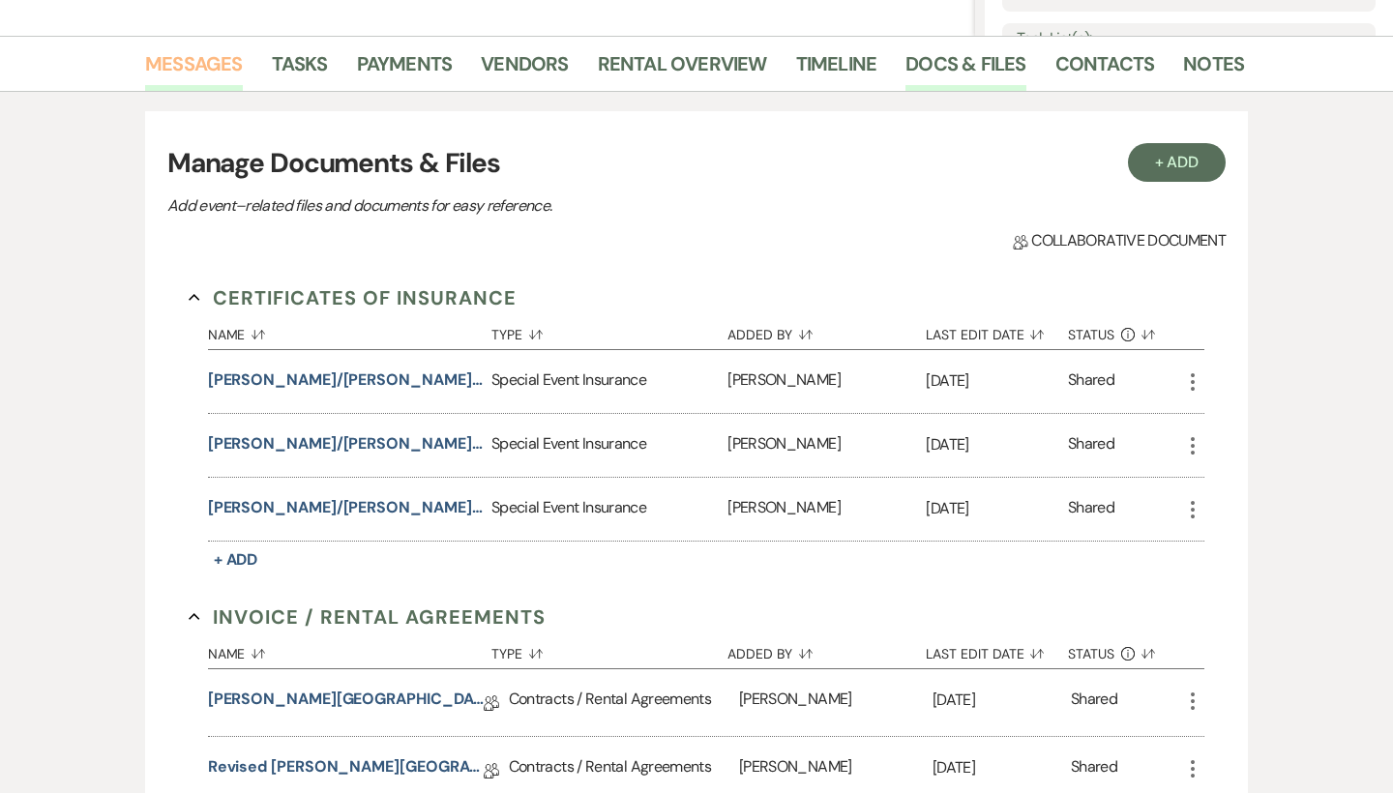
click at [204, 62] on link "Messages" at bounding box center [194, 69] width 98 height 43
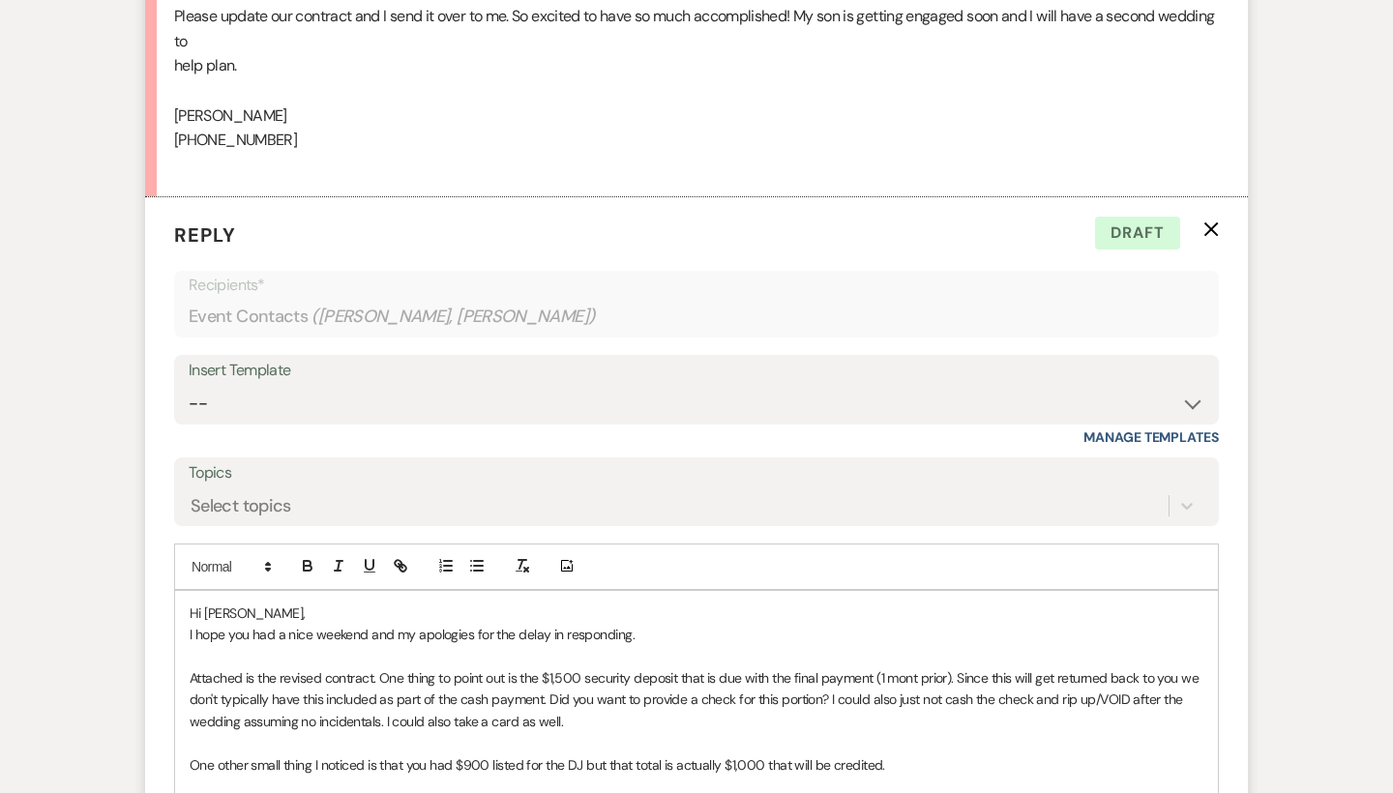
scroll to position [4392, 0]
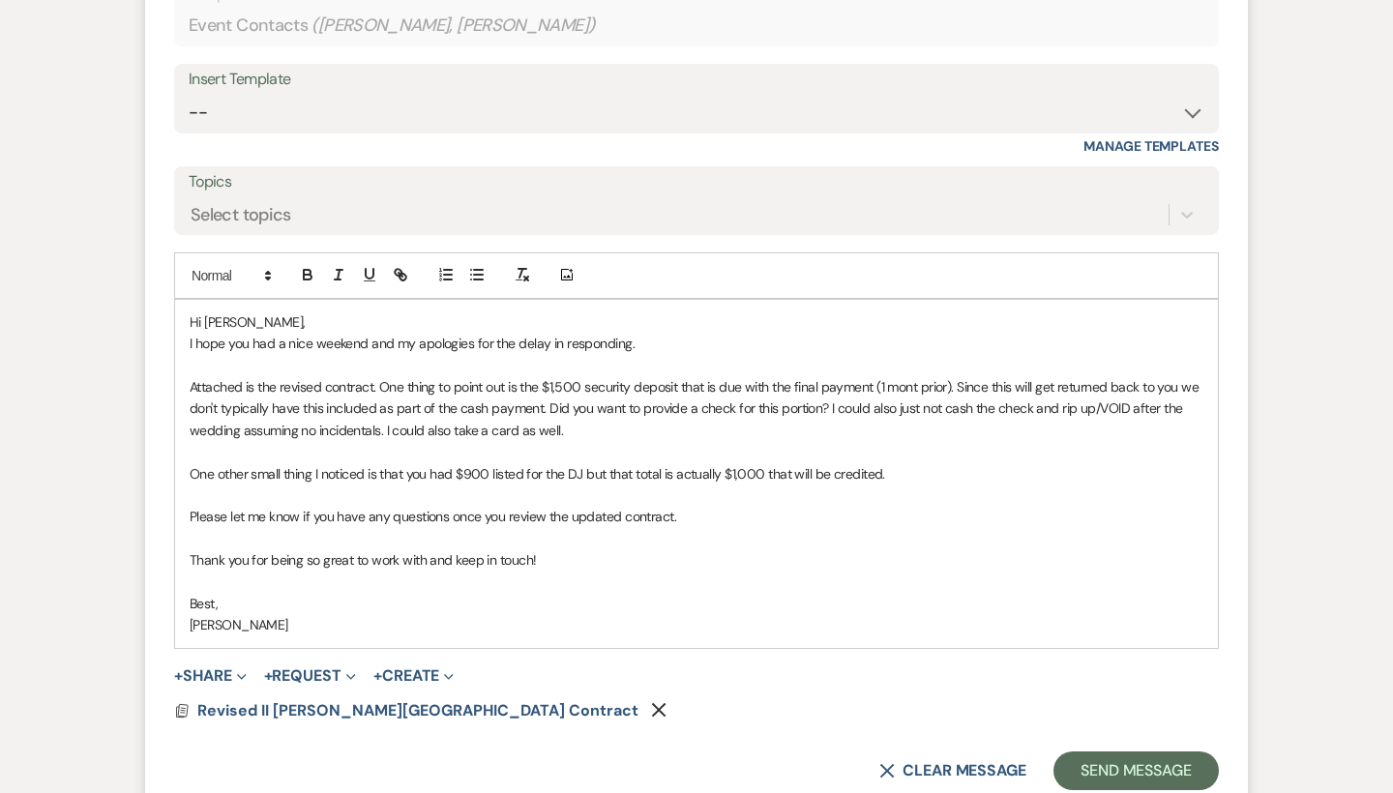
click at [380, 376] on p "Attached is the revised contract. One thing to point out is the $1,500 security…" at bounding box center [697, 408] width 1014 height 65
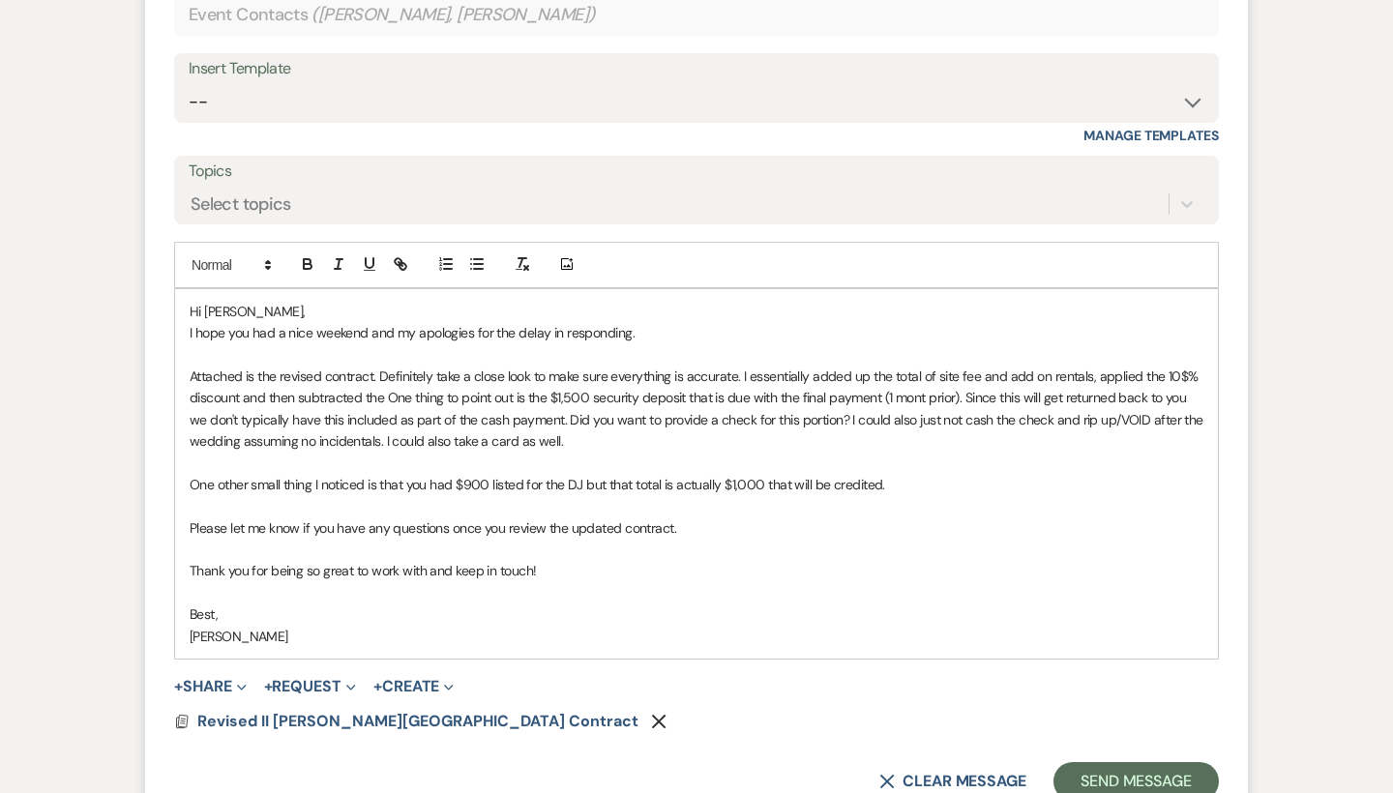
scroll to position [4448, 0]
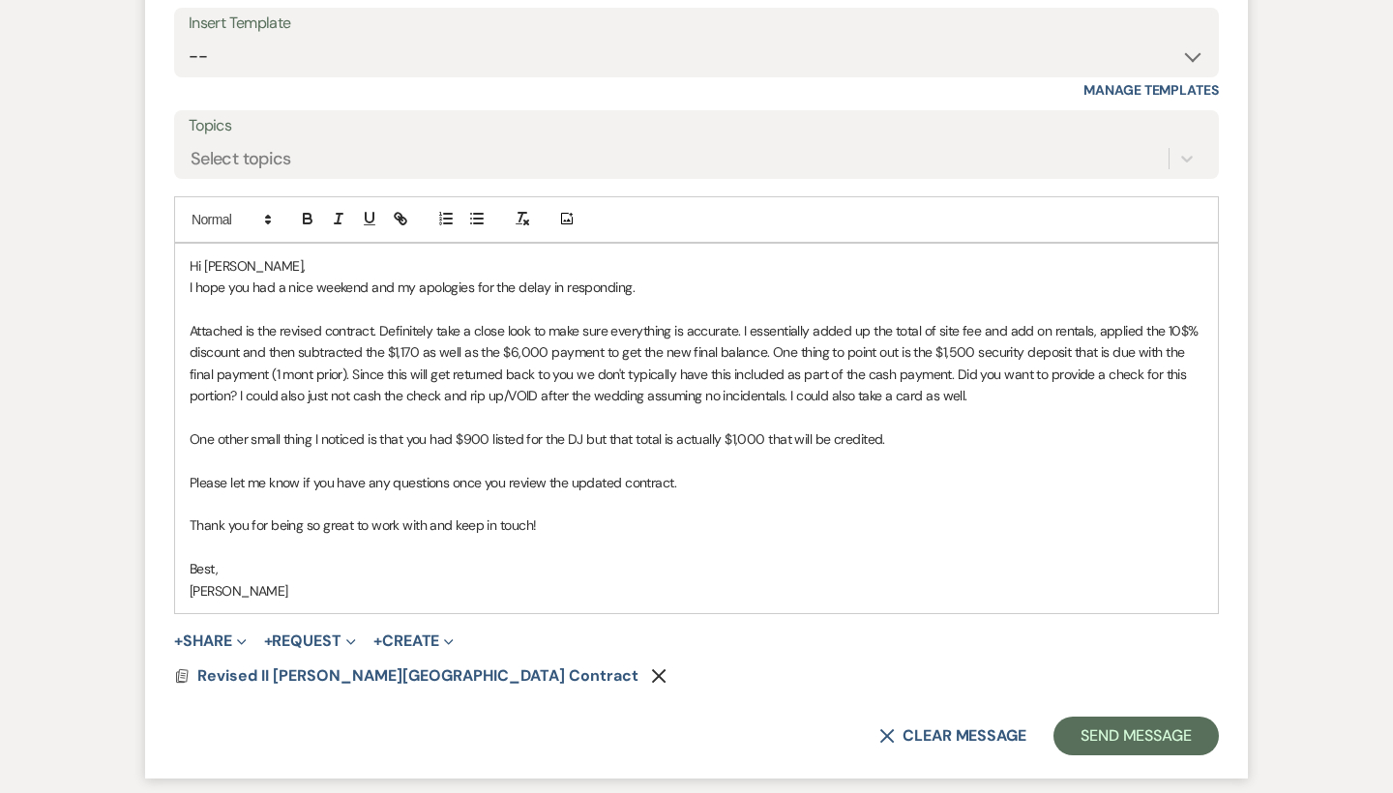
click at [1188, 320] on p "Attached is the revised contract. Definitely take a close look to make sure eve…" at bounding box center [697, 363] width 1014 height 87
click at [420, 320] on p "Attached is the revised contract. Definitely take a close look to make sure eve…" at bounding box center [697, 363] width 1014 height 87
click at [1094, 320] on p "Attached is the revised contract. Definitely take a close look to make sure eve…" at bounding box center [697, 363] width 1014 height 87
click at [592, 320] on p "Attached is the revised contract. Definitely take a close look to make sure eve…" at bounding box center [697, 363] width 1014 height 87
click at [553, 320] on p "Attached is the revised contract. Definitely take a close look to make sure eve…" at bounding box center [697, 363] width 1014 height 87
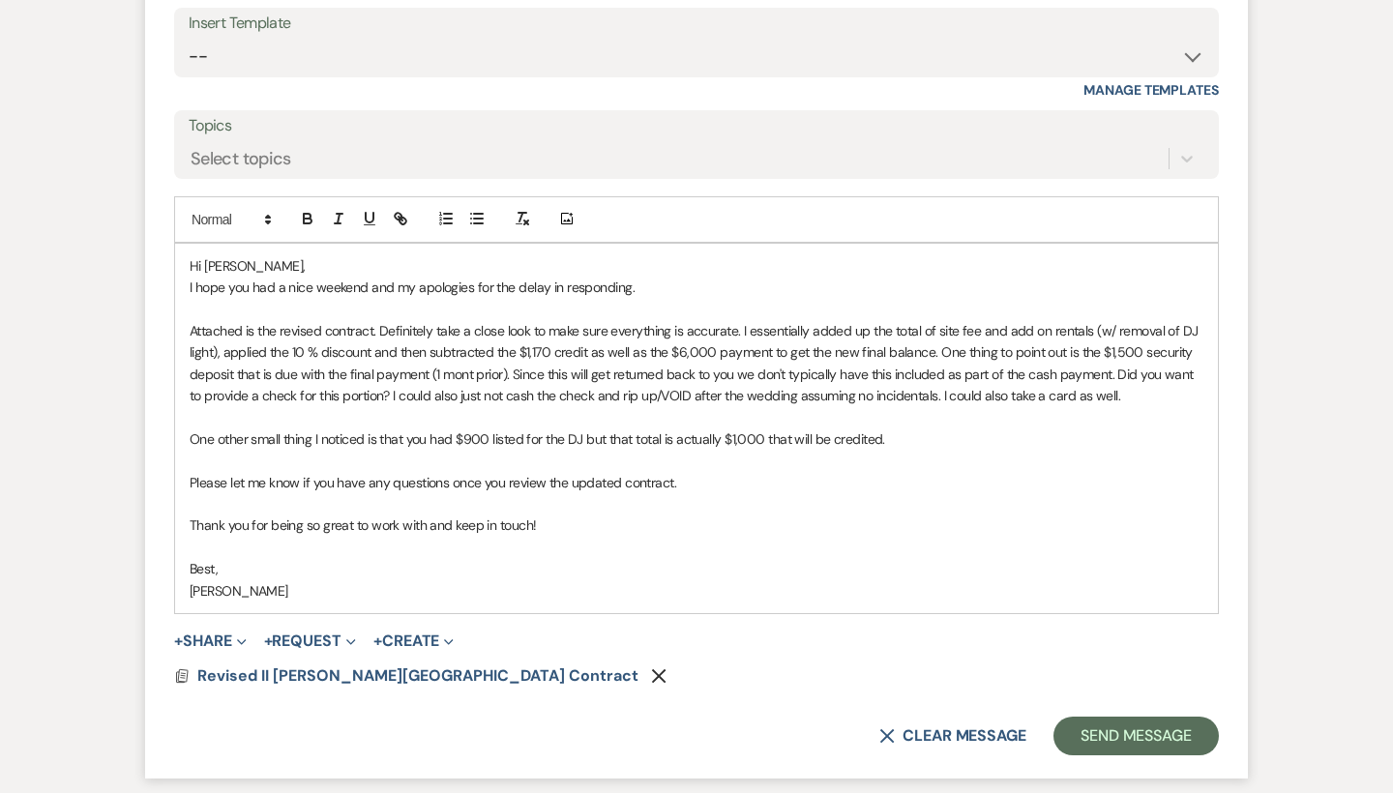
click at [587, 320] on p "Attached is the revised contract. Definitely take a close look to make sure eve…" at bounding box center [697, 363] width 1014 height 87
click at [395, 666] on span "Revised II [PERSON_NAME][GEOGRAPHIC_DATA] Contract" at bounding box center [417, 676] width 441 height 20
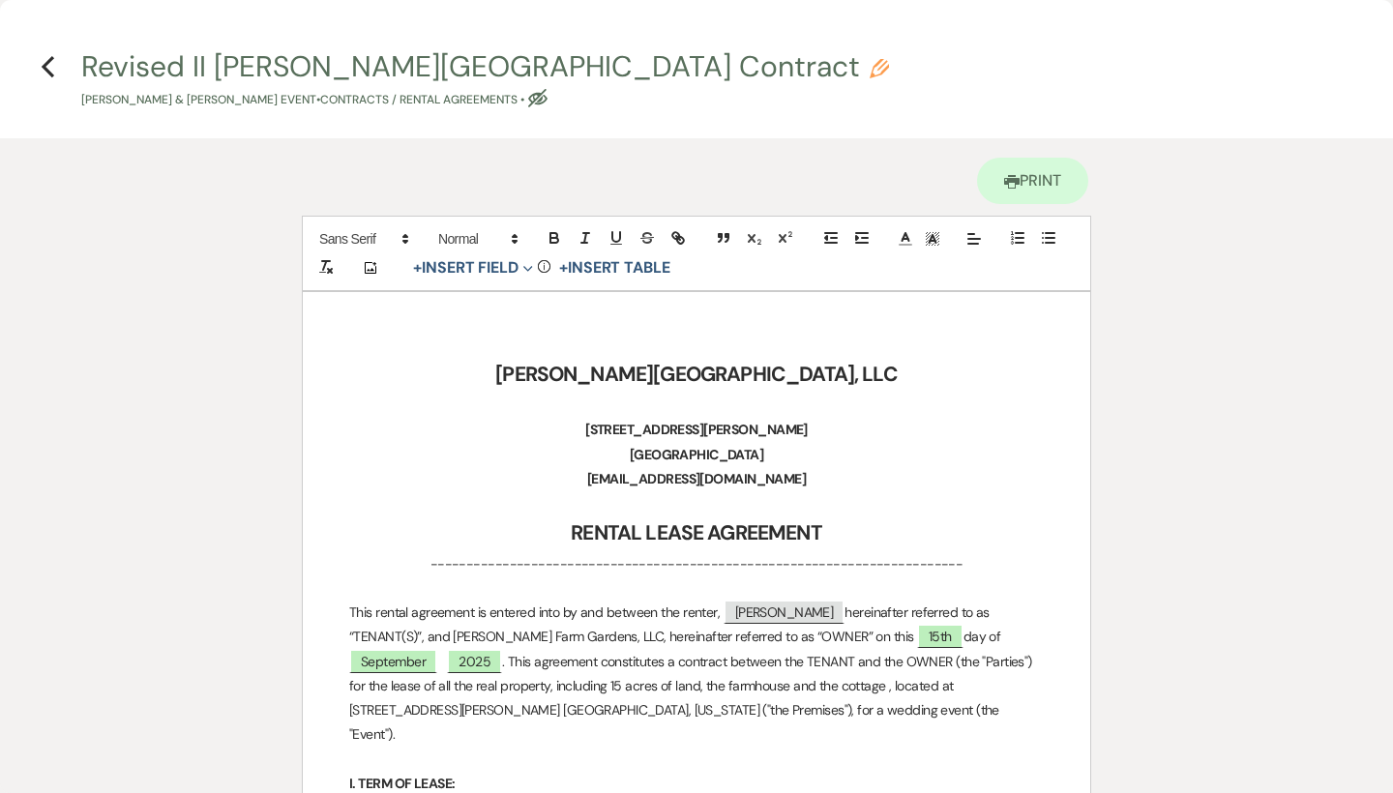
scroll to position [0, 0]
click at [53, 72] on icon "Previous" at bounding box center [48, 66] width 15 height 23
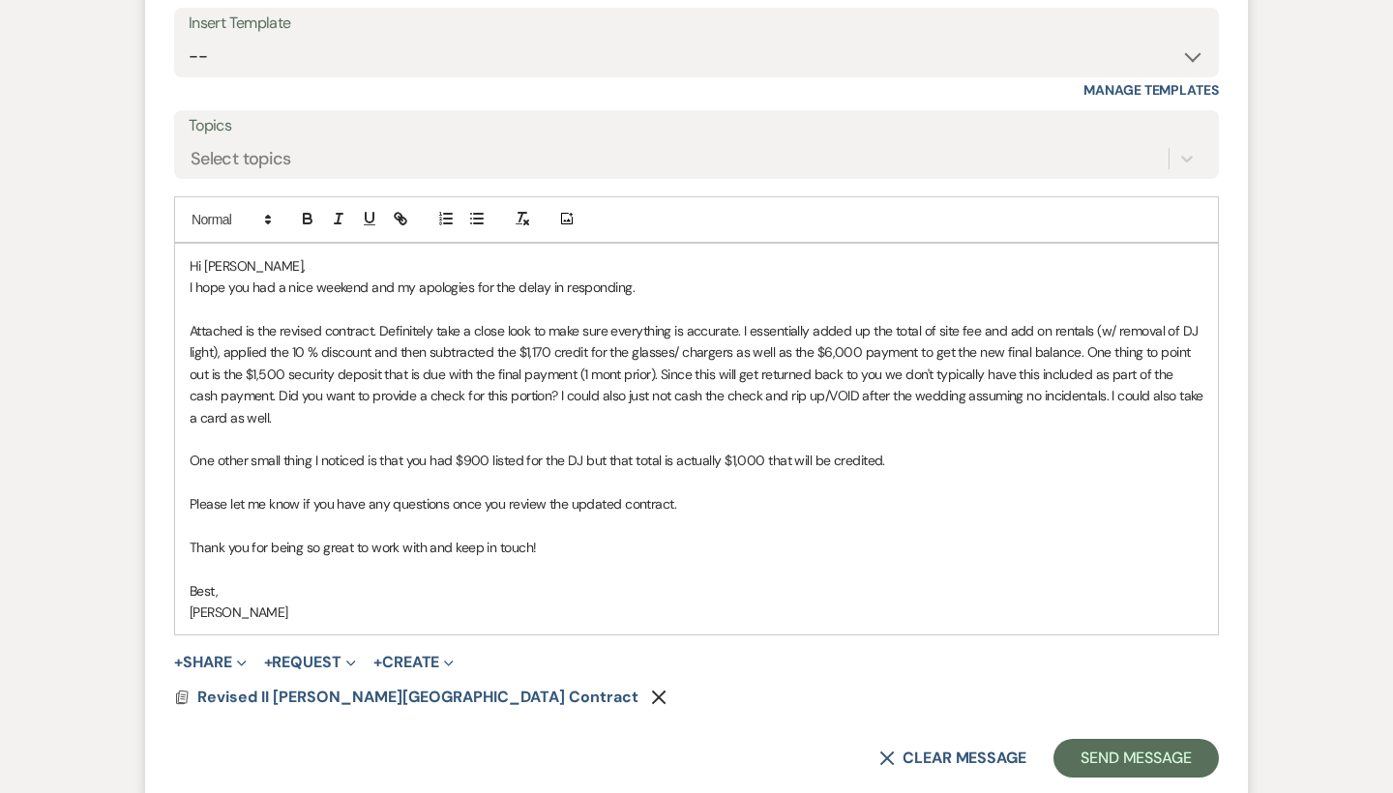
click at [811, 320] on p "Attached is the revised contract. Definitely take a close look to make sure eve…" at bounding box center [697, 374] width 1014 height 108
drag, startPoint x: 1110, startPoint y: 232, endPoint x: 912, endPoint y: 233, distance: 197.3
click at [912, 320] on p "Attached is the revised contract. Definitely take a close look to make sure eve…" at bounding box center [697, 374] width 1014 height 108
click at [1058, 320] on p "Attached is the revised contract. Definitely take a close look to make sure eve…" at bounding box center [697, 374] width 1014 height 108
click at [1059, 320] on p "Attached is the revised contract. Definitely take a close look to make sure eve…" at bounding box center [697, 374] width 1014 height 108
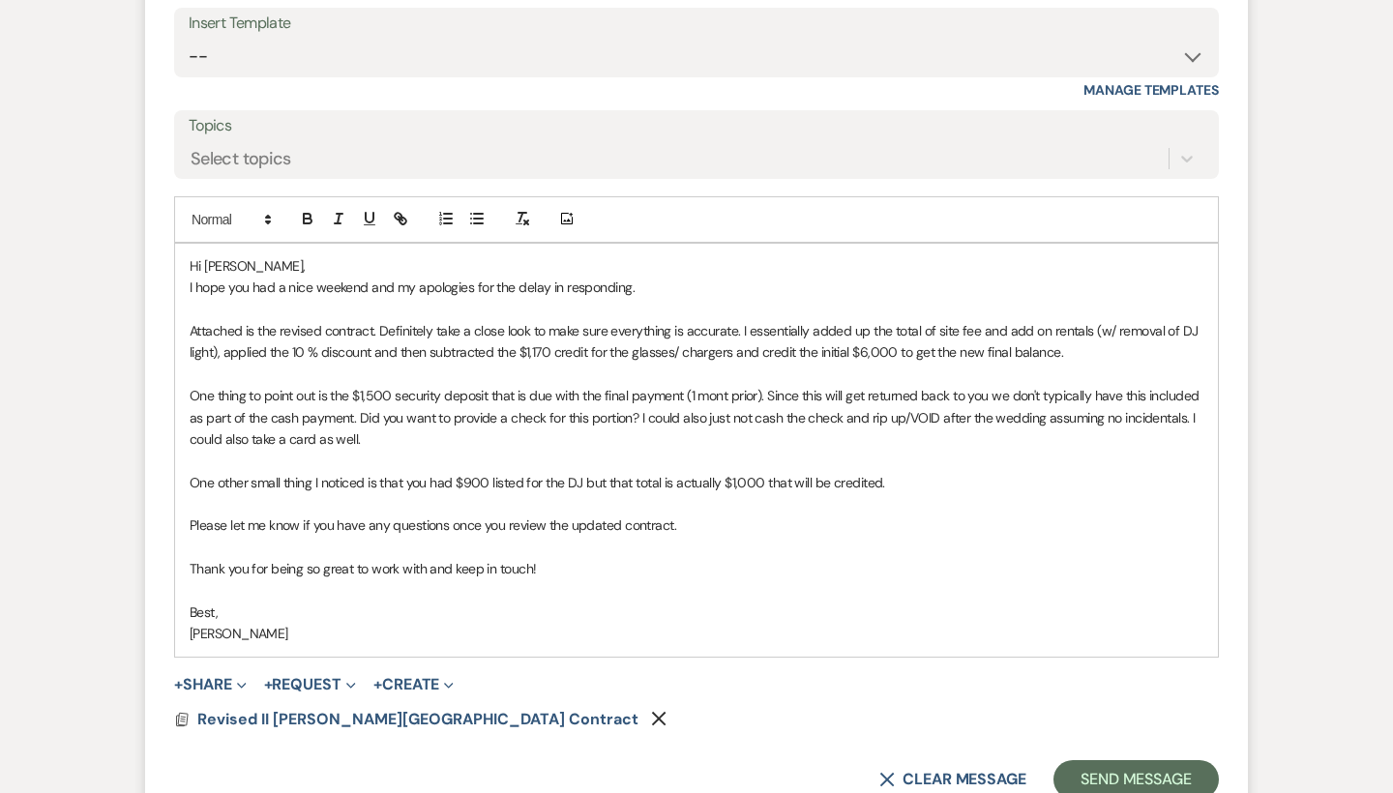
click at [349, 385] on p "One thing to point out is the $1,500 security deposit that is due with the fina…" at bounding box center [697, 417] width 1014 height 65
click at [634, 385] on p "One thing to point out is that I also separated out the $1,500 security deposit…" at bounding box center [697, 417] width 1014 height 65
click at [899, 385] on p "One thing to point out is that I also separated out the $1,500 security deposit…" at bounding box center [697, 417] width 1014 height 65
click at [904, 385] on p "One thing to point out is that I also separated out the $1,500 security deposit…" at bounding box center [697, 417] width 1014 height 65
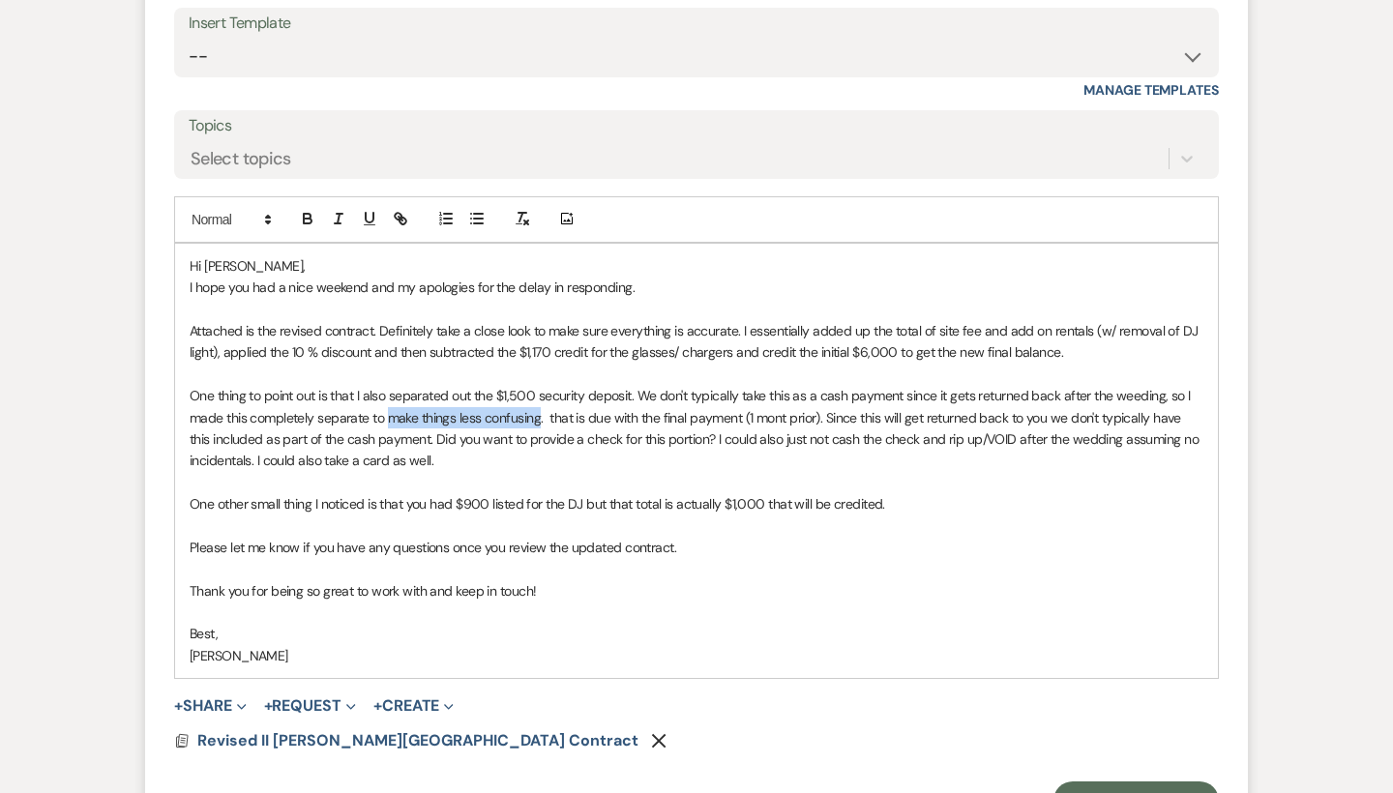
drag, startPoint x: 539, startPoint y: 298, endPoint x: 390, endPoint y: 301, distance: 149.0
click at [390, 385] on p "One thing to point out is that I also separated out the $1,500 security deposit…" at bounding box center [697, 428] width 1014 height 87
click at [571, 385] on p "One thing to point out is that I also separated out the $1,500 security deposit…" at bounding box center [697, 428] width 1014 height 87
click at [559, 385] on p "One thing to point out is that I also separated out the $1,500 security deposit…" at bounding box center [697, 428] width 1014 height 87
click at [637, 385] on p "One thing to point out is that I also separated out the $1,500 security deposit…" at bounding box center [697, 428] width 1014 height 87
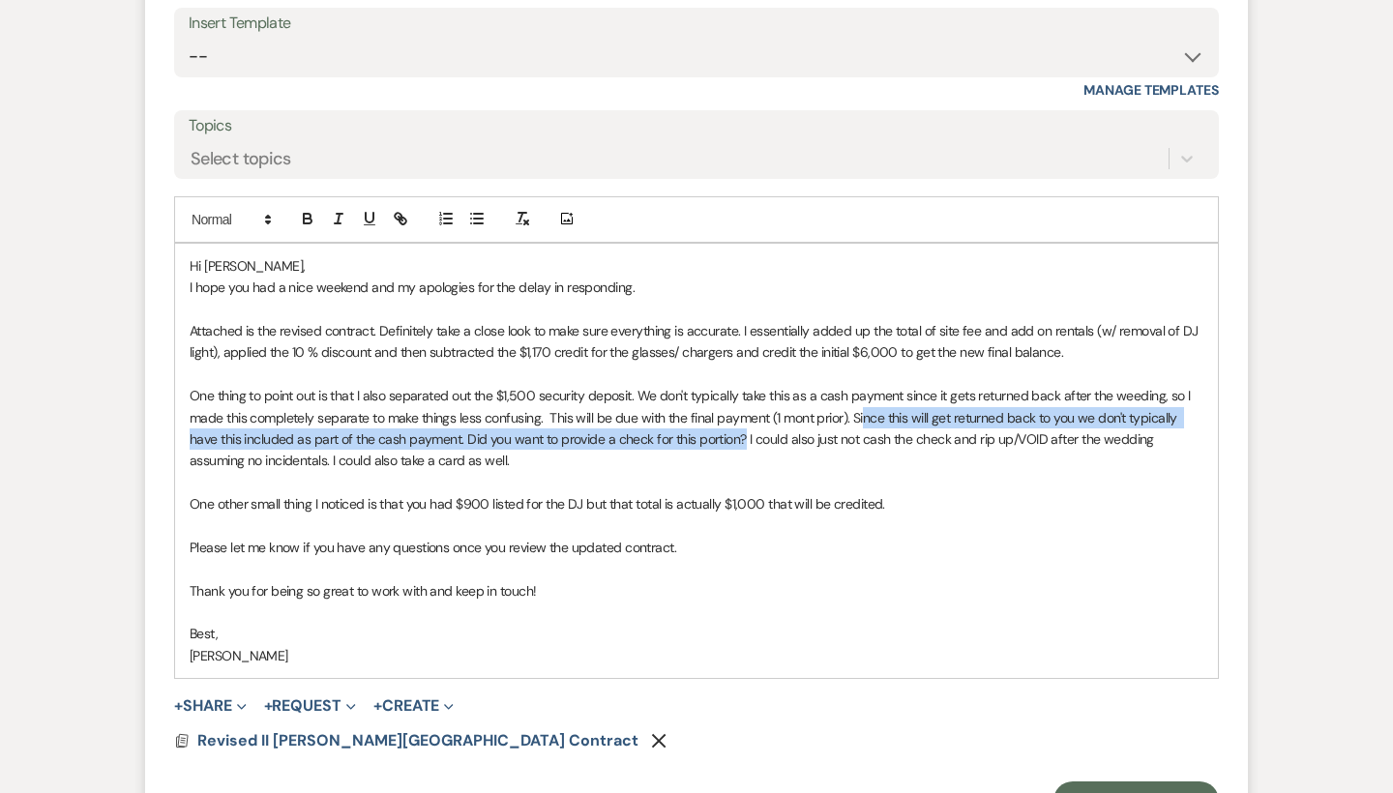
drag, startPoint x: 746, startPoint y: 319, endPoint x: 867, endPoint y: 294, distance: 123.5
click at [867, 385] on p "One thing to point out is that I also separated out the $1,500 security deposit…" at bounding box center [697, 428] width 1014 height 87
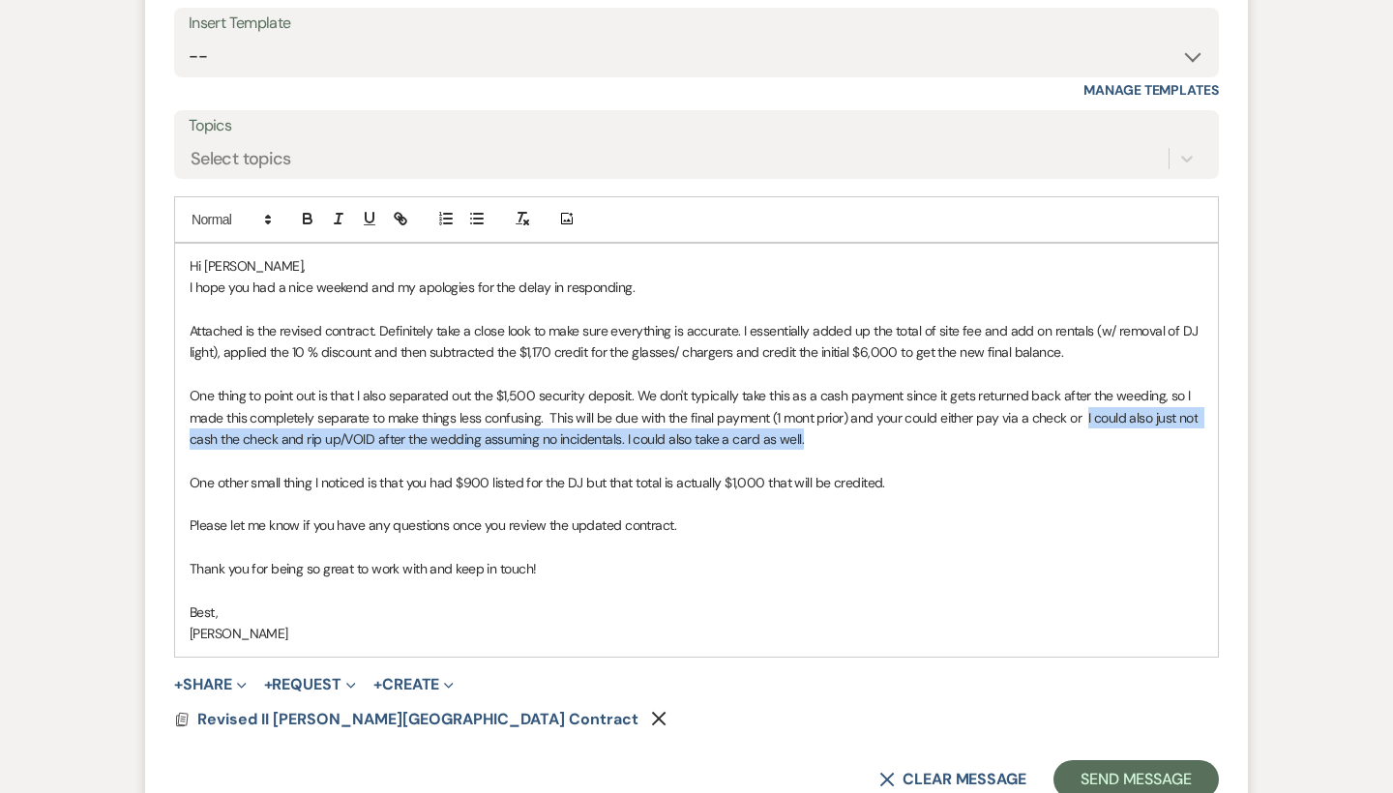
drag, startPoint x: 1089, startPoint y: 307, endPoint x: 1087, endPoint y: 296, distance: 10.8
click at [1087, 385] on p "One thing to point out is that I also separated out the $1,500 security deposit…" at bounding box center [697, 417] width 1014 height 65
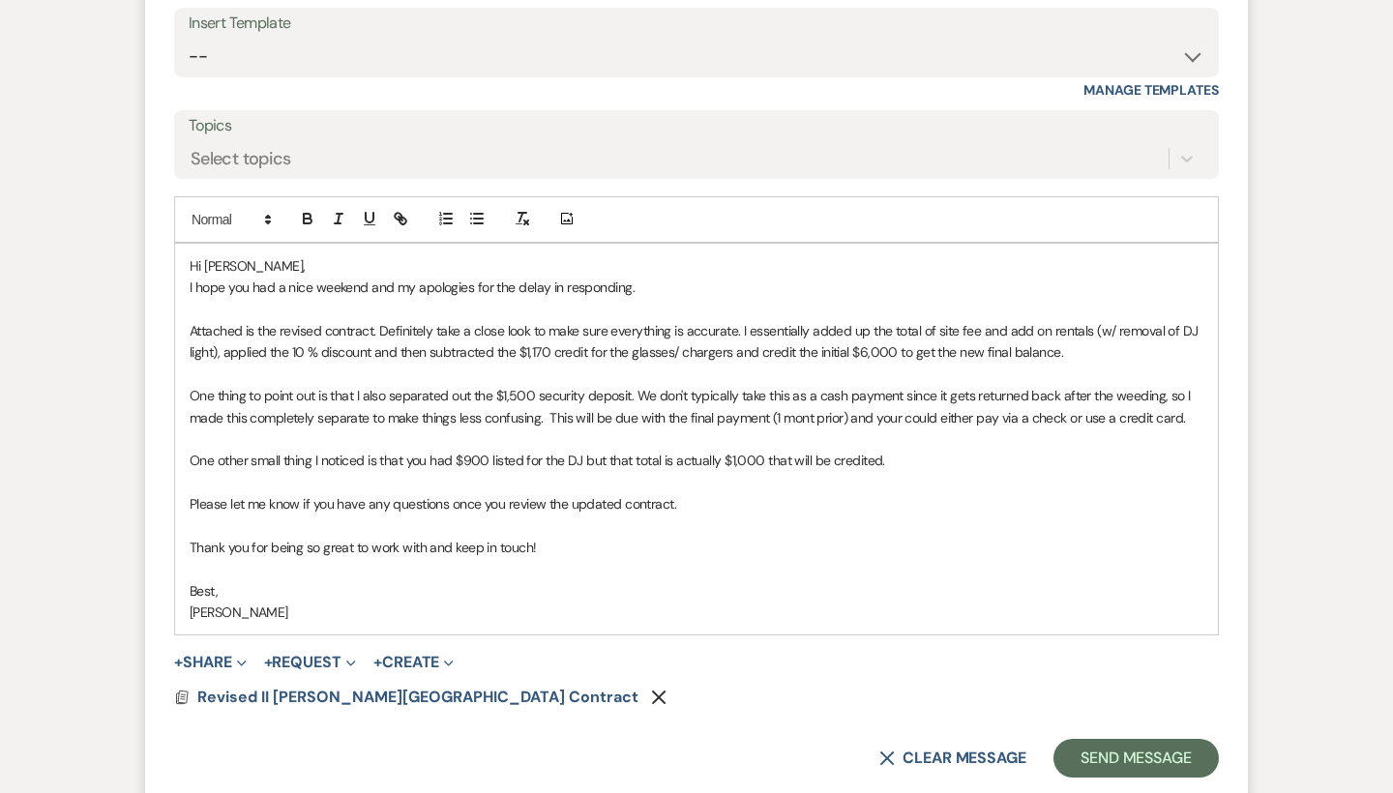
click at [896, 385] on p "One thing to point out is that I also separated out the $1,500 security deposit…" at bounding box center [697, 407] width 1014 height 44
click at [903, 385] on p "One thing to point out is that I also separated out the $1,500 security deposit…" at bounding box center [697, 407] width 1014 height 44
click at [628, 385] on p "One thing to point out is that I also separated out the $1,500 security deposit…" at bounding box center [697, 407] width 1014 height 44
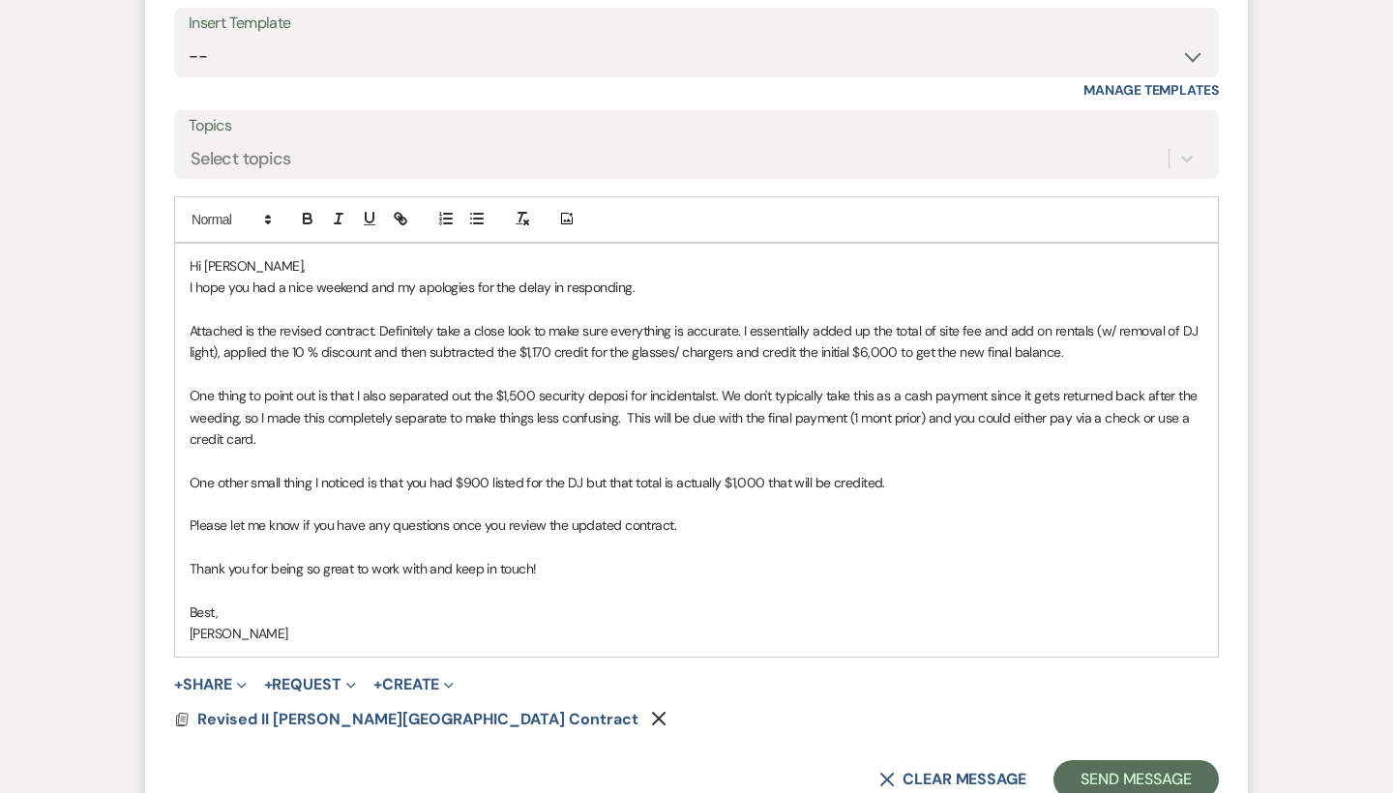
click at [636, 385] on p "One thing to point out is that I also separated out the $1,500 security deposi …" at bounding box center [697, 417] width 1014 height 65
click at [615, 385] on p "One thing to point out is that I also separated out the $1,500 security deposi …" at bounding box center [697, 417] width 1014 height 65
click at [649, 385] on p "One thing to point out is that I also separated out the $1,500 security deposit…" at bounding box center [697, 417] width 1014 height 65
click at [696, 385] on p "One thing to point out is that I also separated out the $1,500 security deposit…" at bounding box center [697, 417] width 1014 height 65
click at [738, 385] on p "One thing to point out is that I also separated out the $1,500 security deposit…" at bounding box center [697, 417] width 1014 height 65
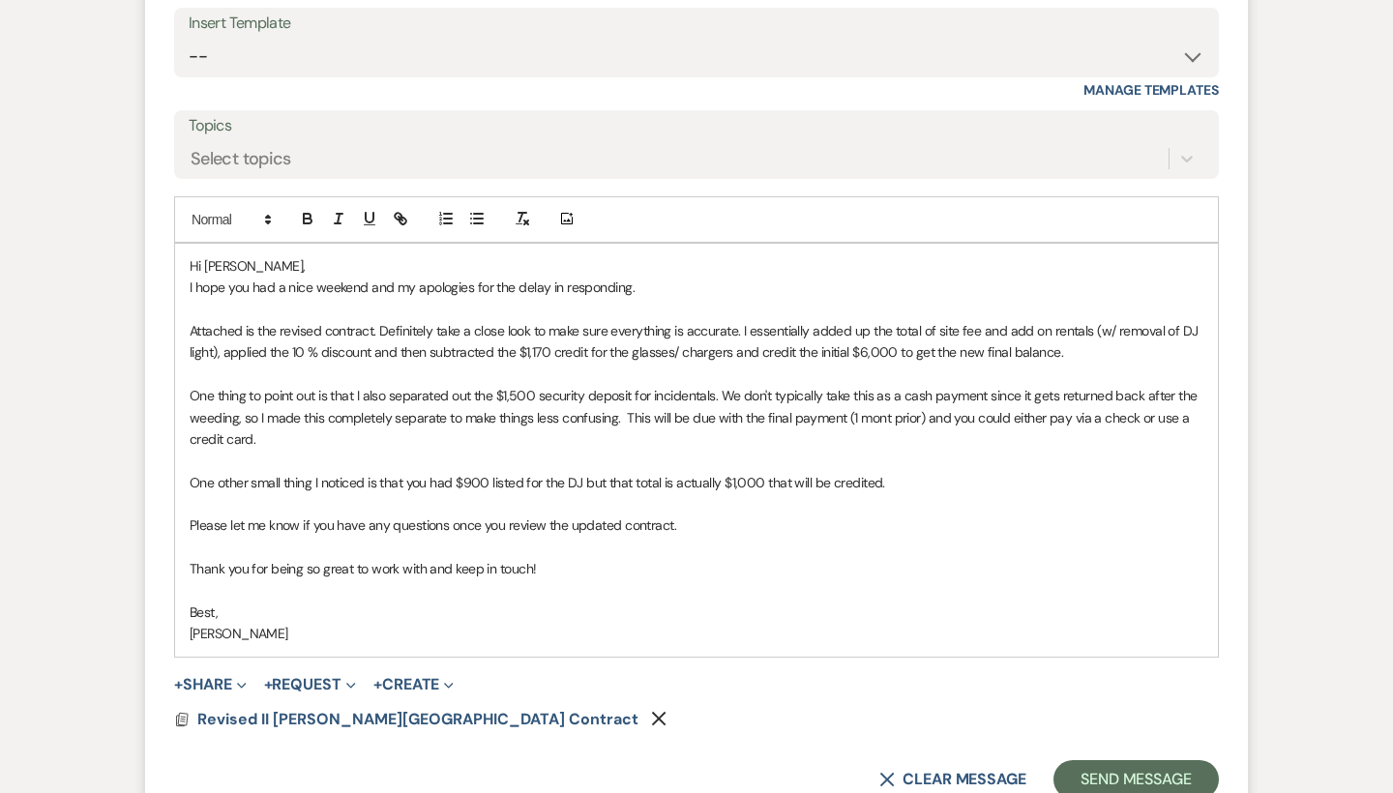
click at [718, 385] on p "One thing to point out is that I also separated out the $1,500 security deposit…" at bounding box center [697, 417] width 1014 height 65
click at [586, 385] on p "One thing to point out is that I also separated out the $1,500 security deposit…" at bounding box center [697, 417] width 1014 height 65
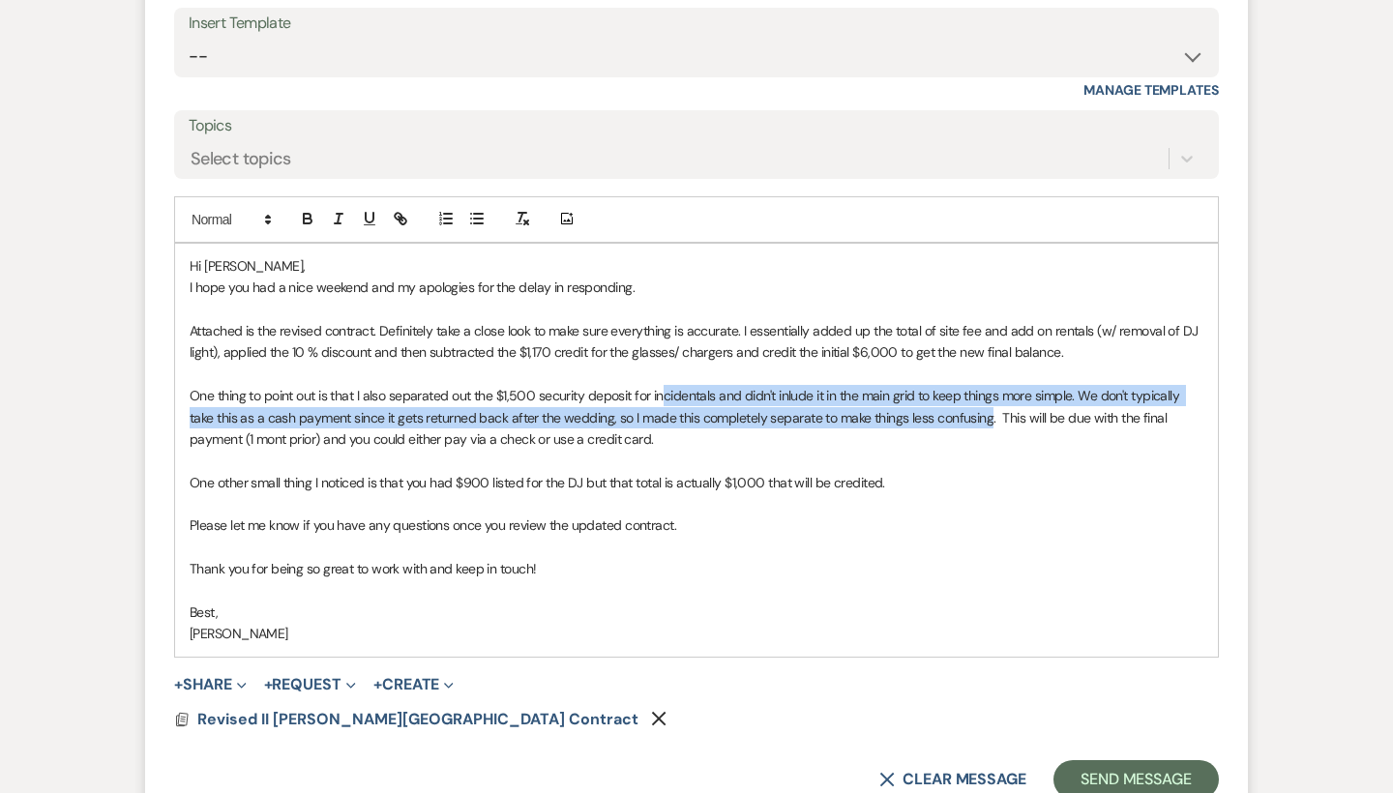
drag, startPoint x: 991, startPoint y: 296, endPoint x: 662, endPoint y: 283, distance: 329.1
click at [662, 385] on p "One thing to point out is that I also separated out the $1,500 security deposit…" at bounding box center [697, 417] width 1014 height 65
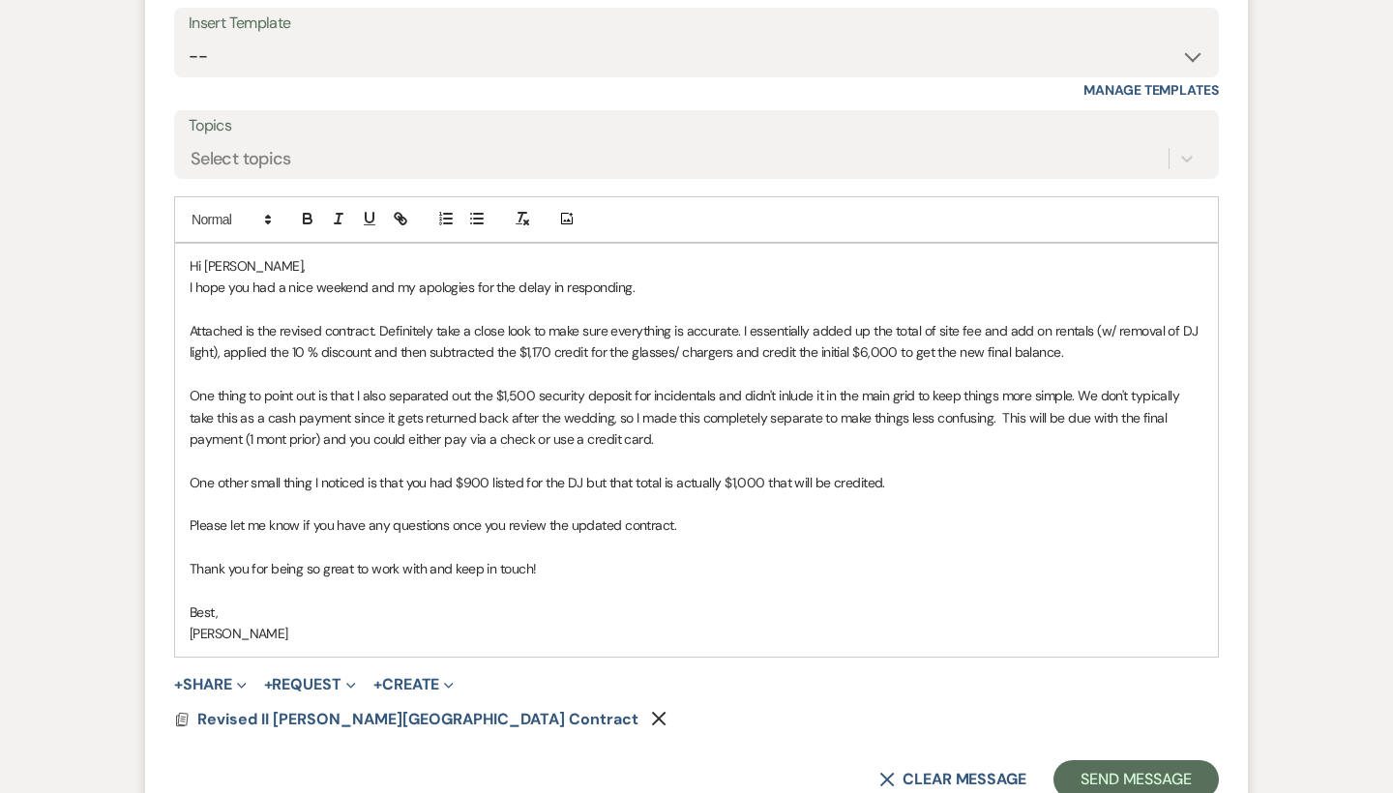
click at [998, 385] on p "One thing to point out is that I also separated out the $1,500 security deposit…" at bounding box center [697, 417] width 1014 height 65
drag, startPoint x: 993, startPoint y: 301, endPoint x: 633, endPoint y: 291, distance: 360.9
click at [633, 385] on p "One thing to point out is that I also separated out the $1,500 security deposit…" at bounding box center [697, 417] width 1014 height 65
click at [294, 385] on p "One thing to point out is that I also separated out the $1,500 security deposit…" at bounding box center [697, 417] width 1014 height 65
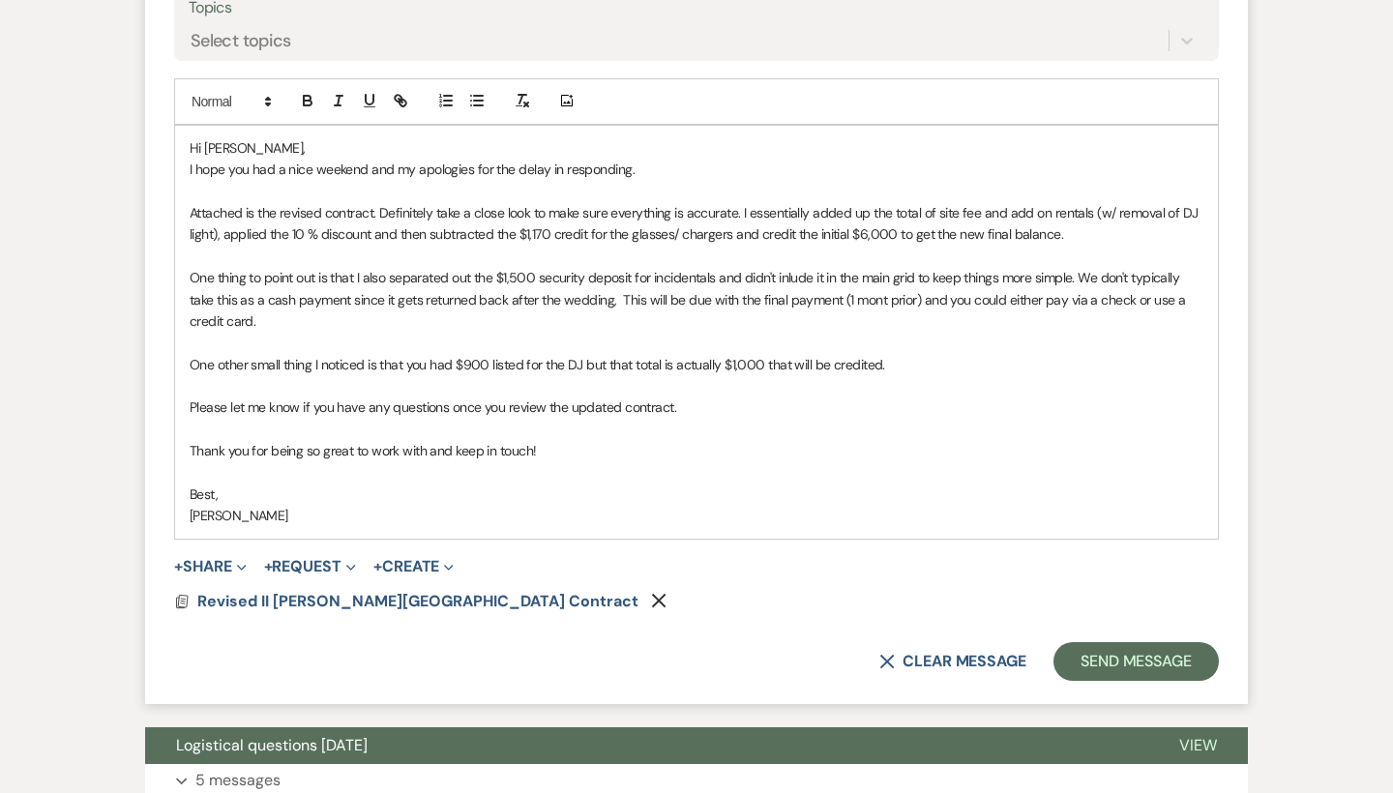
scroll to position [4576, 0]
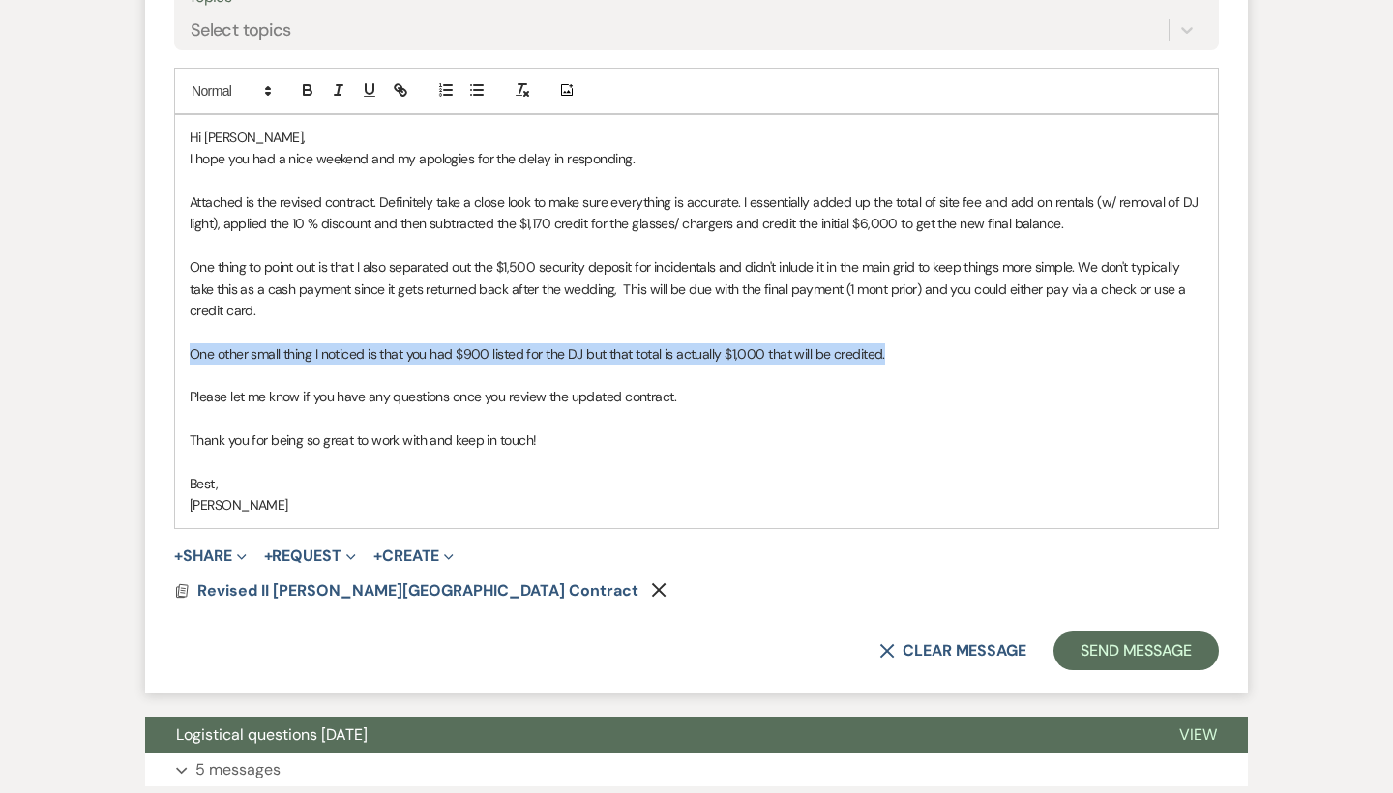
drag, startPoint x: 904, startPoint y: 235, endPoint x: 187, endPoint y: 222, distance: 717.9
click at [187, 222] on div "Hi [PERSON_NAME], I hope you had a nice weekend and my apologies for the delay …" at bounding box center [696, 321] width 1043 height 413
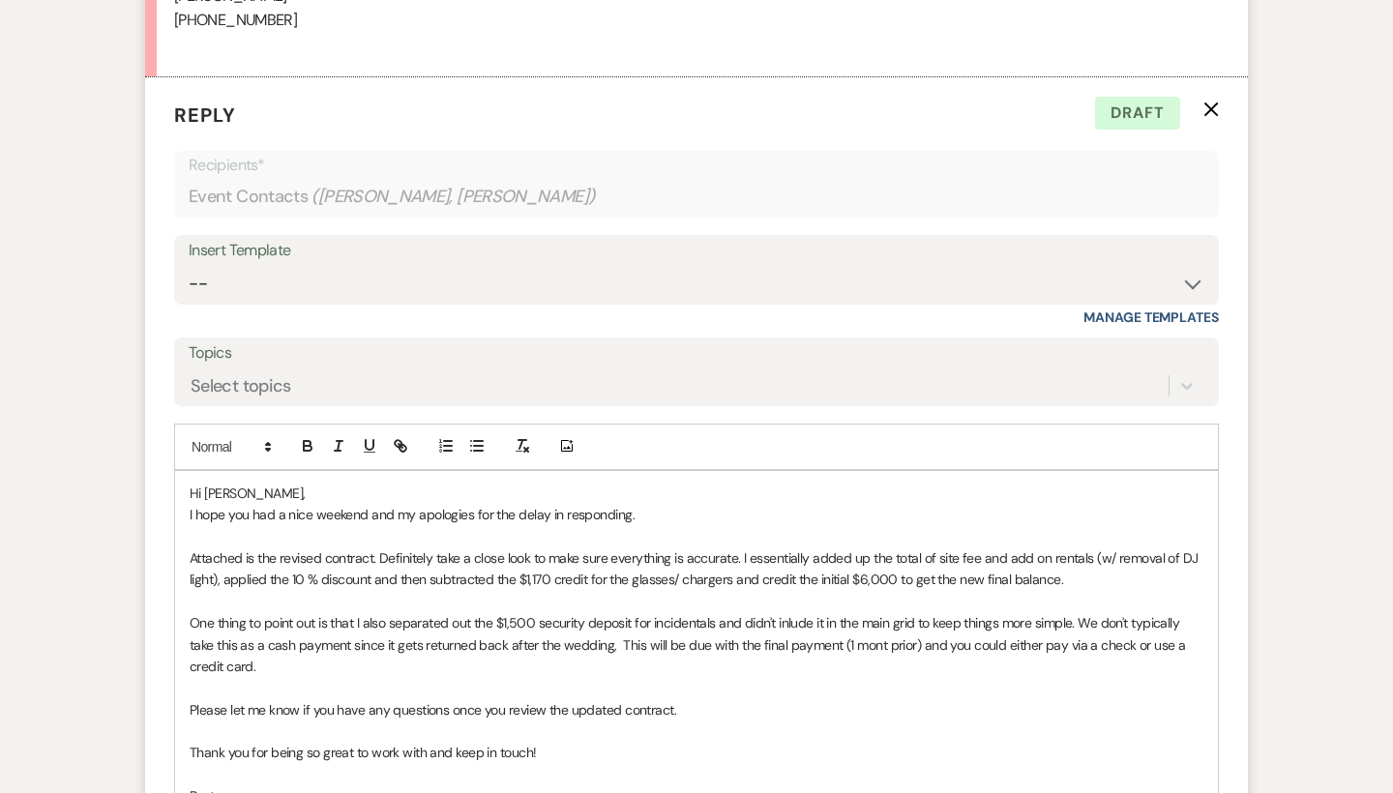
scroll to position [4239, 0]
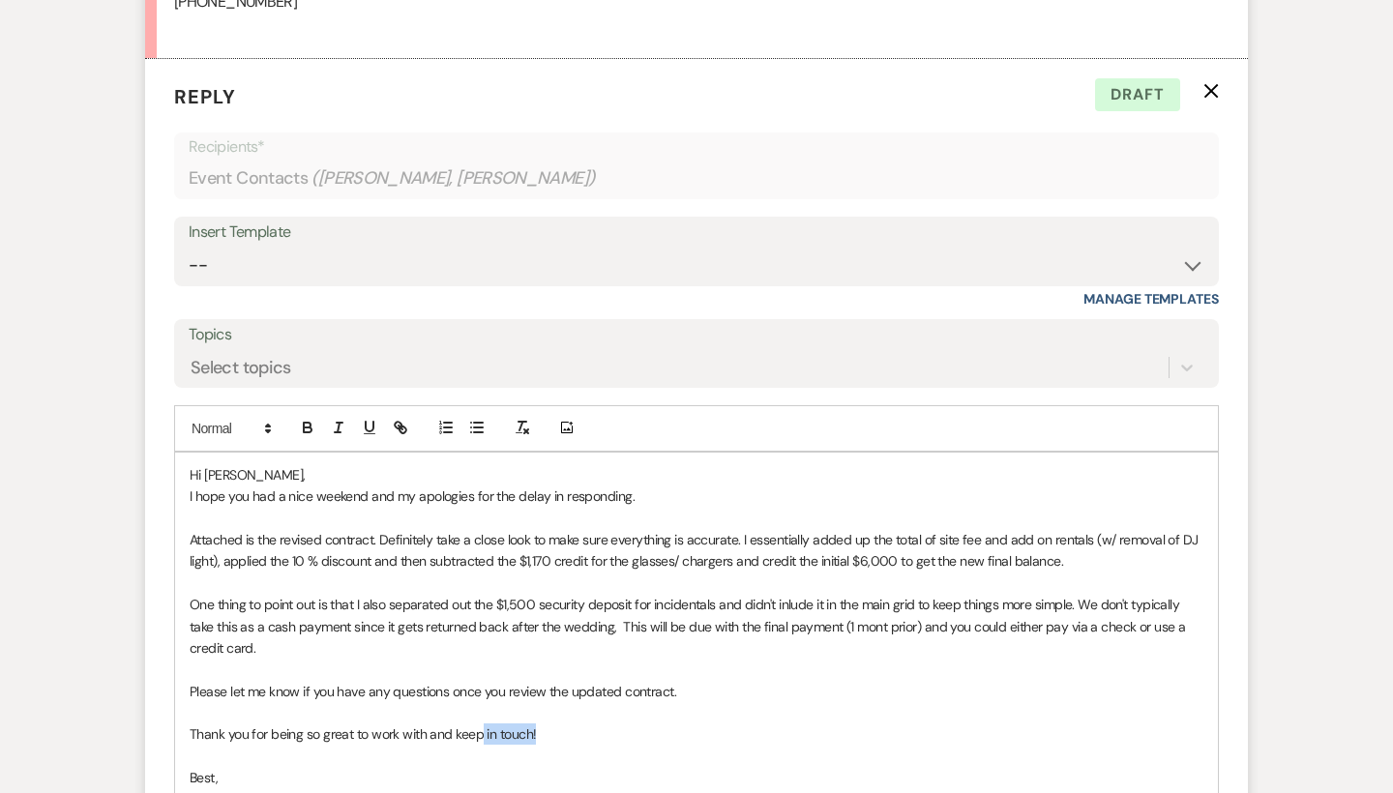
drag, startPoint x: 544, startPoint y: 615, endPoint x: 481, endPoint y: 613, distance: 62.9
click at [481, 724] on p "Thank you for being so great to work with and keep in touch!" at bounding box center [697, 734] width 1014 height 21
drag, startPoint x: 245, startPoint y: 654, endPoint x: 158, endPoint y: 654, distance: 87.1
click at [163, 654] on form "Reply X Saving draft... Recipients* Event Contacts ( [PERSON_NAME], [PERSON_NAM…" at bounding box center [696, 523] width 1103 height 929
click at [249, 767] on p "Best," at bounding box center [697, 777] width 1014 height 21
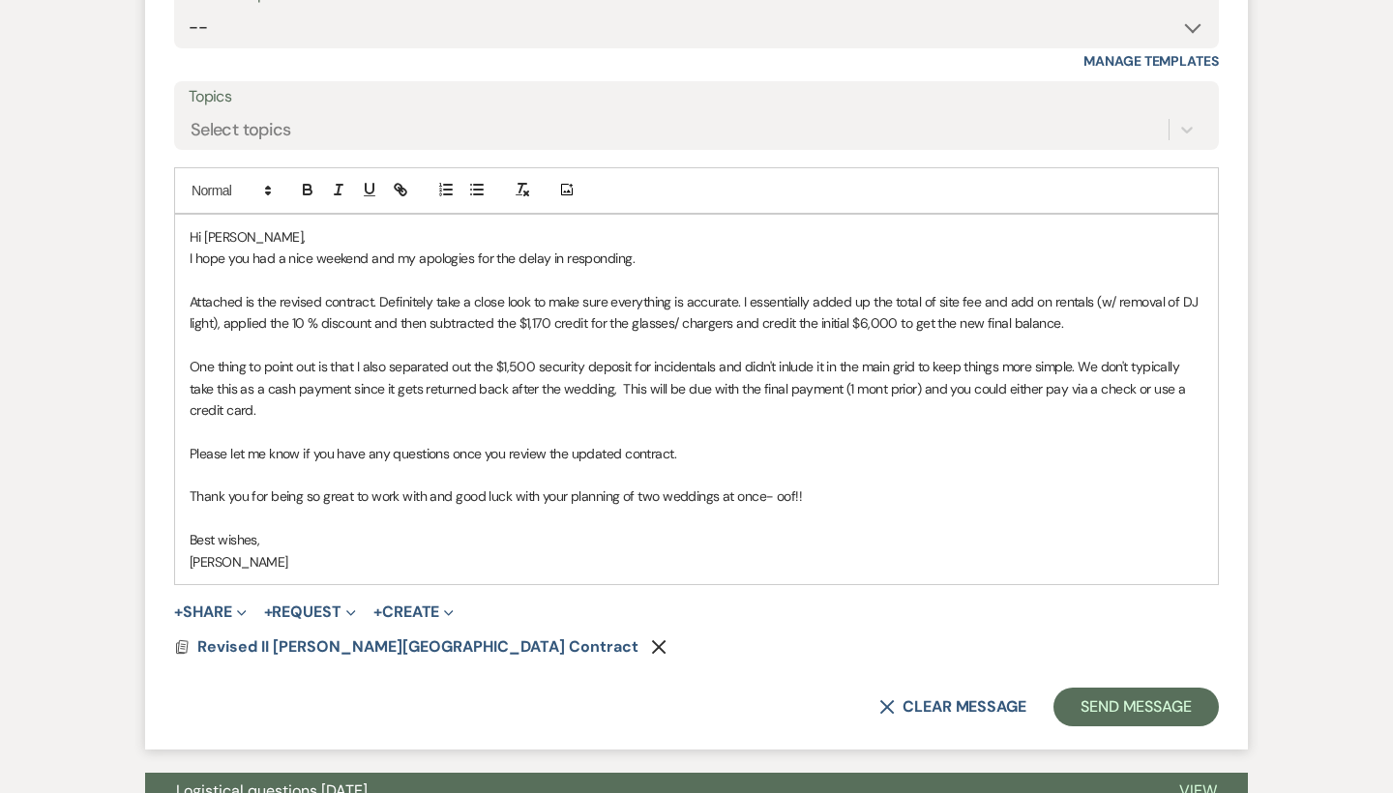
scroll to position [4478, 0]
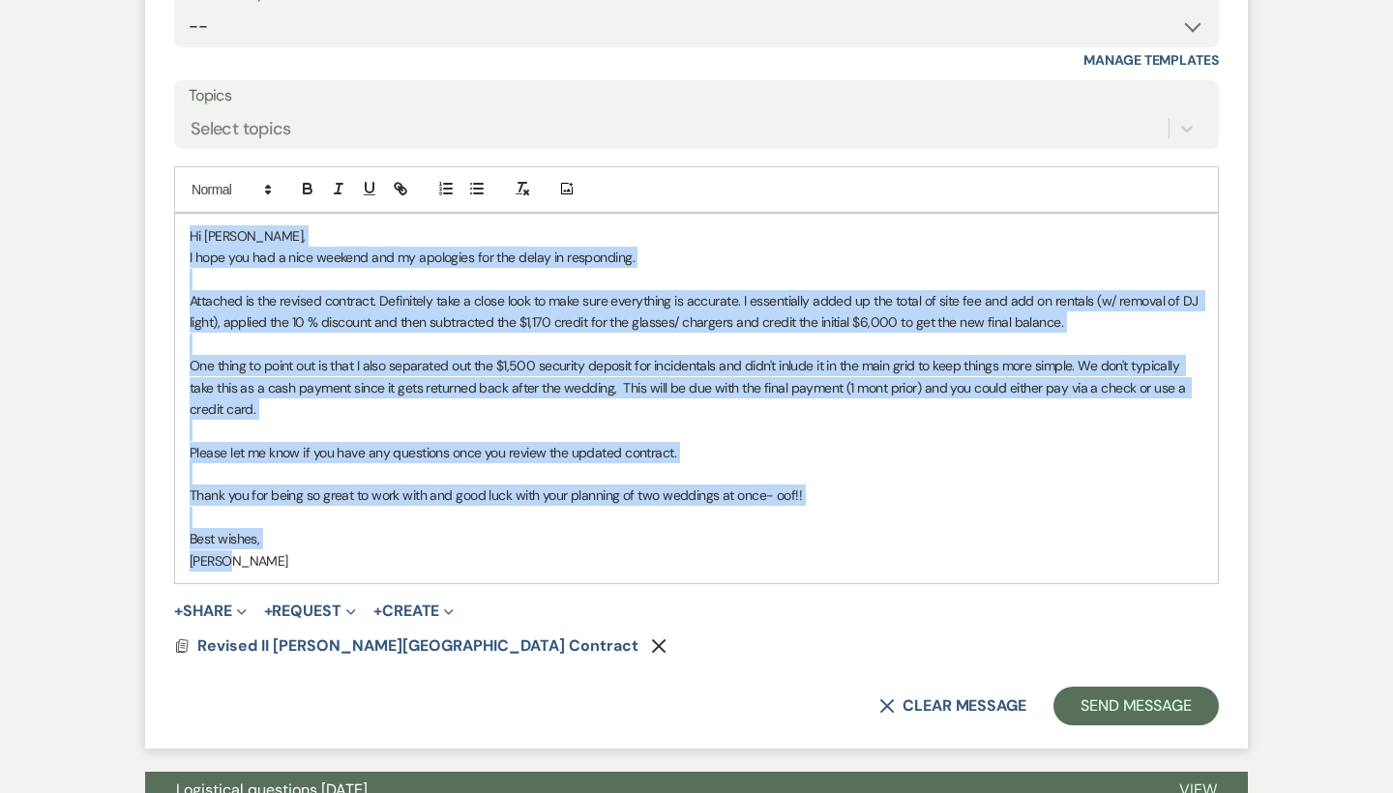
drag, startPoint x: 237, startPoint y: 437, endPoint x: 181, endPoint y: 126, distance: 316.5
click at [181, 214] on div "Hi [PERSON_NAME], I hope you had a nice weekend and my apologies for the delay …" at bounding box center [696, 399] width 1043 height 370
copy div "Hi [PERSON_NAME], I hope you had a nice weekend and my apologies for the delay …"
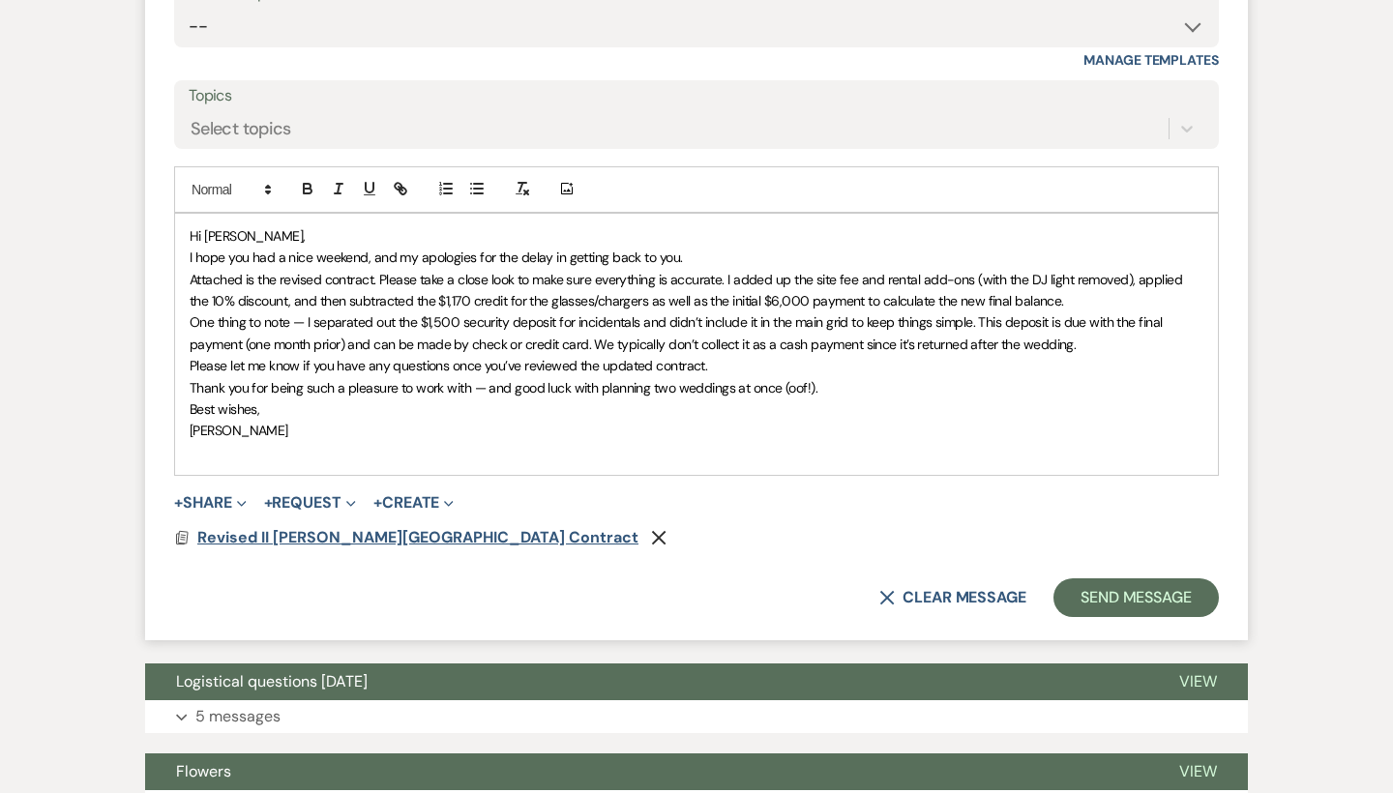
click at [363, 527] on span "Revised II [PERSON_NAME][GEOGRAPHIC_DATA] Contract" at bounding box center [417, 537] width 441 height 20
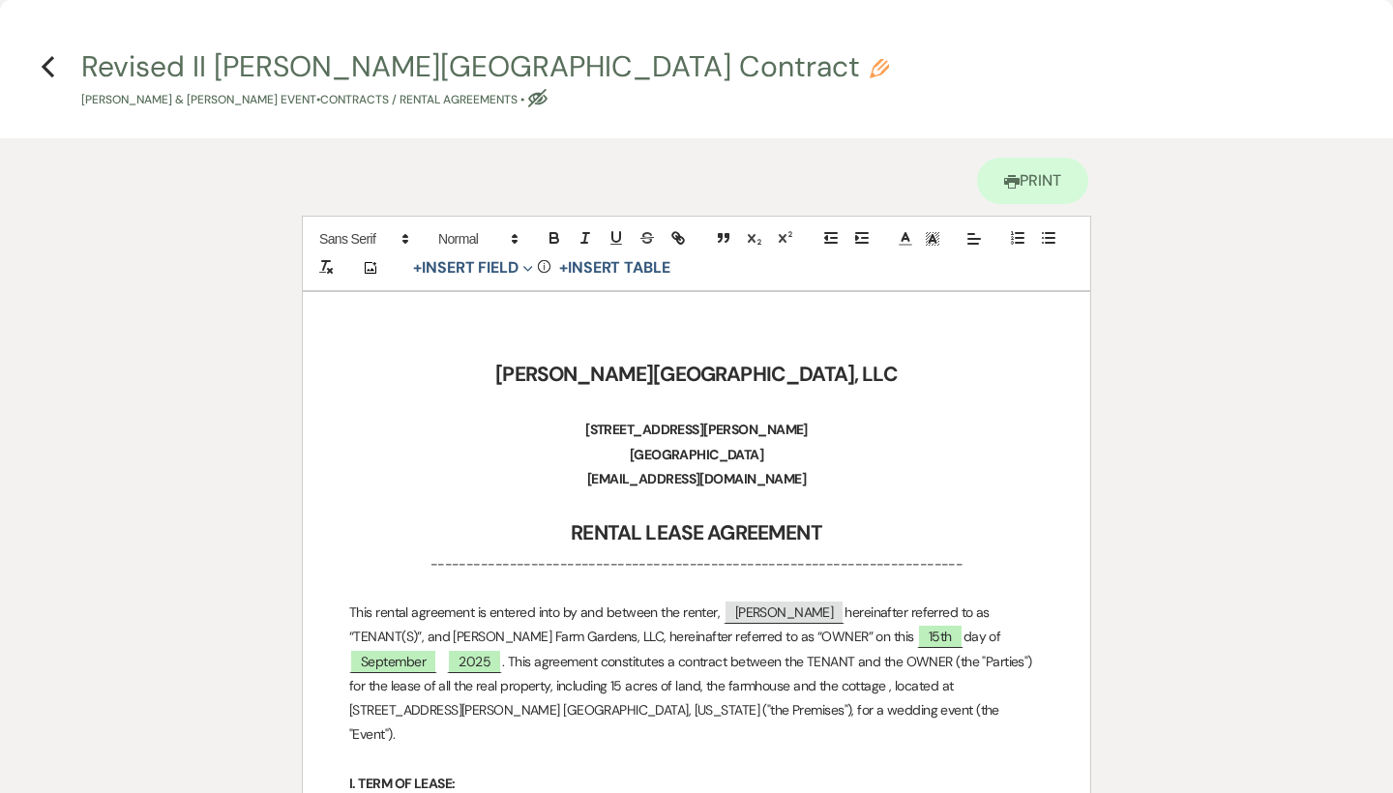
scroll to position [0, 0]
click at [44, 69] on use "button" at bounding box center [48, 66] width 13 height 21
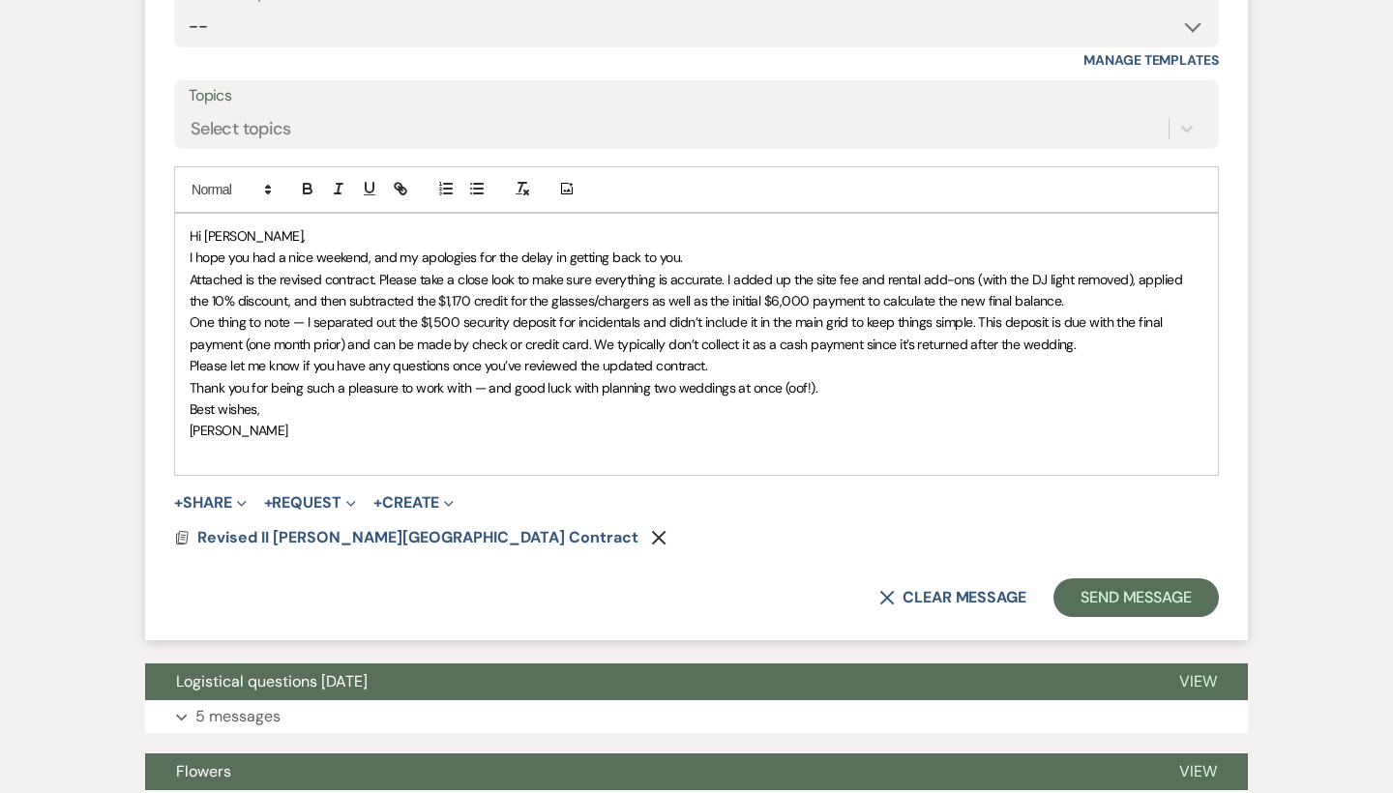
click at [682, 247] on p "I hope you had a nice weekend, and my apologies for the delay in getting back t…" at bounding box center [697, 257] width 1014 height 21
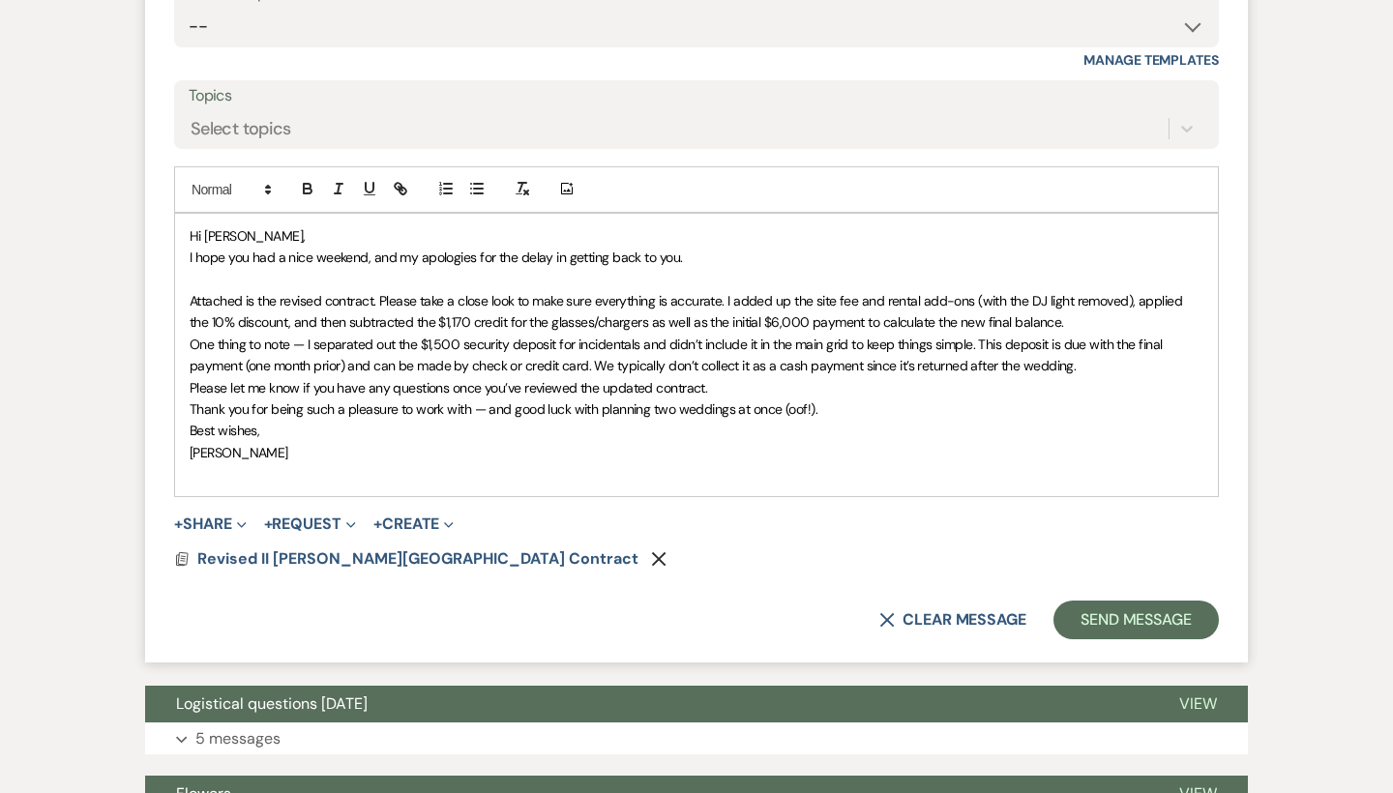
click at [732, 292] on span "Attached is the revised contract. Please take a close look to make sure everyth…" at bounding box center [687, 311] width 995 height 39
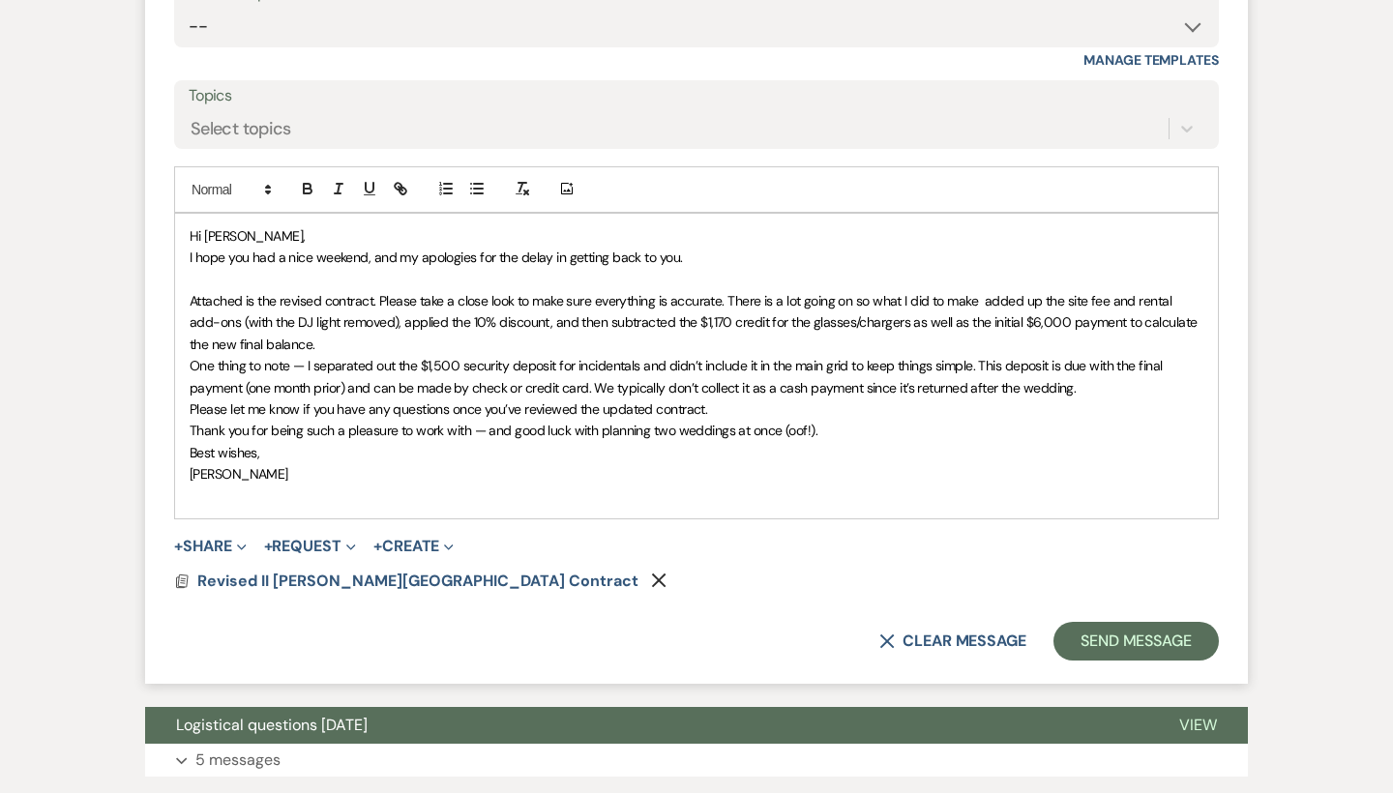
click at [868, 292] on span "Attached is the revised contract. Please take a close look to make sure everyth…" at bounding box center [695, 322] width 1011 height 61
drag, startPoint x: 893, startPoint y: 180, endPoint x: 770, endPoint y: 185, distance: 122.9
click at [770, 292] on span "Attached is the revised contract. Please take a close look to make sure everyth…" at bounding box center [693, 322] width 1007 height 61
drag, startPoint x: 794, startPoint y: 179, endPoint x: 733, endPoint y: 181, distance: 61.0
click at [734, 292] on span "Attached is the revised contract. Please take a close look to make sure everyth…" at bounding box center [689, 322] width 999 height 61
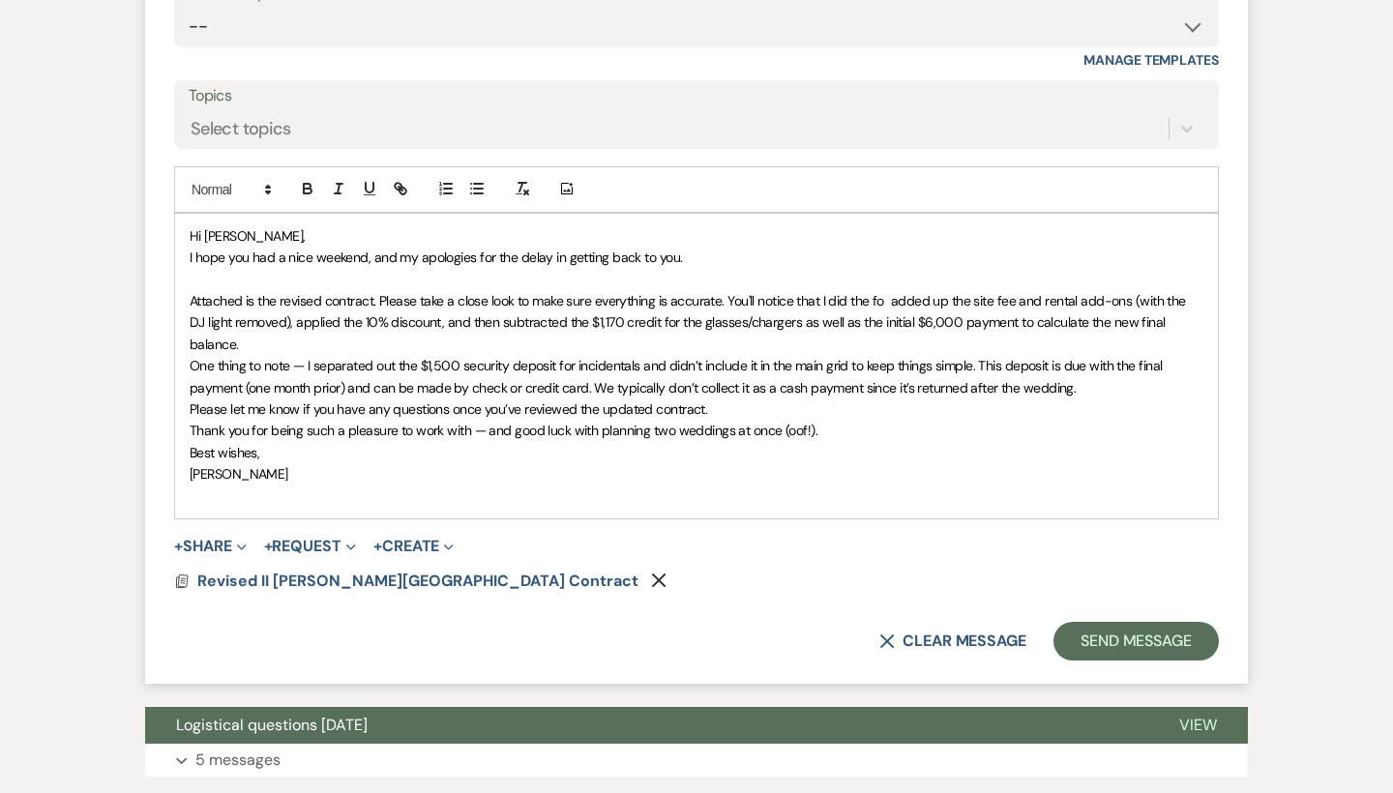
click at [811, 292] on span "Attached is the revised contract. Please take a close look to make sure everyth…" at bounding box center [689, 322] width 999 height 61
click at [884, 292] on span "Attached is the revised contract. Please take a close look to make sure everyth…" at bounding box center [689, 322] width 999 height 61
drag, startPoint x: 824, startPoint y: 186, endPoint x: 756, endPoint y: 182, distance: 67.8
click at [756, 292] on span "Attached is the revised contract. Please take a close look to make sure everyth…" at bounding box center [690, 322] width 1000 height 61
click at [980, 292] on span "Attached is the revised contract. Please take a close look to make sure everyth…" at bounding box center [695, 322] width 1011 height 61
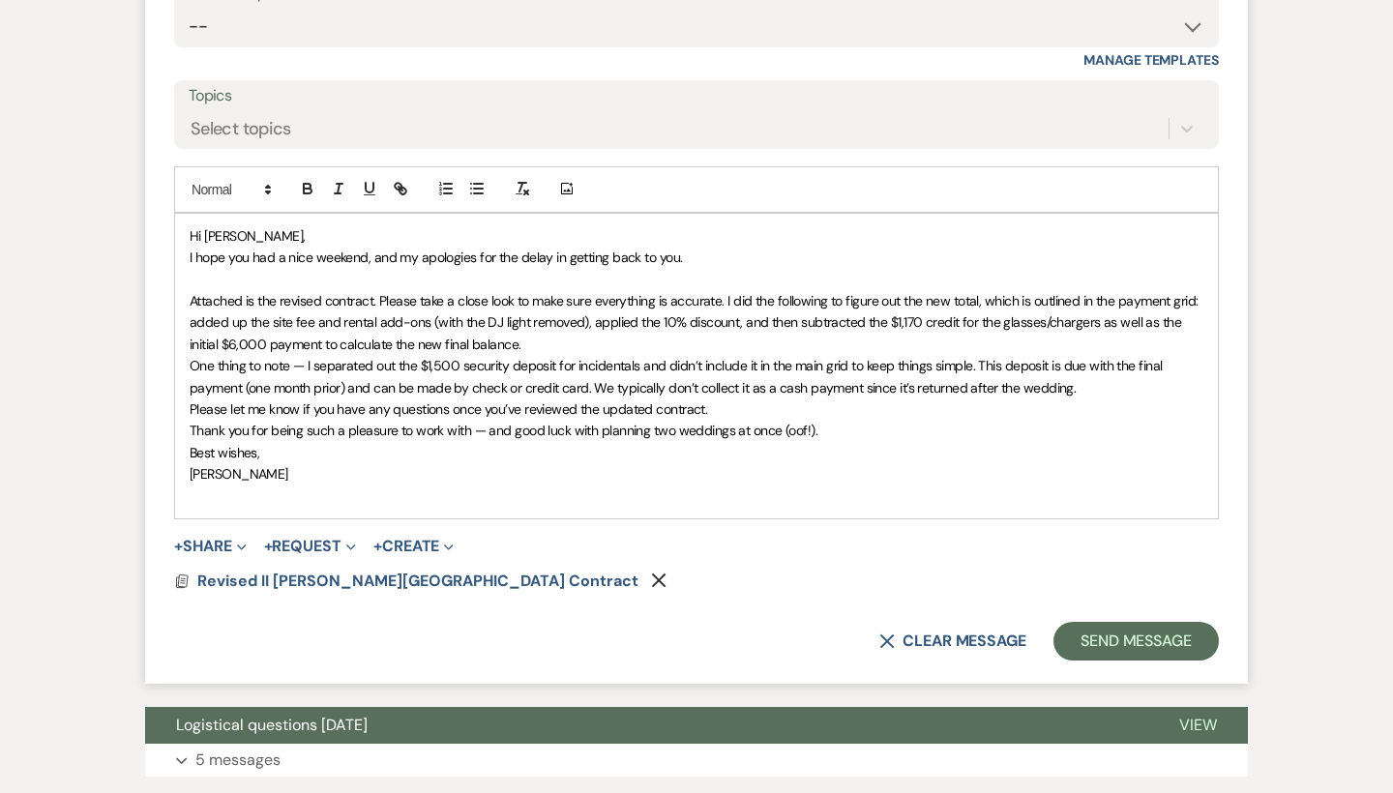
click at [191, 292] on span "Attached is the revised contract. Please take a close look to make sure everyth…" at bounding box center [697, 322] width 1015 height 61
click at [190, 313] on span ">added up the site fee and rental add-ons (with the DJ light removed), applied …" at bounding box center [691, 332] width 1002 height 39
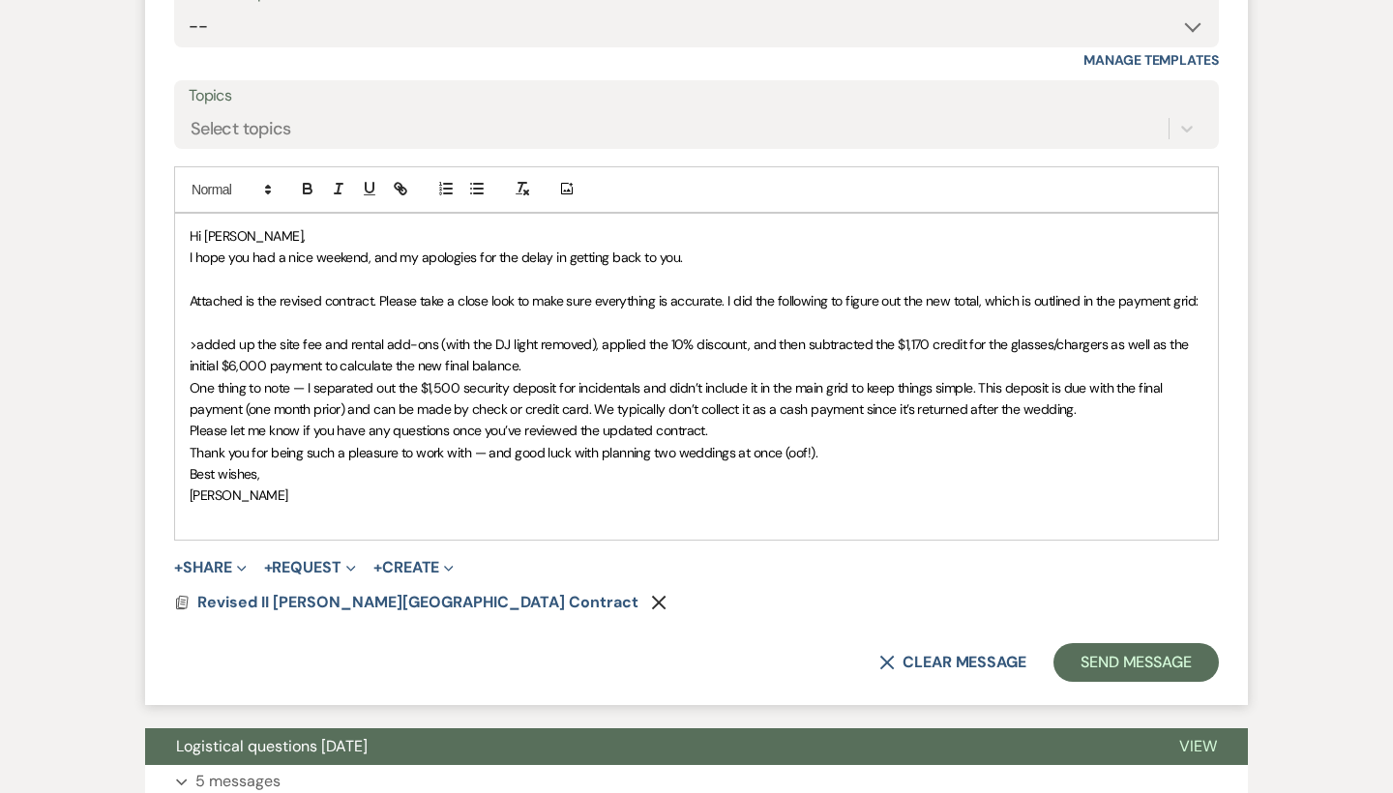
click at [434, 336] on span "﻿ >added up the site fee and rental add-ons (with the DJ light removed), applie…" at bounding box center [691, 355] width 1002 height 39
click at [594, 336] on span ">added up the site fee and rental add-ons (with the DJ light removed), applied …" at bounding box center [691, 355] width 1002 height 39
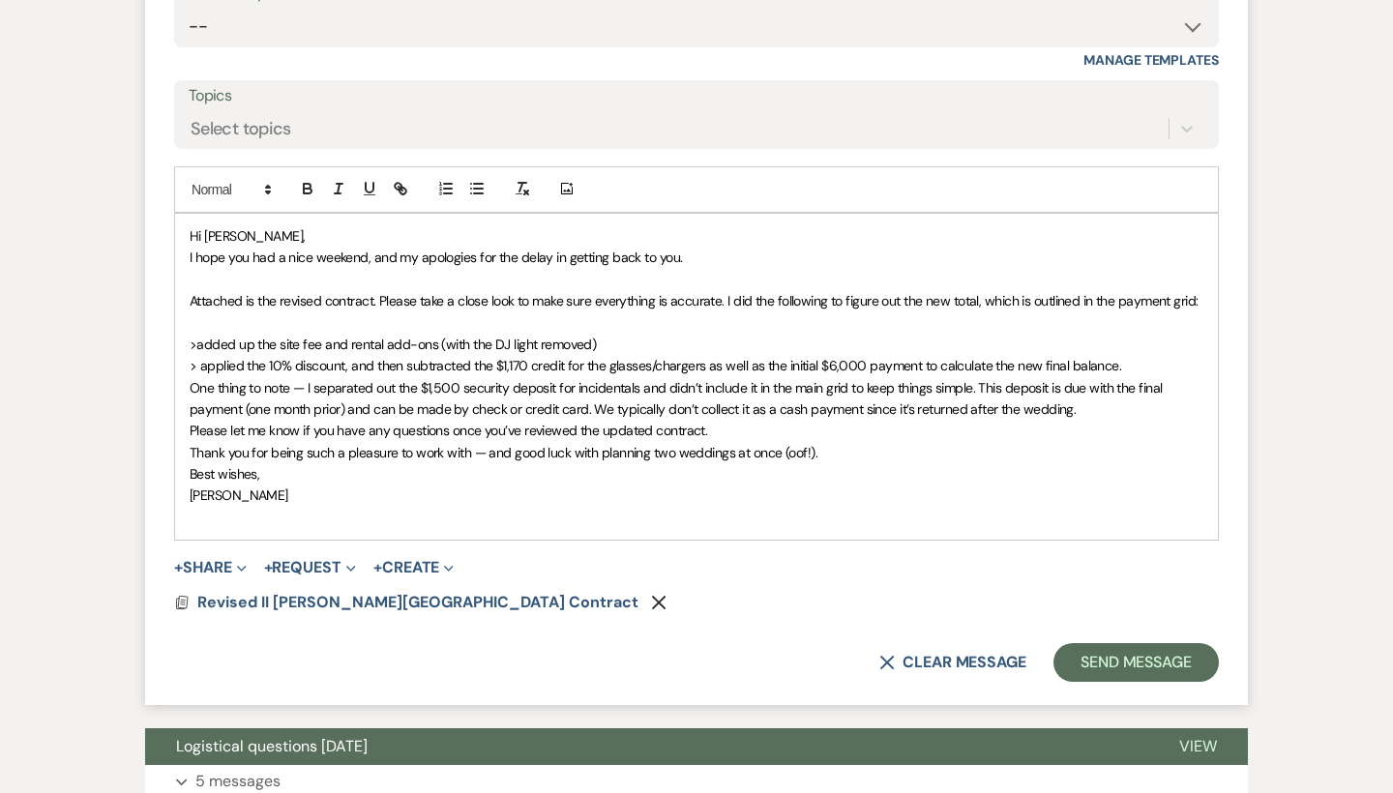
click at [405, 357] on span "> applied the 10% discount, and then subtracted the $1,170 credit for the glass…" at bounding box center [656, 365] width 932 height 17
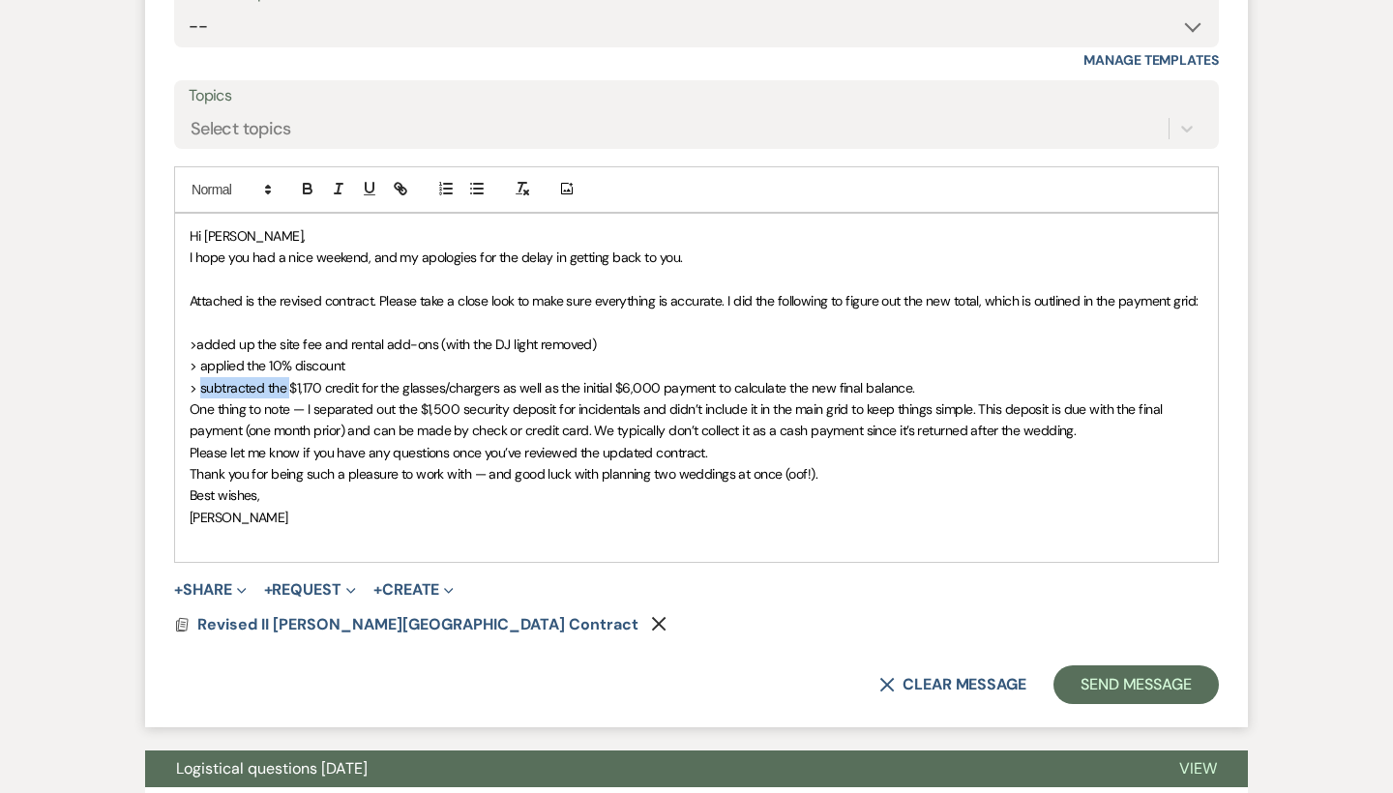
drag, startPoint x: 289, startPoint y: 270, endPoint x: 200, endPoint y: 267, distance: 89.0
click at [200, 379] on span "> subtracted the $1,170 credit for the glasses/chargers as well as the initial …" at bounding box center [552, 387] width 725 height 17
drag, startPoint x: 589, startPoint y: 266, endPoint x: 492, endPoint y: 264, distance: 96.8
click at [492, 379] on span "> applied the $1,170 credit for the glasses/chargers as well as the initial $6,…" at bounding box center [542, 387] width 704 height 17
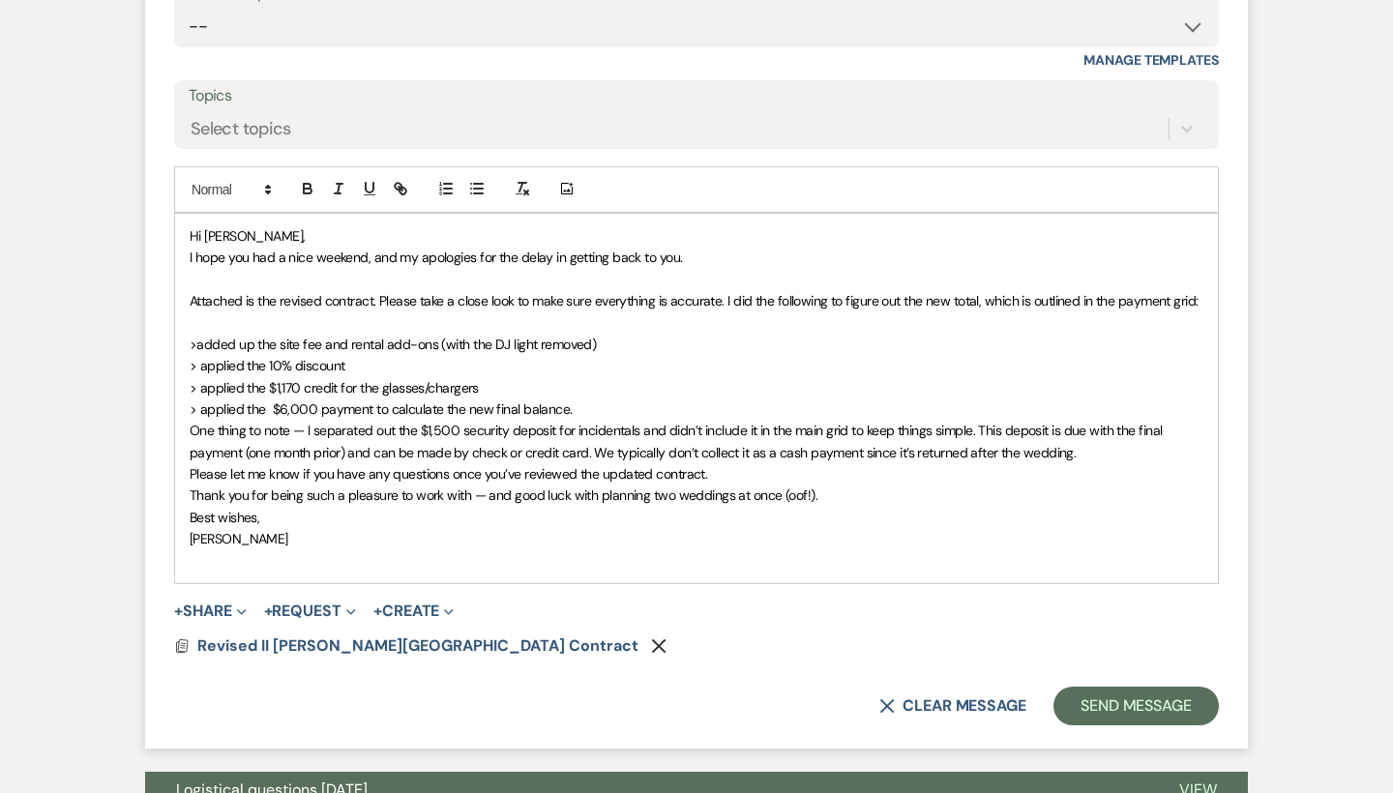
click at [316, 400] on span "> applied the $6,000 payment to calculate the new final balance." at bounding box center [381, 408] width 383 height 17
drag, startPoint x: 590, startPoint y: 287, endPoint x: 415, endPoint y: 278, distance: 175.4
click at [415, 399] on p "> applied the $6,000 initial payment to calculate the new final balance." at bounding box center [697, 409] width 1014 height 21
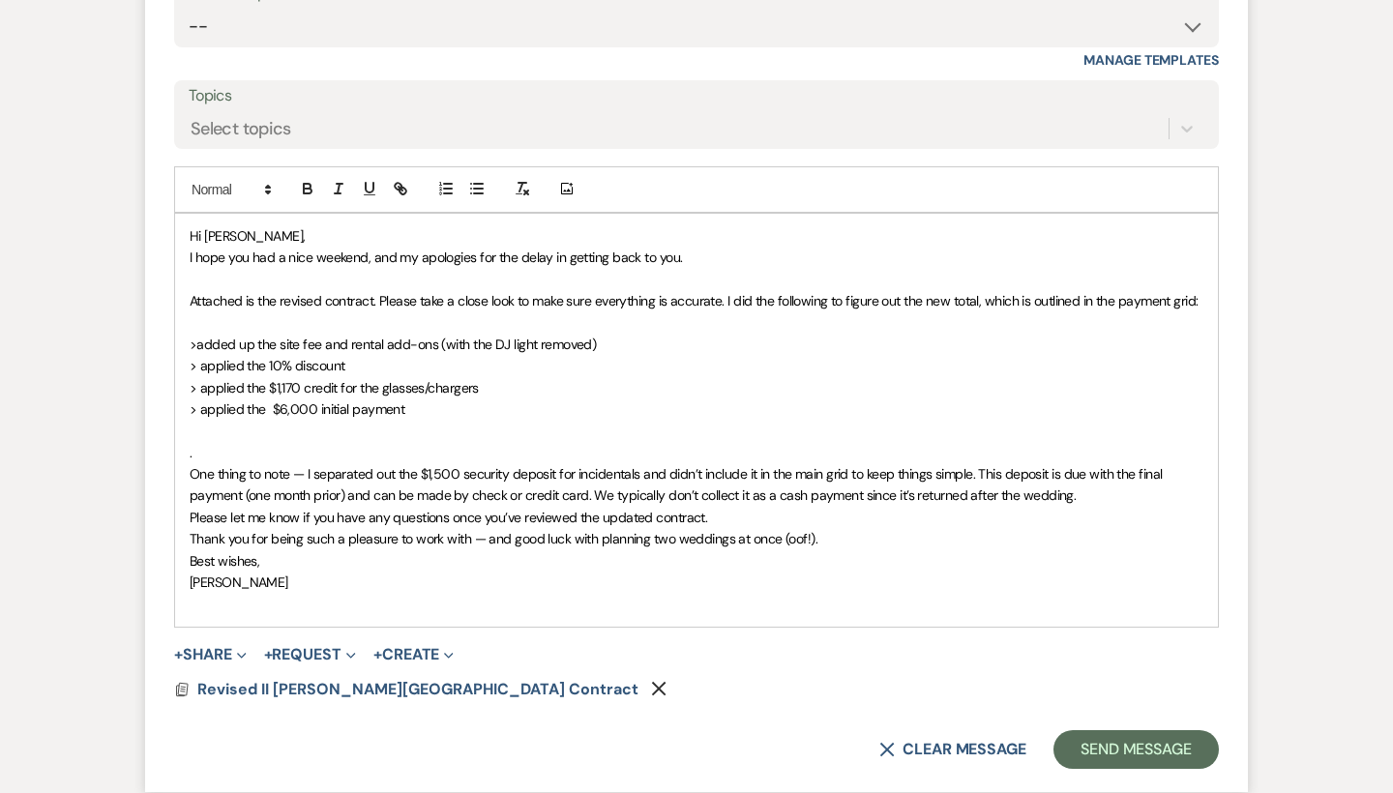
click at [727, 292] on span "Attached is the revised contract. Please take a close look to make sure everyth…" at bounding box center [694, 300] width 1009 height 17
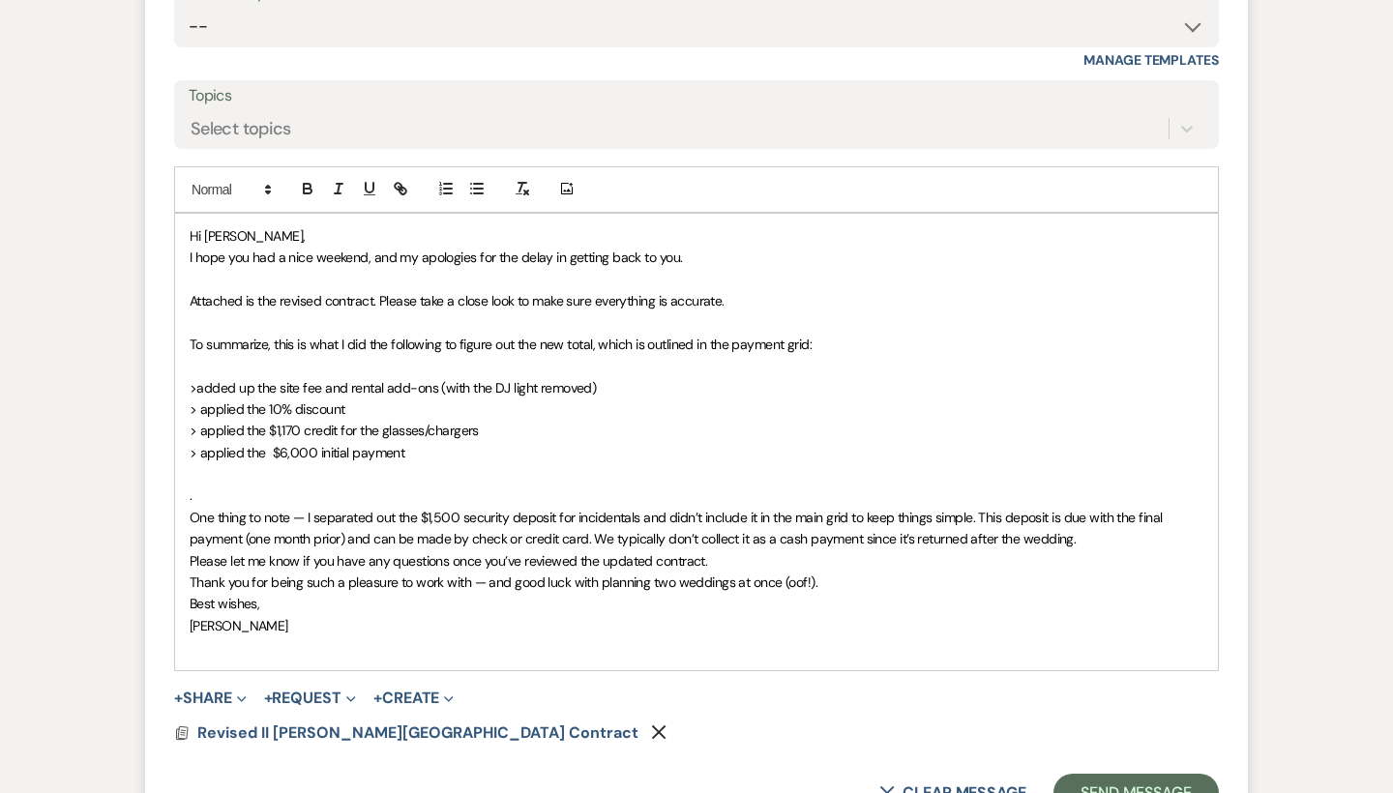
drag, startPoint x: 817, startPoint y: 219, endPoint x: 400, endPoint y: 216, distance: 417.9
click at [400, 336] on span "To summarize, this is what I did the following to figure out the new total, whi…" at bounding box center [501, 344] width 622 height 17
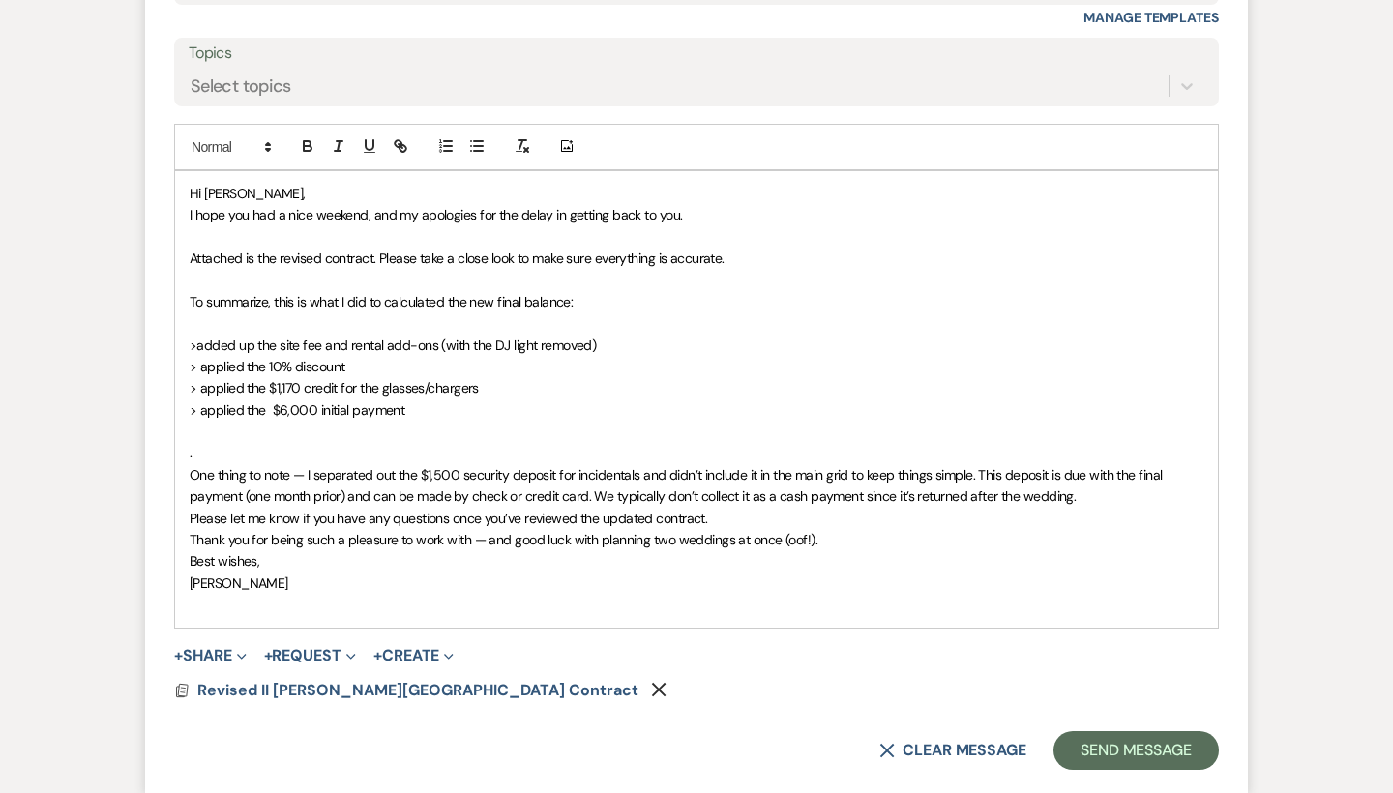
click at [374, 250] on span "Attached is the revised contract. Please take a close look to make sure everyth…" at bounding box center [457, 258] width 535 height 17
click at [276, 250] on span "Attached is the revised contract. Please take a close look to make sure everyth…" at bounding box center [457, 258] width 535 height 17
click at [374, 250] on span "Attached is the revised contract. Please take a close look to make sure everyth…" at bounding box center [457, 258] width 535 height 17
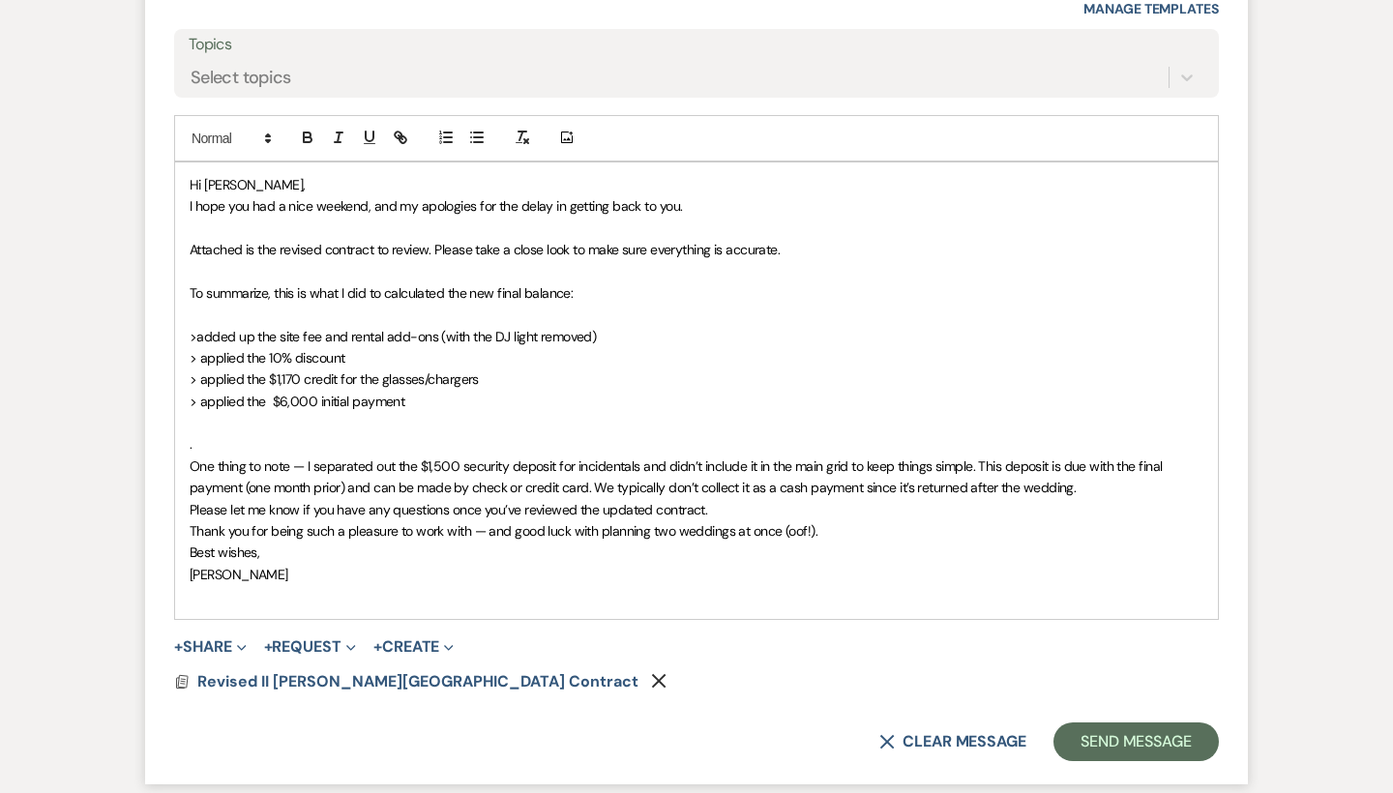
scroll to position [4540, 0]
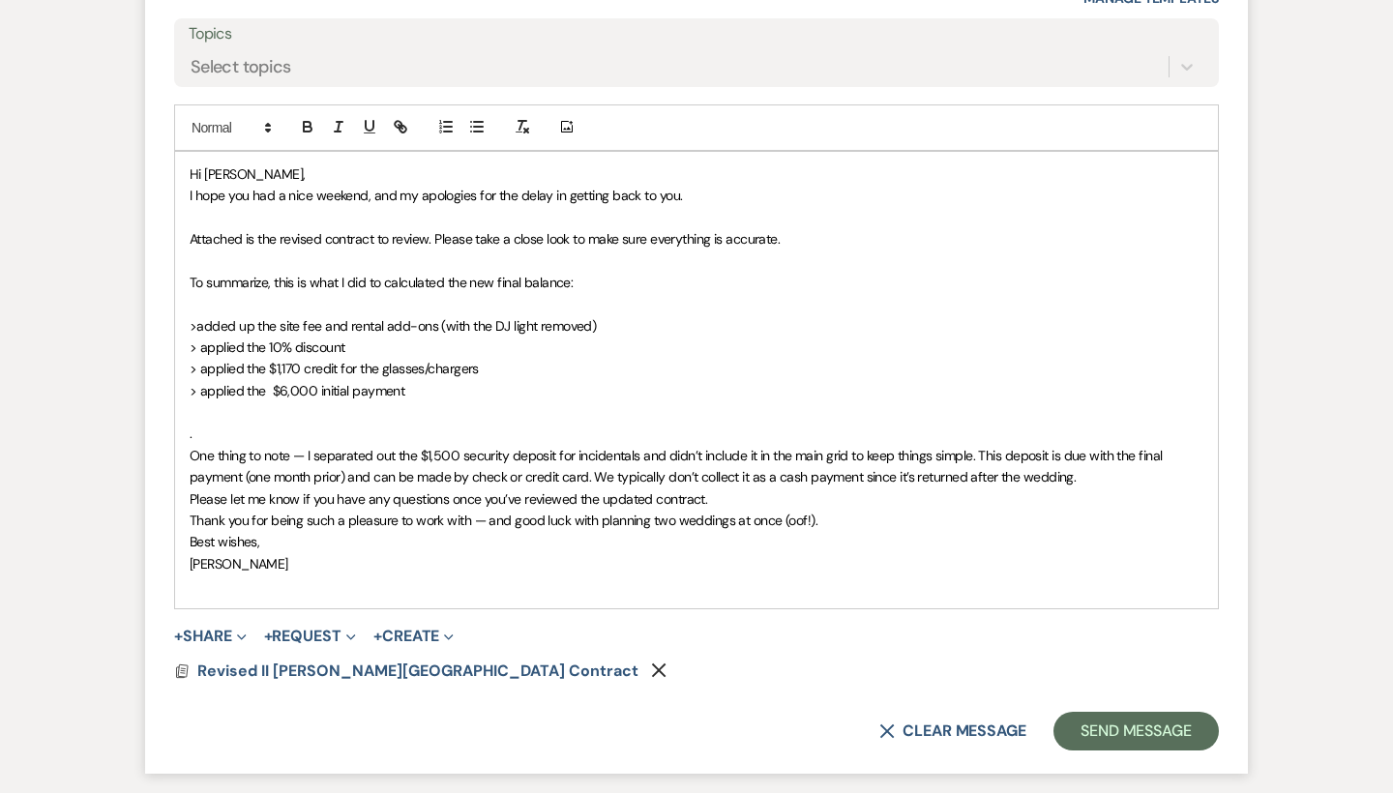
click at [441, 274] on span "To summarize, this is what I did to calculated the new final balance:" at bounding box center [381, 282] width 383 height 17
click at [514, 274] on span "To summarize, this is what I did to calculate the new final balance:" at bounding box center [377, 282] width 375 height 17
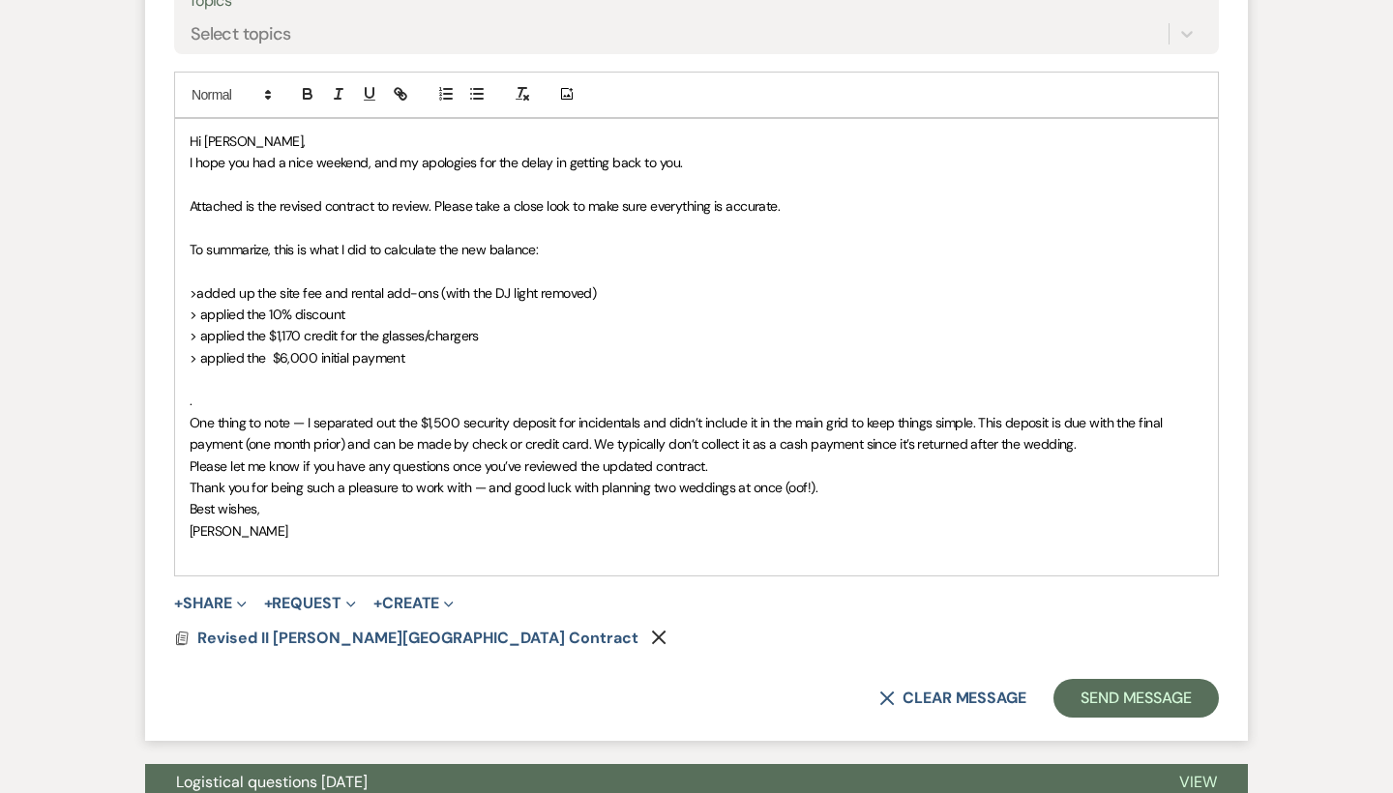
scroll to position [4574, 0]
click at [195, 283] on span ">added up the site fee and rental add-ons (with the DJ light removed)" at bounding box center [393, 291] width 406 height 17
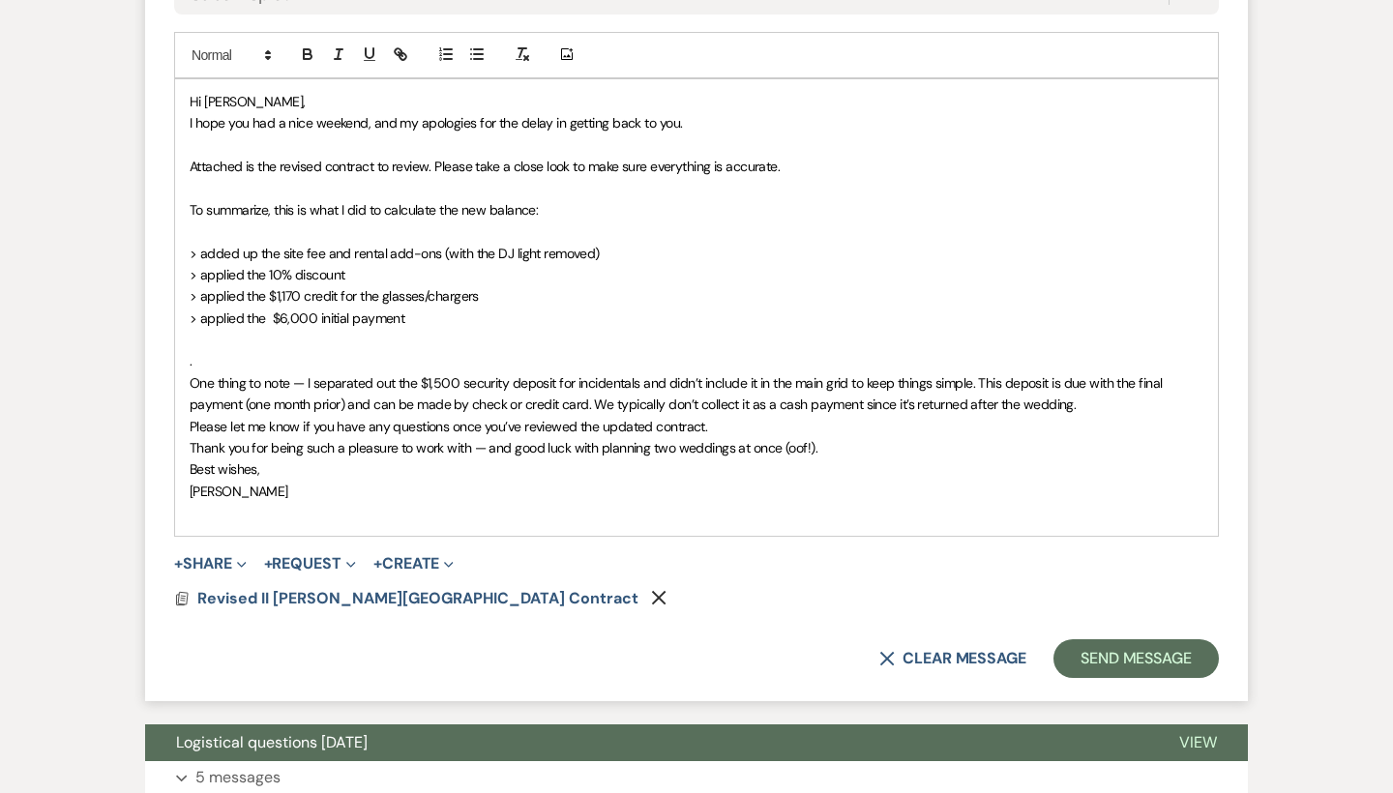
scroll to position [4631, 0]
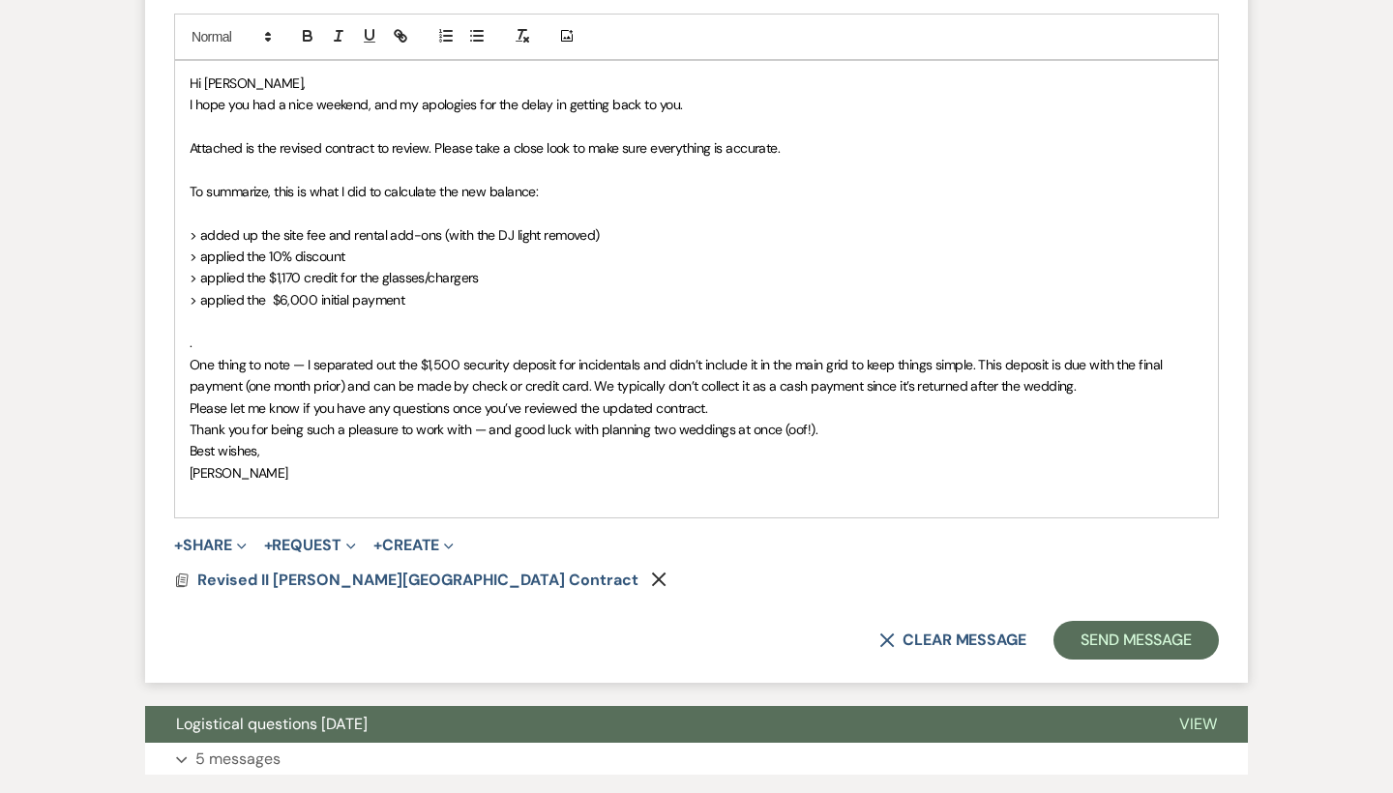
click at [300, 332] on p "." at bounding box center [697, 342] width 1014 height 21
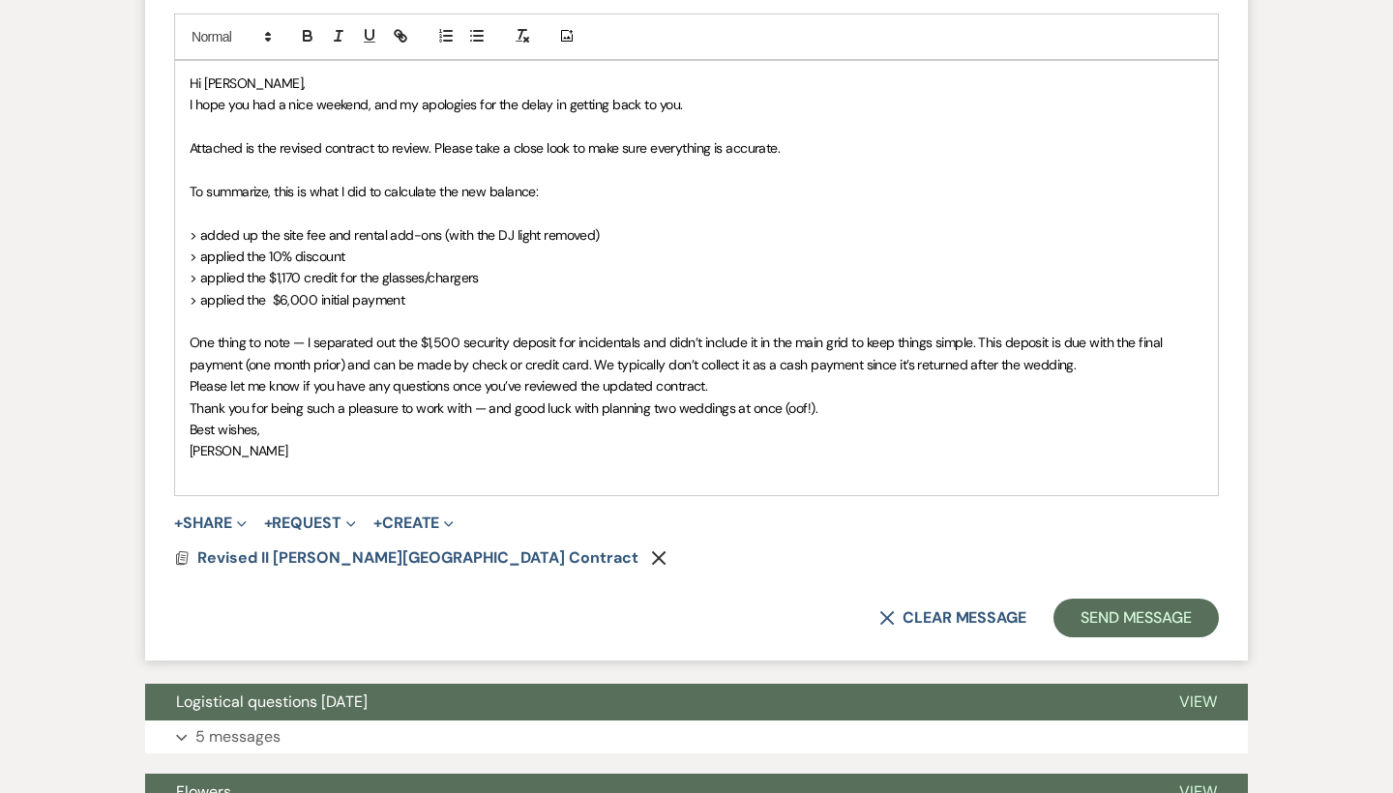
click at [290, 334] on span "One thing to note — I separated out the $1,500 security deposit for incidentals…" at bounding box center [678, 353] width 976 height 39
click at [214, 334] on span "One thing to point out — I separated out the $1,500 security deposit for incide…" at bounding box center [690, 353] width 1001 height 39
click at [922, 334] on span "One other thing to point out — I separated out the $1,500 security deposit for …" at bounding box center [694, 353] width 1008 height 39
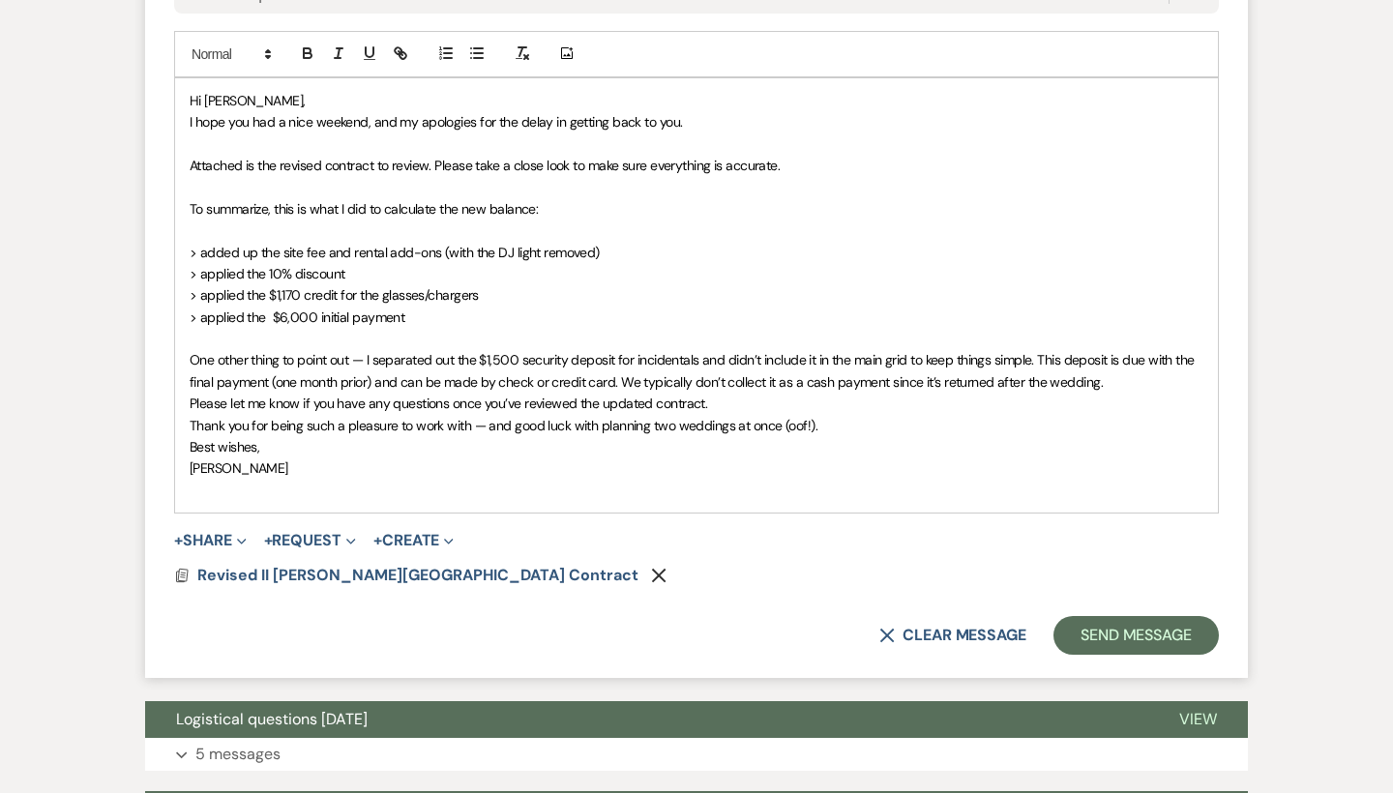
scroll to position [4611, 0]
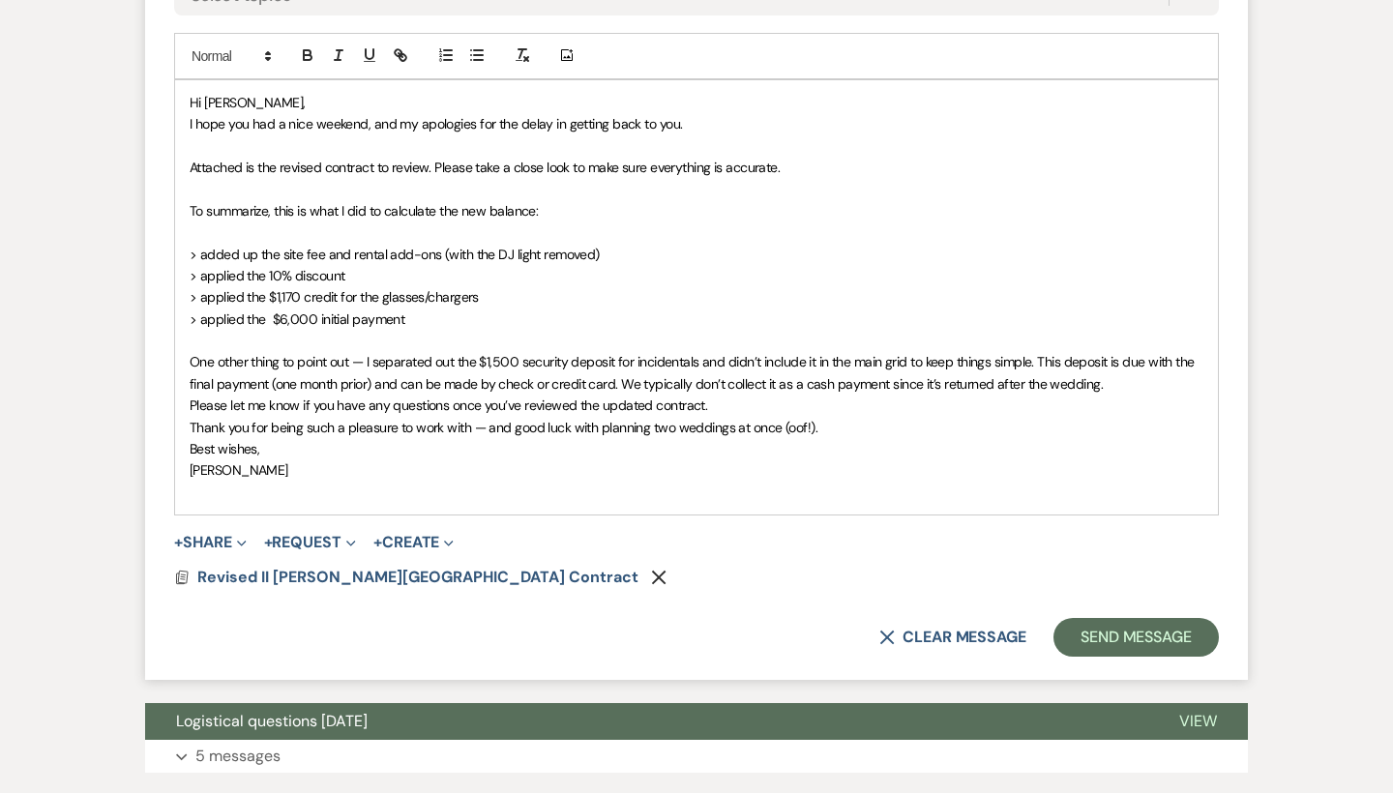
click at [191, 397] on span "Please let me know if you have any questions once you’ve reviewed the updated c…" at bounding box center [449, 405] width 518 height 17
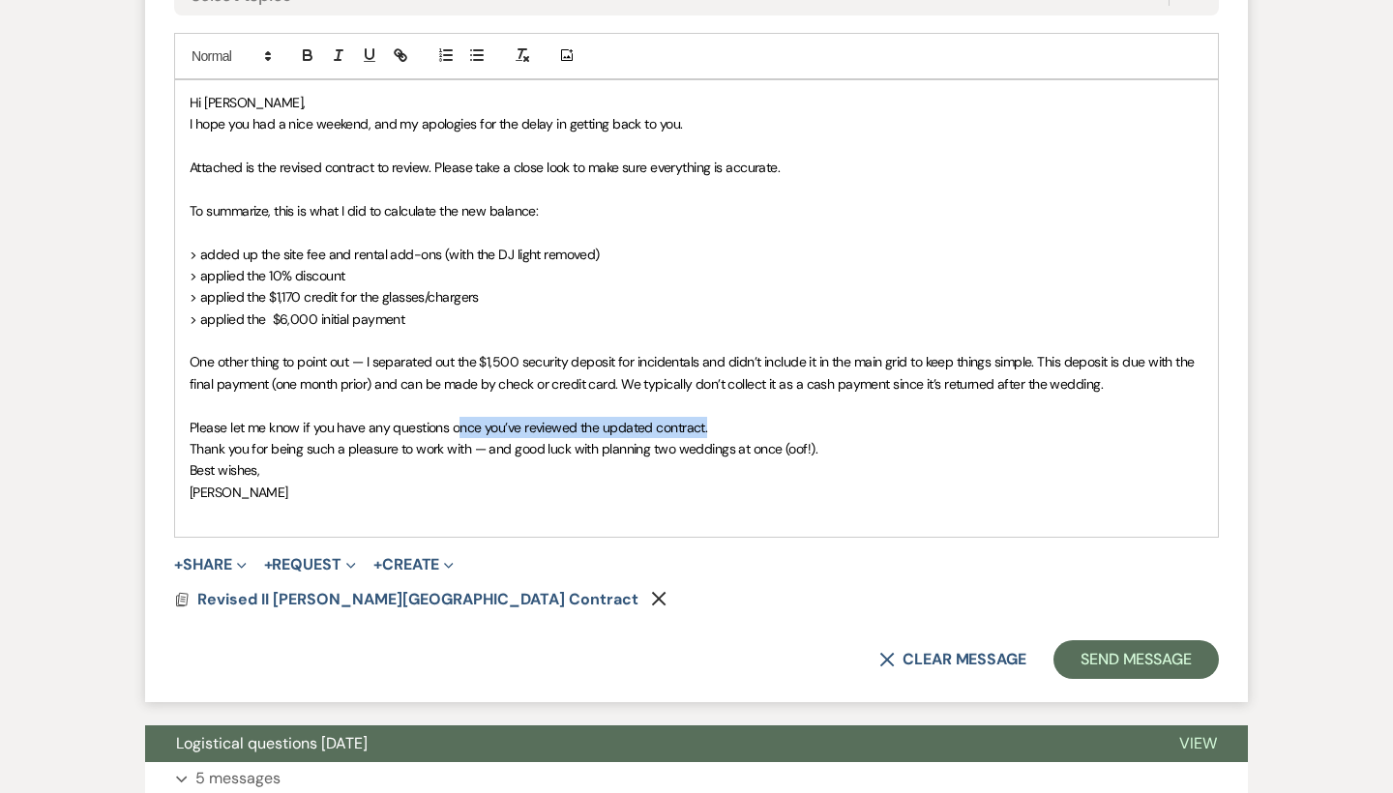
drag, startPoint x: 714, startPoint y: 301, endPoint x: 459, endPoint y: 306, distance: 255.4
click at [459, 417] on p "﻿ Please let me know if you have any questions once you’ve reviewed the updated…" at bounding box center [697, 427] width 1014 height 21
click at [191, 440] on span "Thank you for being such a pleasure to work with — and good luck with planning …" at bounding box center [504, 448] width 628 height 17
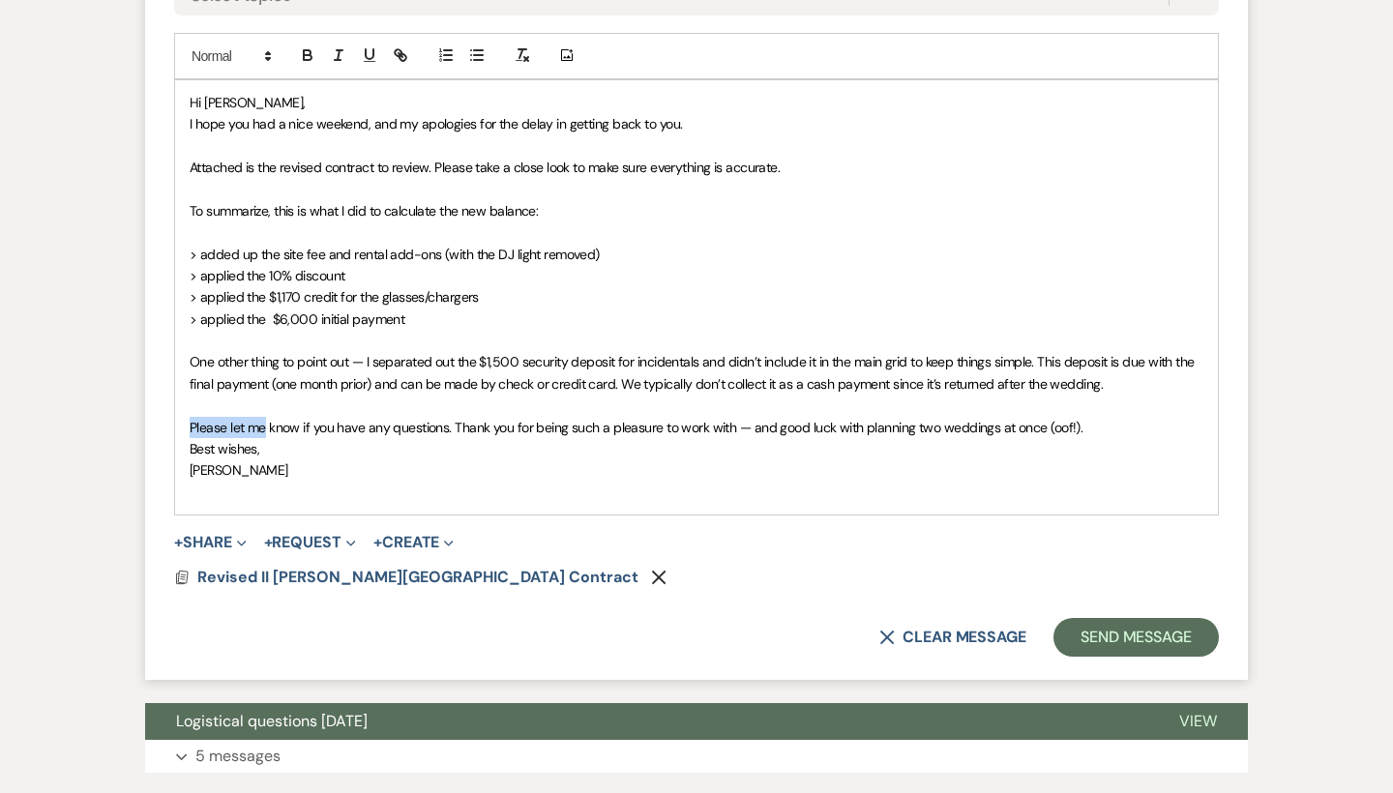
drag, startPoint x: 265, startPoint y: 306, endPoint x: 181, endPoint y: 306, distance: 84.2
click at [181, 306] on div "Hi [PERSON_NAME], I hope you had a nice weekend, and my apologies for the delay…" at bounding box center [696, 297] width 1043 height 434
click at [414, 419] on span "Let me know if you have any questions. Thank you for being such a pleasure to w…" at bounding box center [618, 427] width 856 height 17
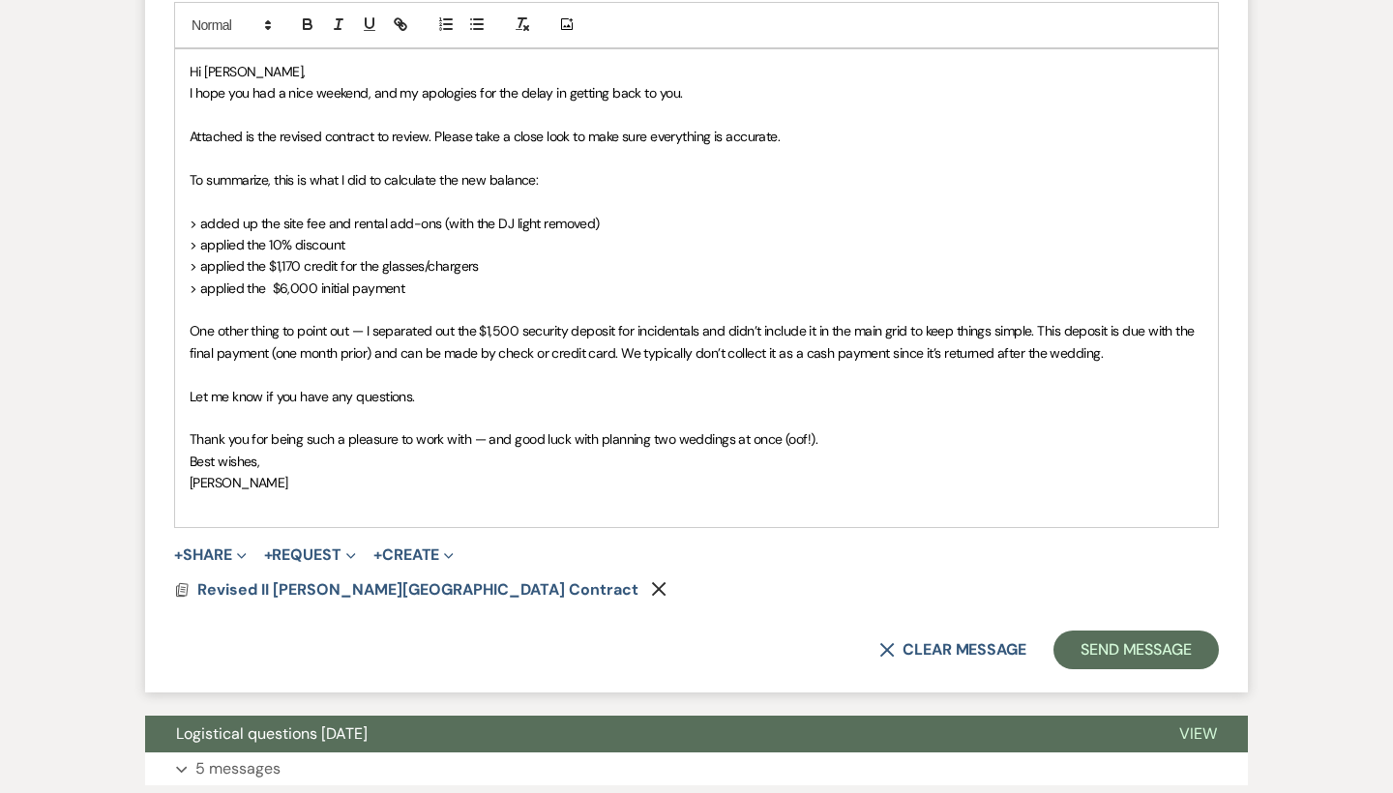
scroll to position [4643, 0]
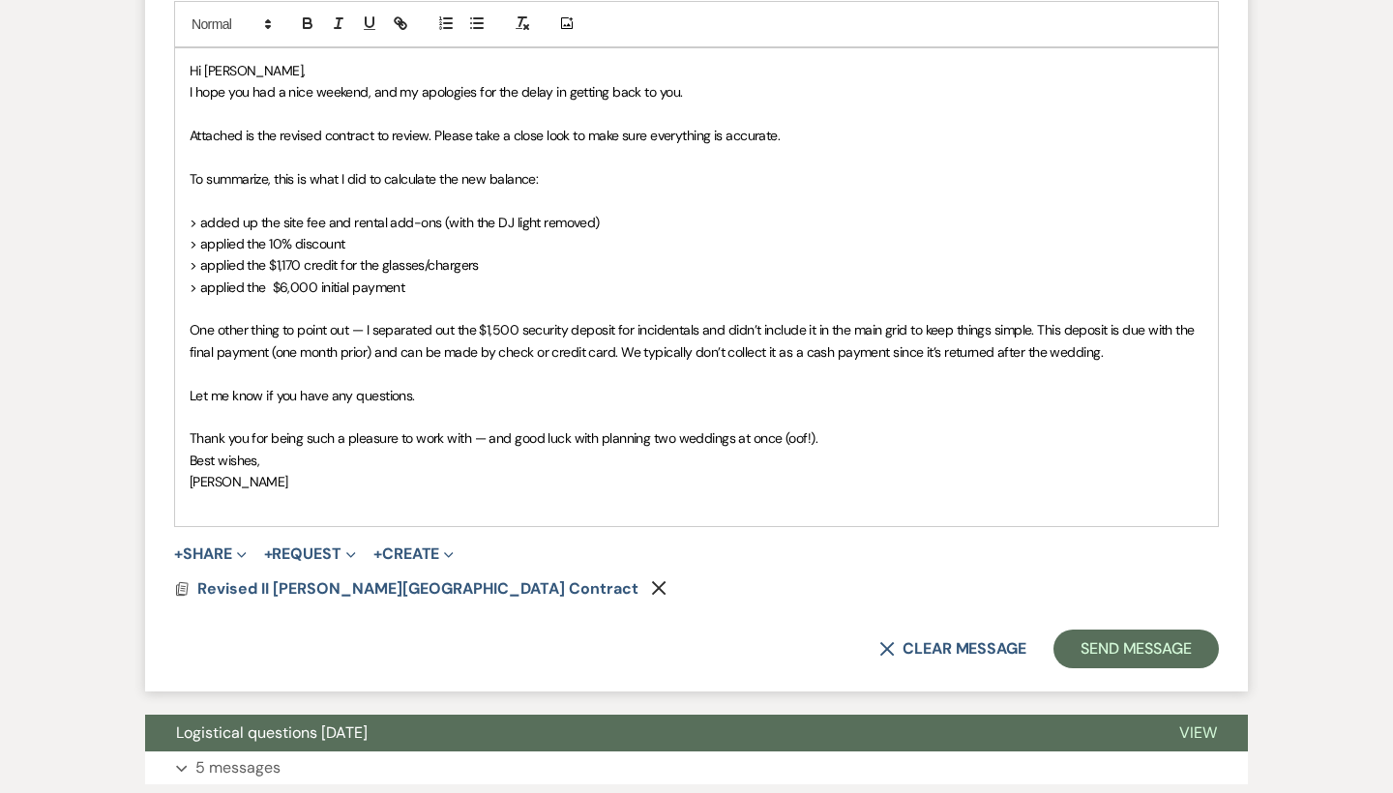
click at [804, 429] on span "﻿ Thank you for being such a pleasure to work with — and good luck with plannin…" at bounding box center [504, 437] width 628 height 17
click at [813, 429] on span "Thank you for being such a pleasure to work with — and good luck with planning …" at bounding box center [507, 437] width 635 height 17
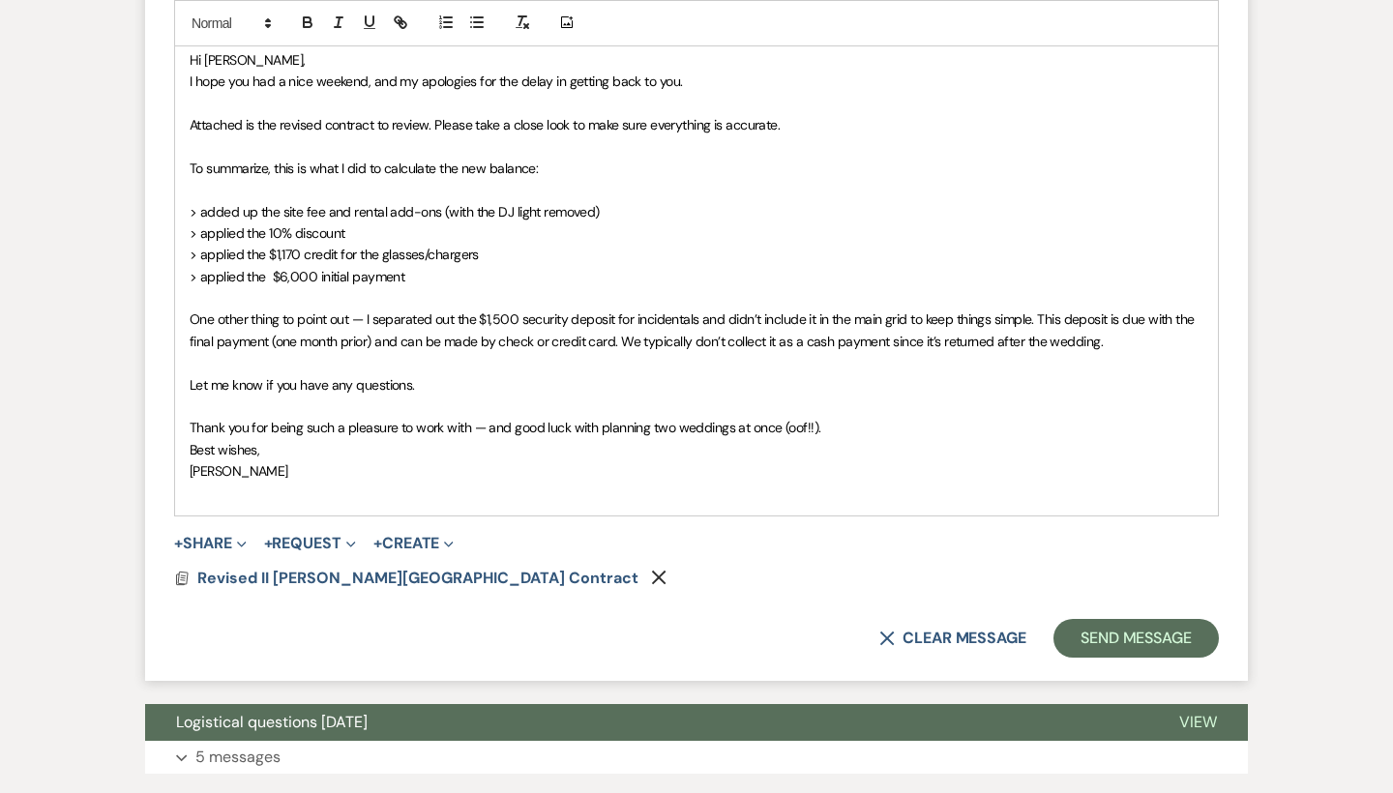
click at [188, 324] on div "Hi [PERSON_NAME], I hope you had a nice weekend, and my apologies for the delay…" at bounding box center [696, 277] width 1043 height 478
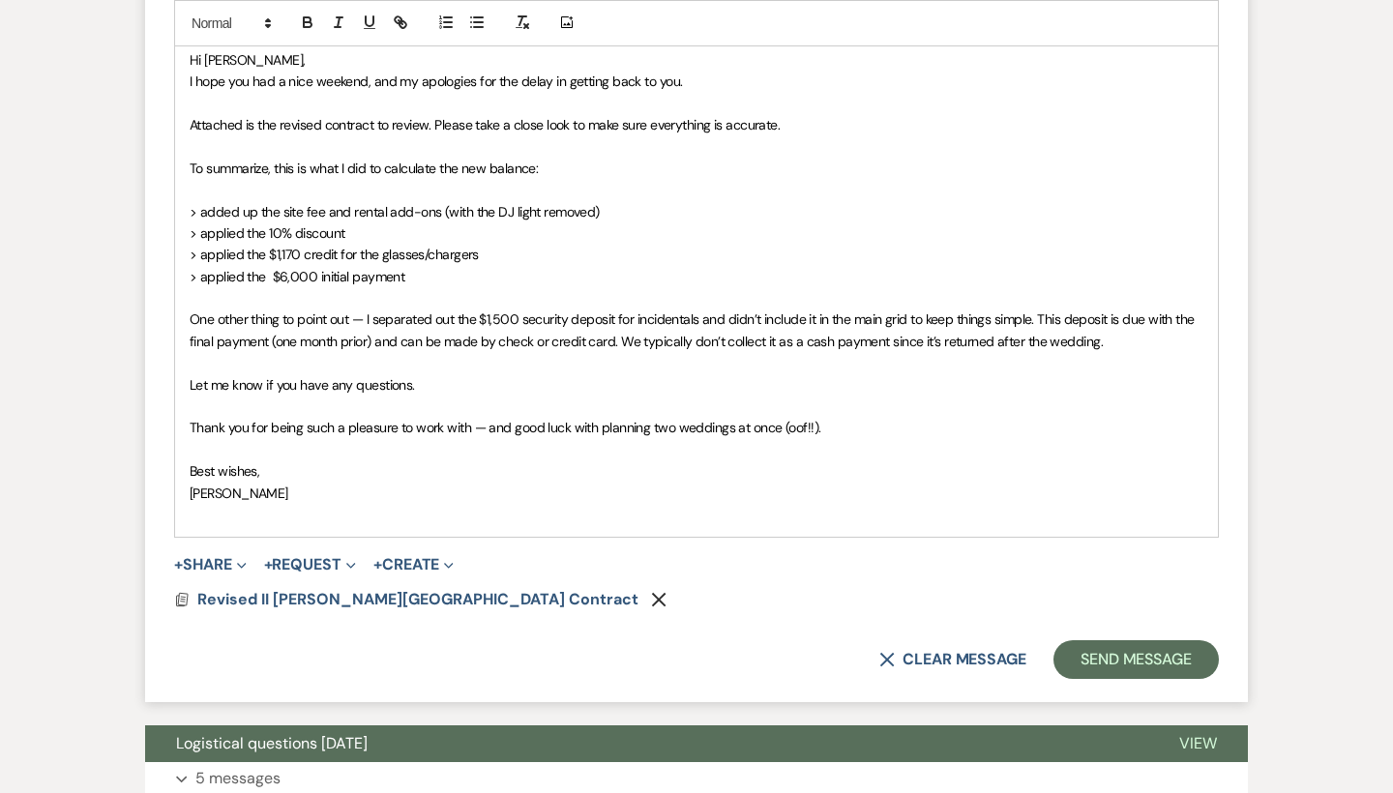
click at [264, 460] on p "﻿ Best wishes," at bounding box center [697, 470] width 1014 height 21
click at [191, 485] on span "[PERSON_NAME]" at bounding box center [239, 493] width 99 height 17
click at [195, 504] on p at bounding box center [697, 514] width 1014 height 21
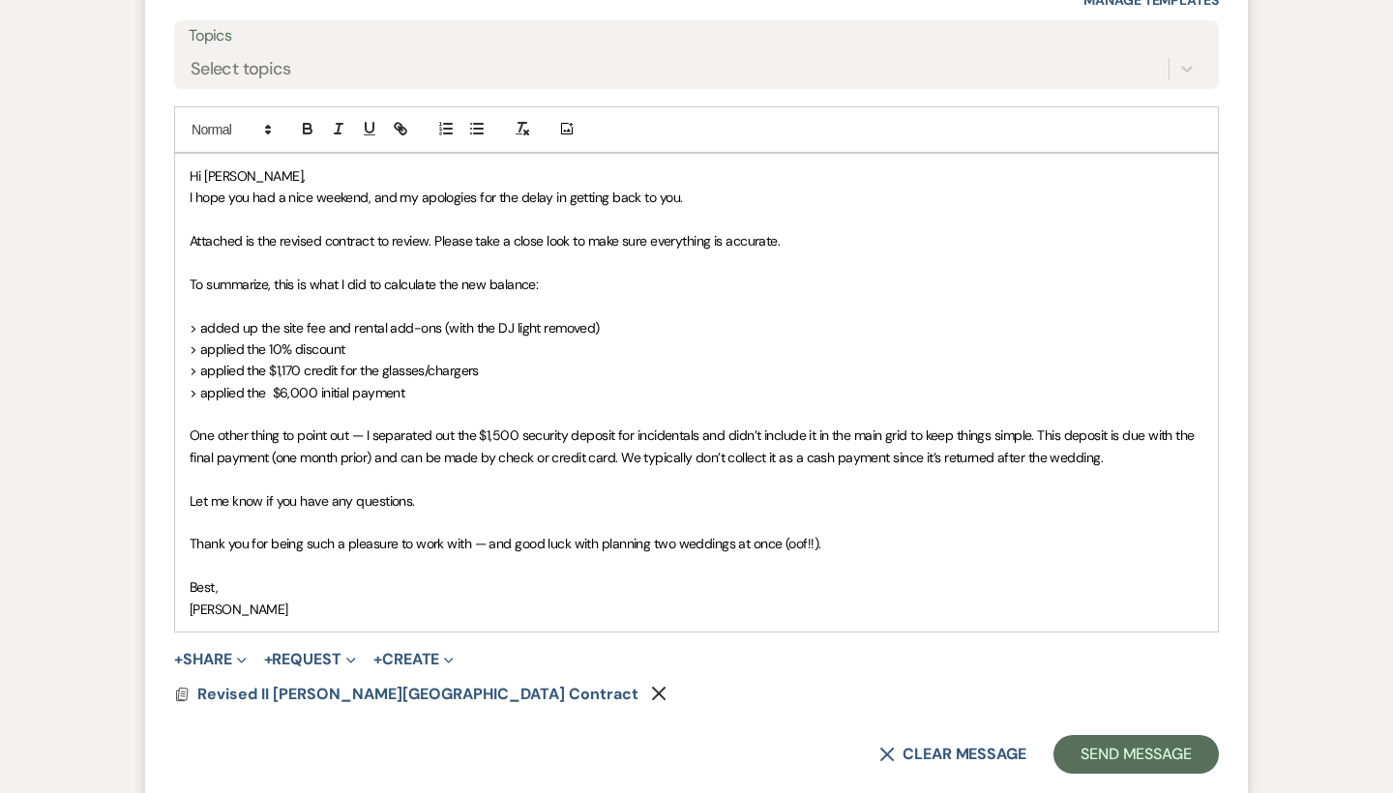
scroll to position [4522, 0]
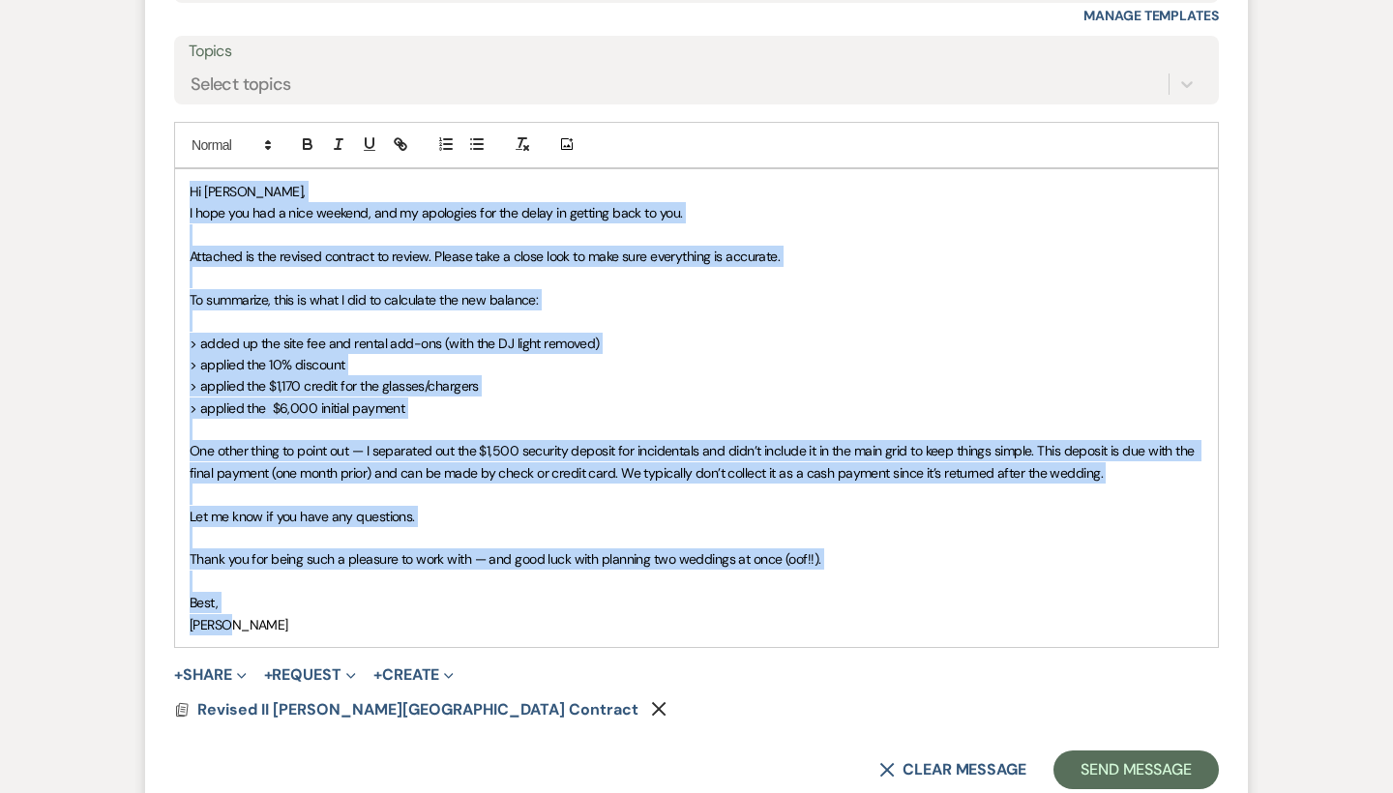
drag, startPoint x: 236, startPoint y: 499, endPoint x: 196, endPoint y: 50, distance: 450.6
click at [196, 169] on div "Hi [PERSON_NAME], I hope you had a nice weekend, and my apologies for the delay…" at bounding box center [696, 408] width 1043 height 478
copy div "Hi [PERSON_NAME], I hope you had a nice weekend, and my apologies for the delay…"
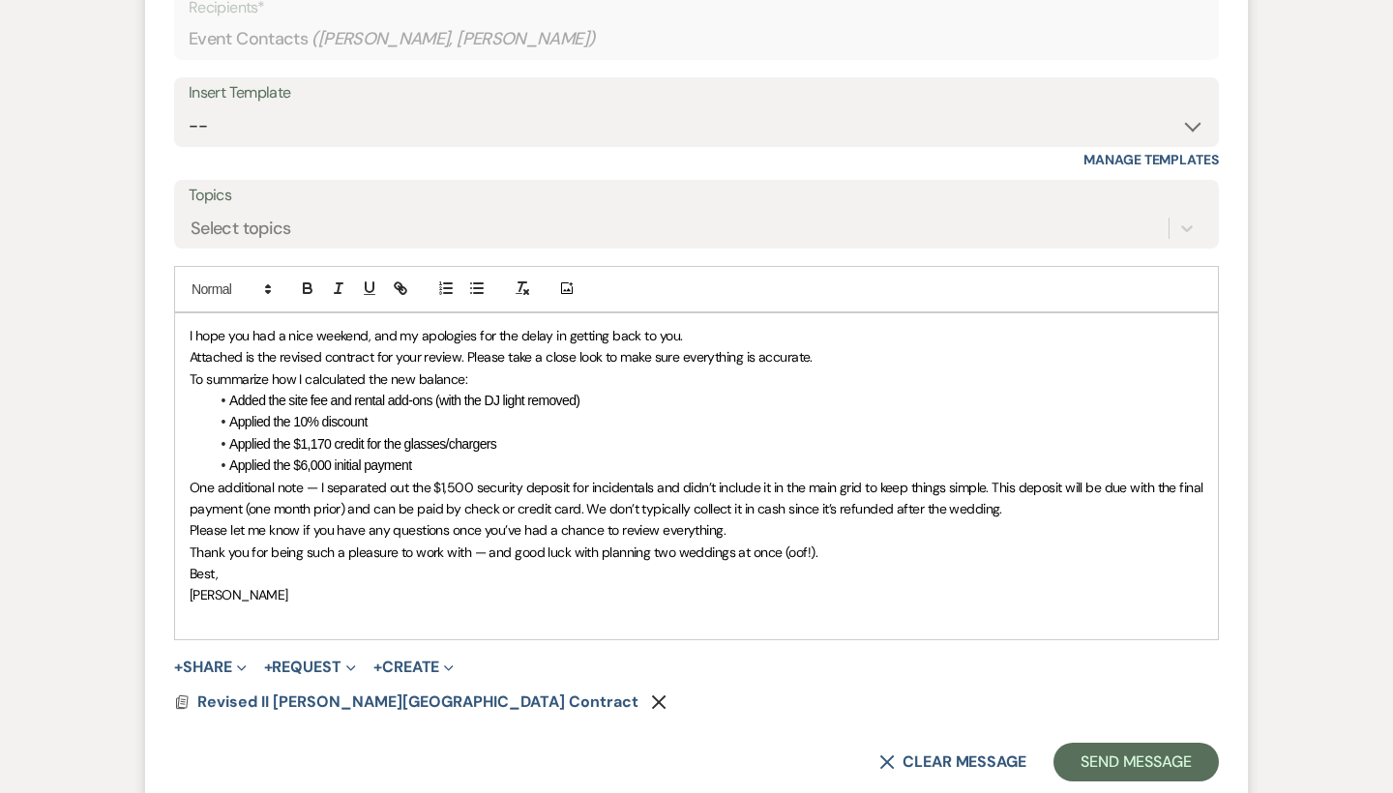
scroll to position [4330, 0]
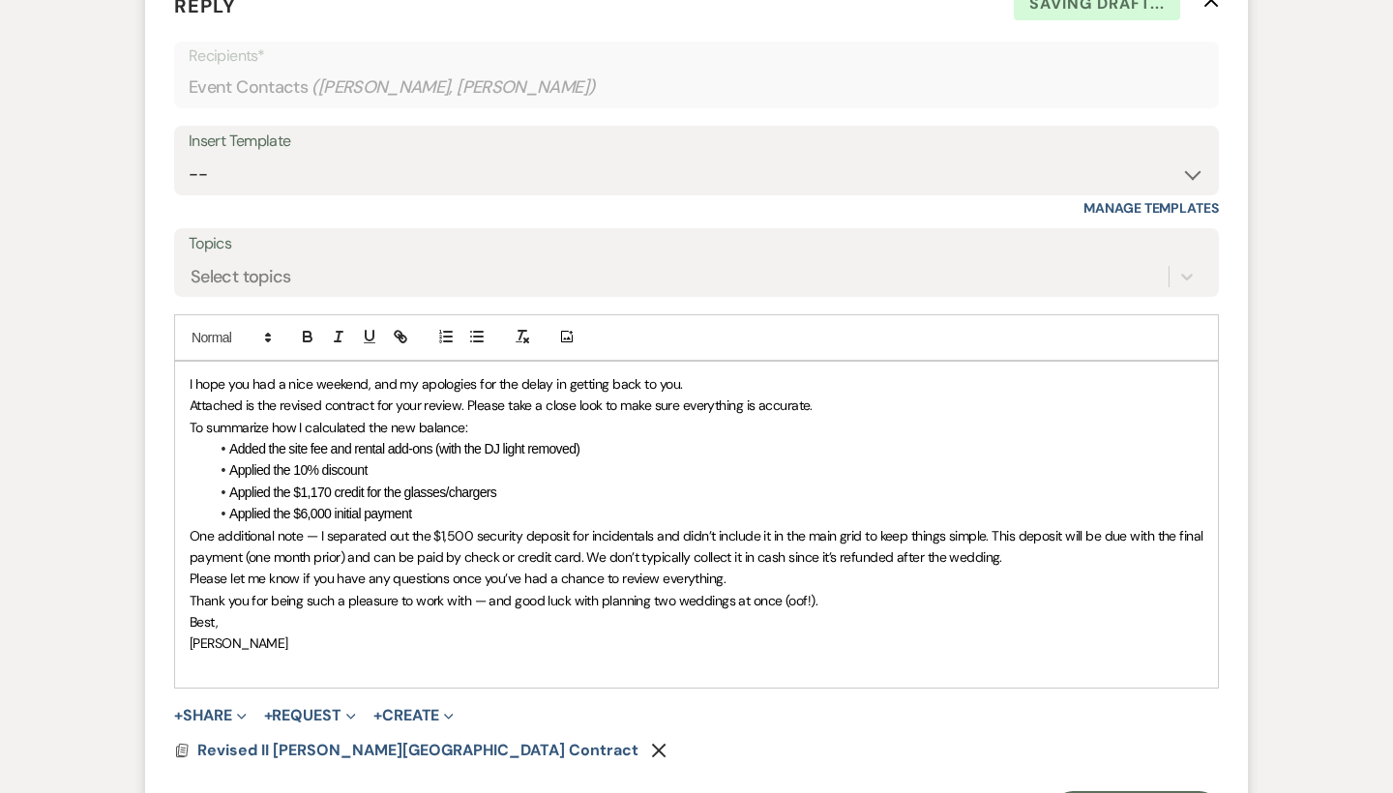
click at [186, 362] on div "I hope you had a nice weekend, and my apologies for the delay in getting back t…" at bounding box center [696, 525] width 1043 height 326
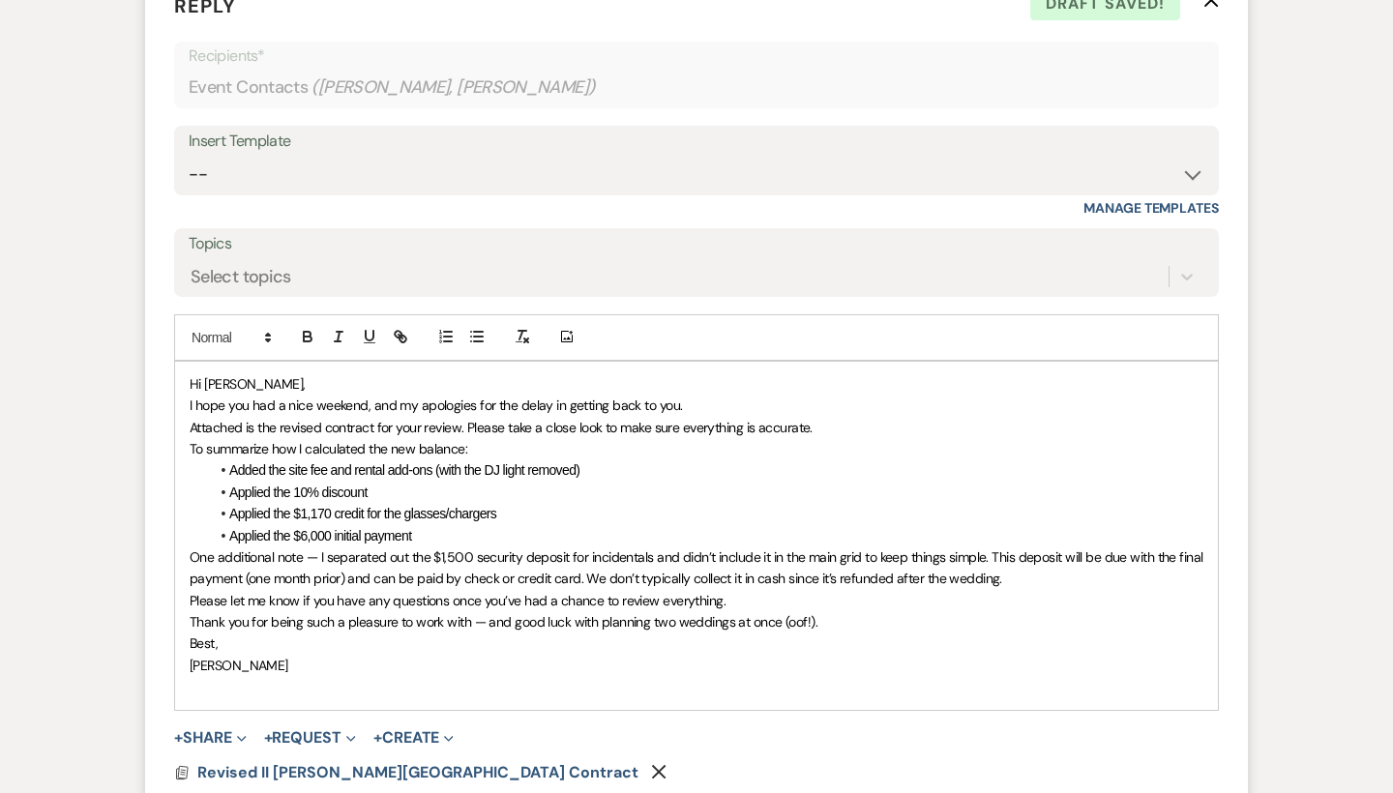
click at [693, 395] on p "﻿ I hope you had a nice weekend, and my apologies for the delay in getting back…" at bounding box center [697, 405] width 1014 height 21
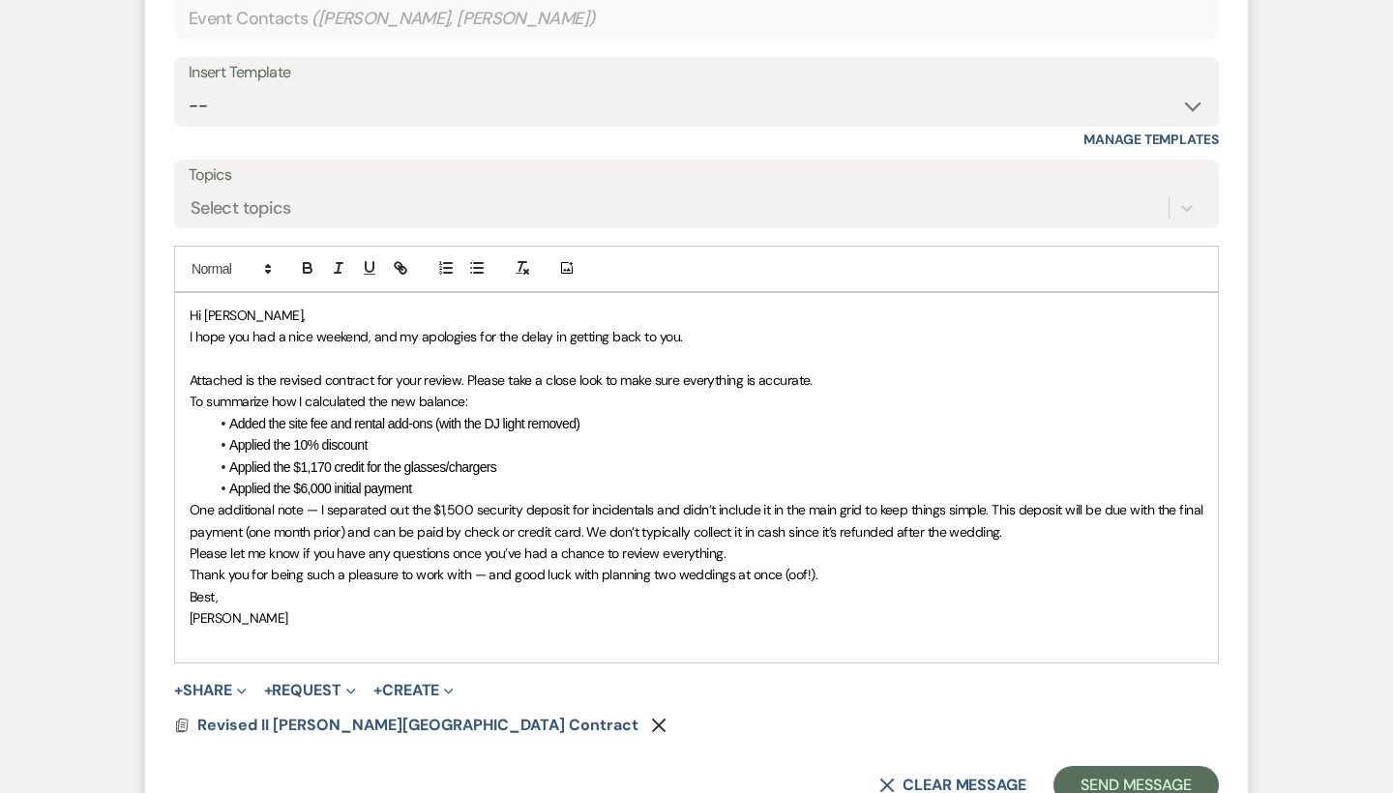
scroll to position [4412, 0]
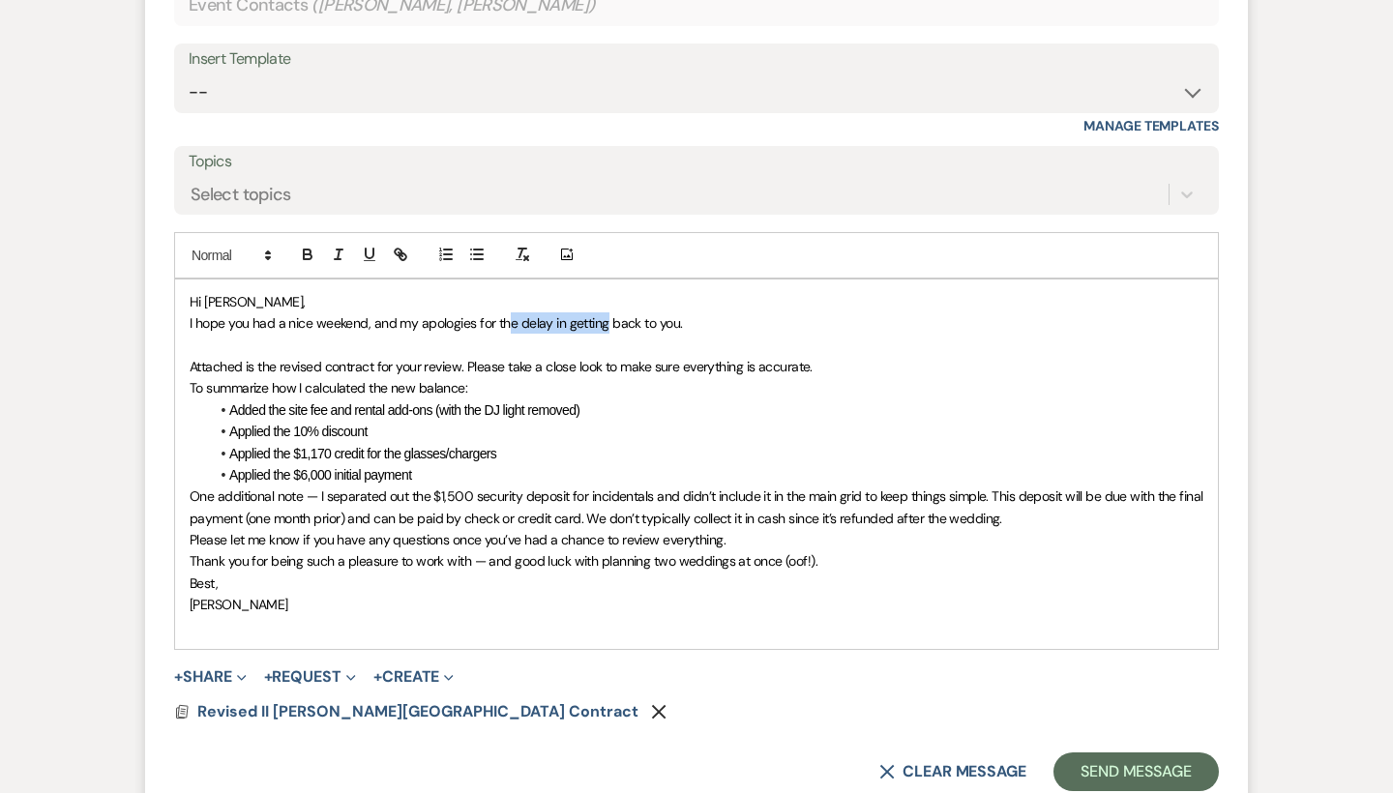
drag, startPoint x: 605, startPoint y: 203, endPoint x: 504, endPoint y: 208, distance: 100.7
click at [504, 314] on span "I hope you had a nice weekend, and my apologies for the delay in getting back t…" at bounding box center [436, 322] width 492 height 17
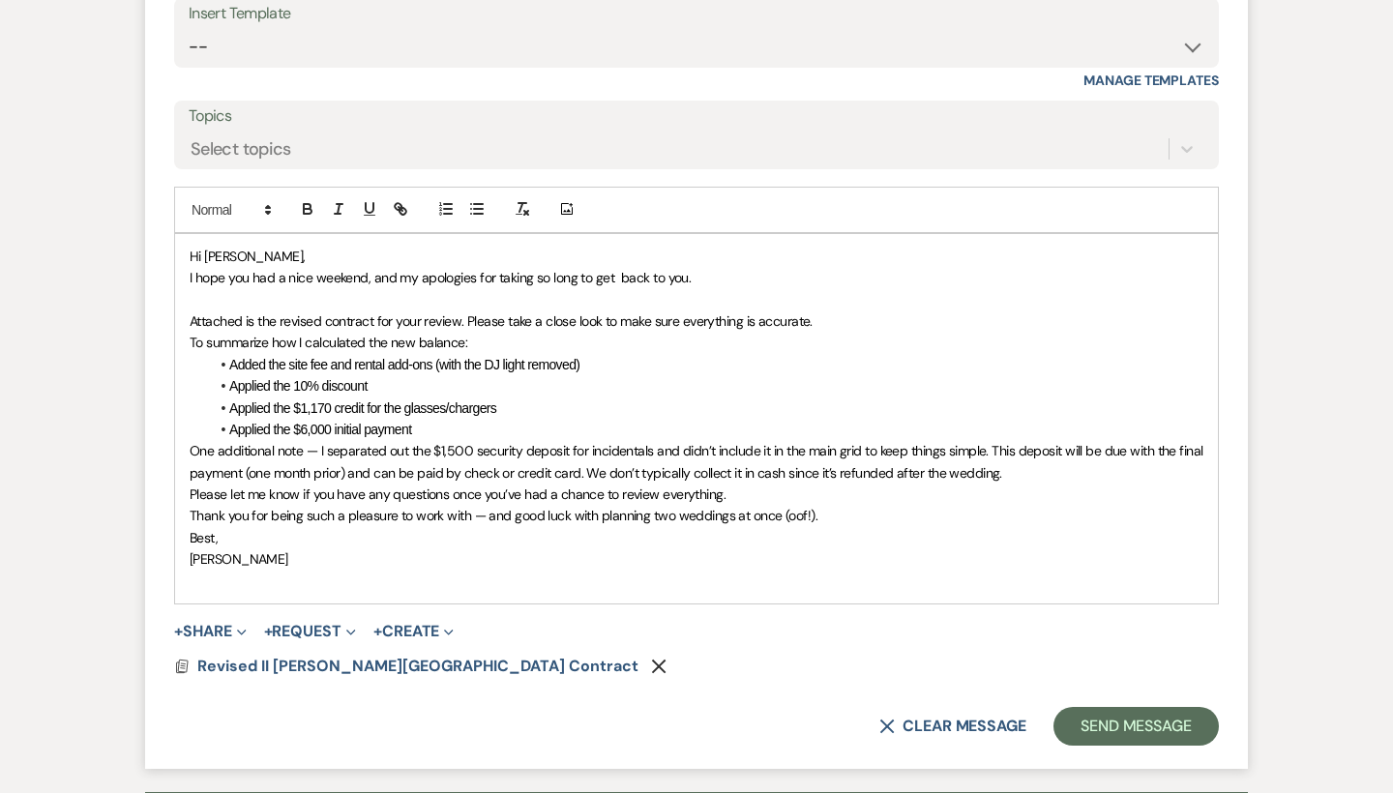
scroll to position [4461, 0]
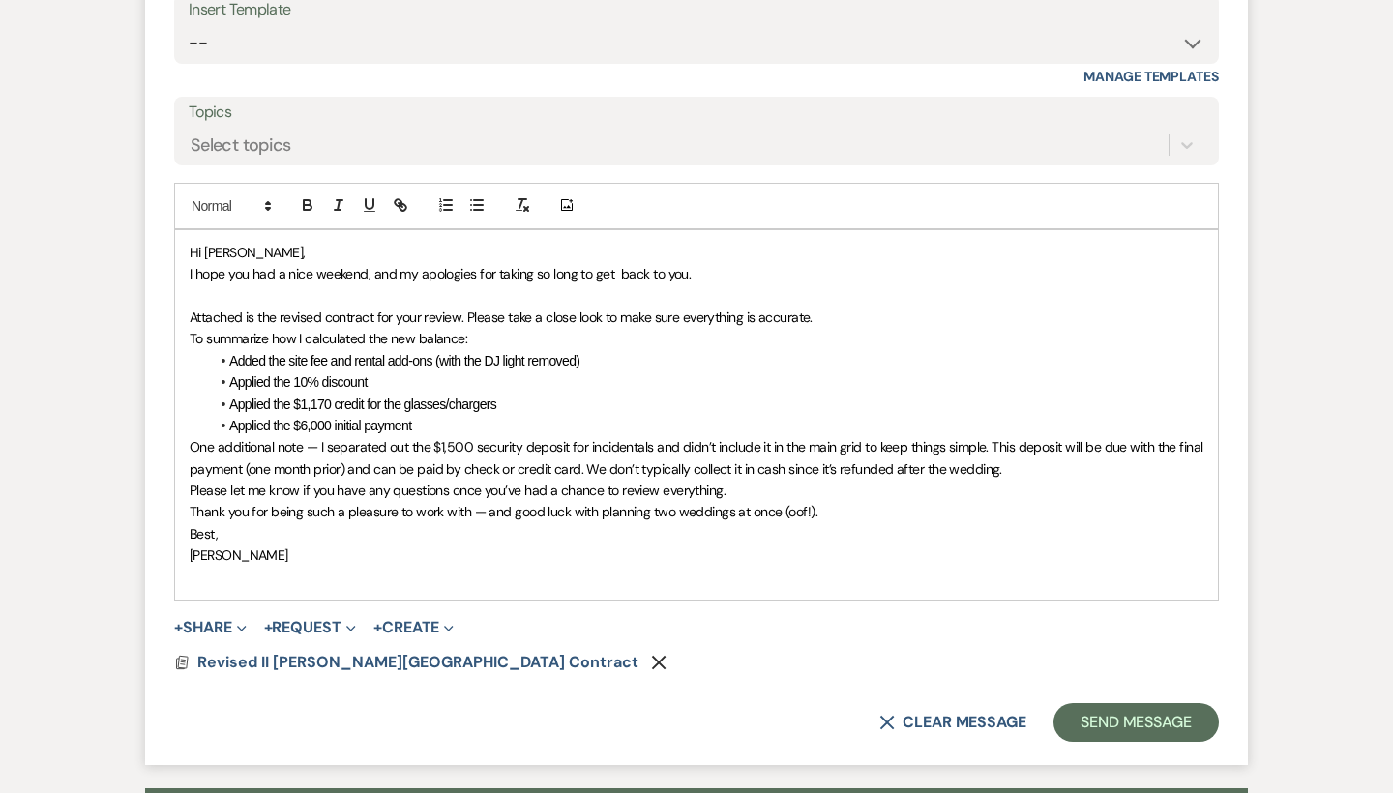
click at [188, 230] on div "Hi [PERSON_NAME], I hope you had a nice weekend, and my apologies for taking so…" at bounding box center [696, 415] width 1043 height 370
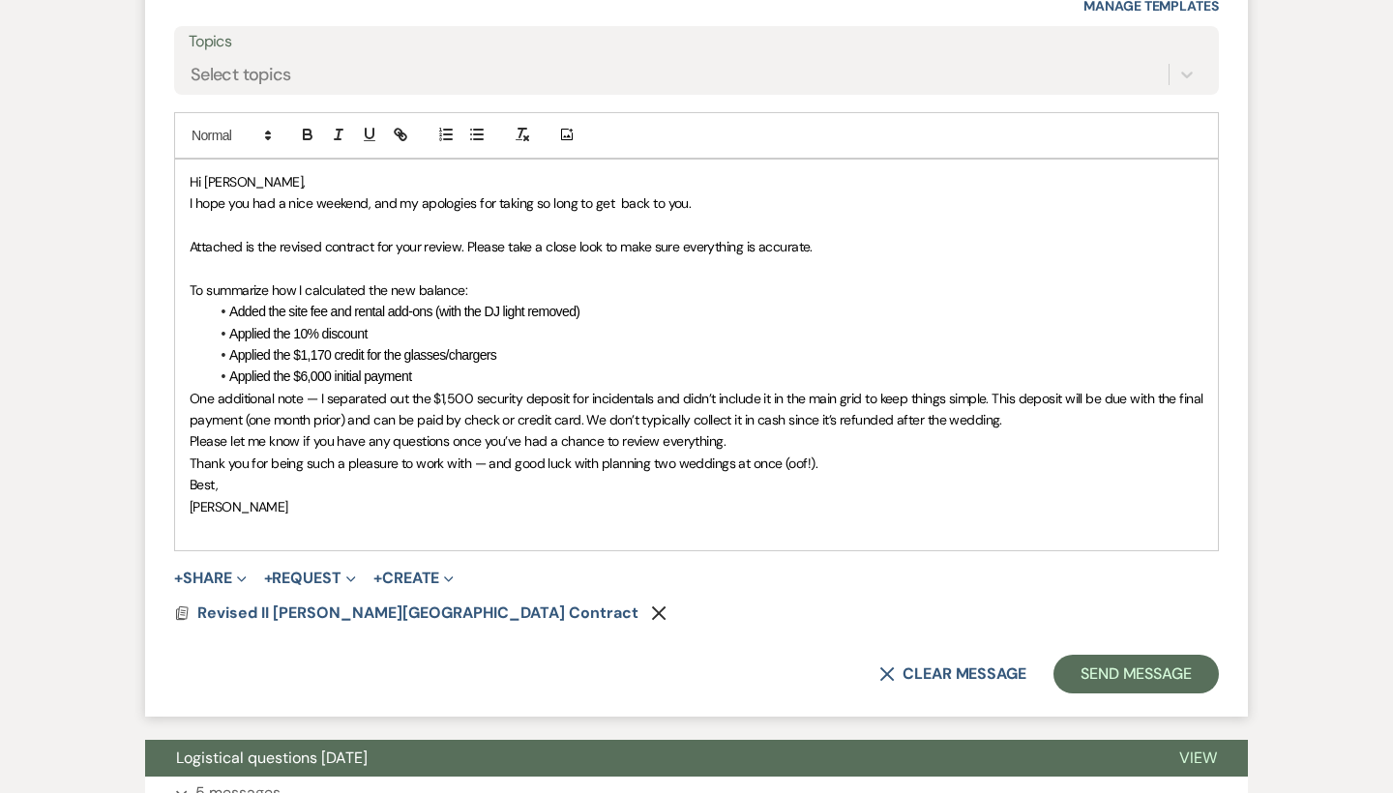
scroll to position [4533, 0]
click at [289, 303] on span "Added the site fee and rental add-ons (with the DJ light removed)" at bounding box center [404, 310] width 350 height 15
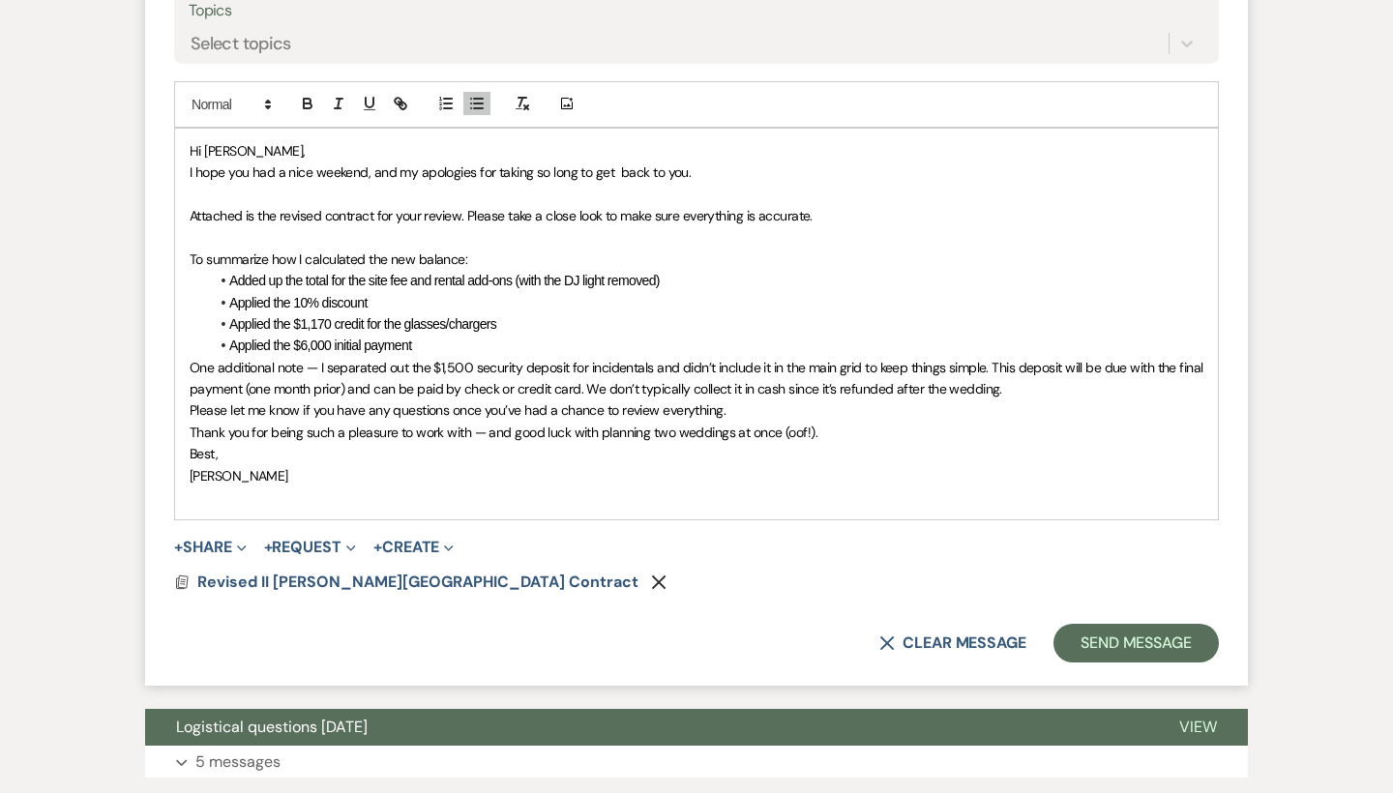
scroll to position [4593, 0]
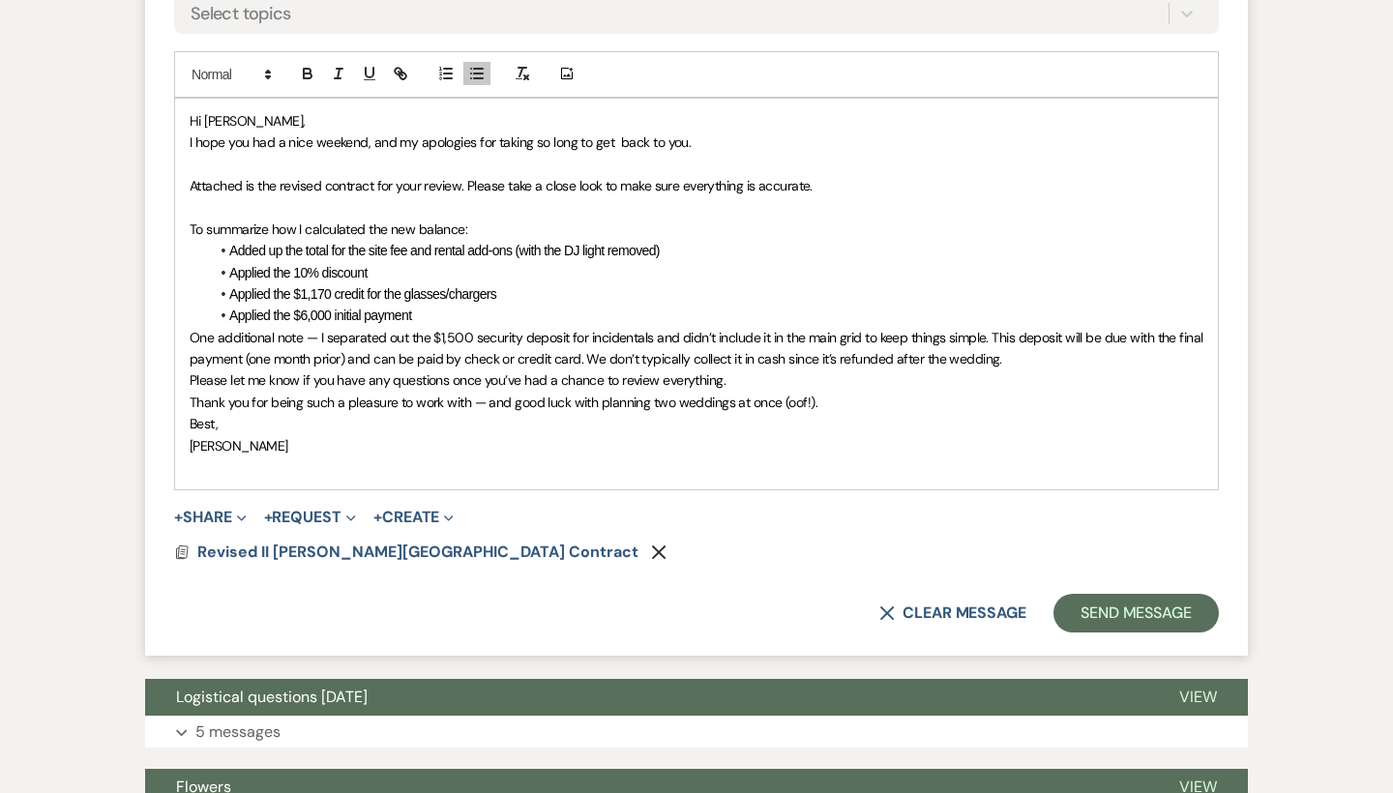
click at [295, 308] on span "Applied the $6,000 initial payment" at bounding box center [320, 315] width 182 height 15
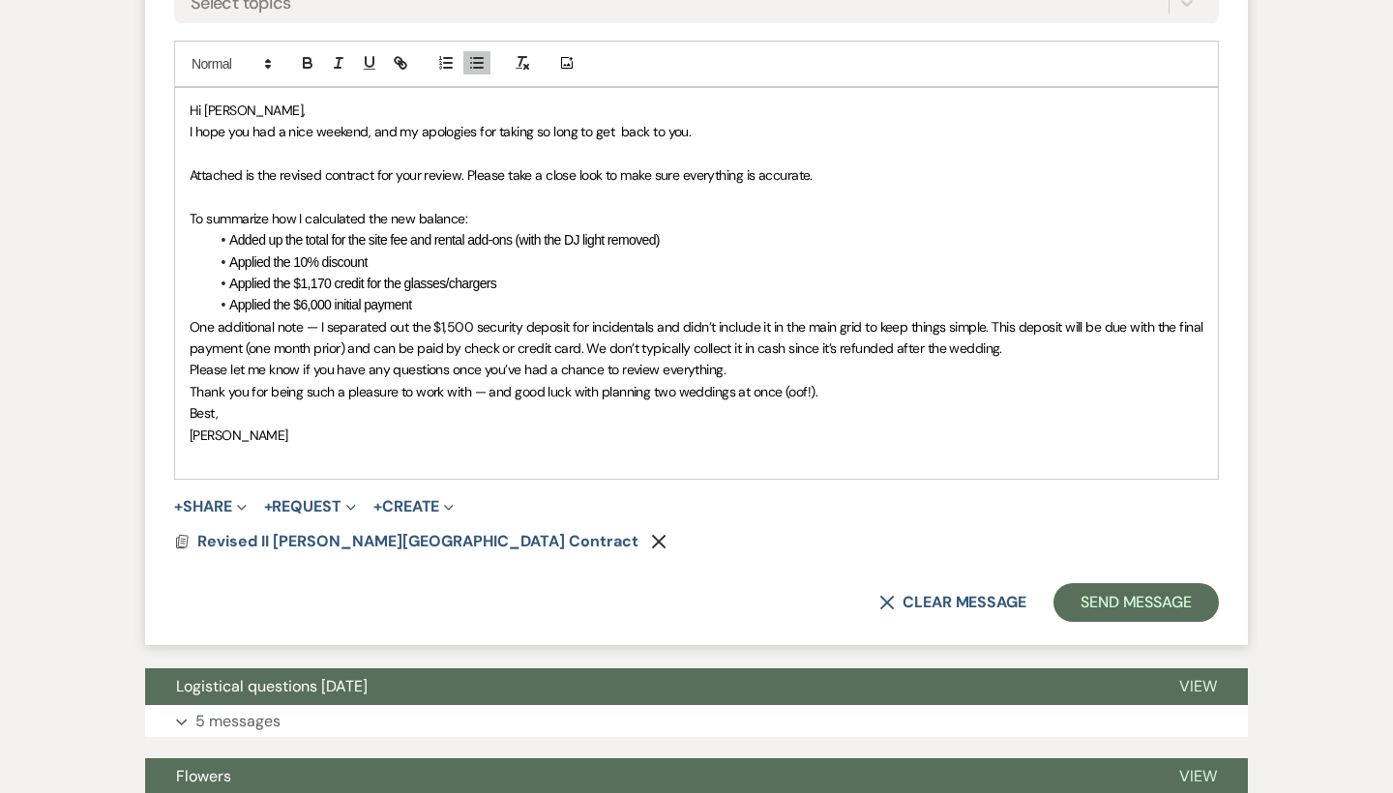
scroll to position [4595, 0]
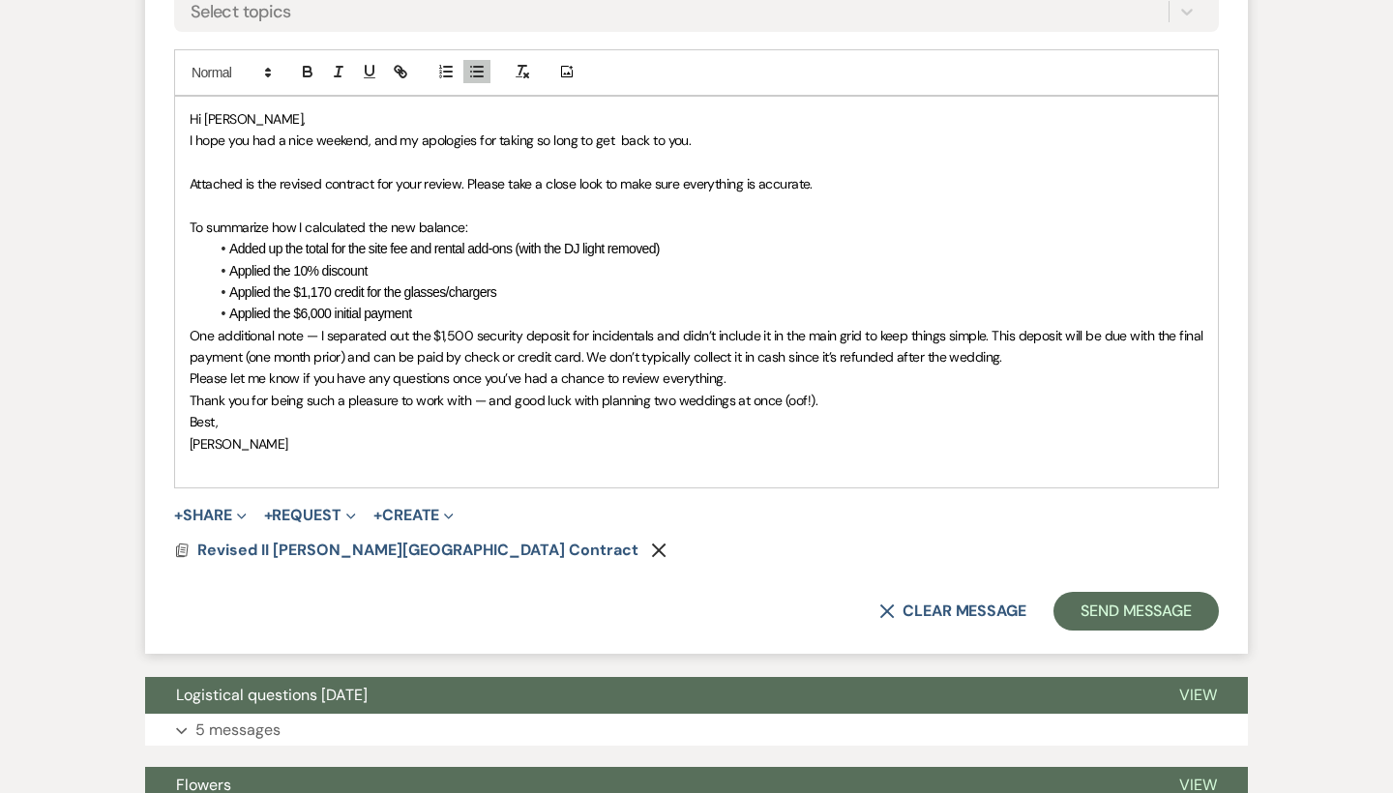
click at [428, 303] on li "Applied the $6,000 initial payment" at bounding box center [706, 313] width 994 height 21
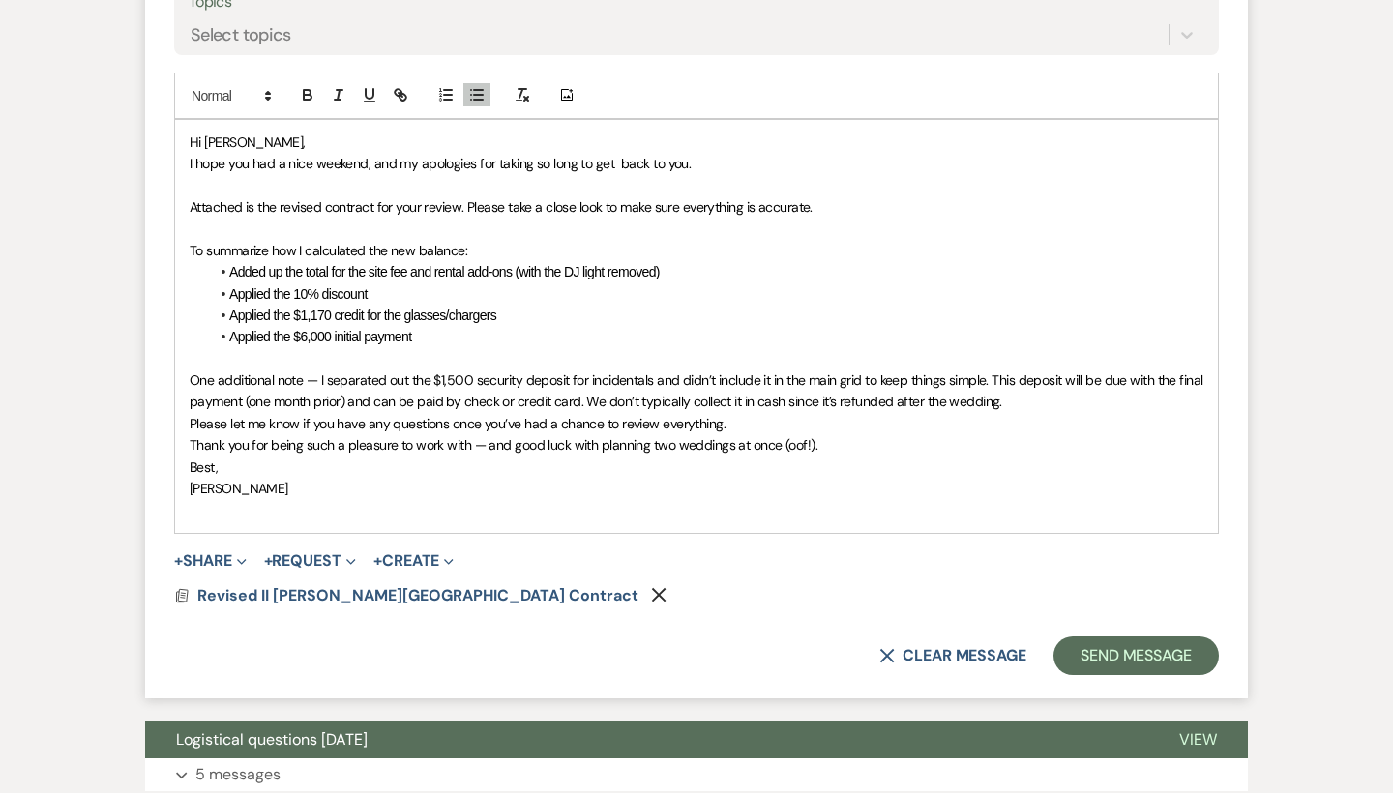
scroll to position [4570, 0]
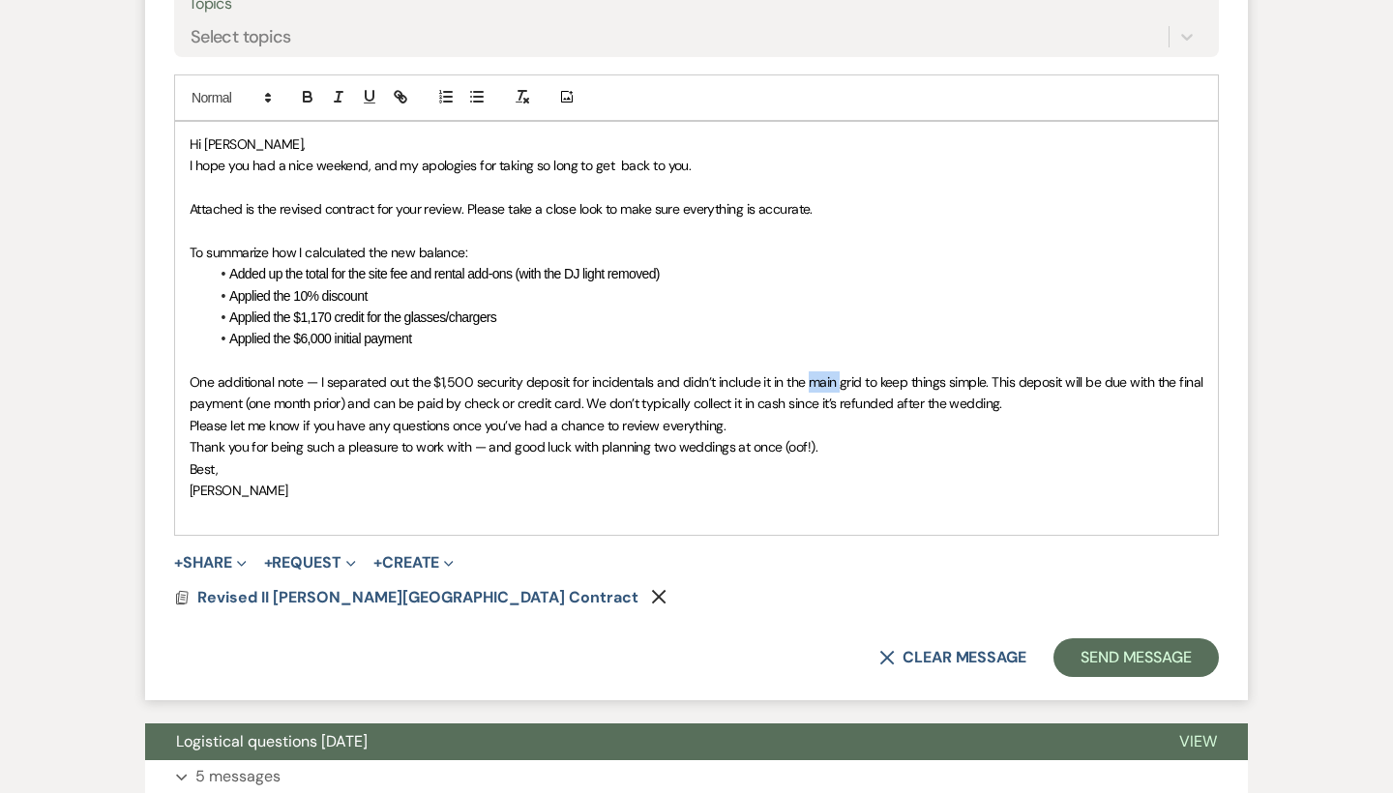
drag, startPoint x: 838, startPoint y: 262, endPoint x: 810, endPoint y: 262, distance: 28.1
click at [810, 373] on span "One additional note — I separated out the $1,500 security deposit for incidenta…" at bounding box center [698, 392] width 1017 height 39
drag, startPoint x: 1119, startPoint y: 260, endPoint x: 1078, endPoint y: 258, distance: 41.6
click at [1078, 373] on span "One additional note — I separated out the $1,500 security deposit for incidenta…" at bounding box center [688, 392] width 996 height 39
click at [519, 373] on span "One additional note — I separated out the $1,500 security deposit for incidenta…" at bounding box center [689, 392] width 998 height 39
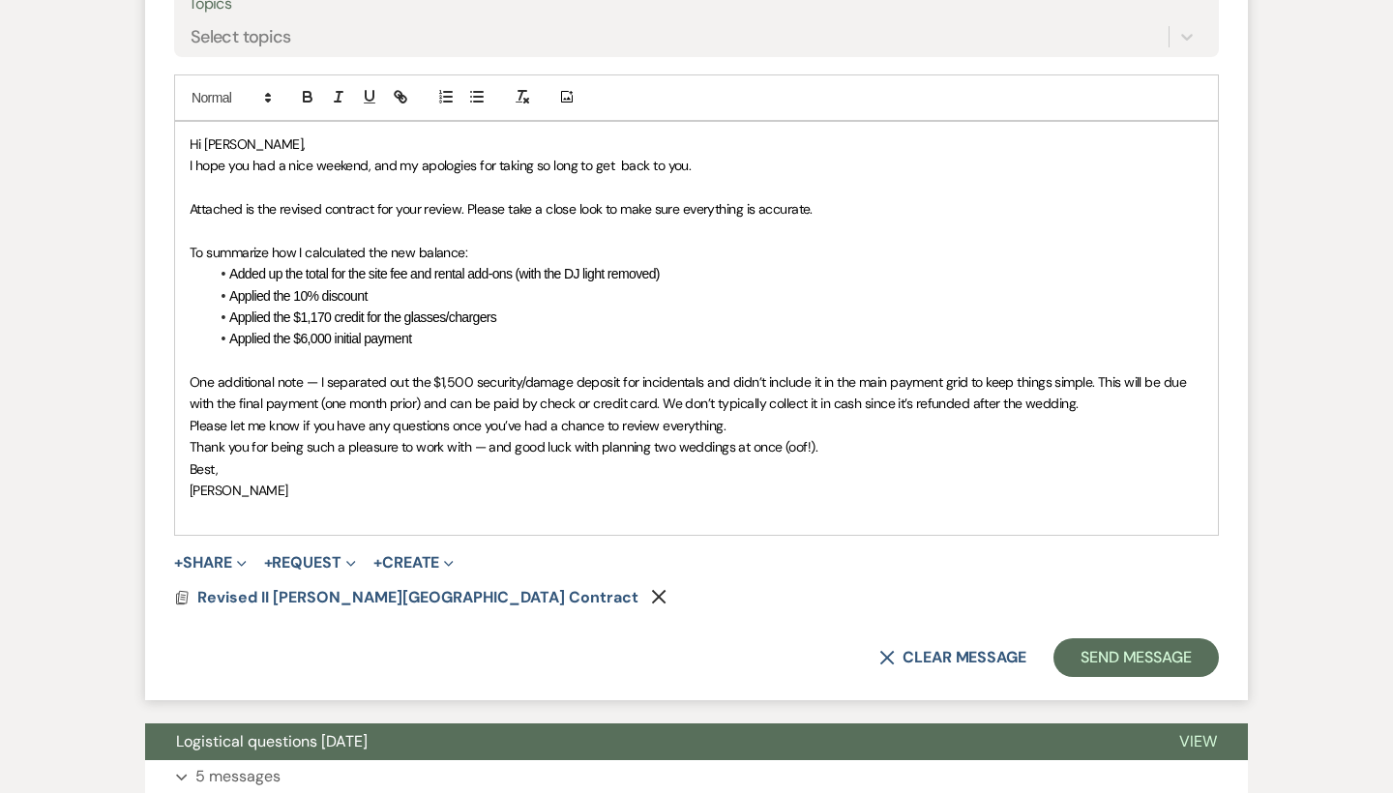
click at [1097, 371] on p "One additional note — I separated out the $1,500 security/damage deposit for in…" at bounding box center [697, 393] width 1014 height 44
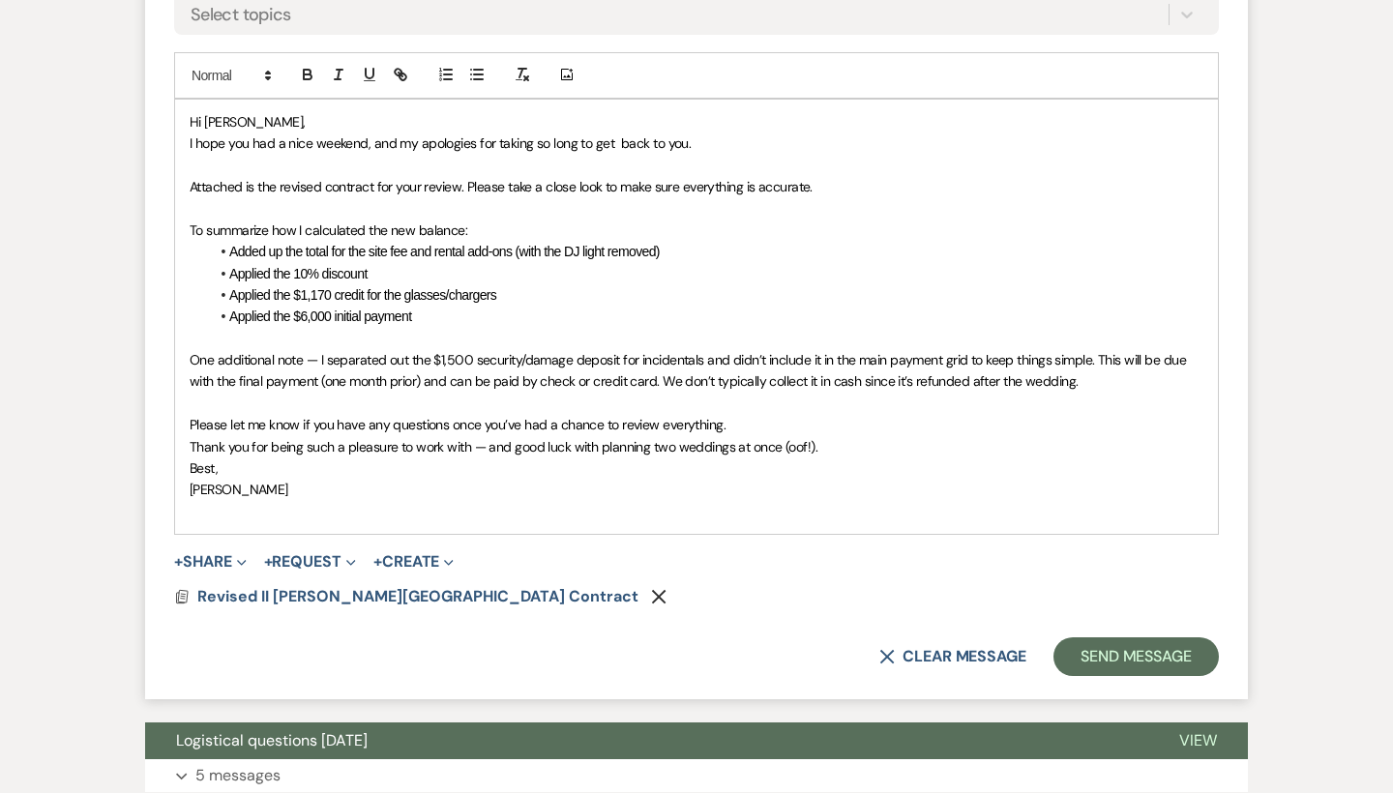
scroll to position [4602, 0]
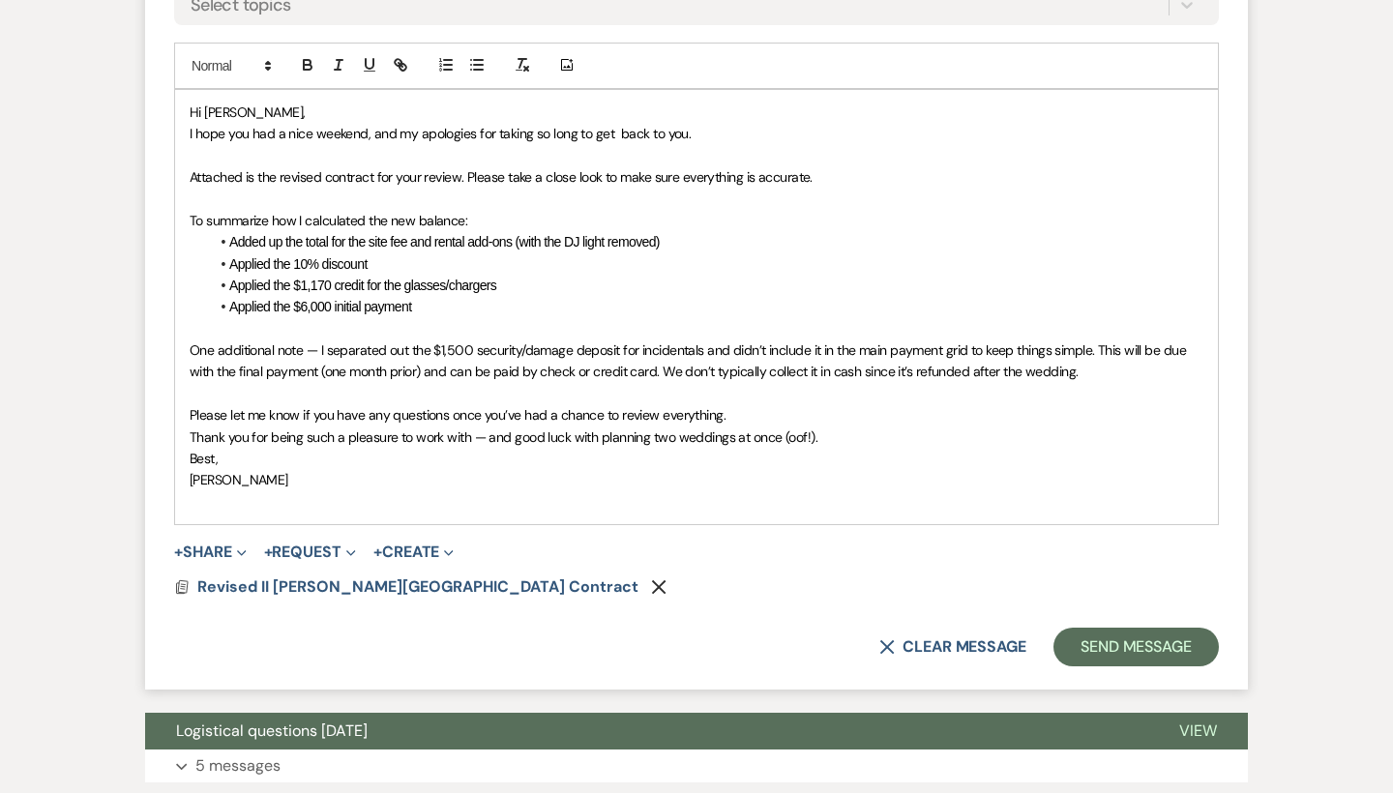
click at [738, 404] on p "Please let me know if you have any questions once you’ve had a chance to review…" at bounding box center [697, 414] width 1014 height 21
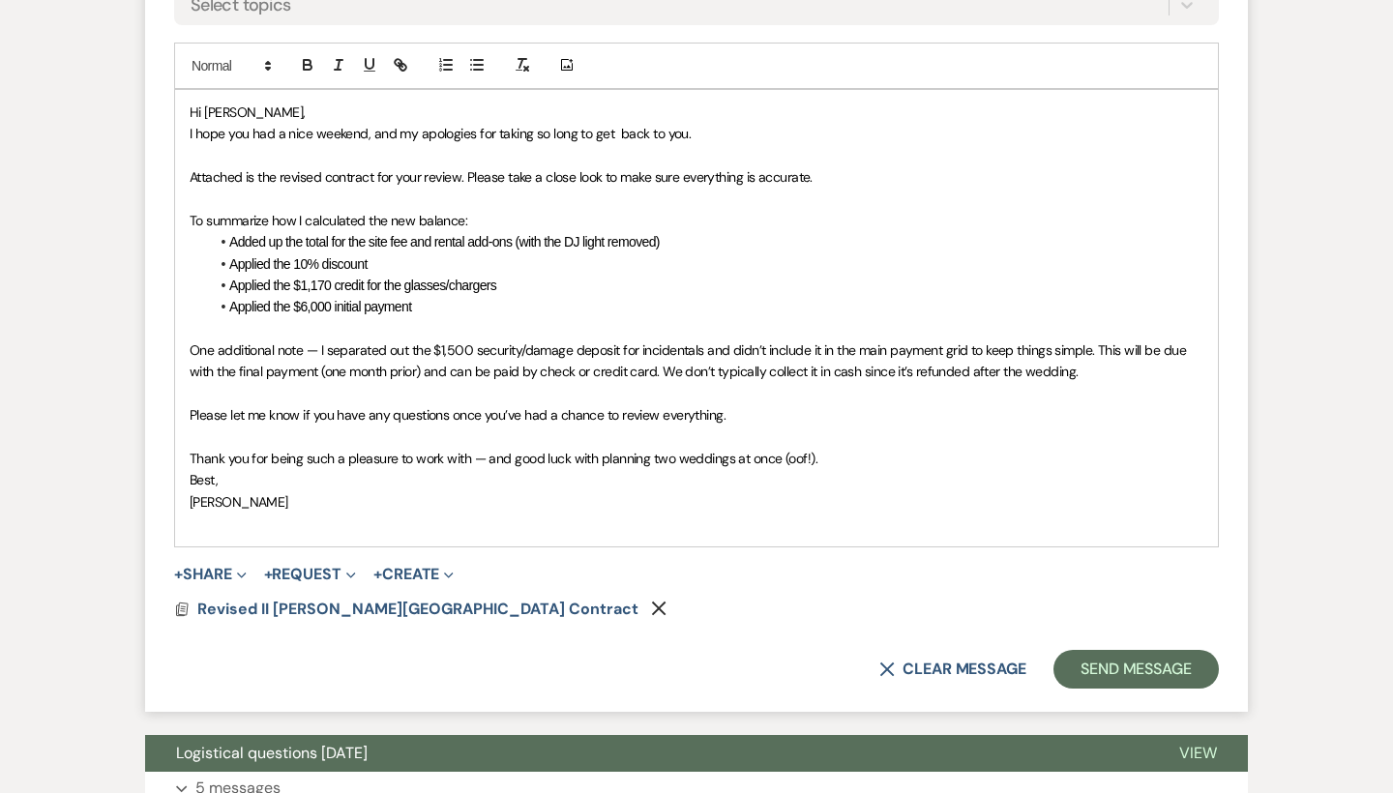
scroll to position [4631, 0]
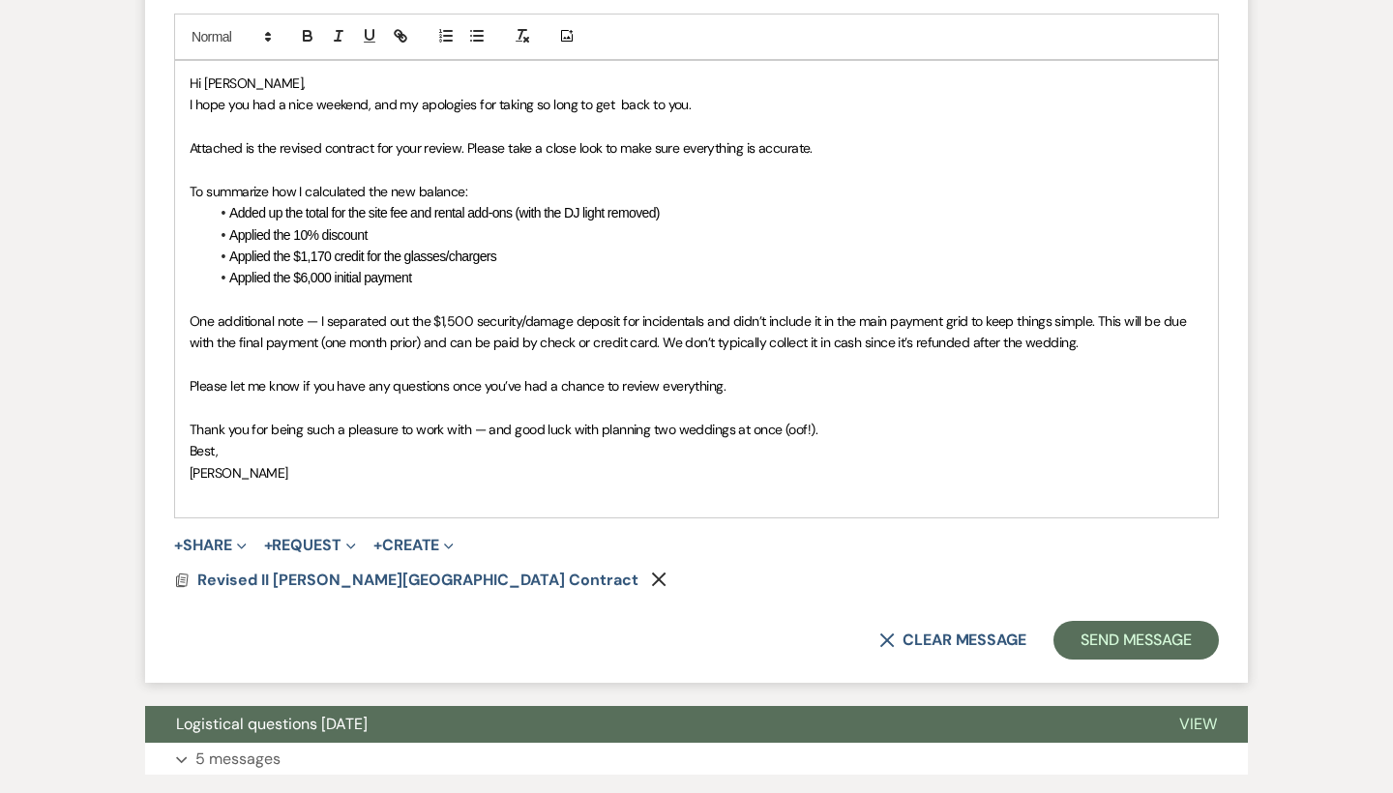
click at [187, 330] on div "Hi [PERSON_NAME], I hope you had a nice weekend, and my apologies for taking so…" at bounding box center [696, 289] width 1043 height 457
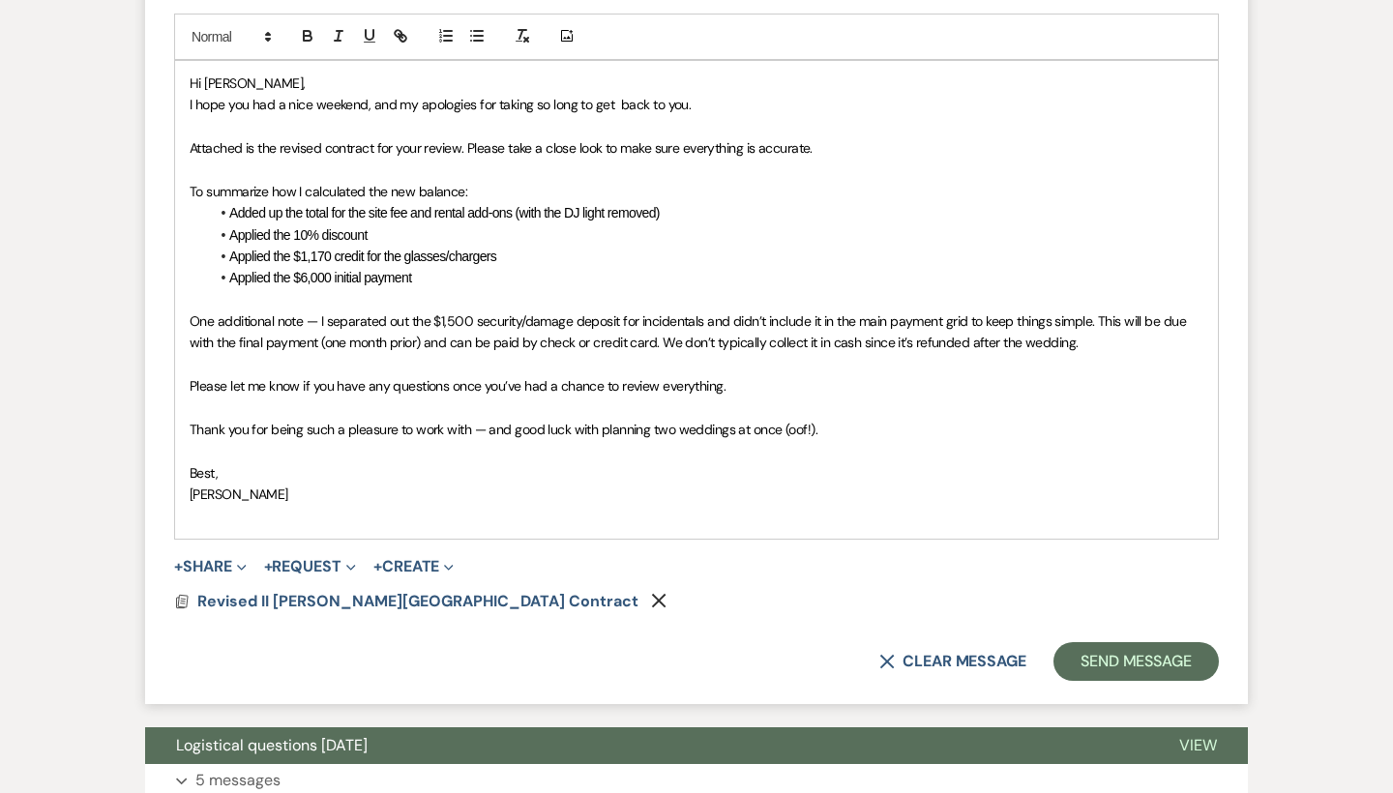
click at [201, 506] on p at bounding box center [697, 516] width 1014 height 21
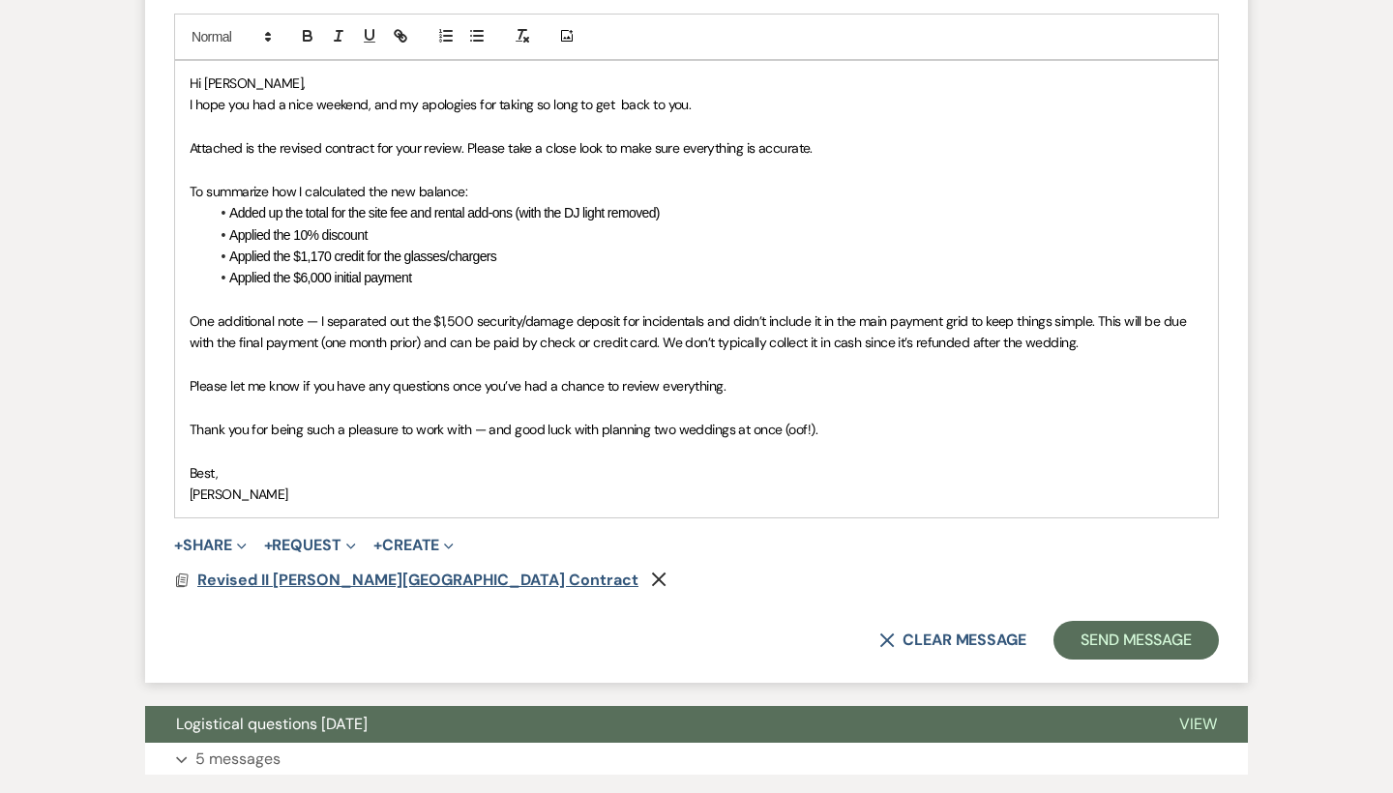
click at [458, 570] on span "Revised II [PERSON_NAME][GEOGRAPHIC_DATA] Contract" at bounding box center [417, 580] width 441 height 20
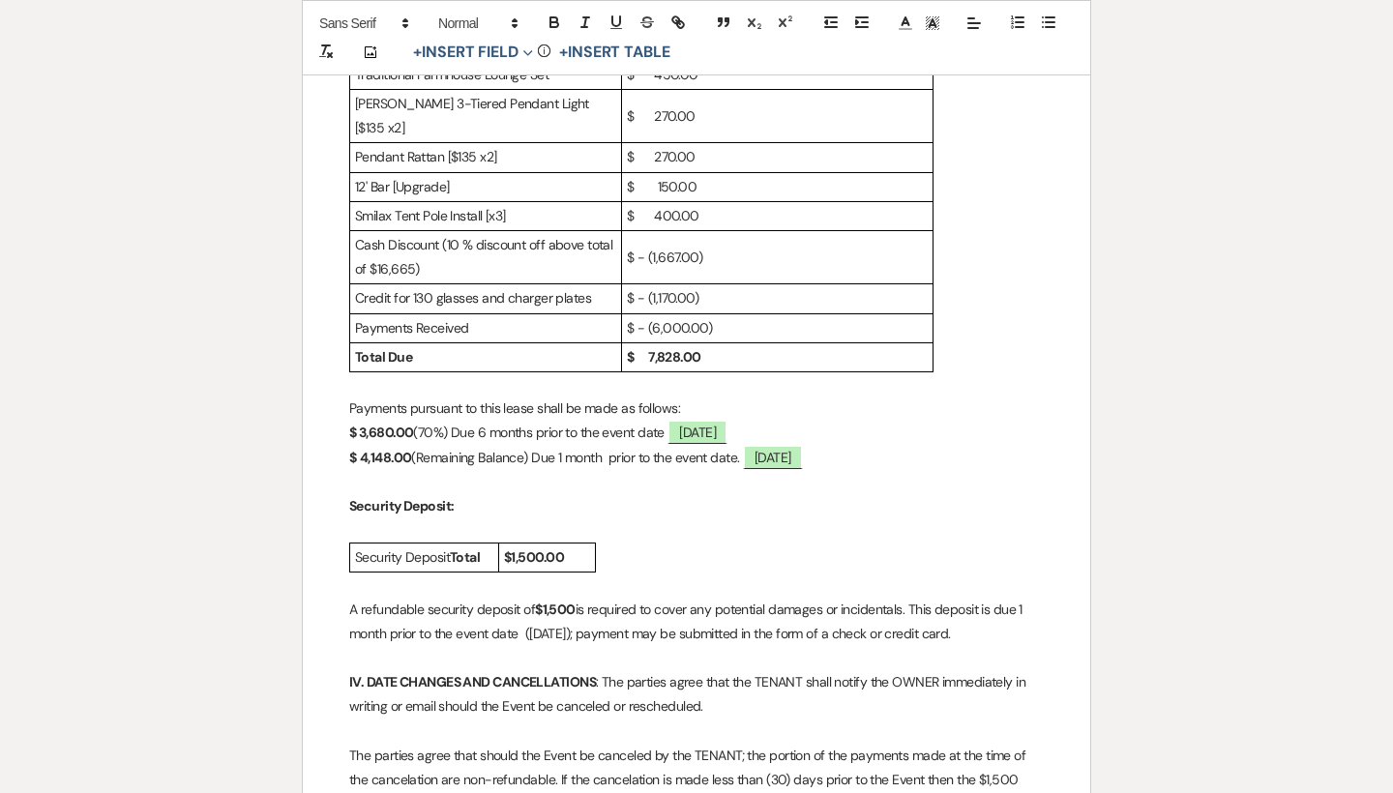
scroll to position [1348, 0]
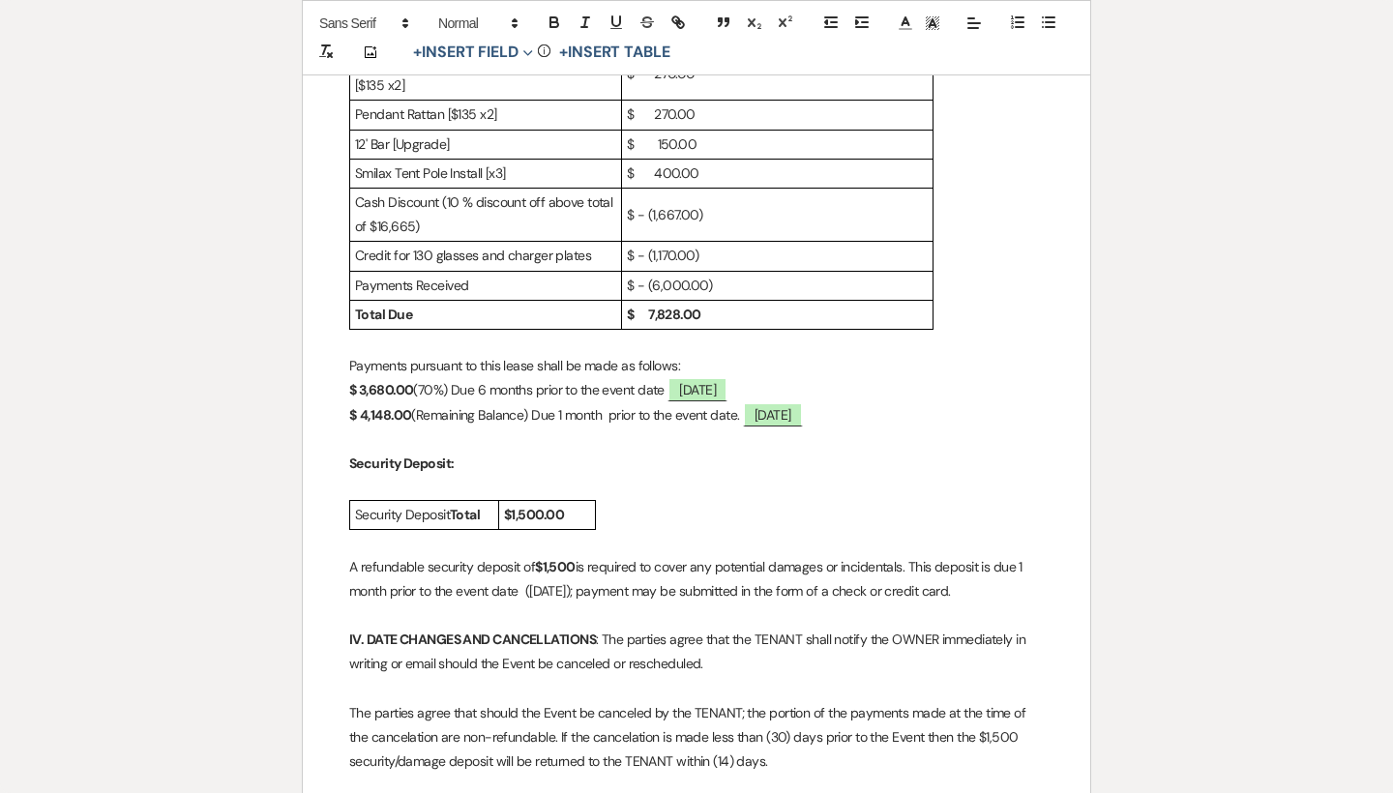
click at [448, 378] on p "$ 3,680.00 (70%) Due 6 months prior to the event date ﻿ [DATE] ﻿" at bounding box center [696, 390] width 695 height 24
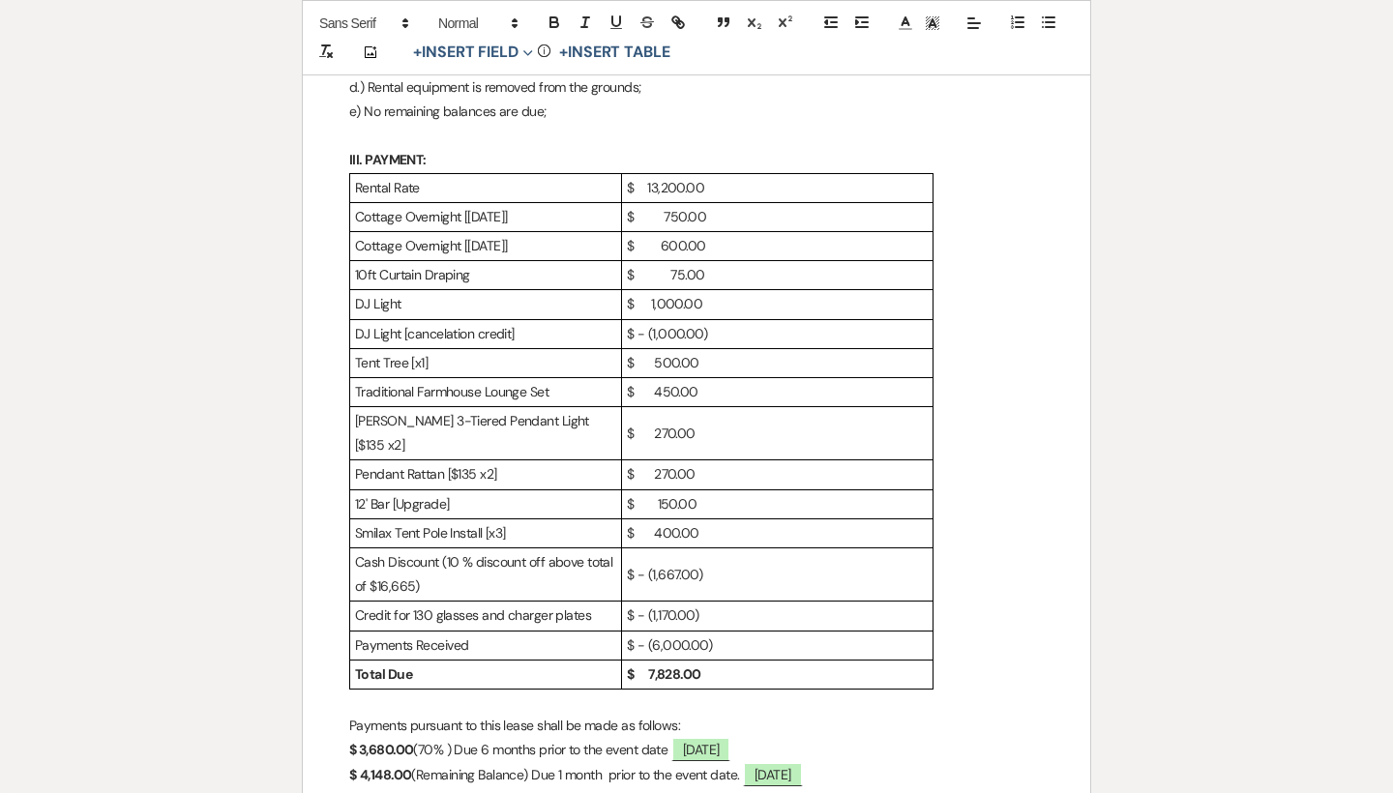
scroll to position [992, 0]
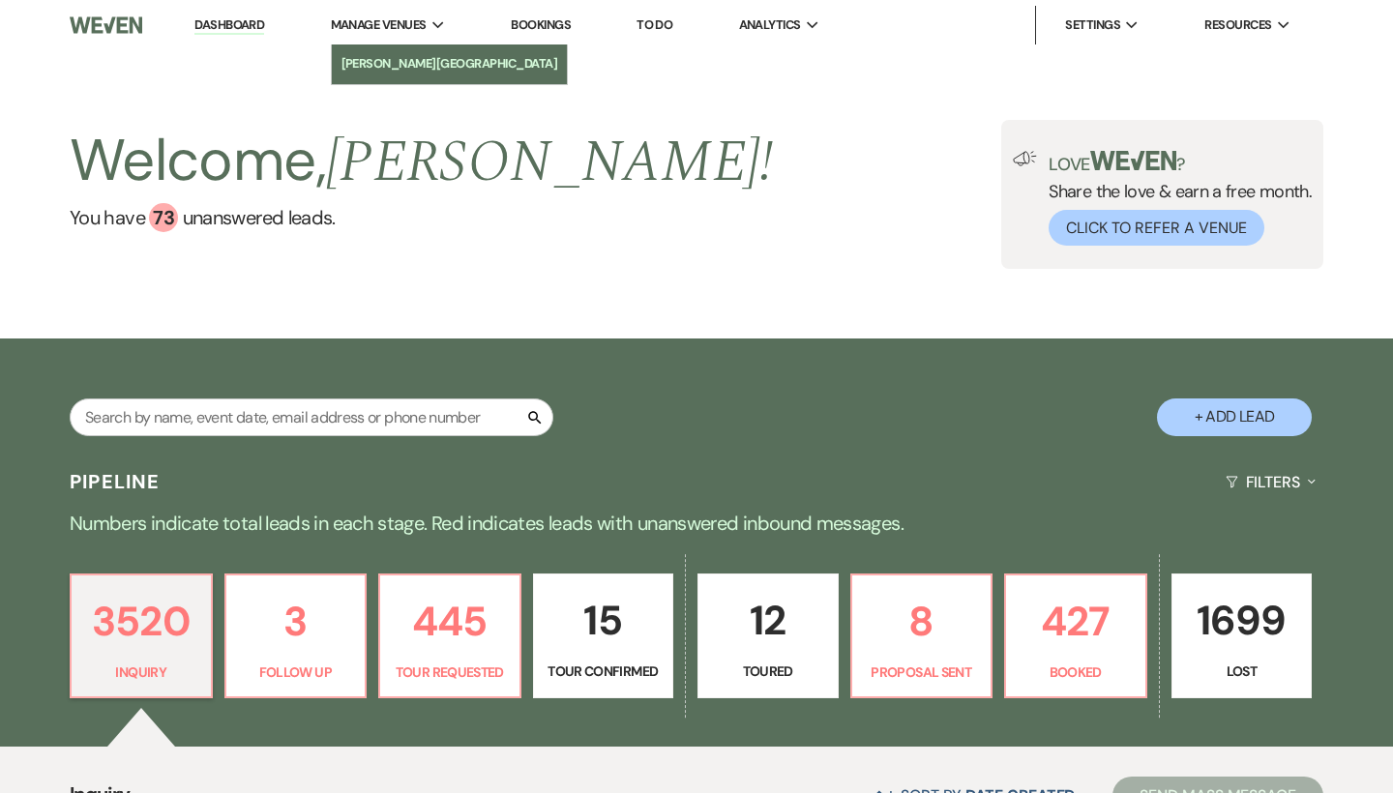
click at [413, 59] on li "[PERSON_NAME][GEOGRAPHIC_DATA]" at bounding box center [449, 63] width 217 height 19
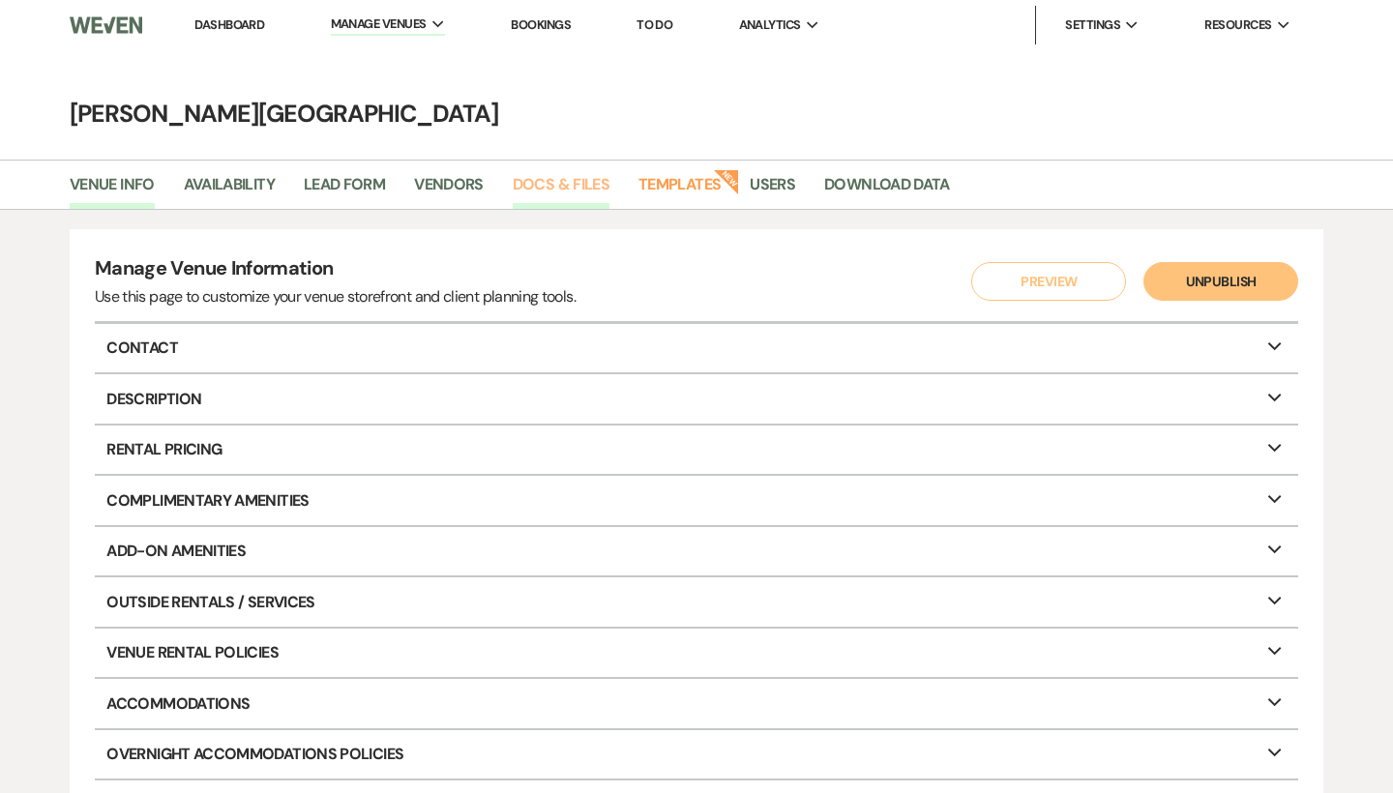
click at [541, 186] on link "Docs & Files" at bounding box center [561, 190] width 97 height 37
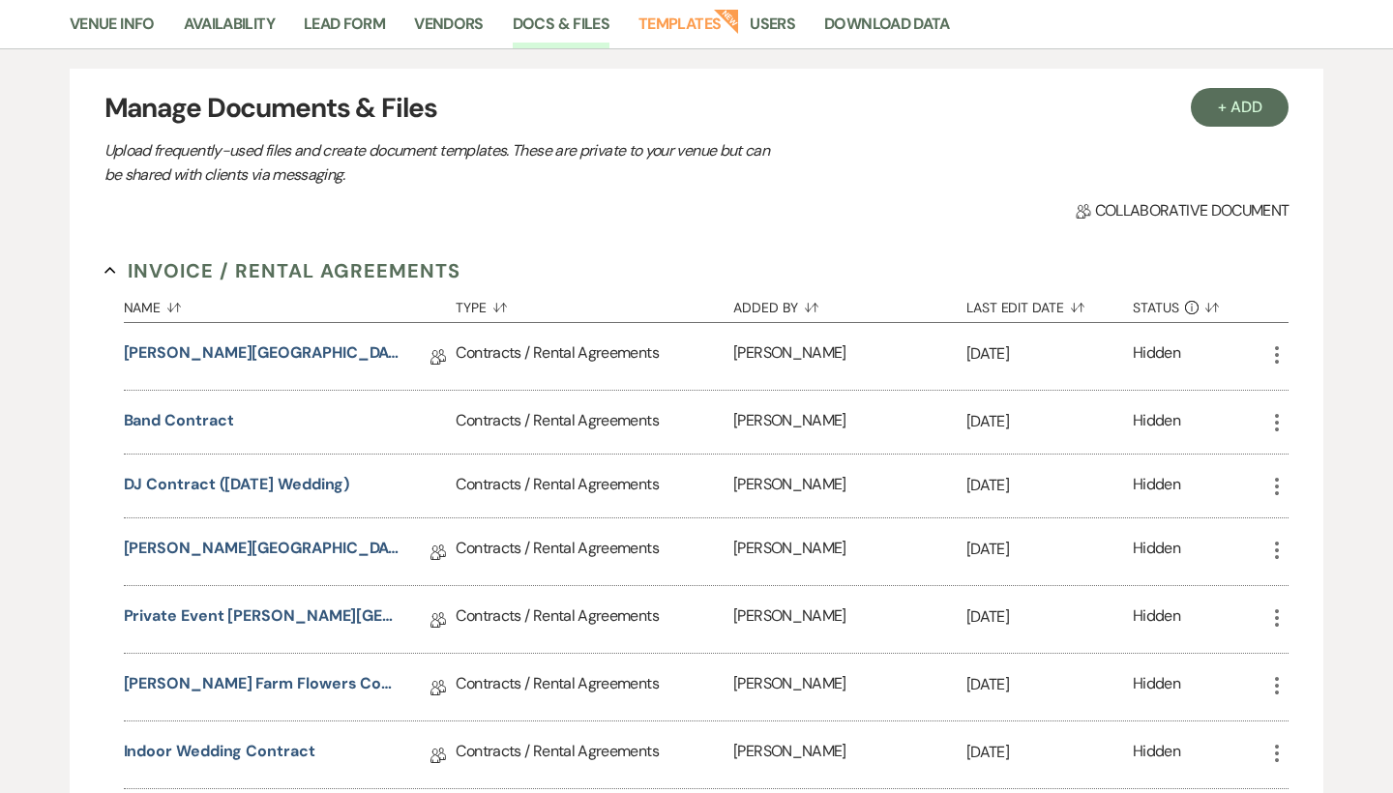
scroll to position [251, 0]
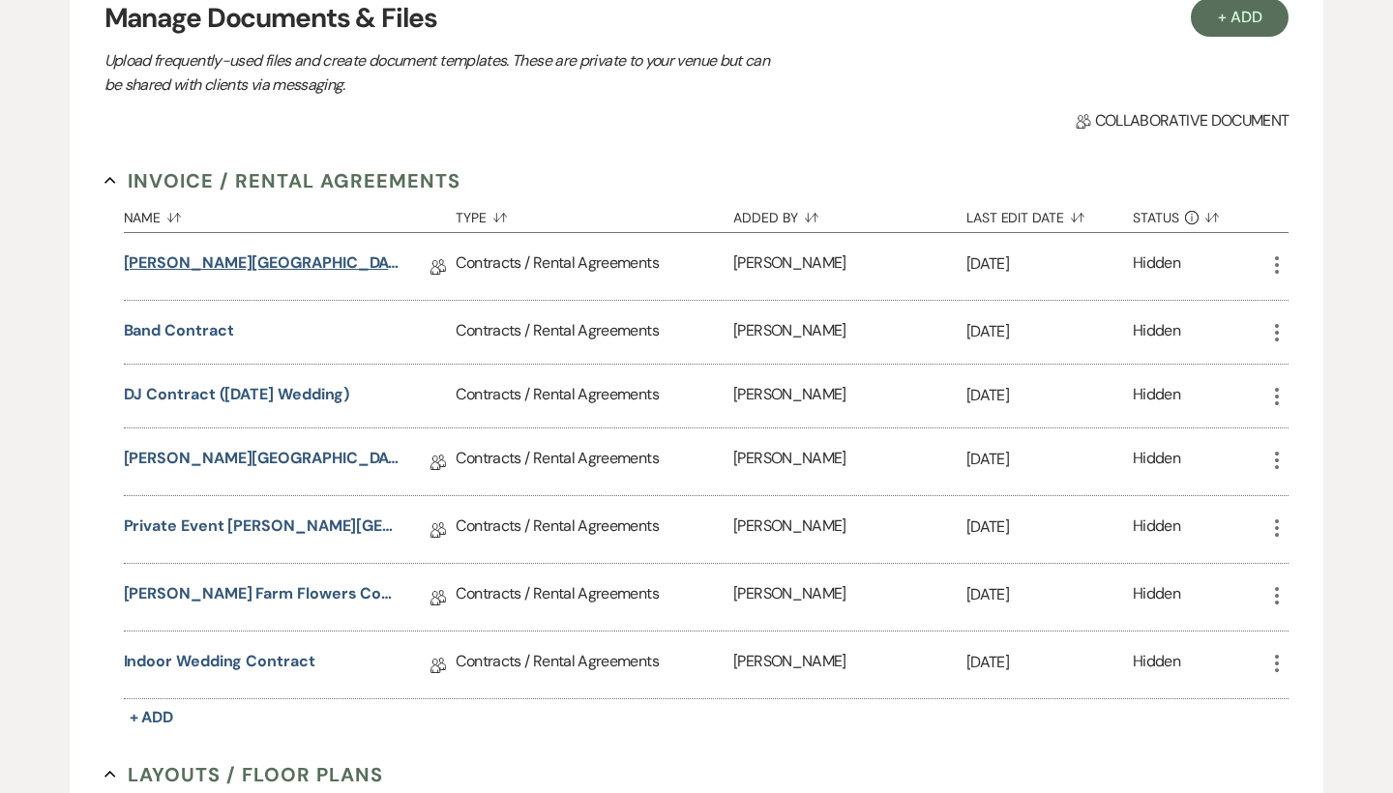
click at [313, 266] on link "[PERSON_NAME][GEOGRAPHIC_DATA] Contract" at bounding box center [262, 267] width 276 height 30
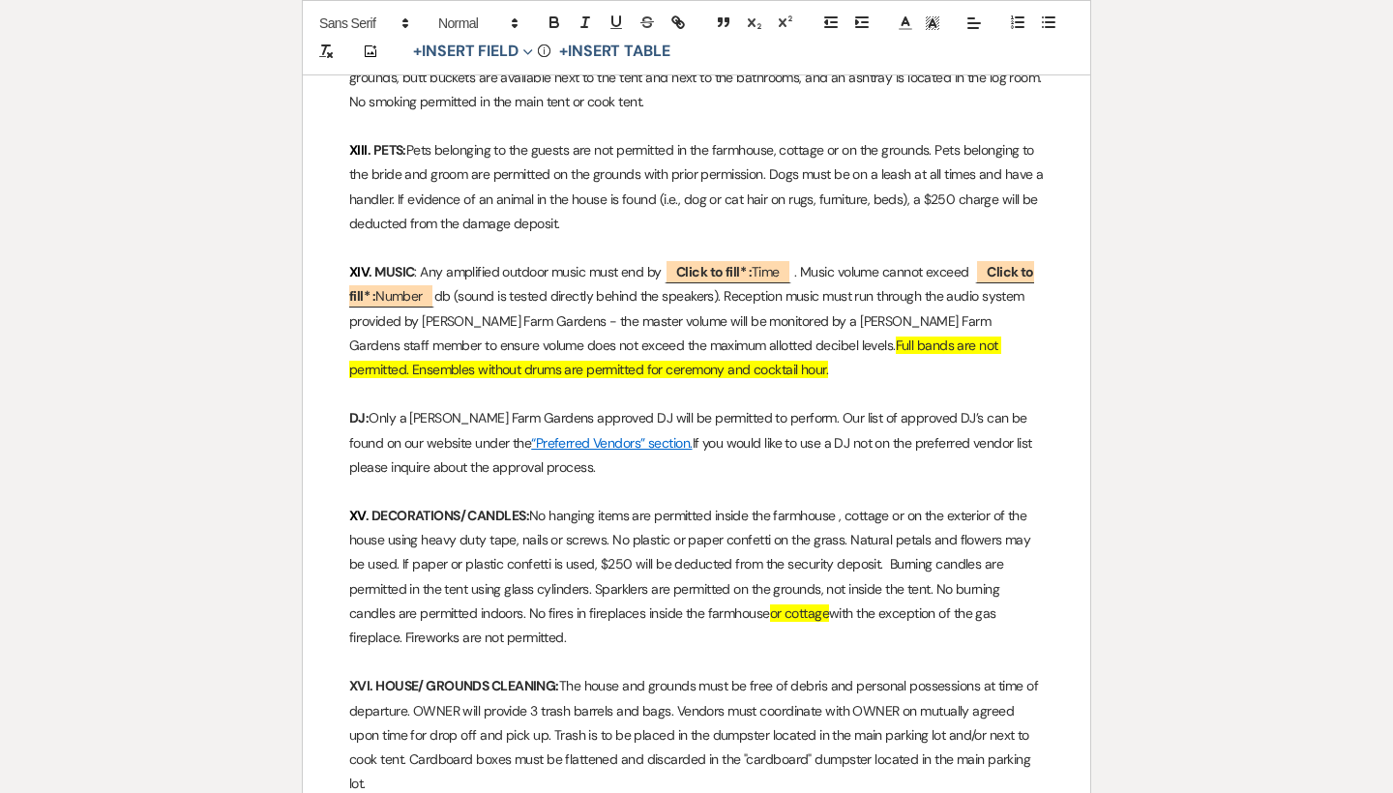
scroll to position [3665, 0]
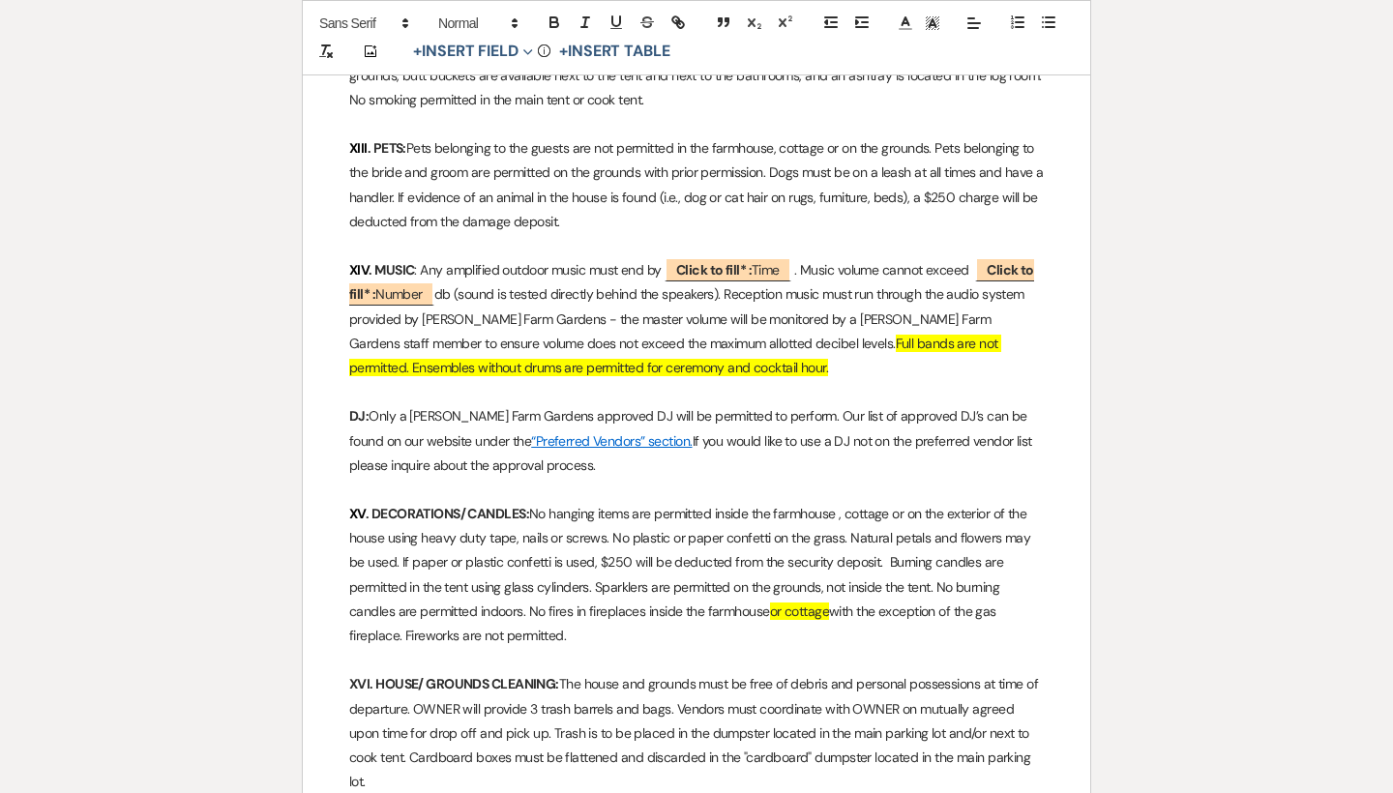
drag, startPoint x: 525, startPoint y: 393, endPoint x: 727, endPoint y: 213, distance: 270.6
copy div "Reception music must run through the audio system provided by Smith Farm Garden…"
click at [578, 258] on p "XIV . MUSIC : Any amplified outdoor music must end by ﻿ Click to fill* : Time ﻿…" at bounding box center [696, 319] width 695 height 122
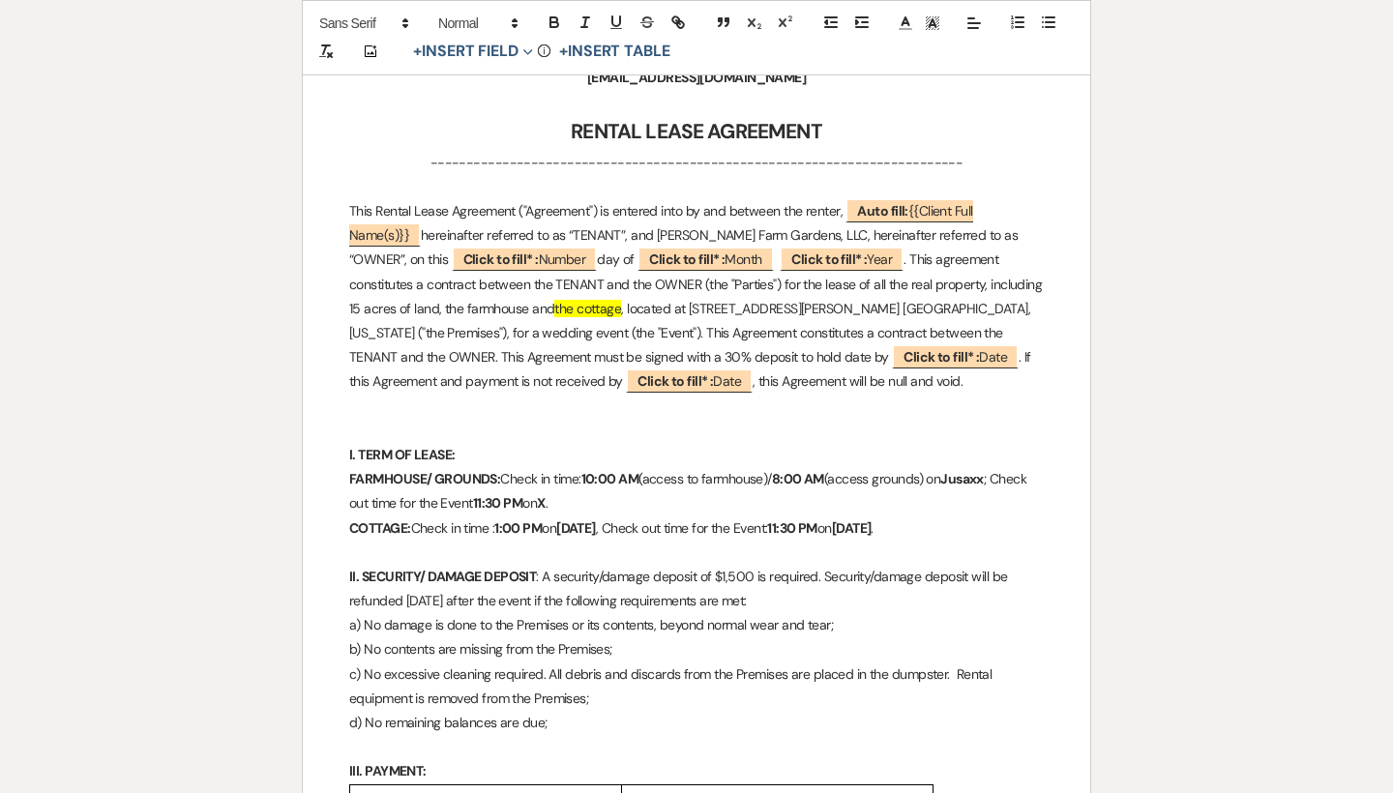
scroll to position [444, 0]
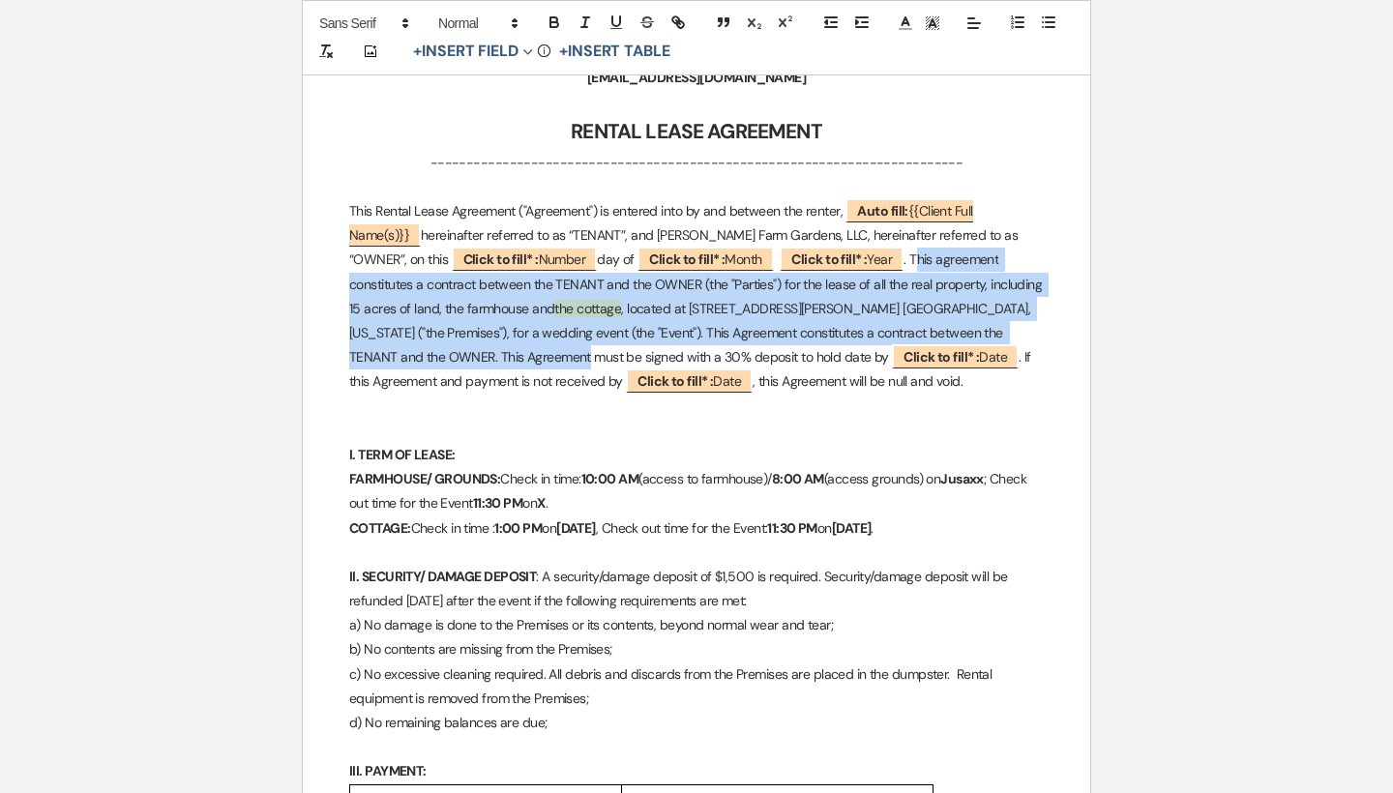
drag, startPoint x: 424, startPoint y: 337, endPoint x: 783, endPoint y: 251, distance: 369.1
click at [783, 251] on p "This Rental Lease Agreement ("Agreement") is entered into by and between the re…" at bounding box center [696, 296] width 695 height 195
copy p "This agreement constitutes a contract between the TENANT and the OWNER (the "Pa…"
click at [865, 261] on p "This Rental Lease Agreement ("Agreement") is entered into by and between the re…" at bounding box center [696, 296] width 695 height 195
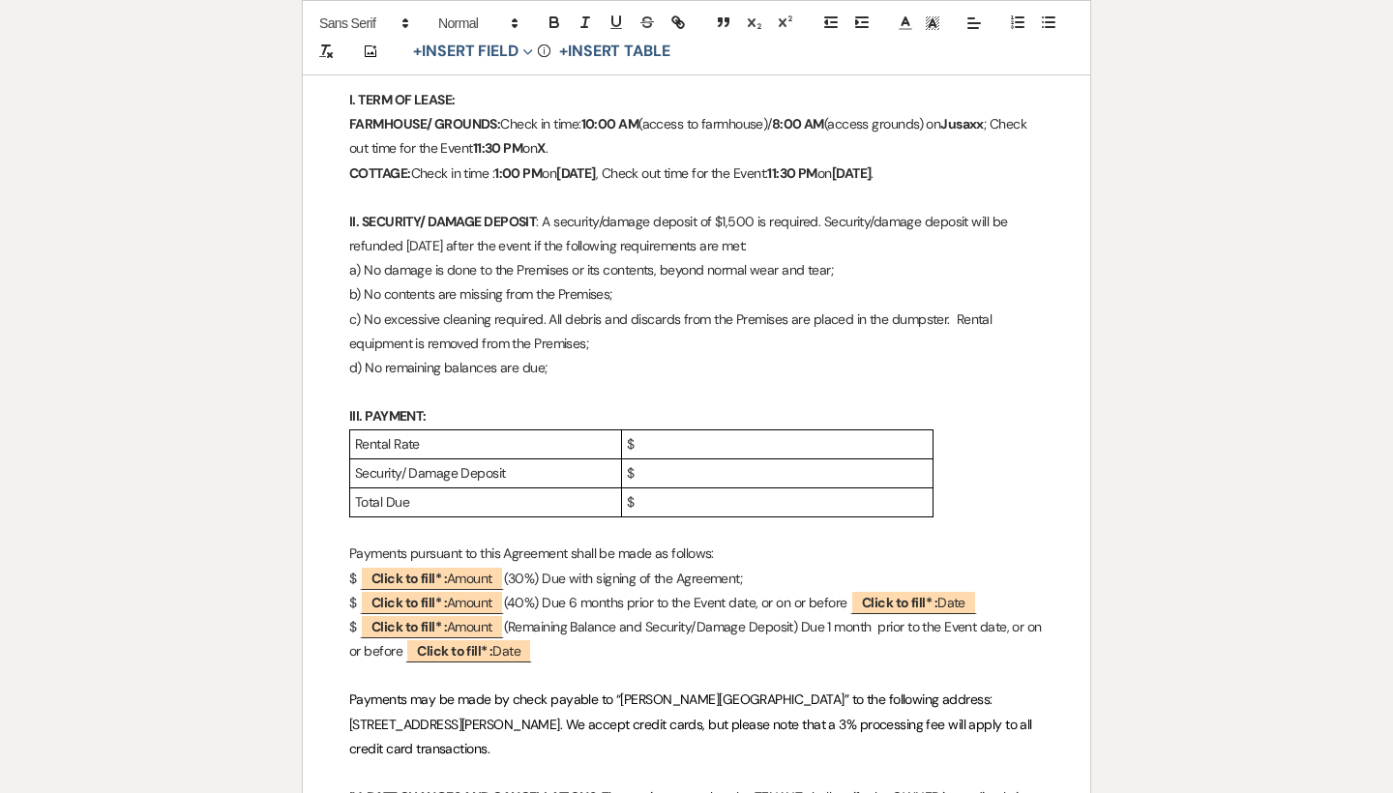
scroll to position [801, 0]
